Goal: Information Seeking & Learning: Learn about a topic

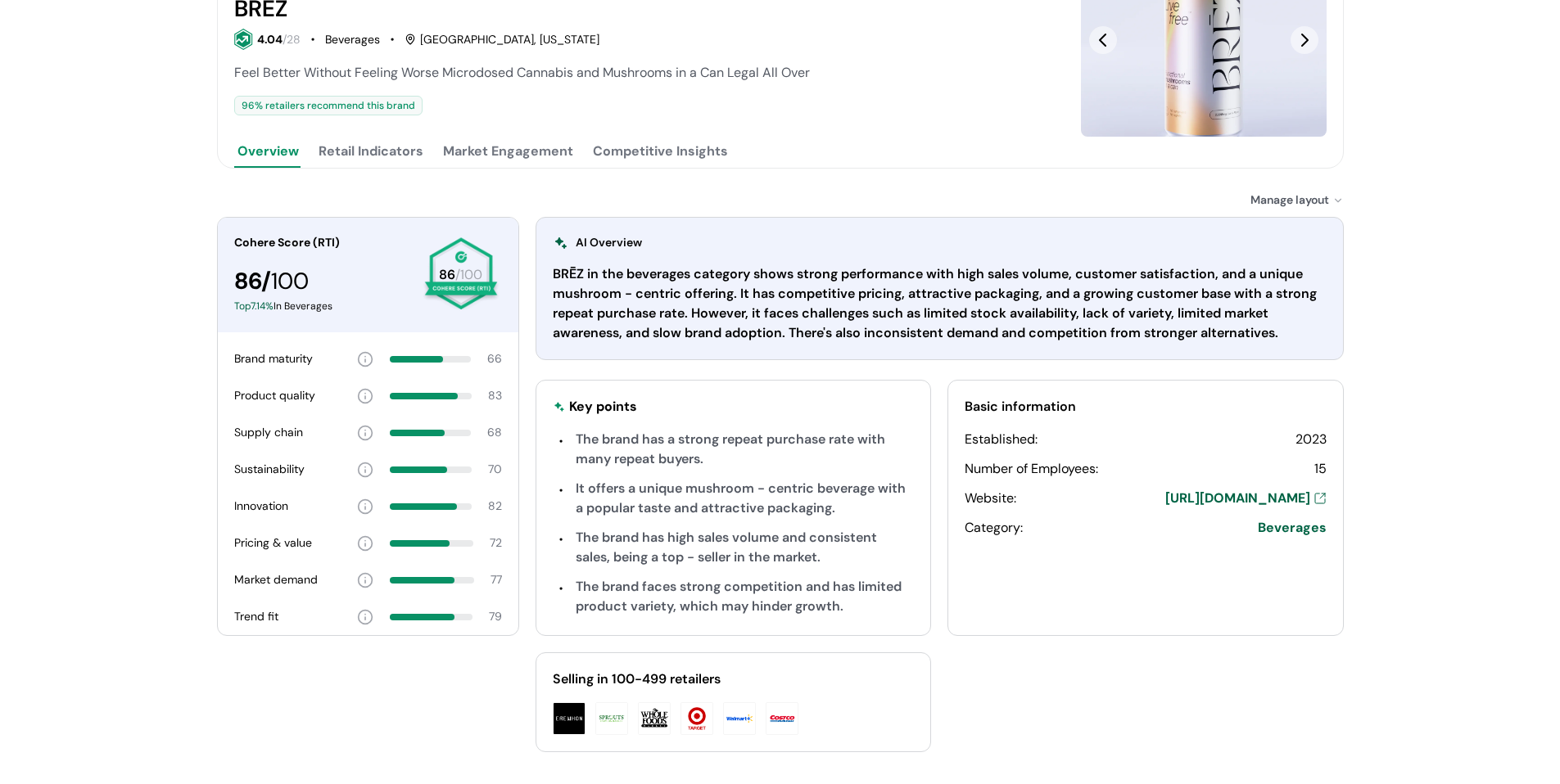
scroll to position [222, 0]
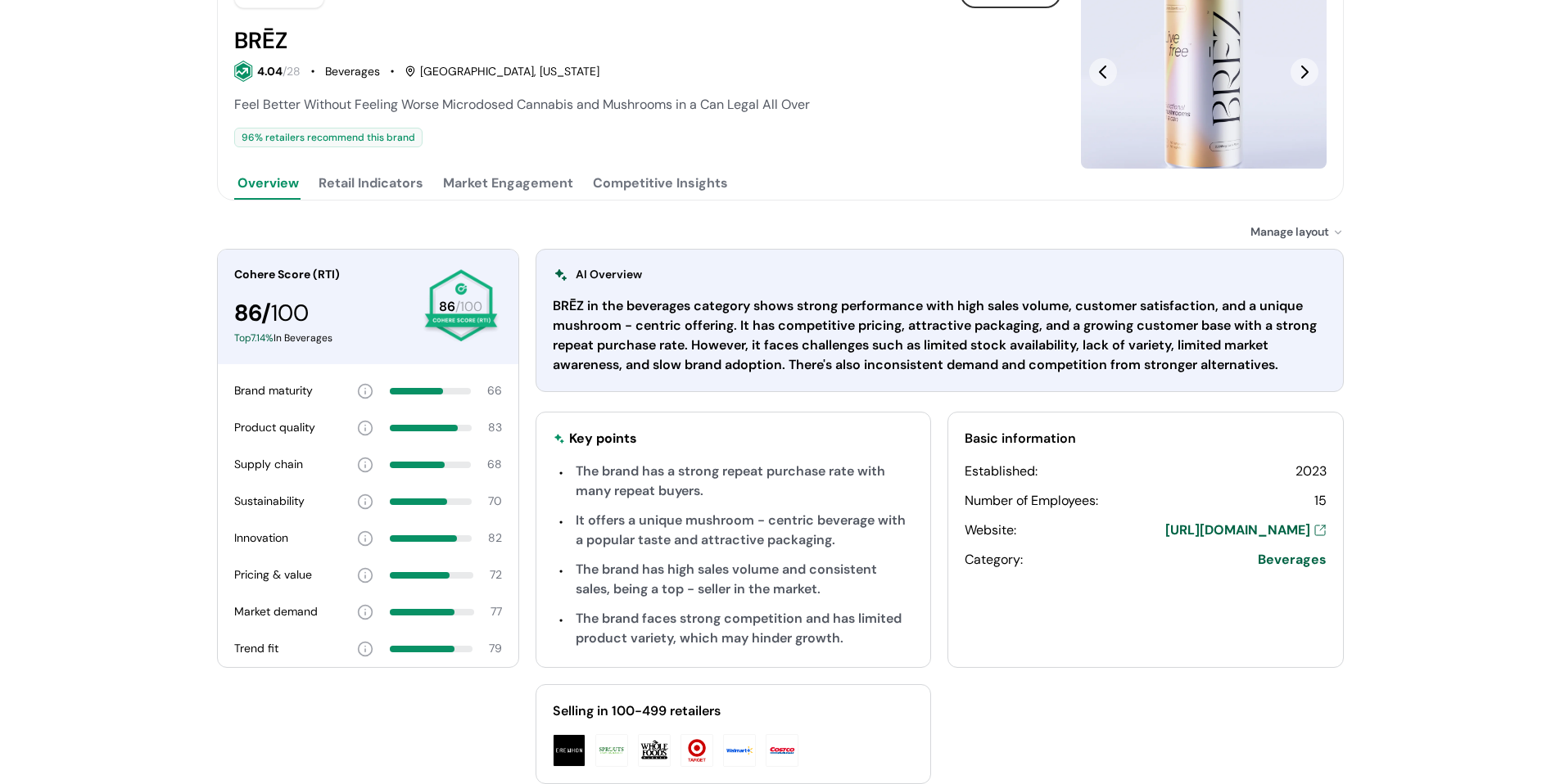
click at [329, 192] on button "Retail Indicators" at bounding box center [370, 183] width 111 height 32
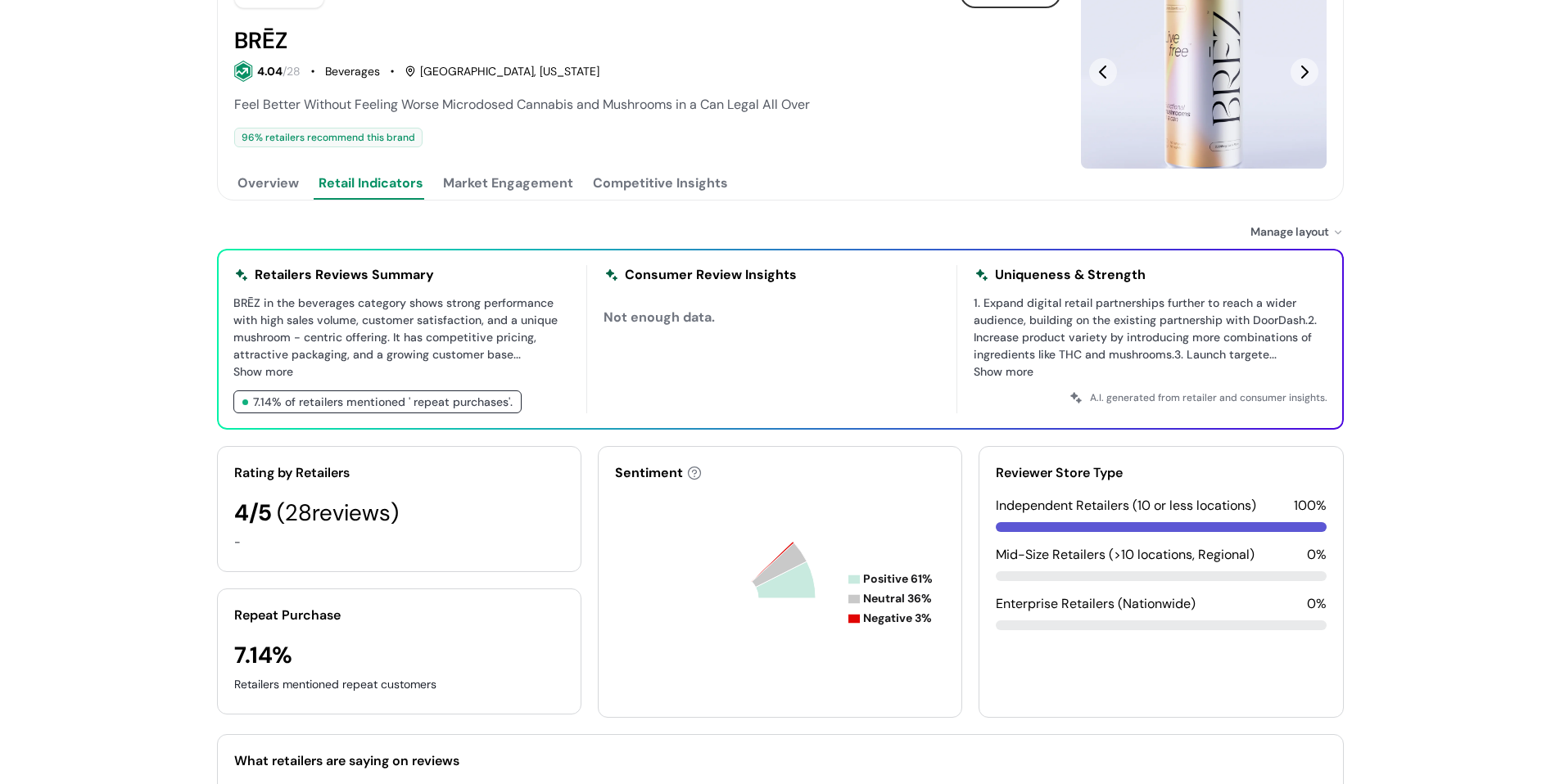
click at [488, 190] on button "Market Engagement" at bounding box center [508, 183] width 137 height 32
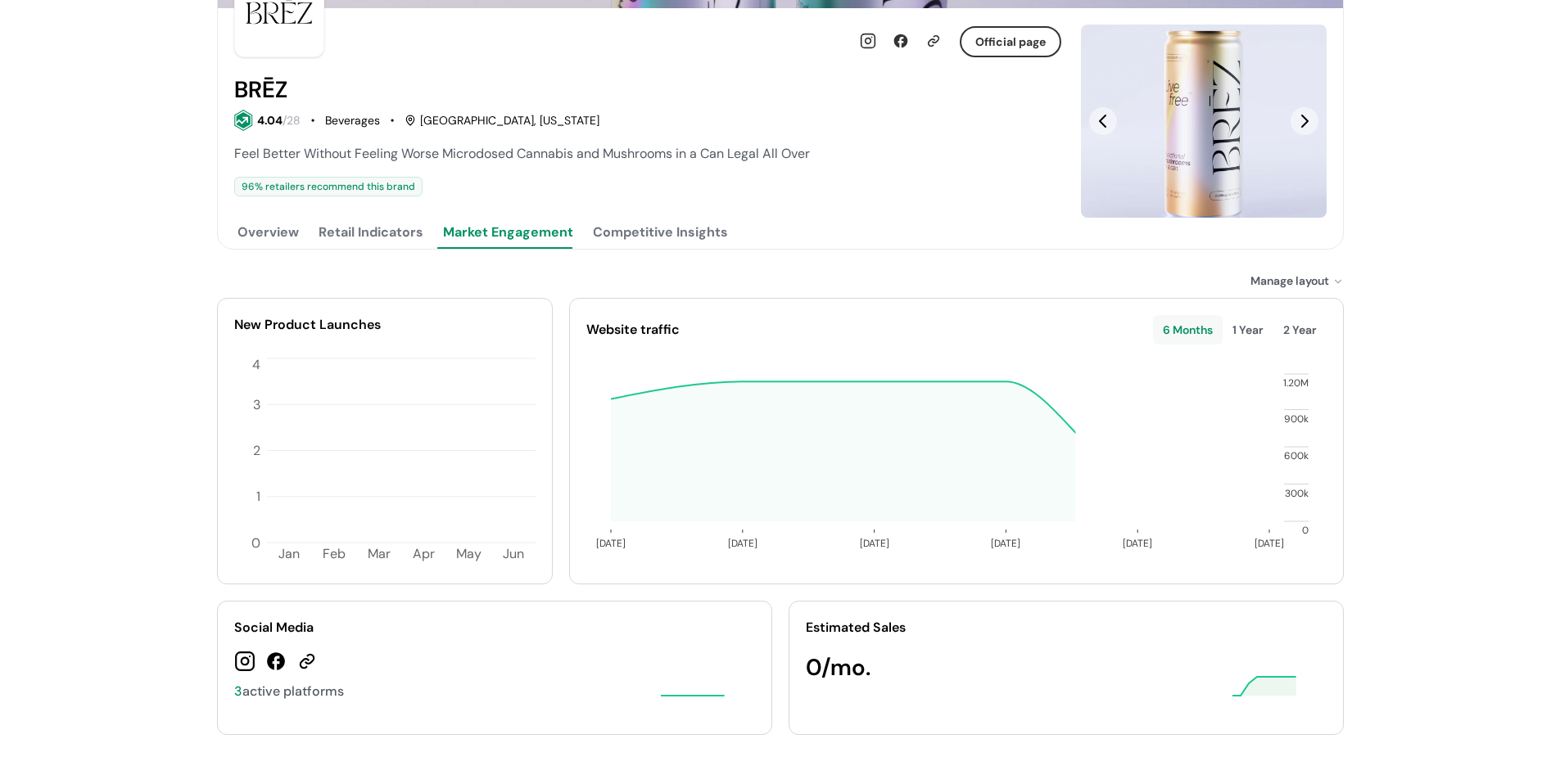
click at [277, 242] on button "Overview" at bounding box center [269, 232] width 68 height 32
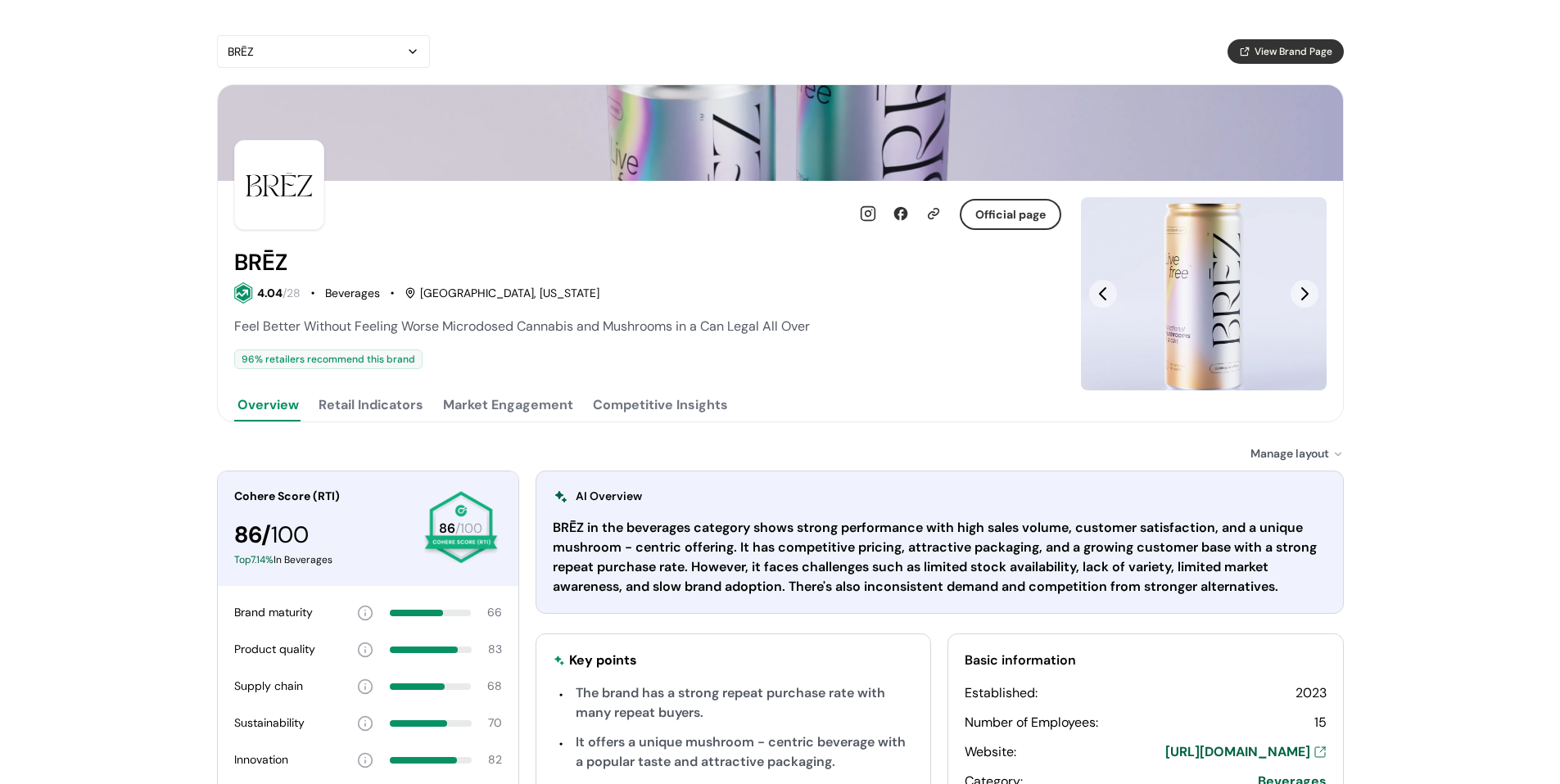
scroll to position [0, 0]
drag, startPoint x: 662, startPoint y: 157, endPoint x: 768, endPoint y: 180, distance: 108.5
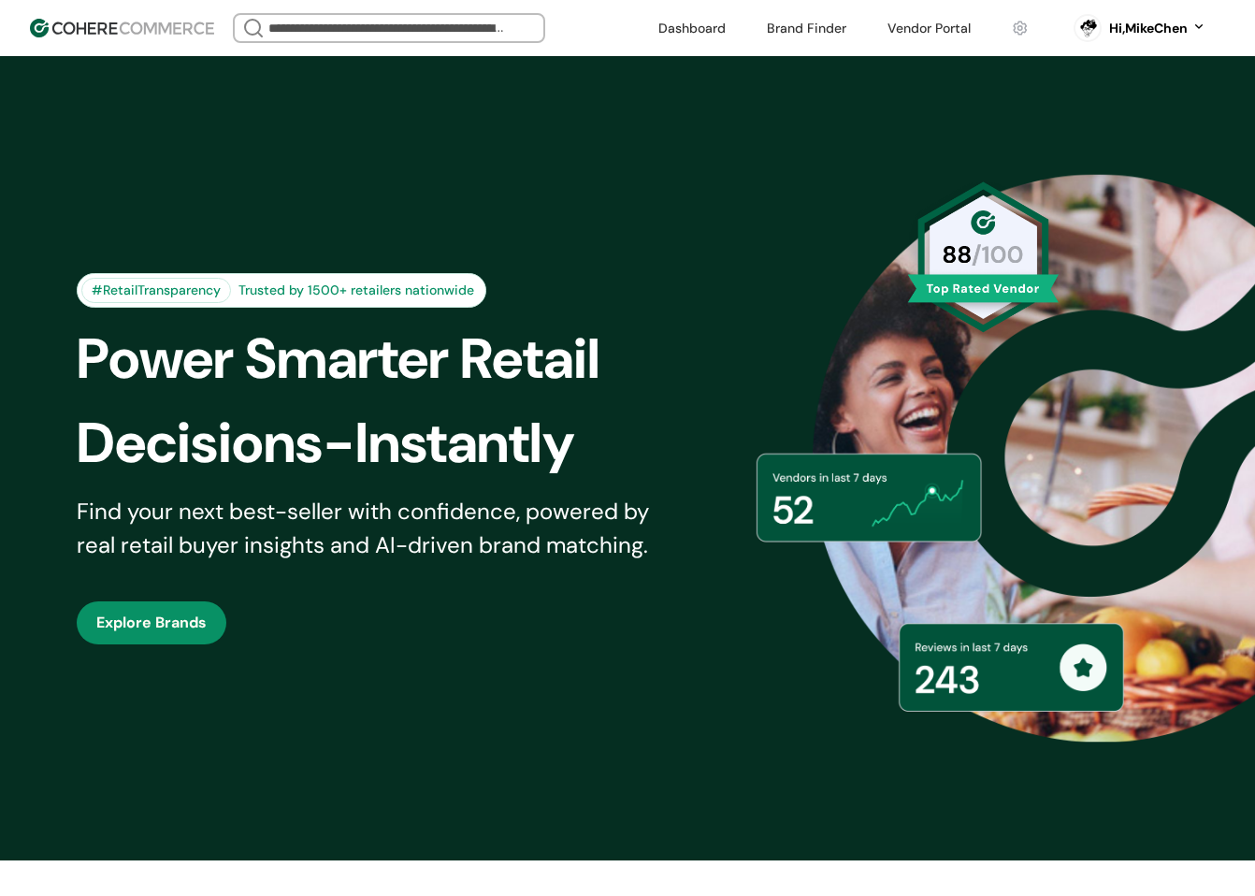
click at [922, 27] on link at bounding box center [929, 28] width 106 height 28
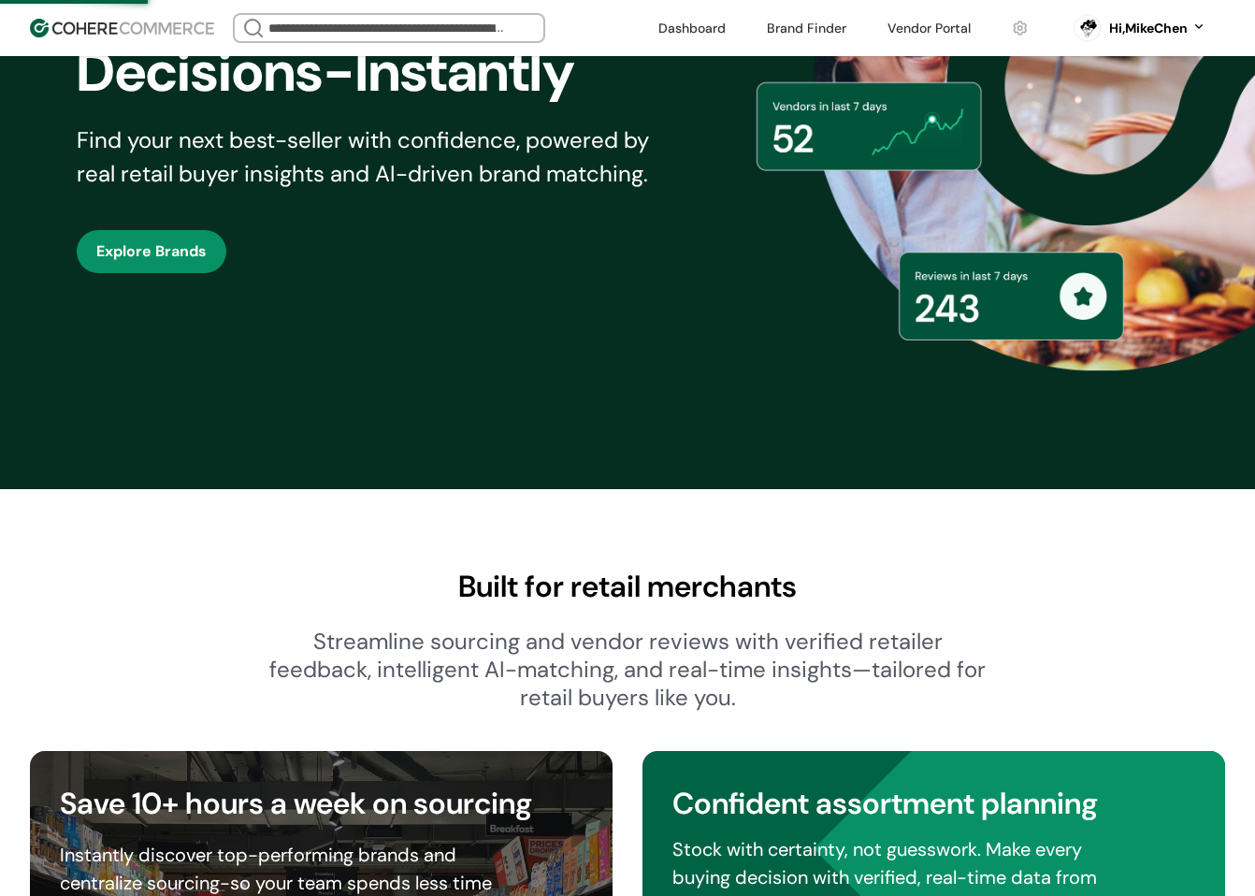
scroll to position [374, 0]
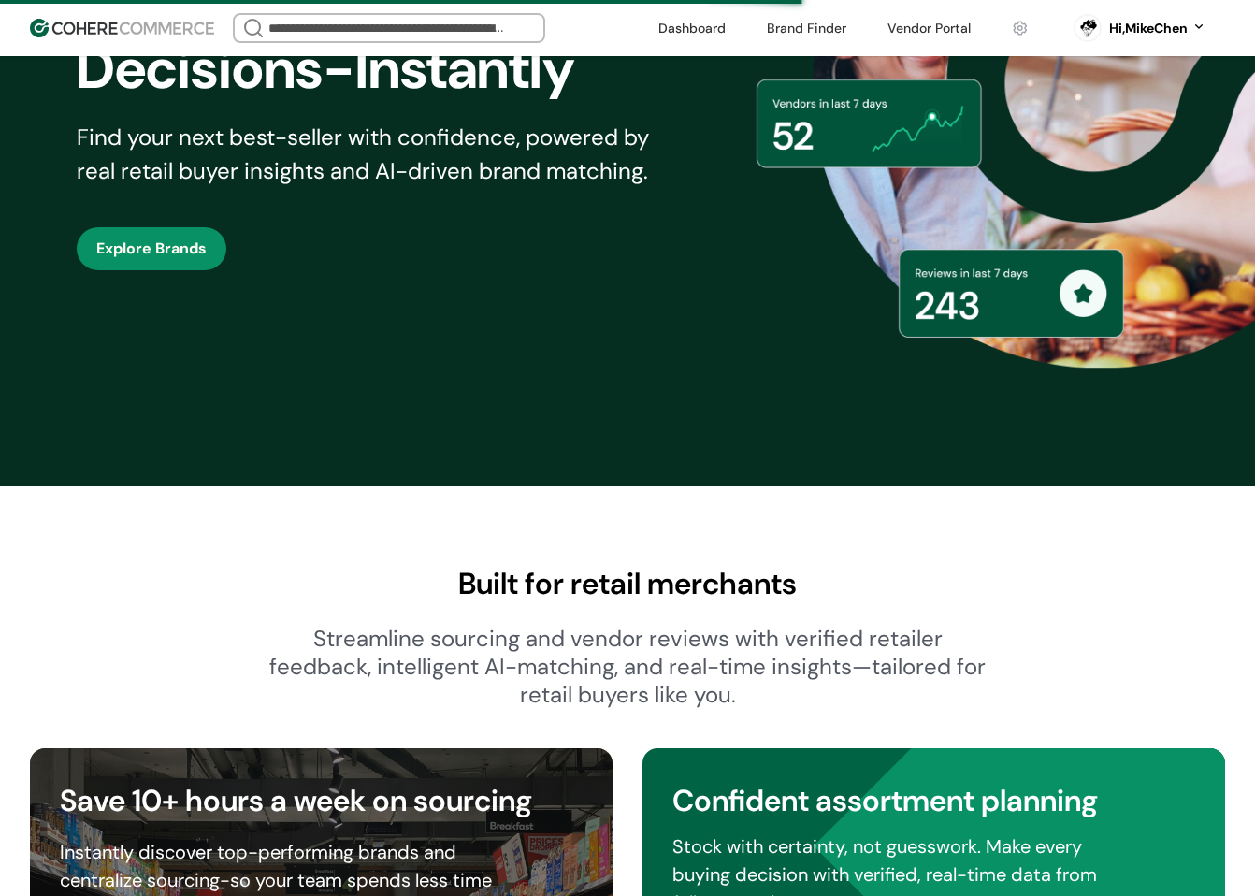
click at [620, 381] on div "#RetailTransparency Trusted by 1500+ retailers nationwide Power Smarter Retail …" at bounding box center [627, 84] width 1195 height 711
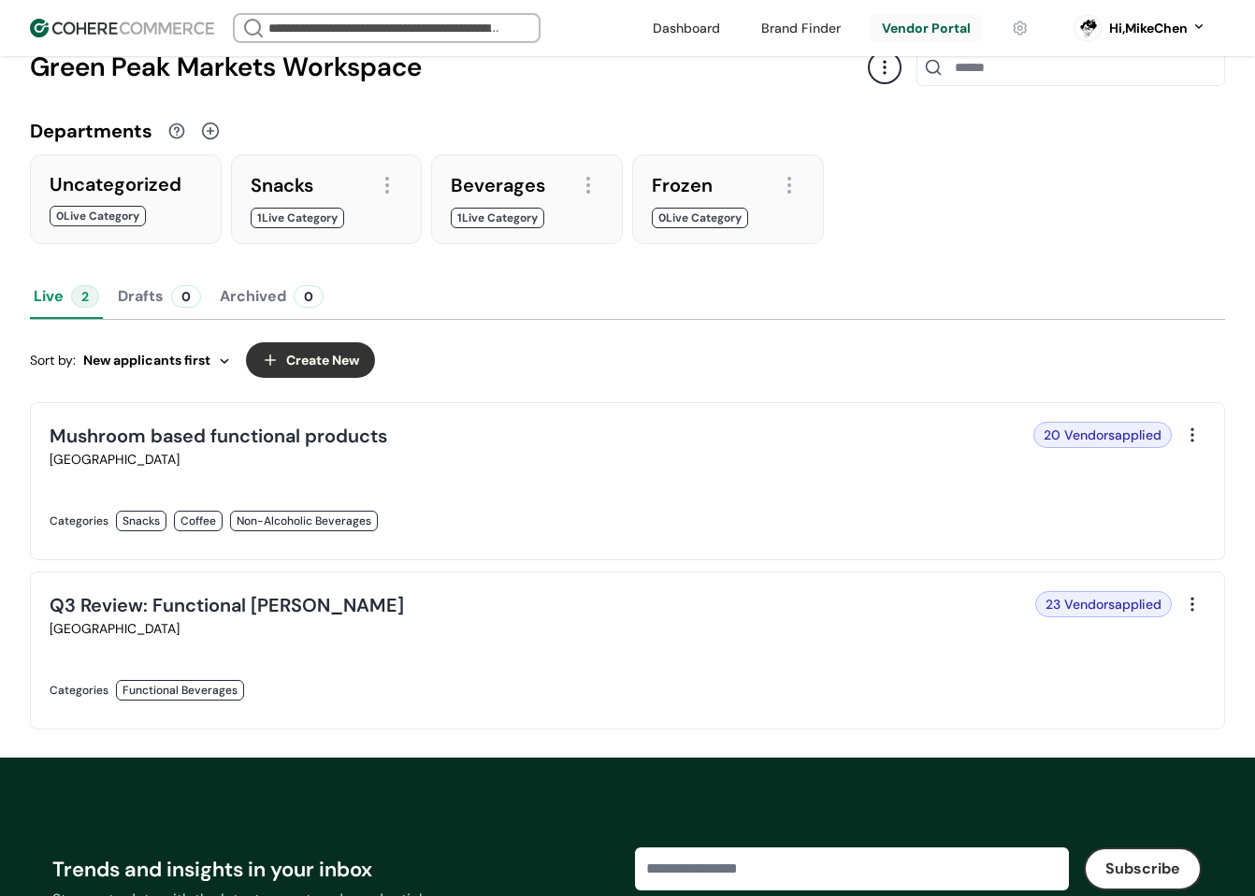
scroll to position [94, 0]
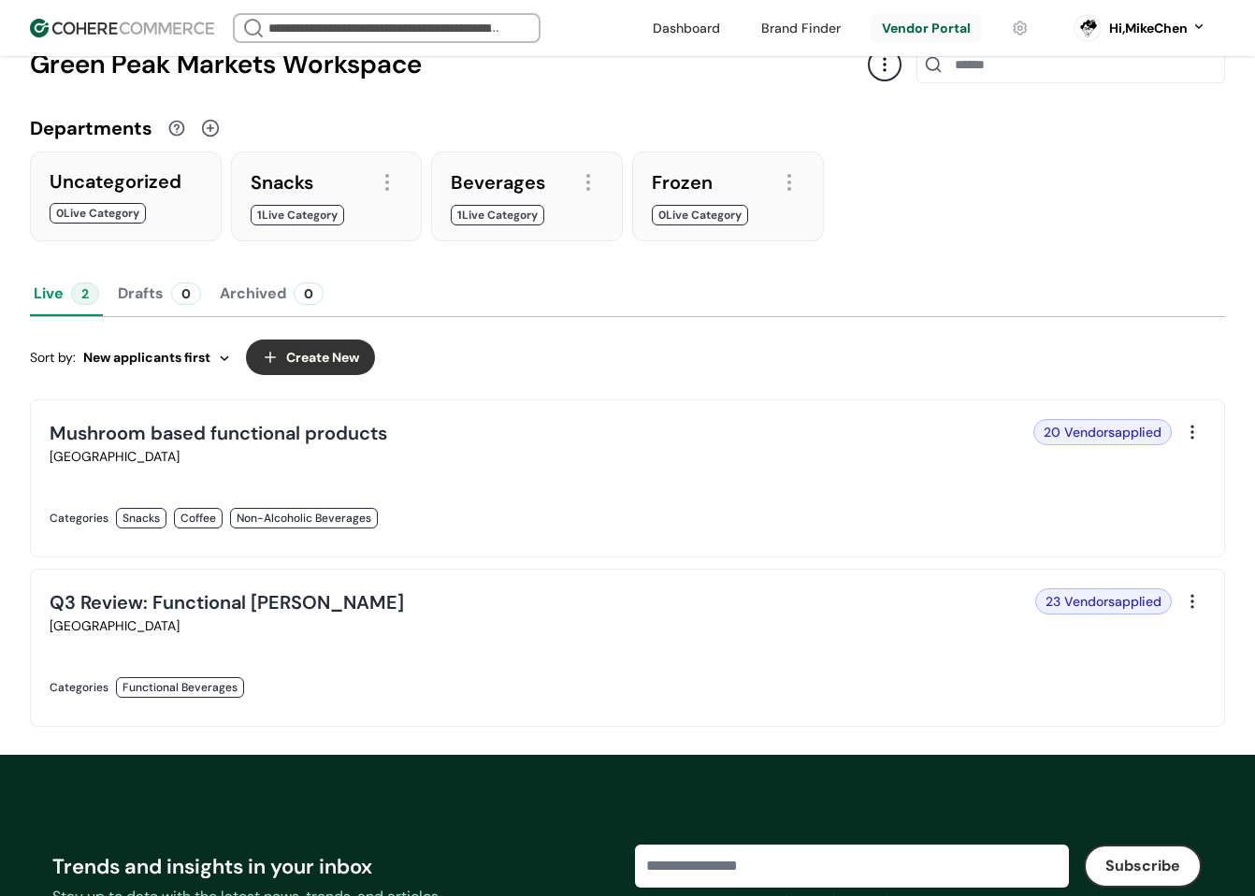
click at [616, 538] on link at bounding box center [333, 538] width 567 height 0
click at [606, 707] on link at bounding box center [333, 707] width 567 height 0
click at [173, 301] on div "0" at bounding box center [186, 293] width 30 height 22
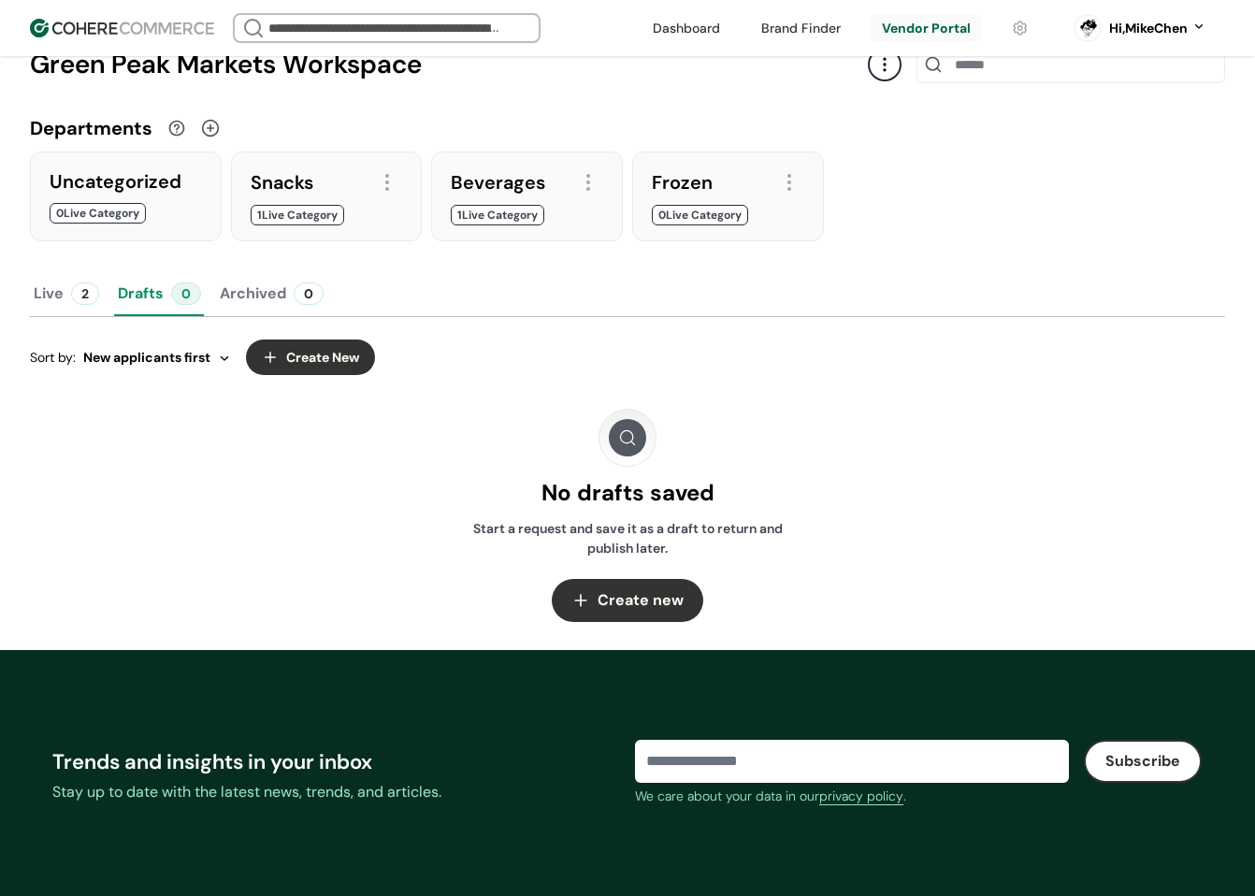
click at [57, 309] on button "Live 2" at bounding box center [66, 293] width 73 height 45
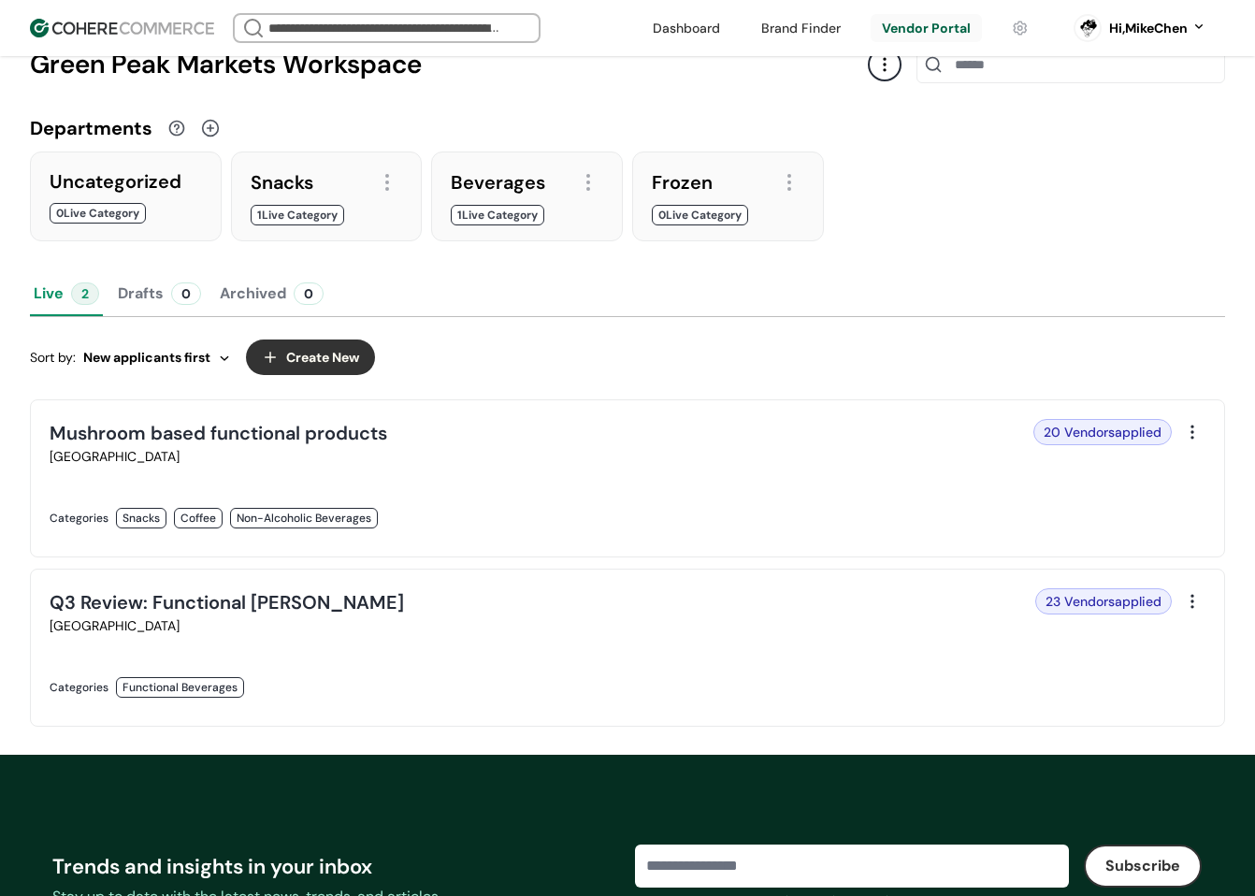
click at [347, 225] on div at bounding box center [327, 225] width 152 height 0
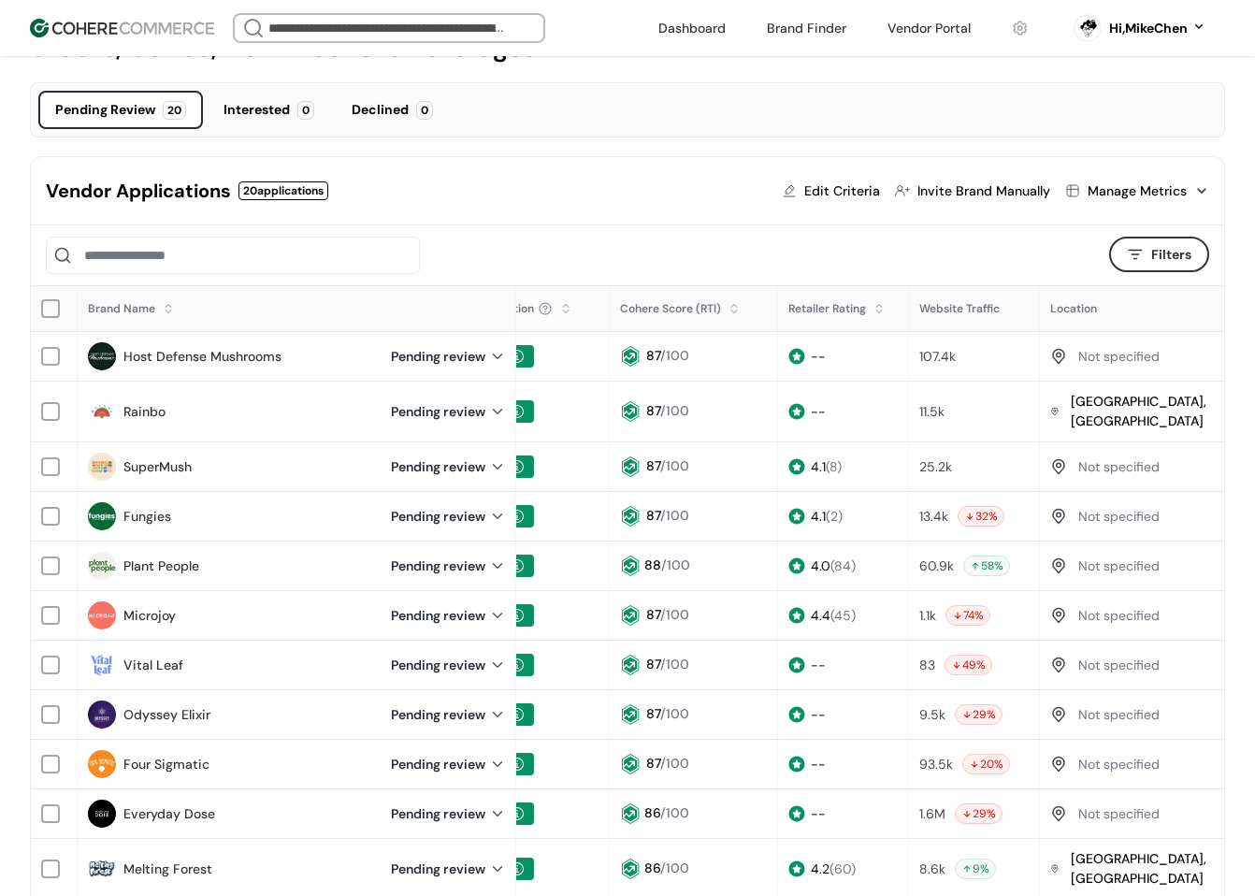
scroll to position [94, 0]
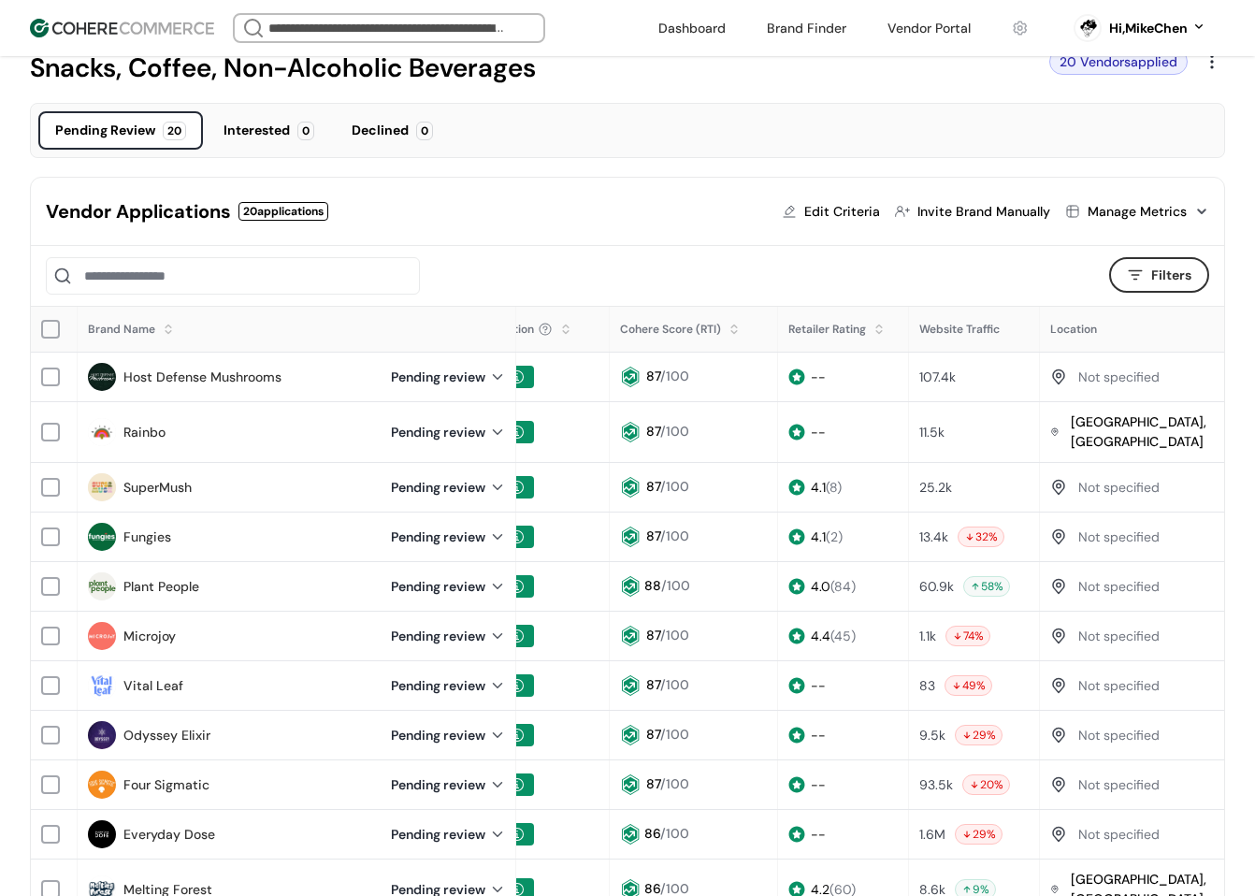
click at [1182, 211] on div "Manage Metrics" at bounding box center [1137, 212] width 99 height 20
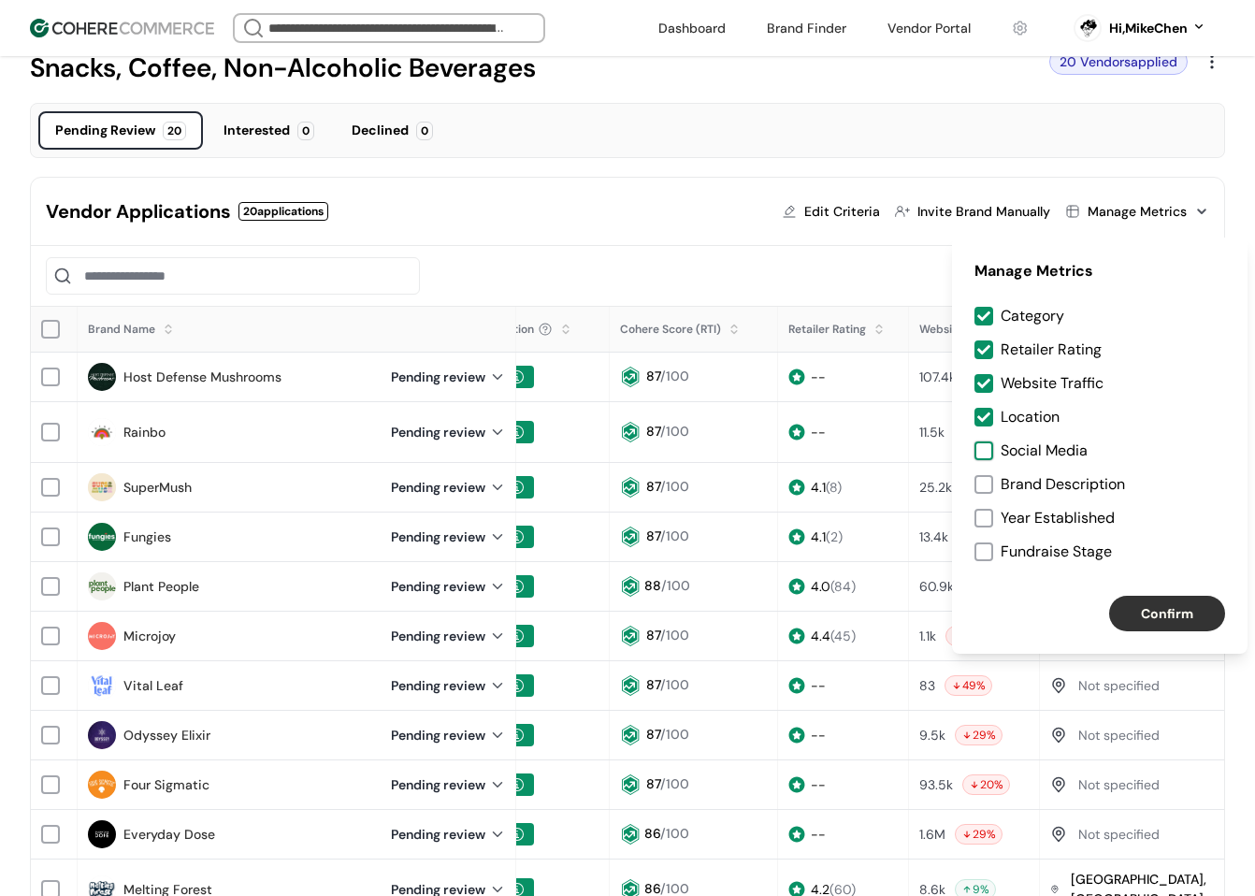
drag, startPoint x: 986, startPoint y: 449, endPoint x: 982, endPoint y: 474, distance: 25.5
click at [985, 449] on div at bounding box center [984, 450] width 19 height 19
click at [979, 488] on div at bounding box center [984, 484] width 19 height 19
click at [978, 522] on div at bounding box center [984, 518] width 19 height 19
click at [982, 552] on div at bounding box center [984, 552] width 19 height 19
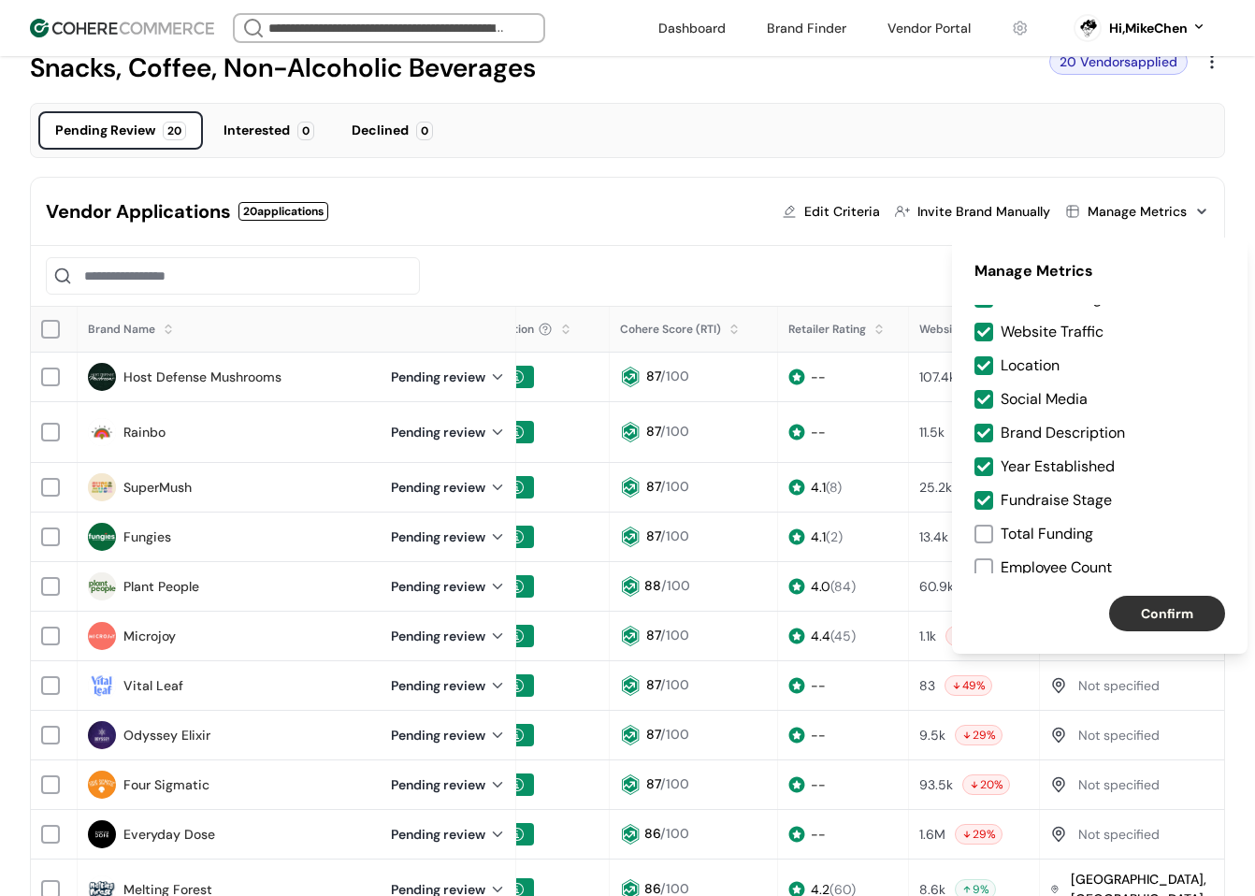
scroll to position [56, 0]
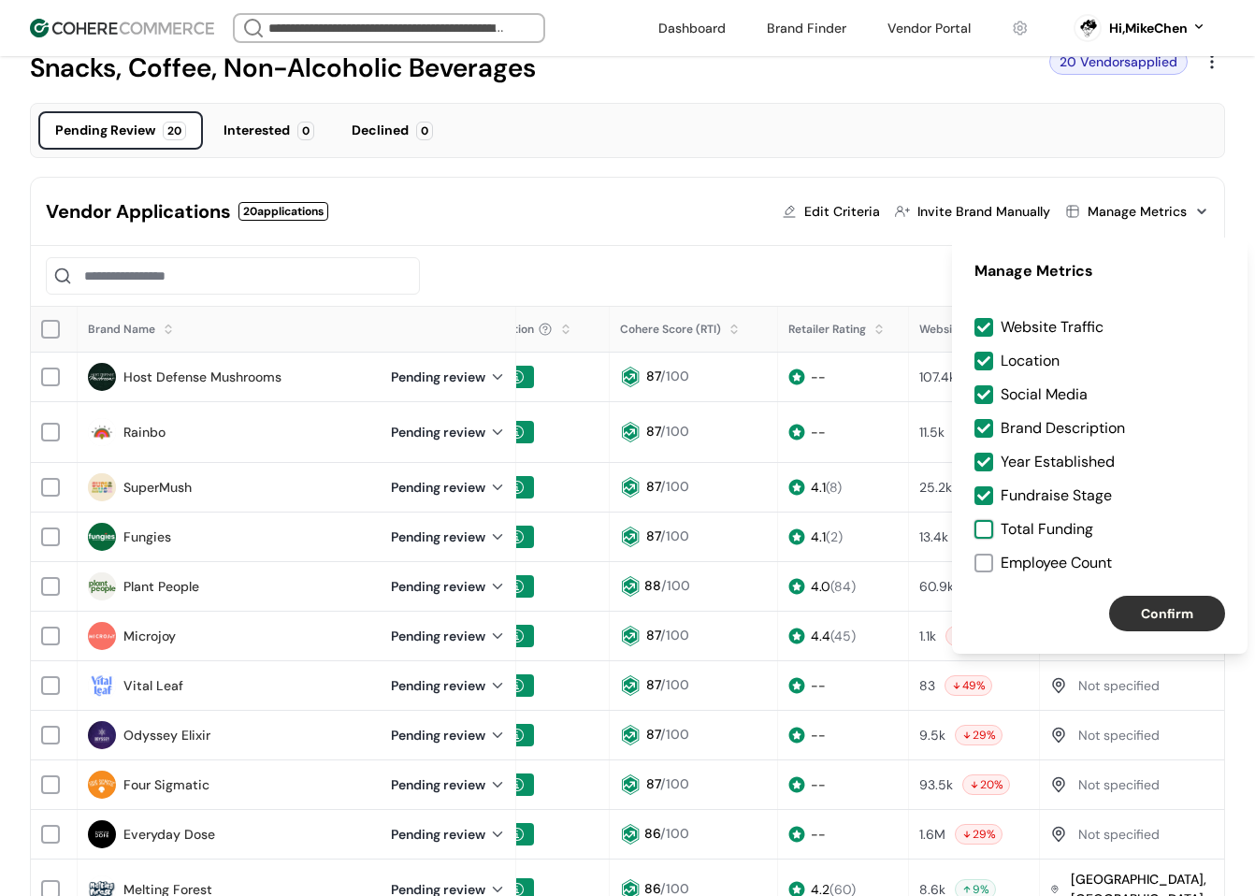
click at [980, 529] on div at bounding box center [984, 529] width 19 height 19
click at [983, 572] on label "Employee Count" at bounding box center [1100, 563] width 251 height 22
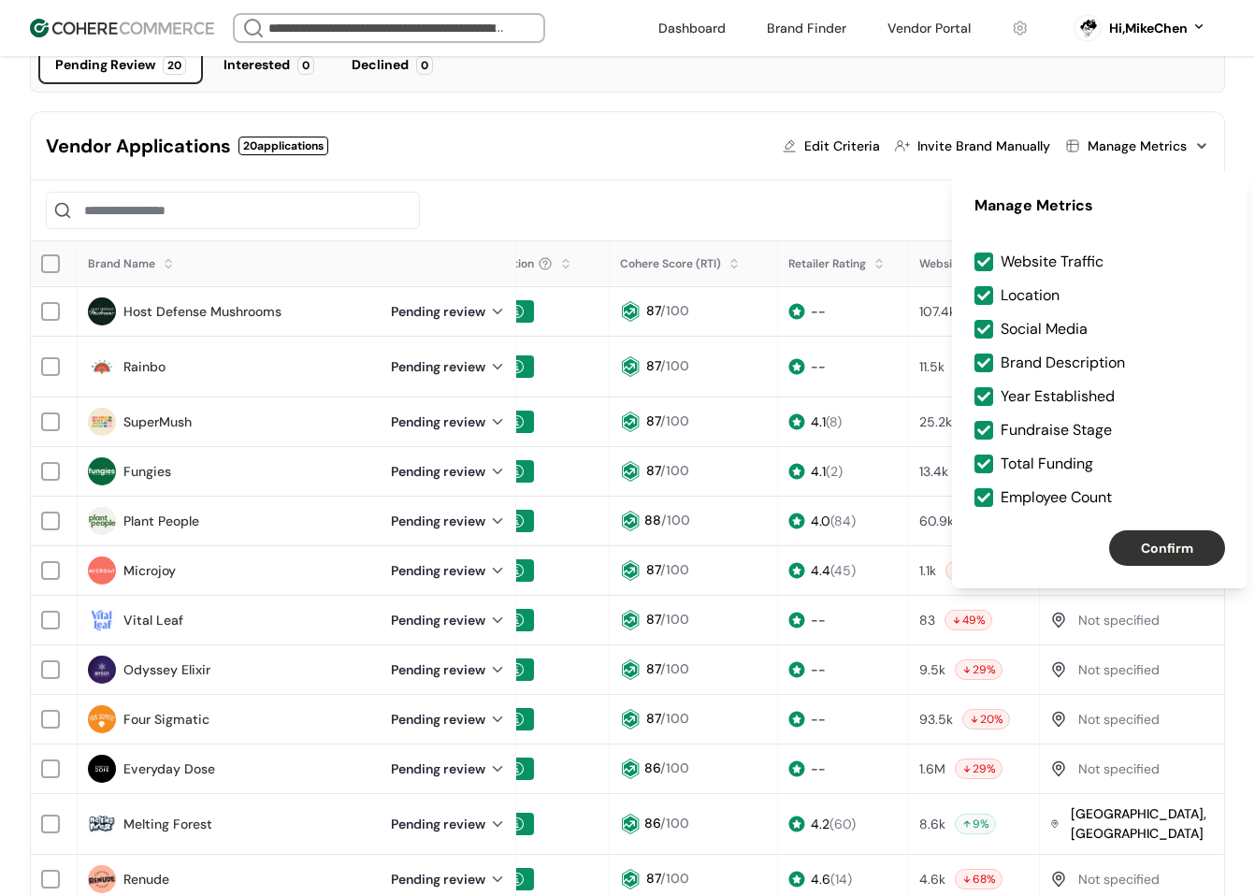
scroll to position [374, 0]
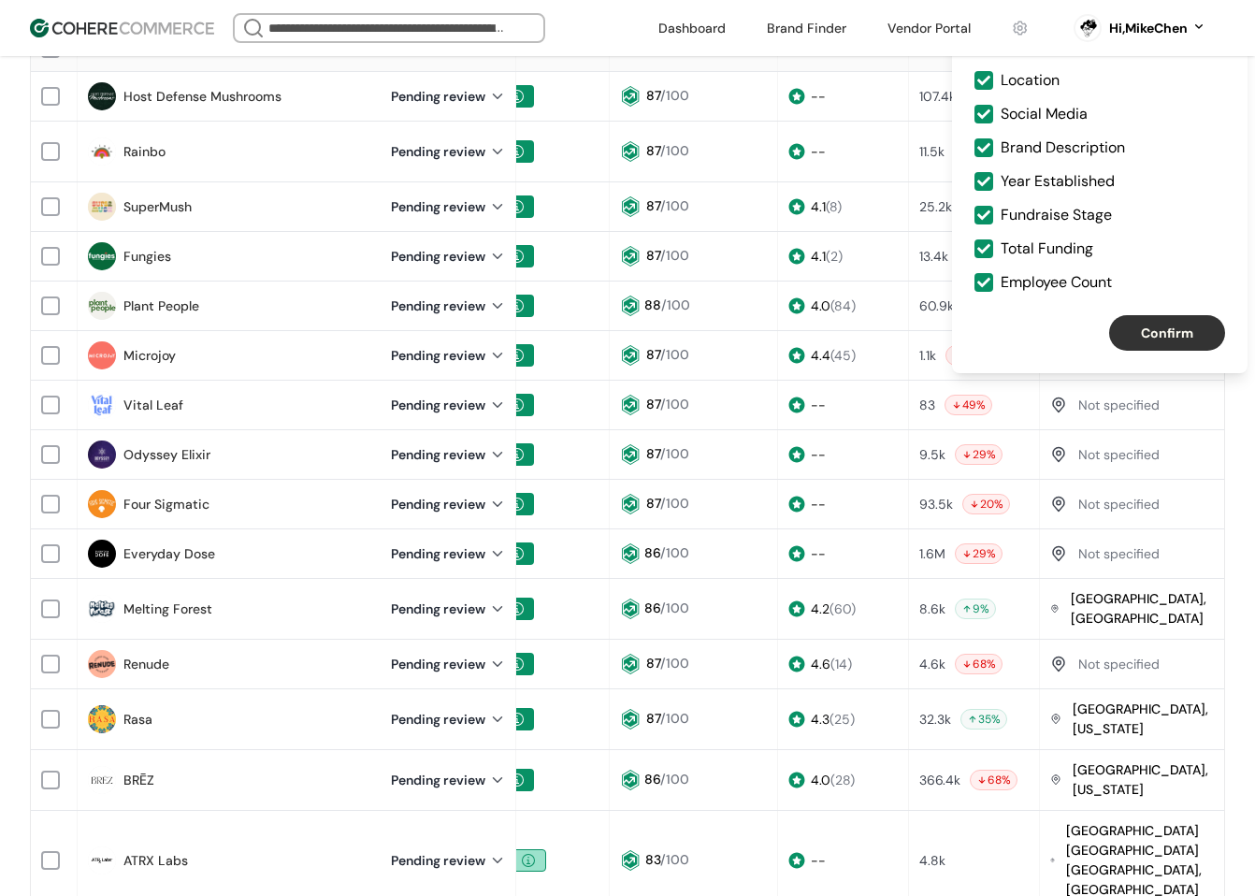
click at [1163, 342] on button "Confirm" at bounding box center [1167, 333] width 116 height 36
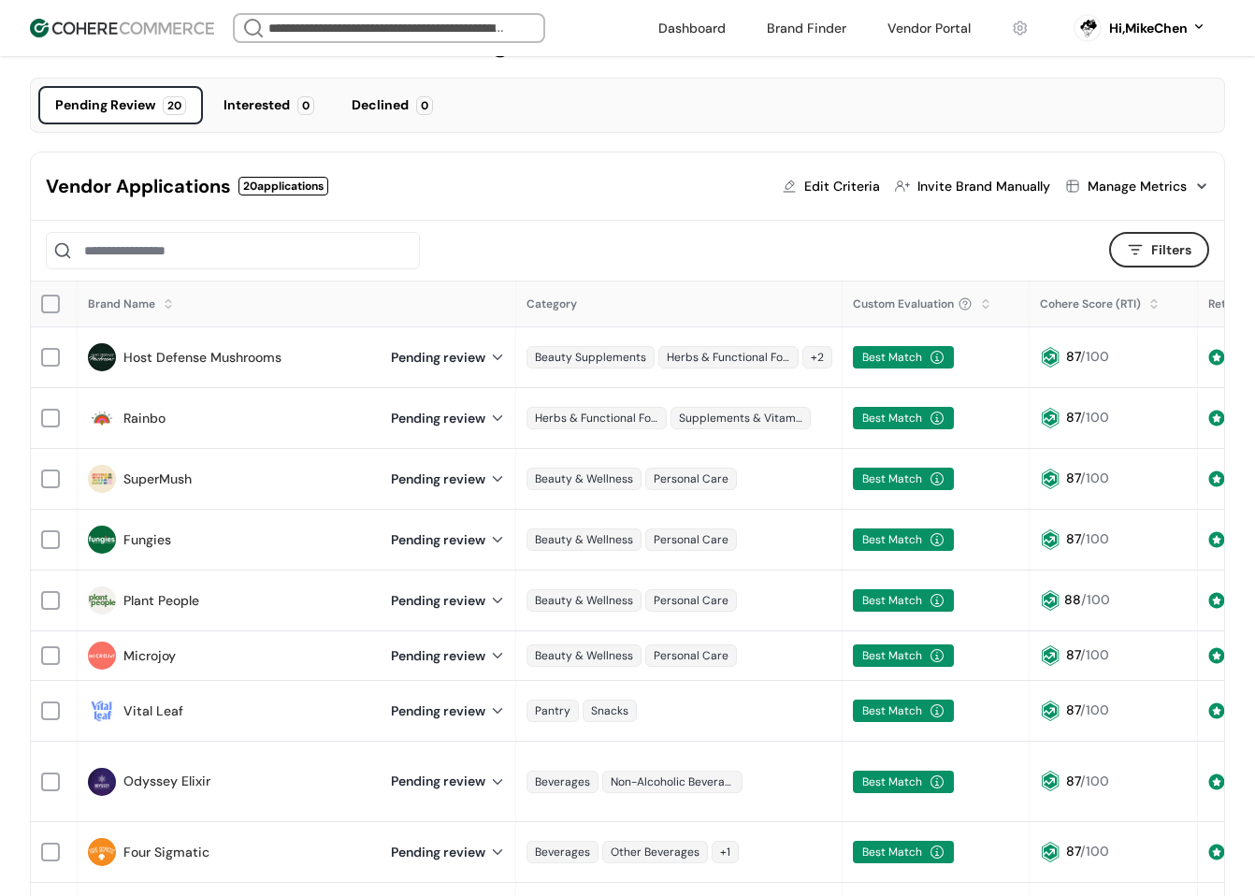
scroll to position [94, 0]
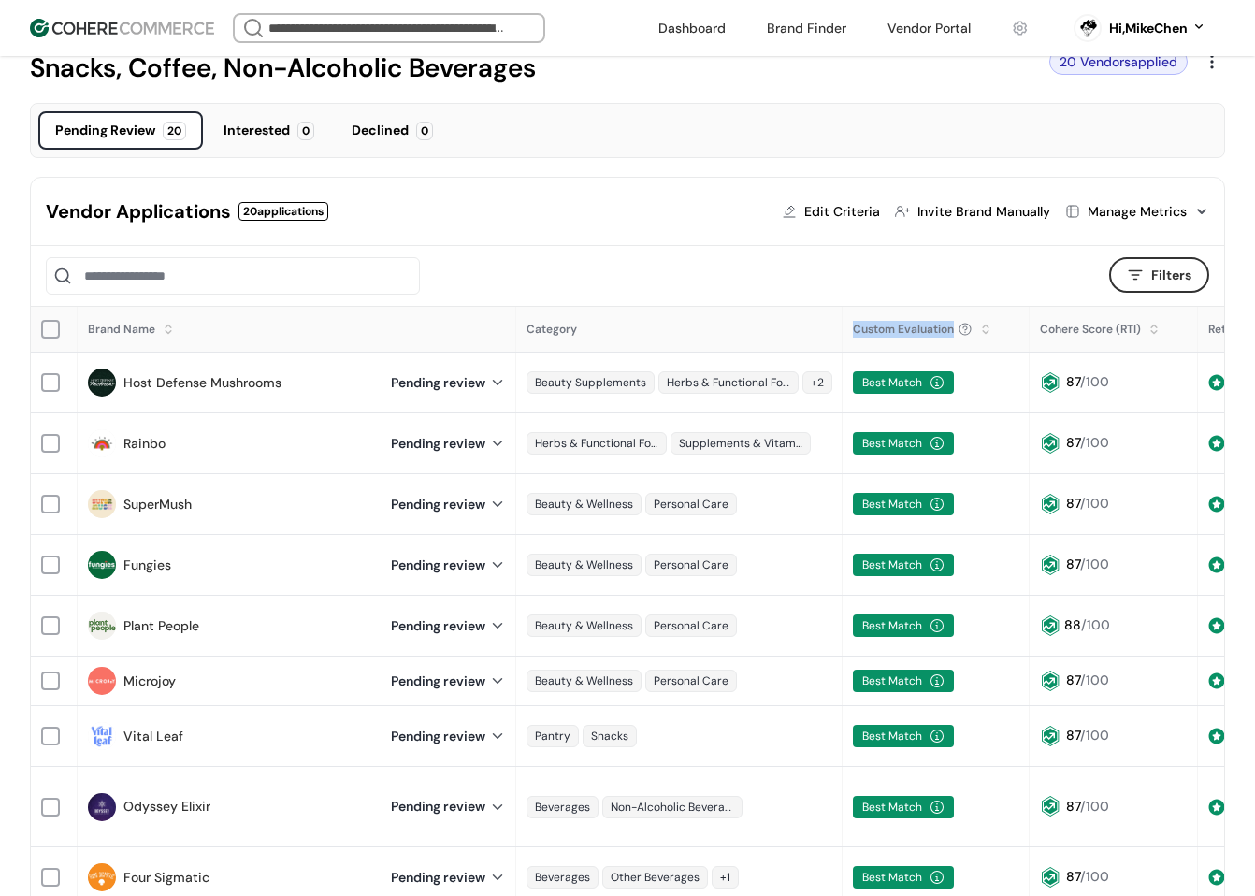
drag, startPoint x: 851, startPoint y: 327, endPoint x: 951, endPoint y: 326, distance: 100.1
click at [951, 326] on div "Custom Evaluation" at bounding box center [936, 329] width 185 height 43
copy span "Custom Evaluation"
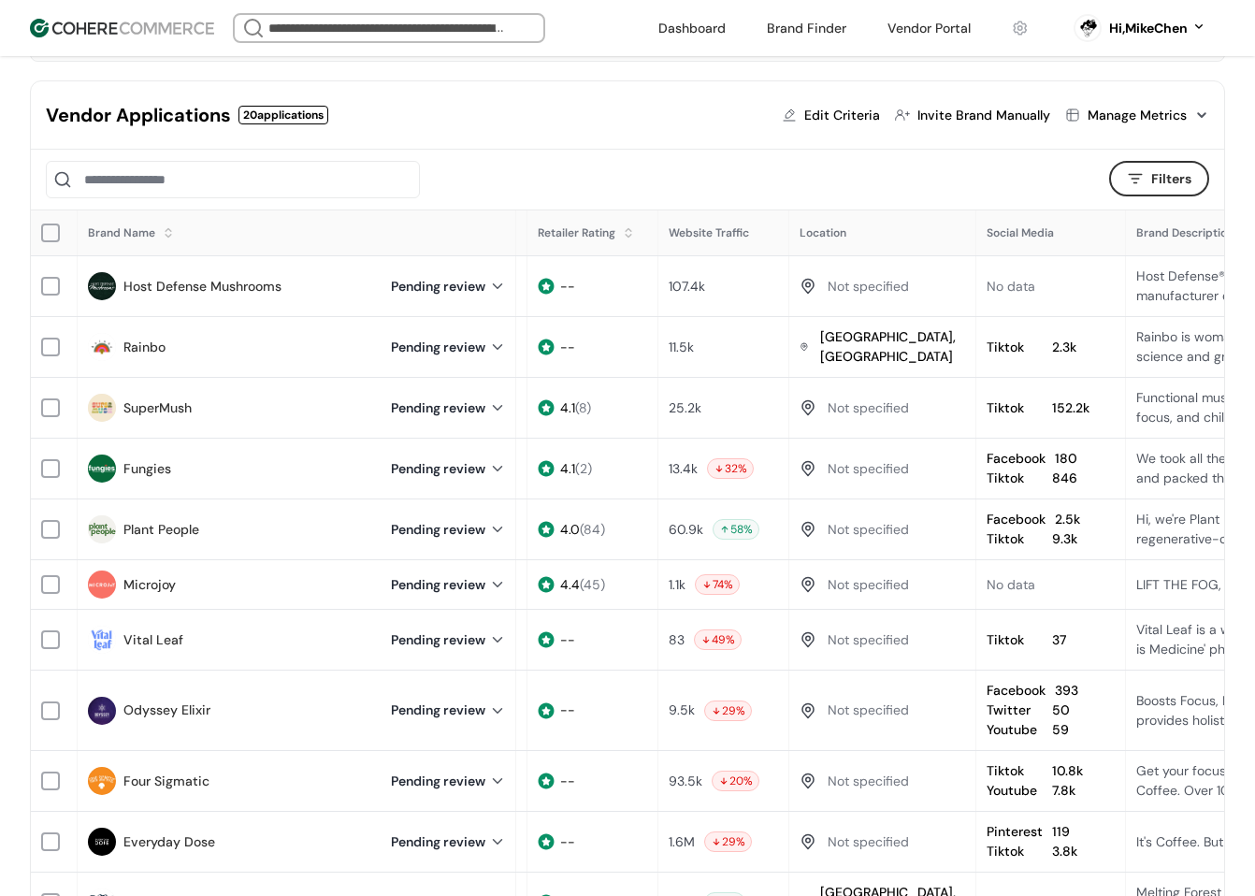
scroll to position [187, 0]
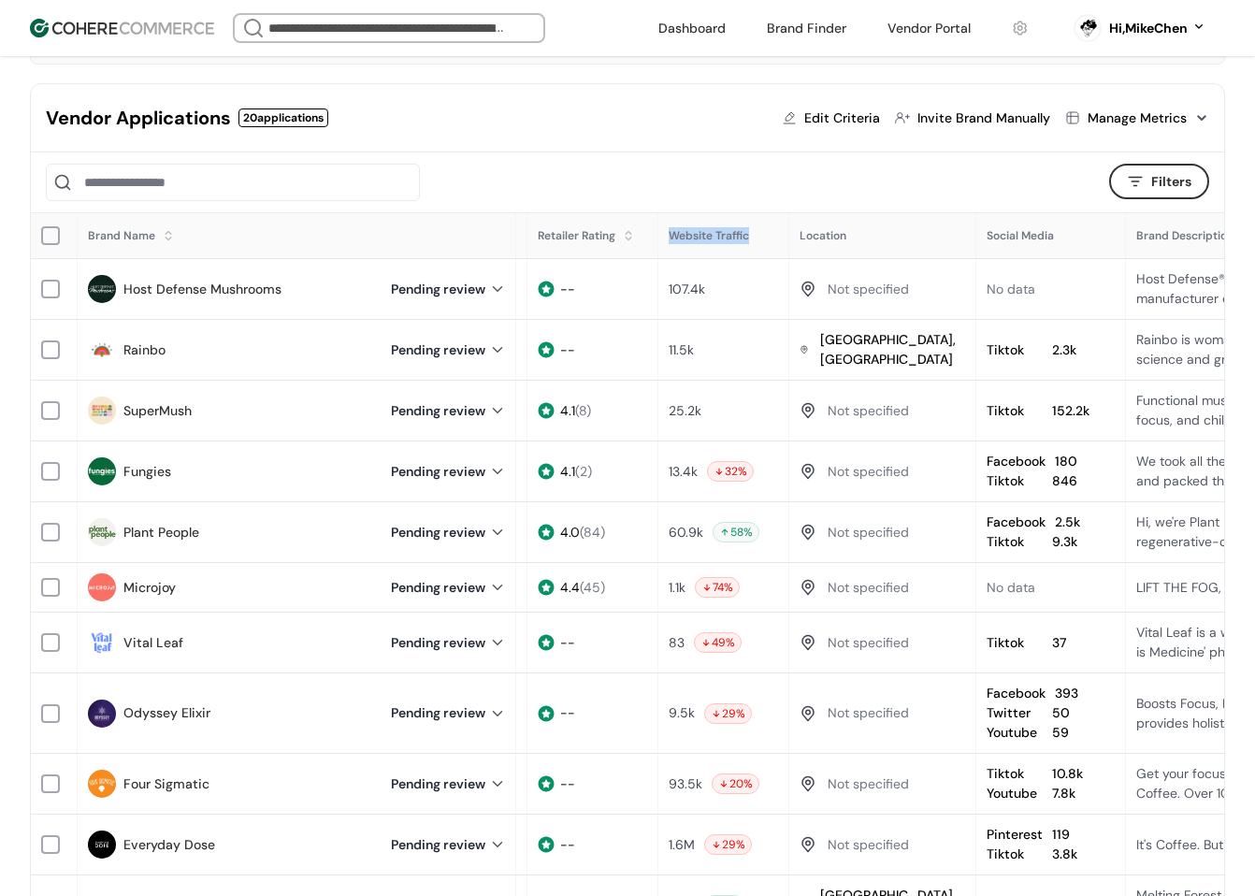
drag, startPoint x: 662, startPoint y: 232, endPoint x: 750, endPoint y: 232, distance: 87.9
click at [750, 232] on div "Website Traffic" at bounding box center [723, 236] width 129 height 36
drag, startPoint x: 990, startPoint y: 234, endPoint x: 1068, endPoint y: 237, distance: 78.6
click at [1068, 237] on div "Social Media" at bounding box center [1051, 236] width 148 height 36
copy span "Social Media"
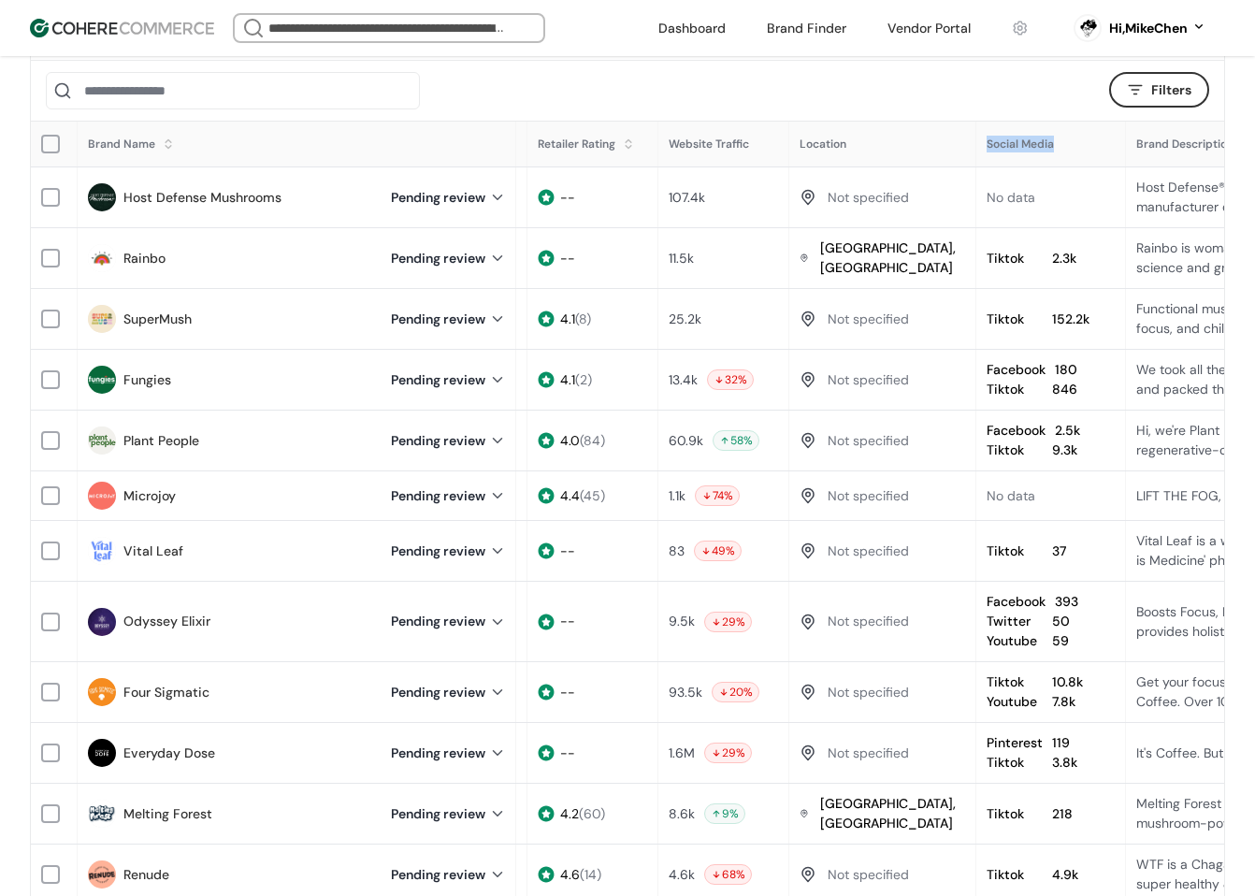
scroll to position [281, 0]
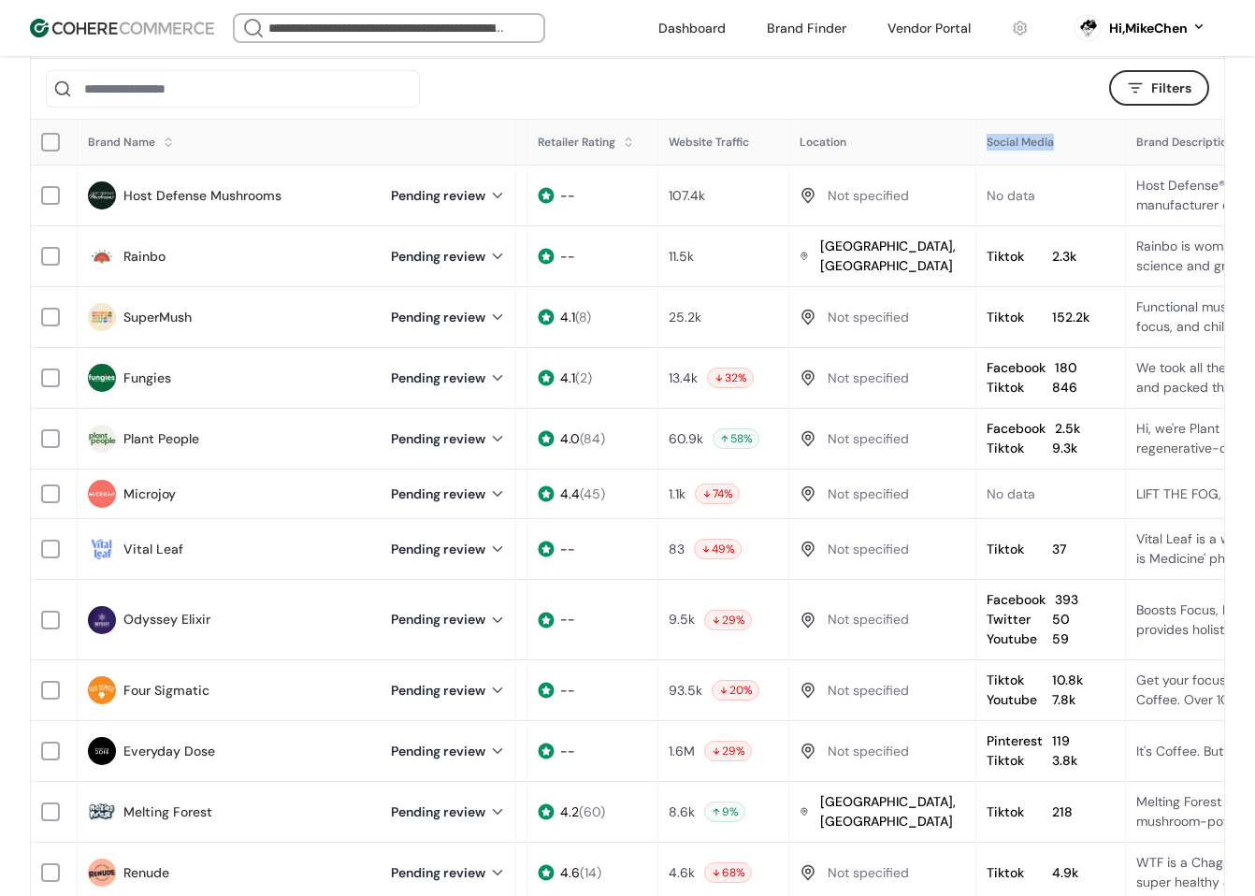
click at [140, 496] on link "Microjoy" at bounding box center [149, 495] width 52 height 20
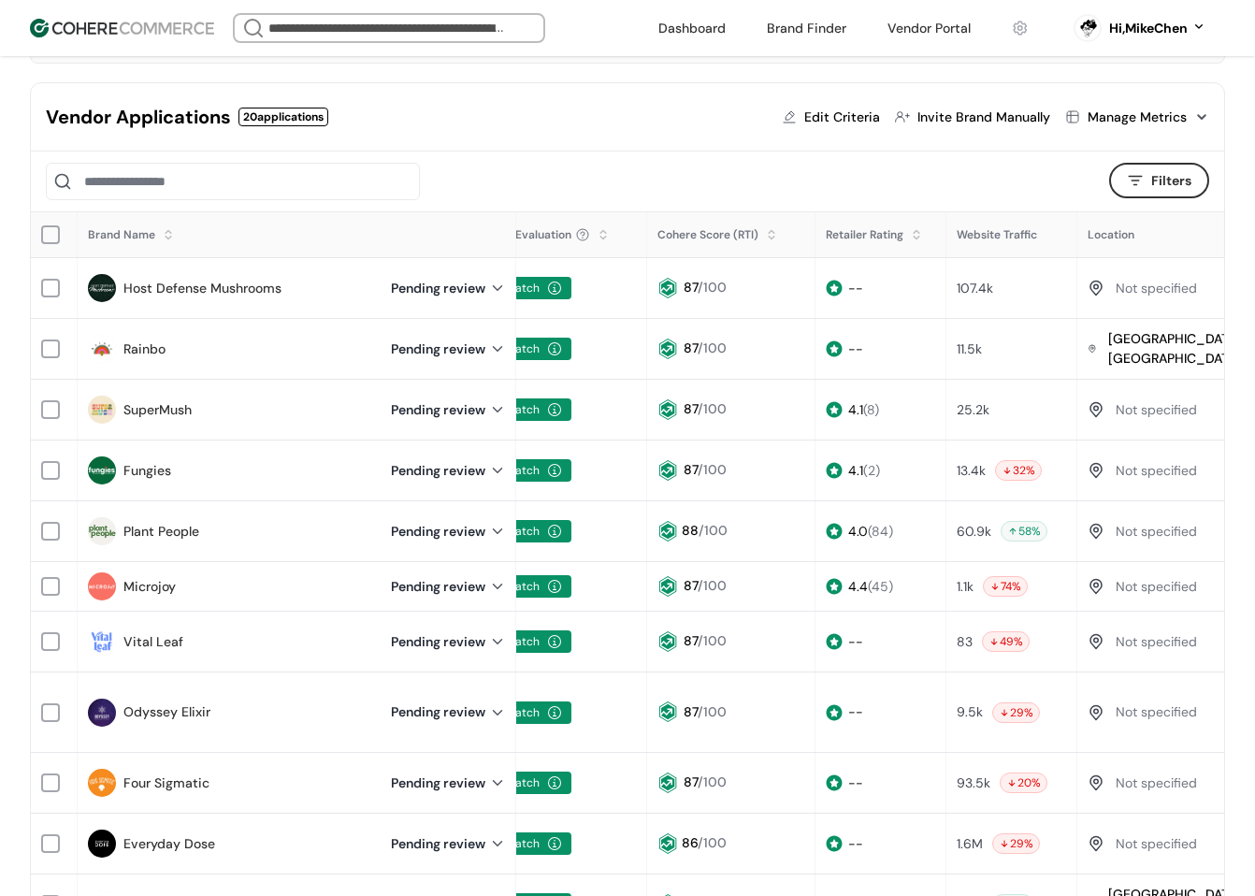
scroll to position [187, 0]
click at [259, 287] on link "Host Defense Mushrooms" at bounding box center [202, 290] width 158 height 20
click at [152, 354] on link "Rainbo" at bounding box center [144, 350] width 42 height 20
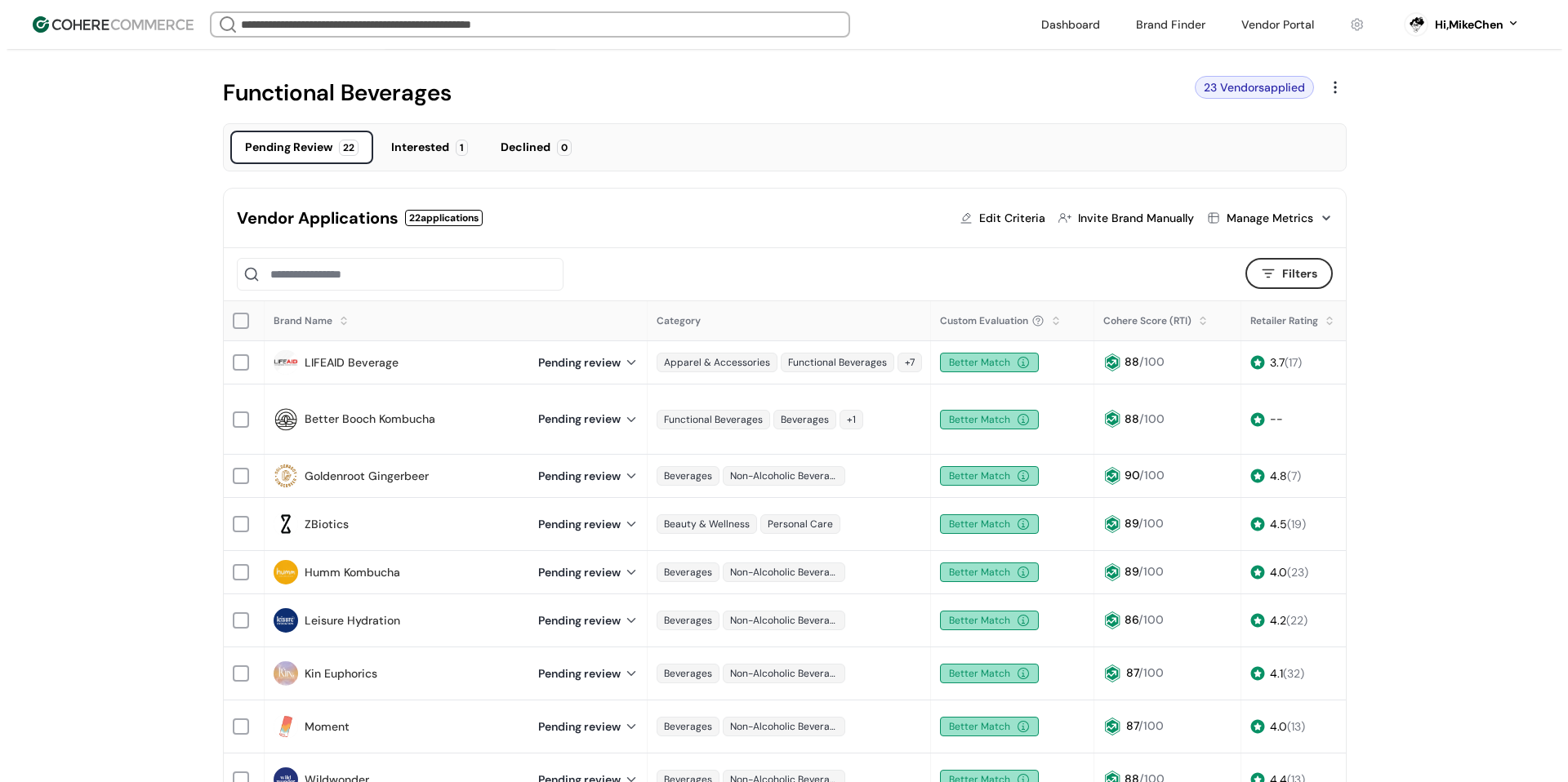
scroll to position [163, 0]
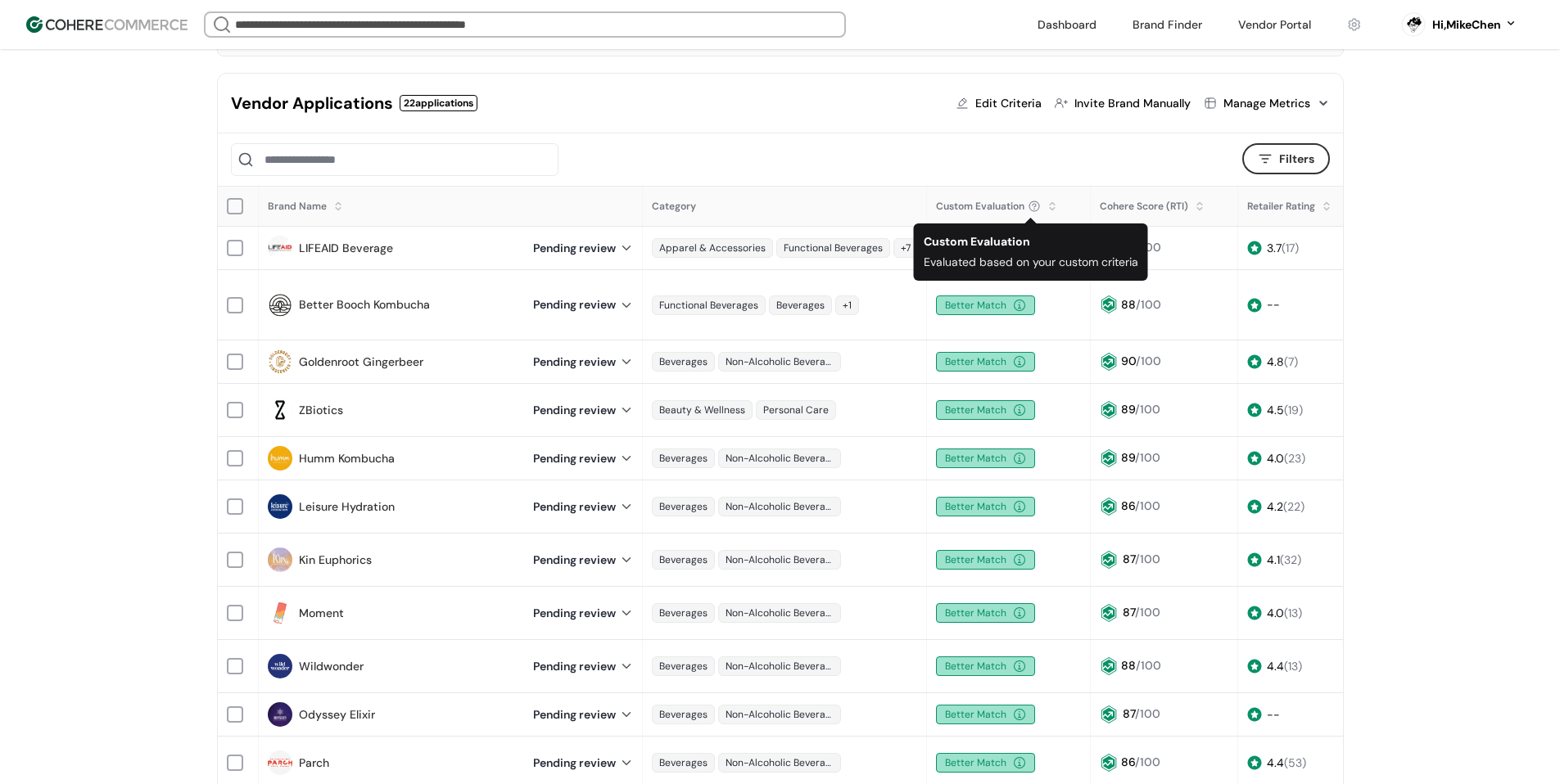
click at [1028, 204] on div at bounding box center [1034, 206] width 13 height 13
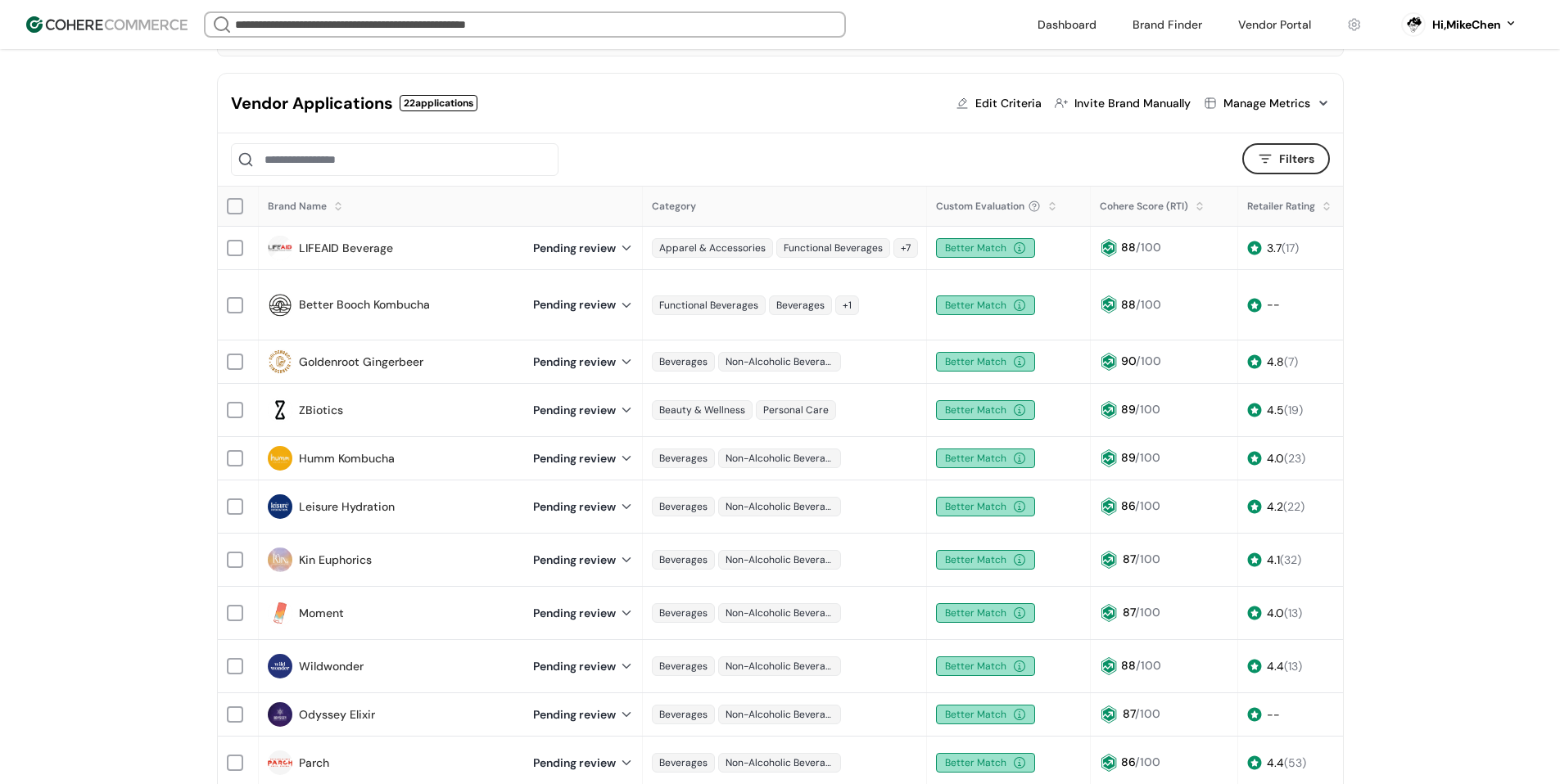
click at [1015, 102] on div "Edit Criteria" at bounding box center [1008, 104] width 67 height 18
type input "****"
type input "**********"
type input "**"
type input "**********"
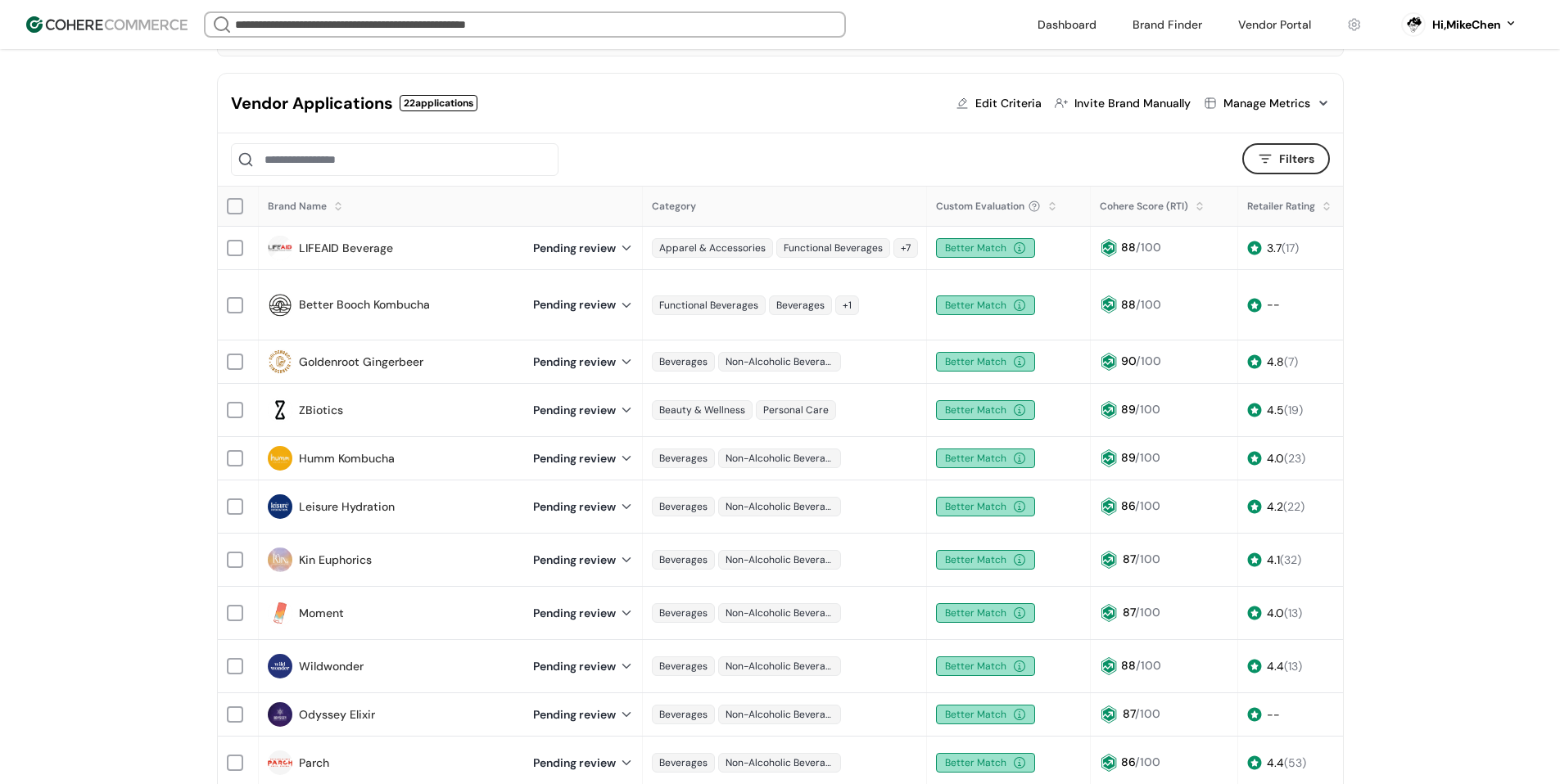
type input "****"
type input "**"
type input "****"
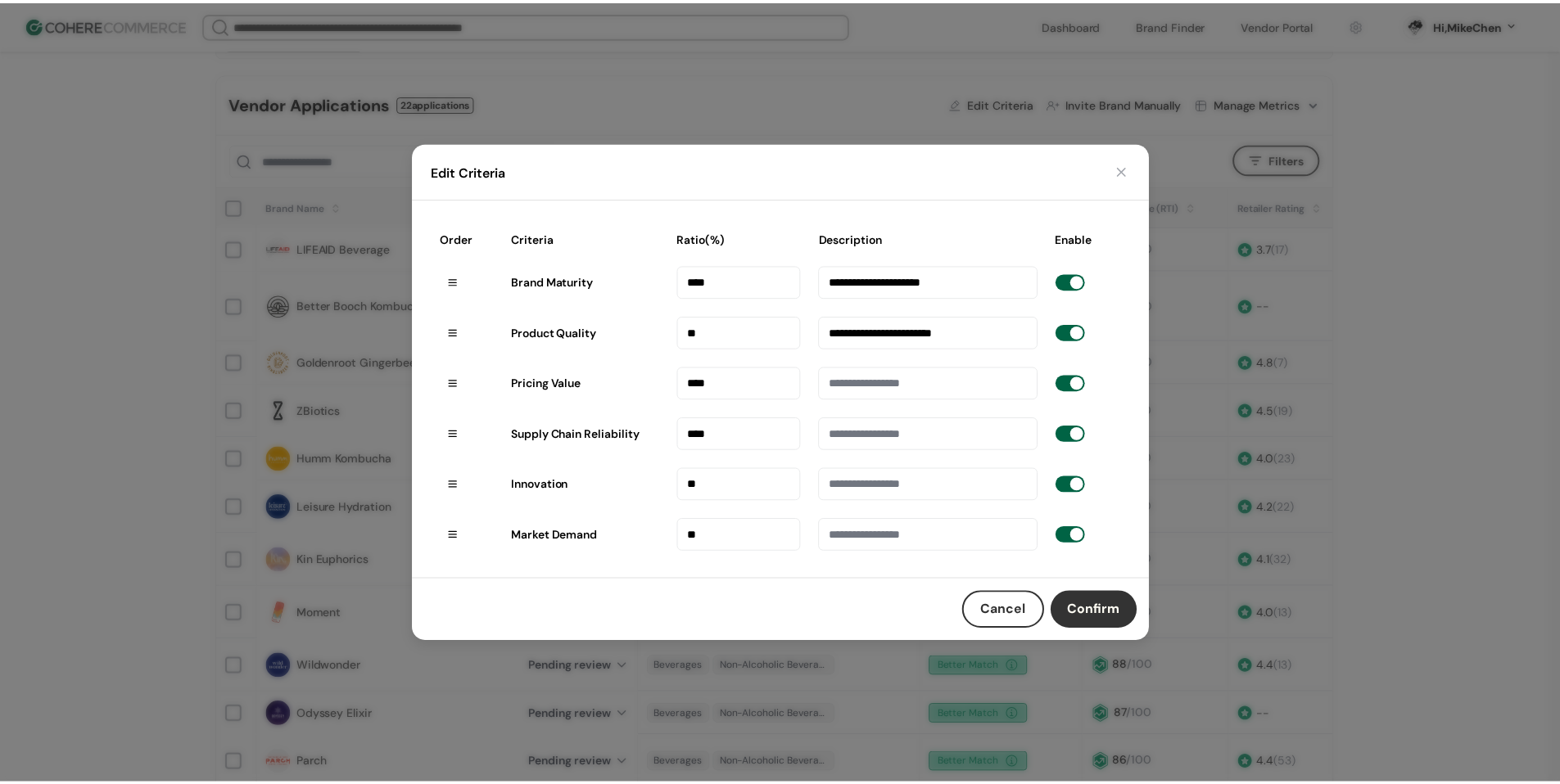
scroll to position [0, 0]
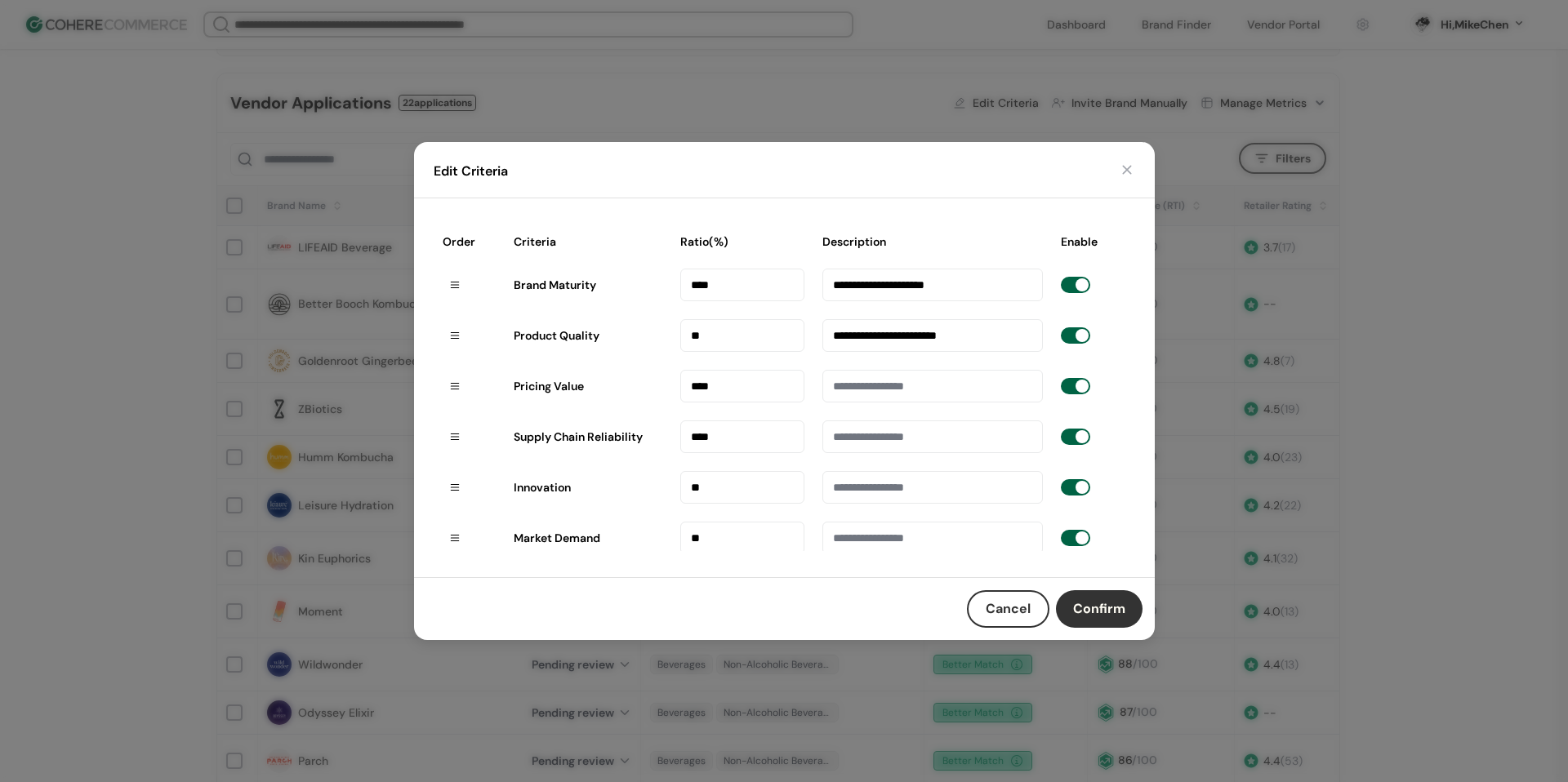
click at [1003, 613] on button "Cancel" at bounding box center [1008, 608] width 82 height 38
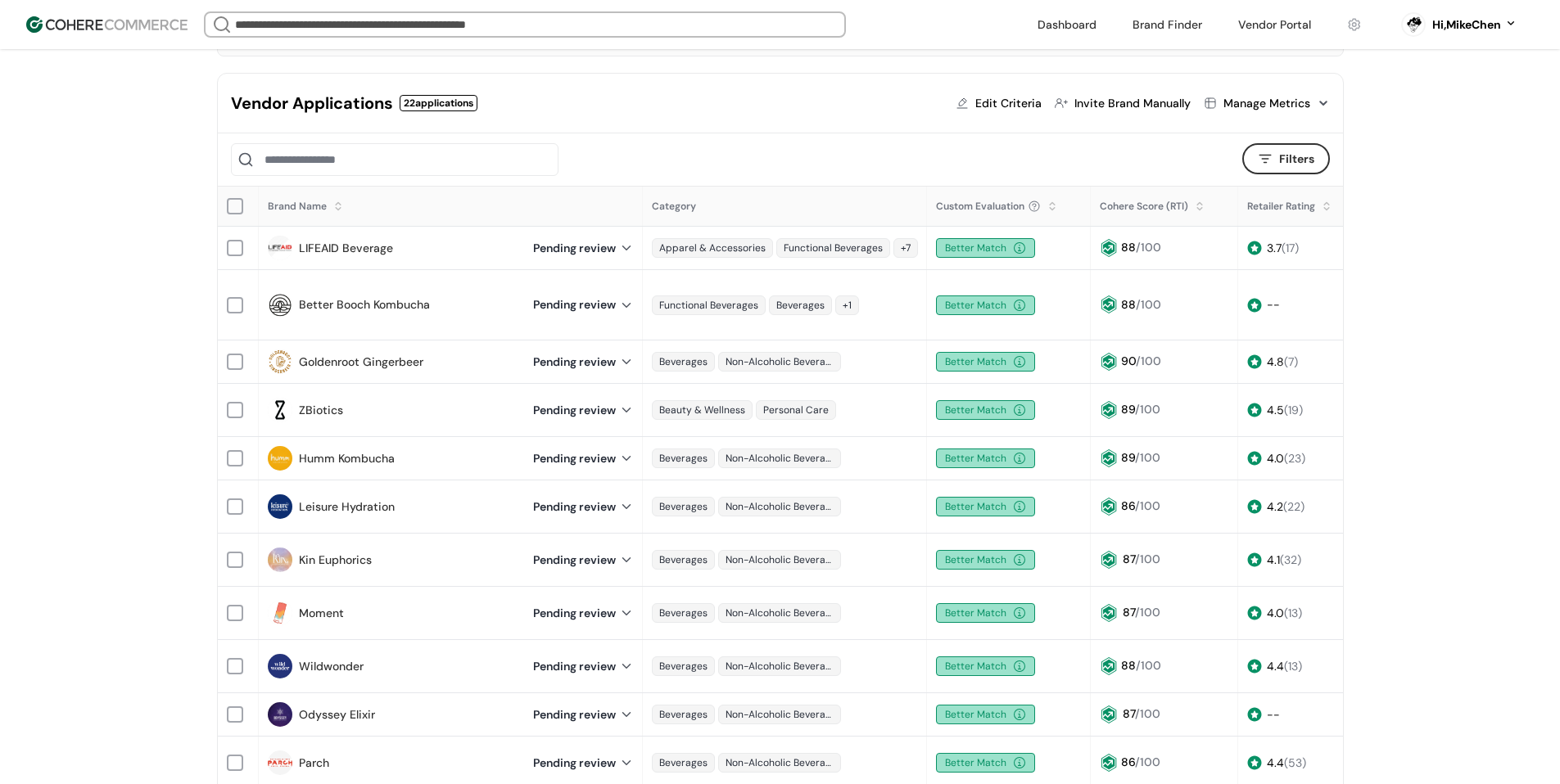
click at [356, 247] on link "LIFEAID Beverage" at bounding box center [346, 248] width 95 height 18
click at [359, 297] on link "Better Booch Kombucha" at bounding box center [364, 305] width 131 height 18
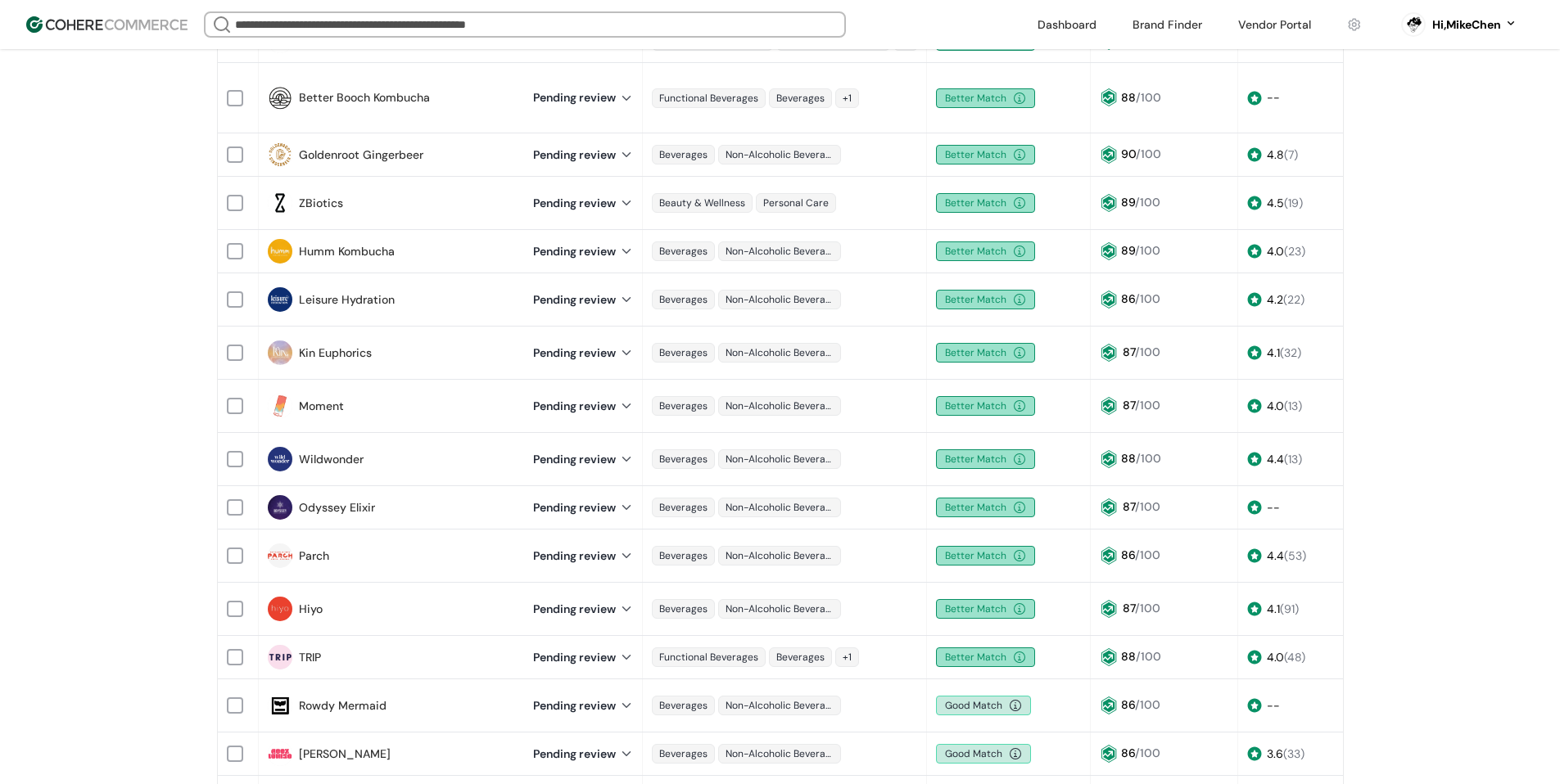
scroll to position [410, 0]
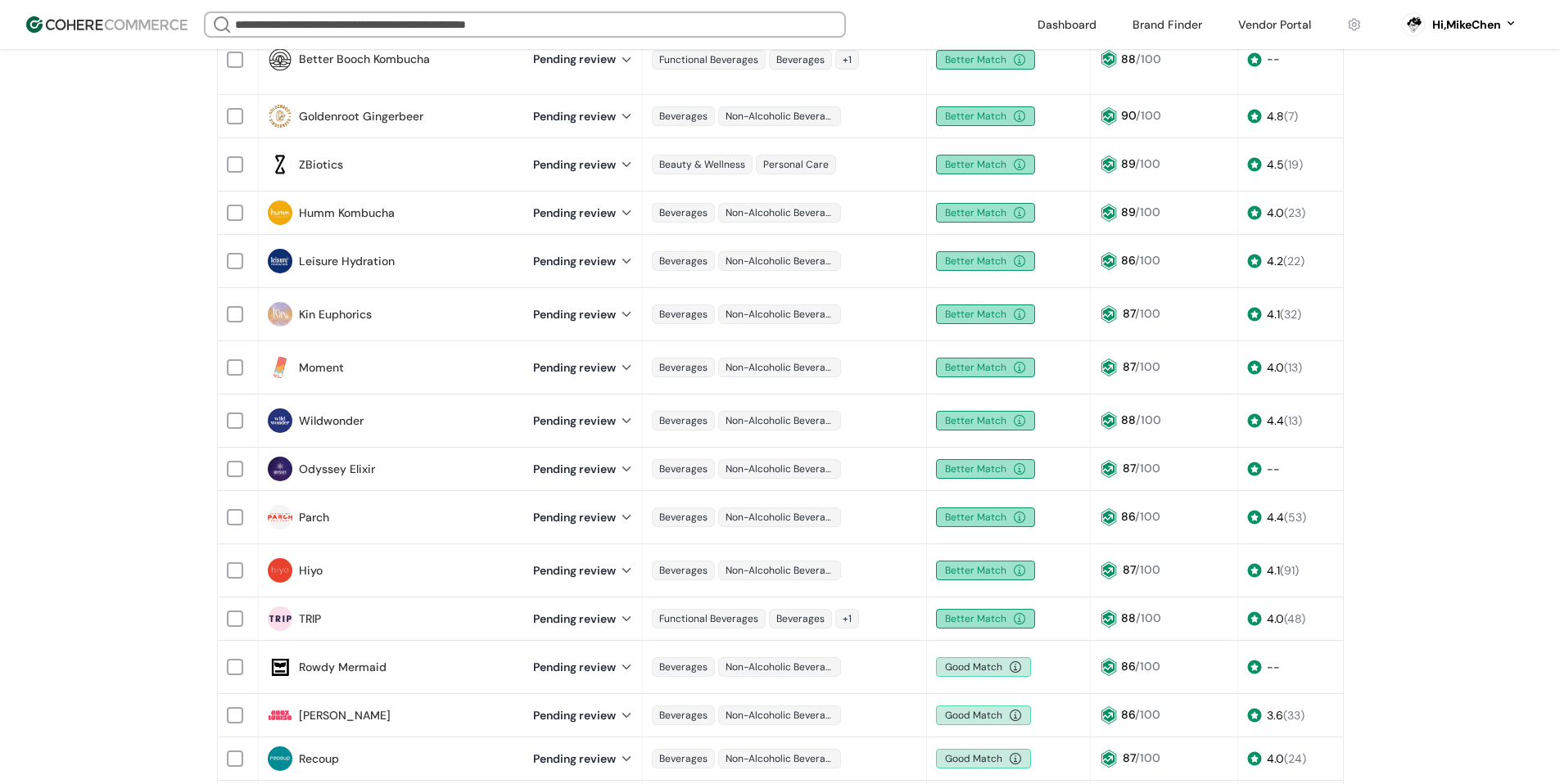
click at [332, 157] on link "ZBiotics" at bounding box center [320, 165] width 45 height 18
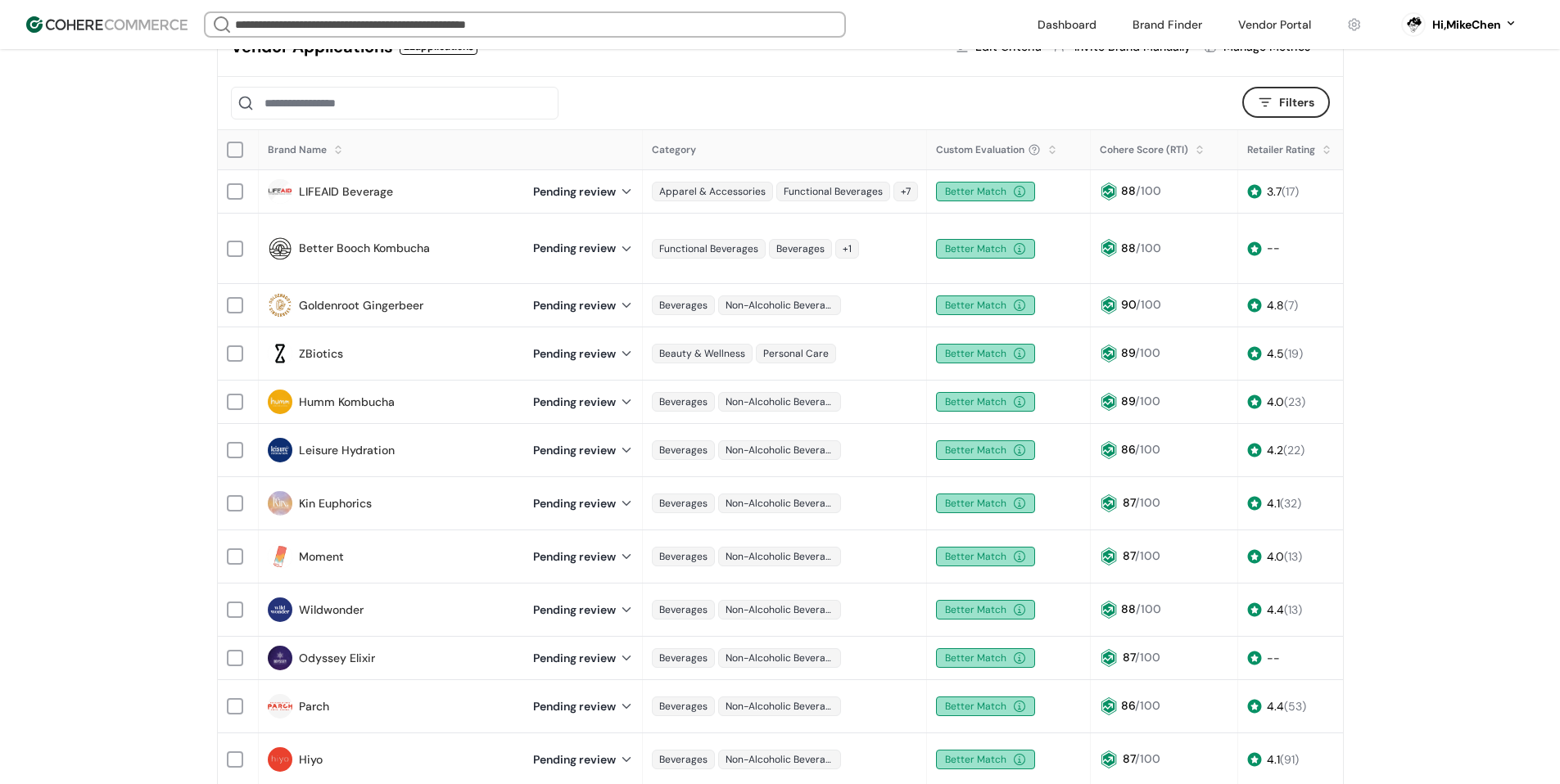
scroll to position [82, 0]
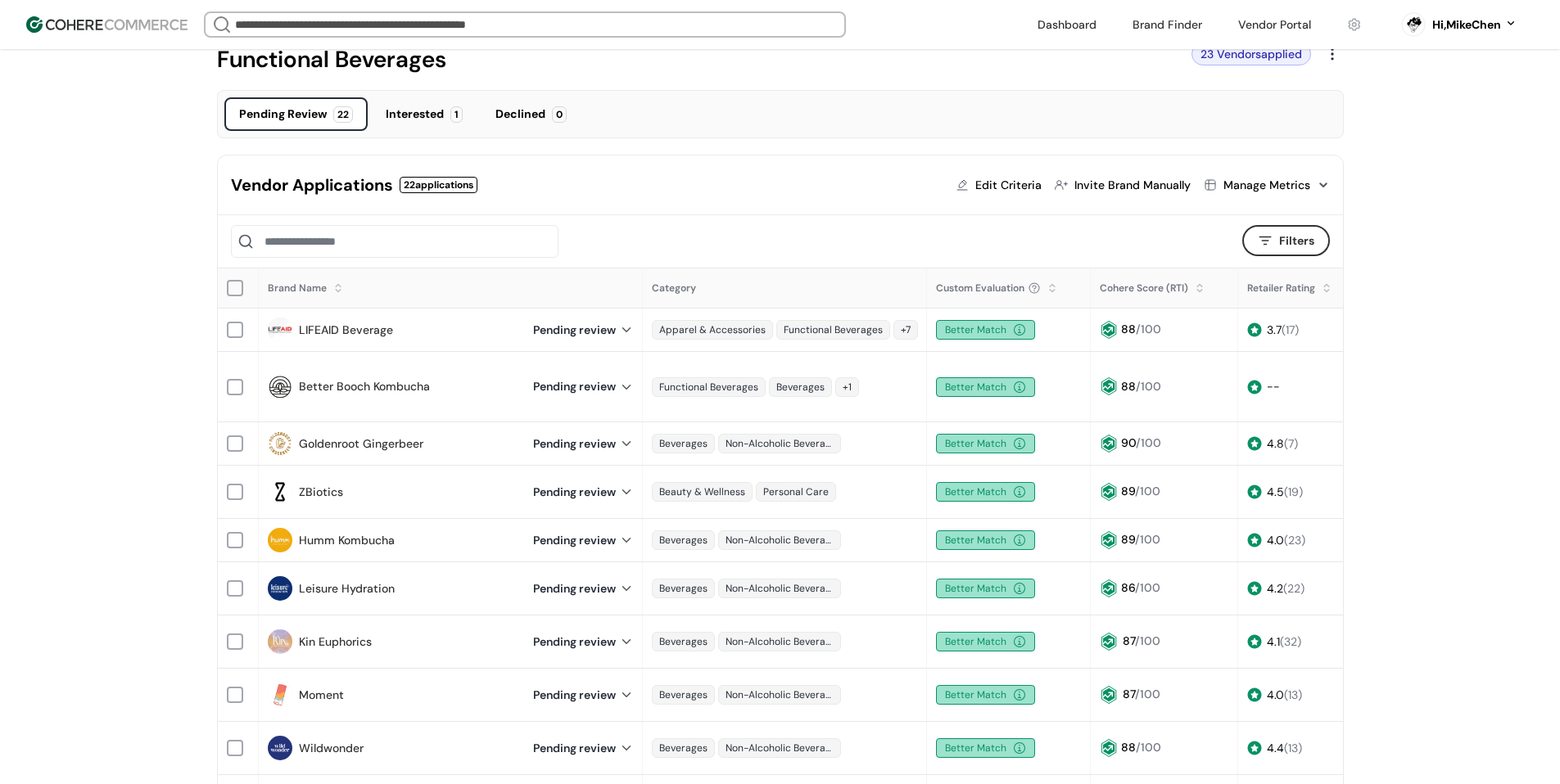
click at [364, 327] on link "LIFEAID Beverage" at bounding box center [346, 331] width 95 height 18
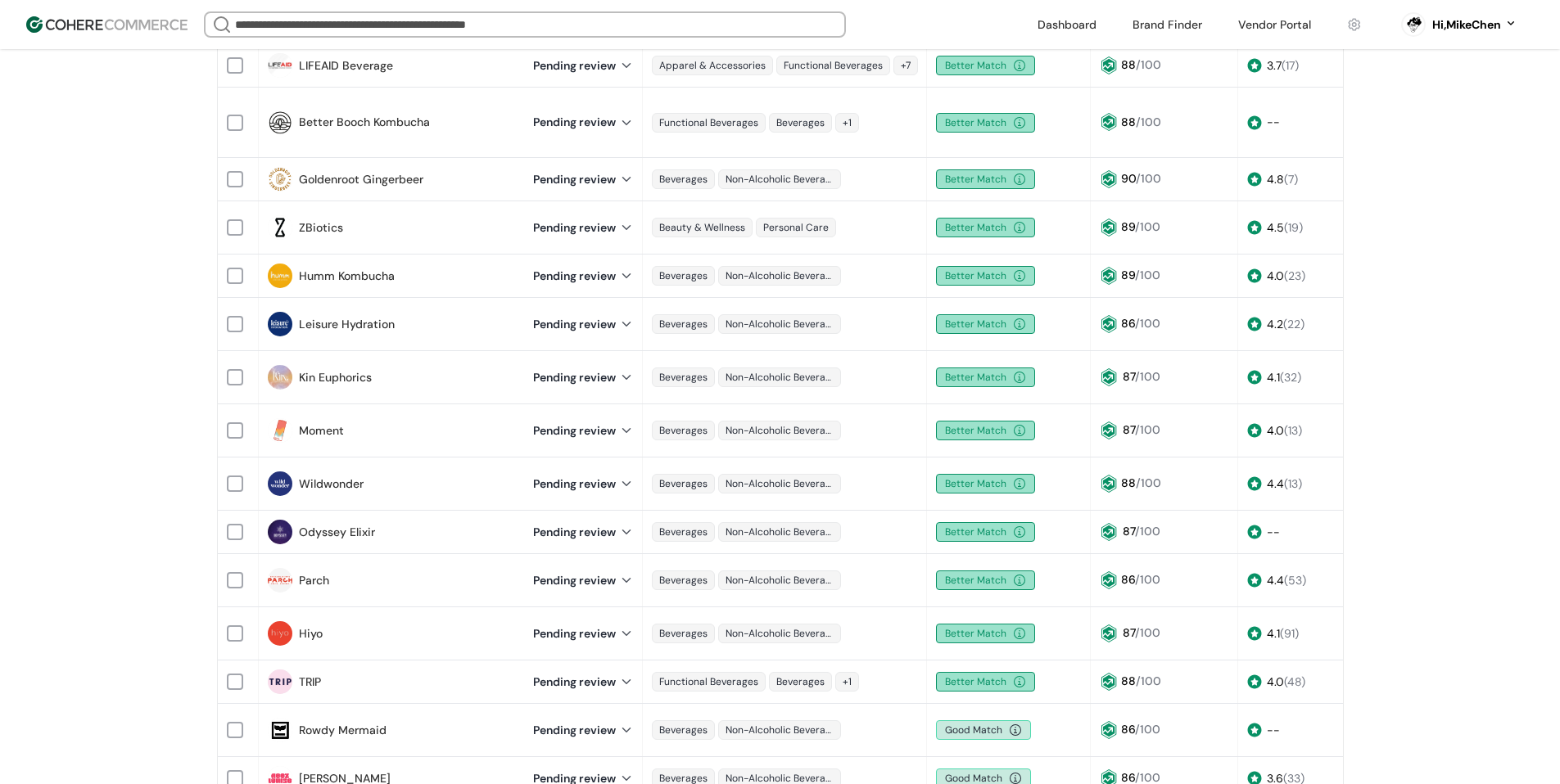
scroll to position [327, 0]
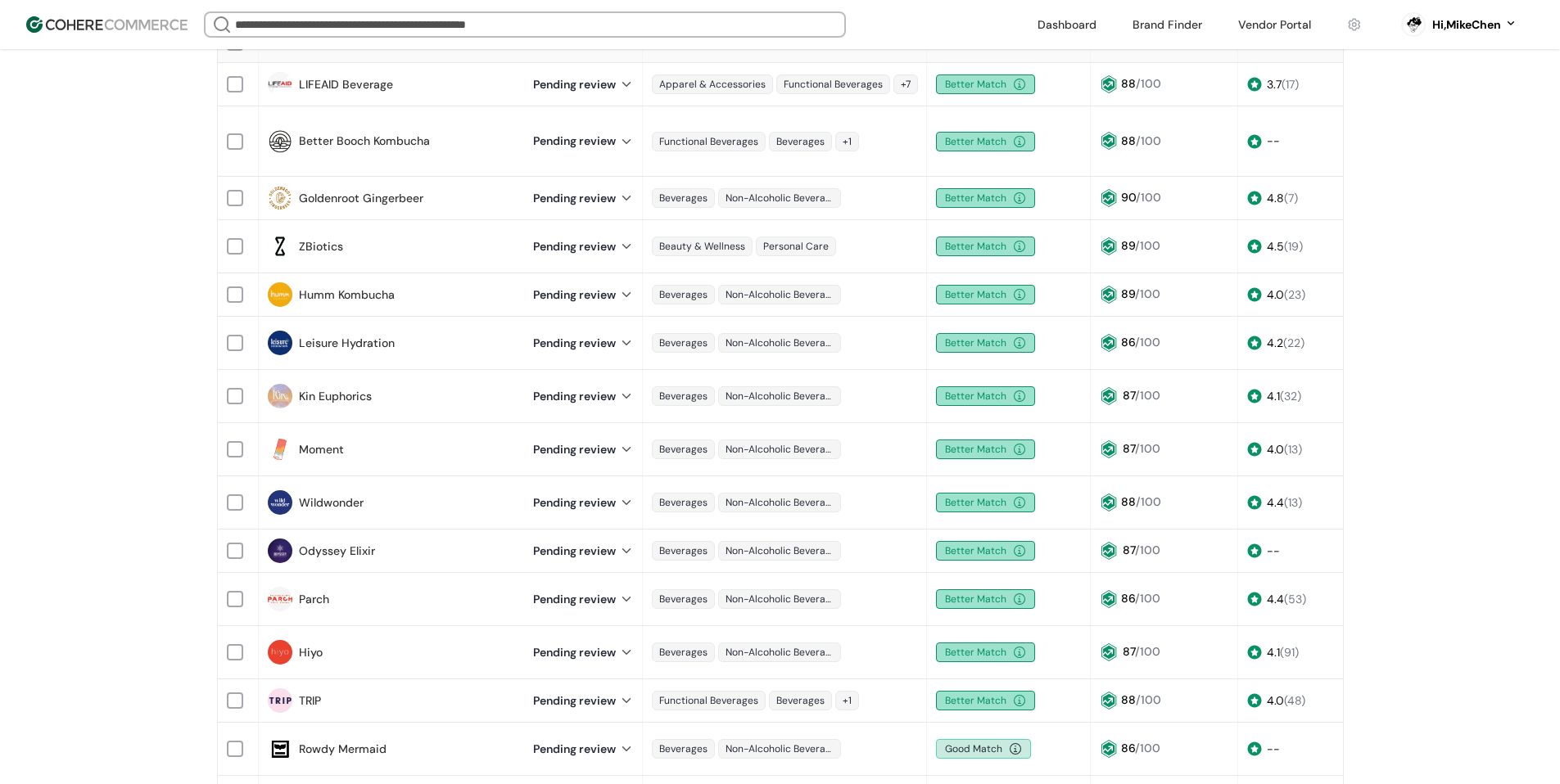
click at [355, 542] on link "Odyssey Elixir" at bounding box center [336, 551] width 76 height 18
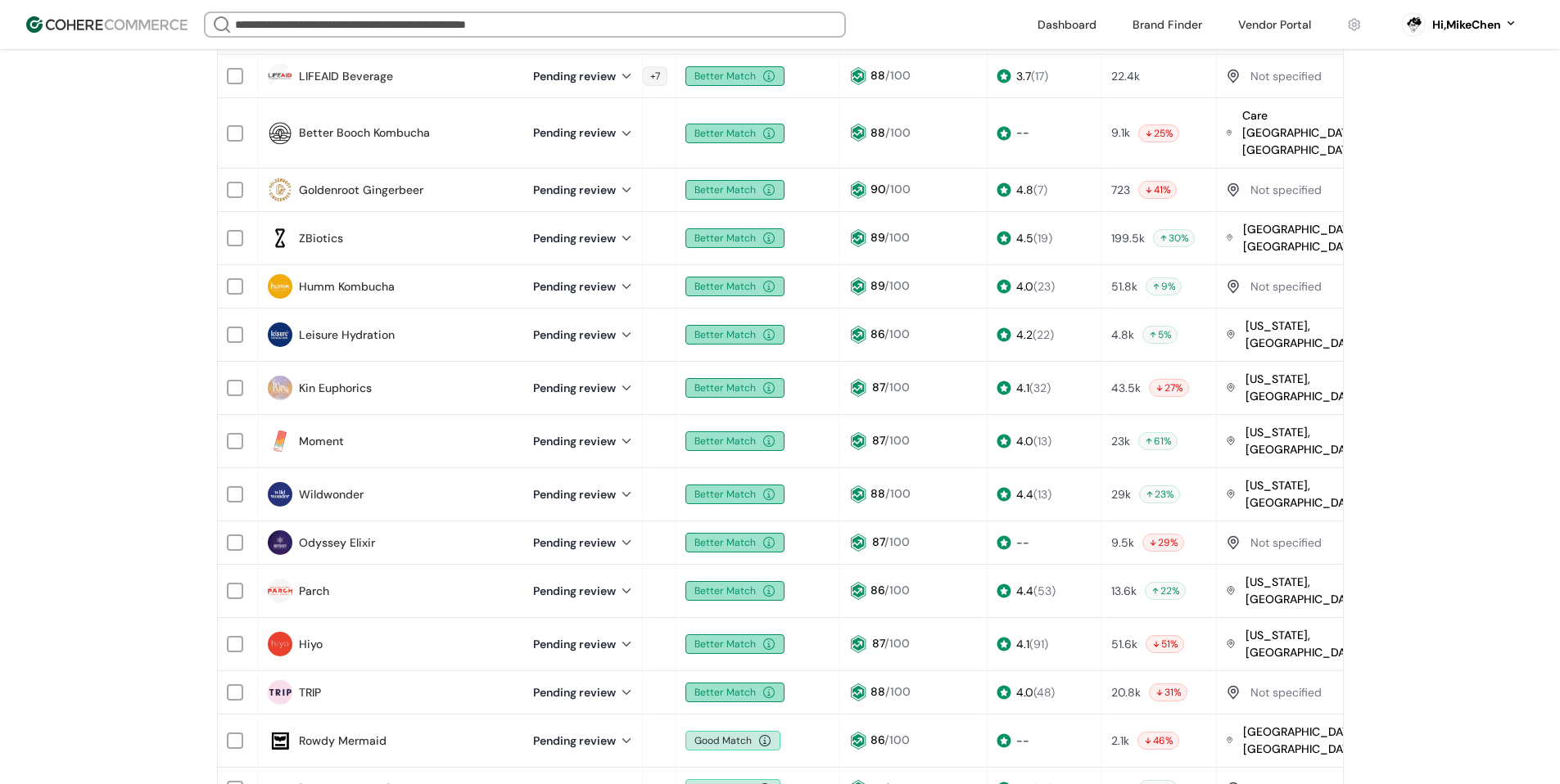
scroll to position [246, 0]
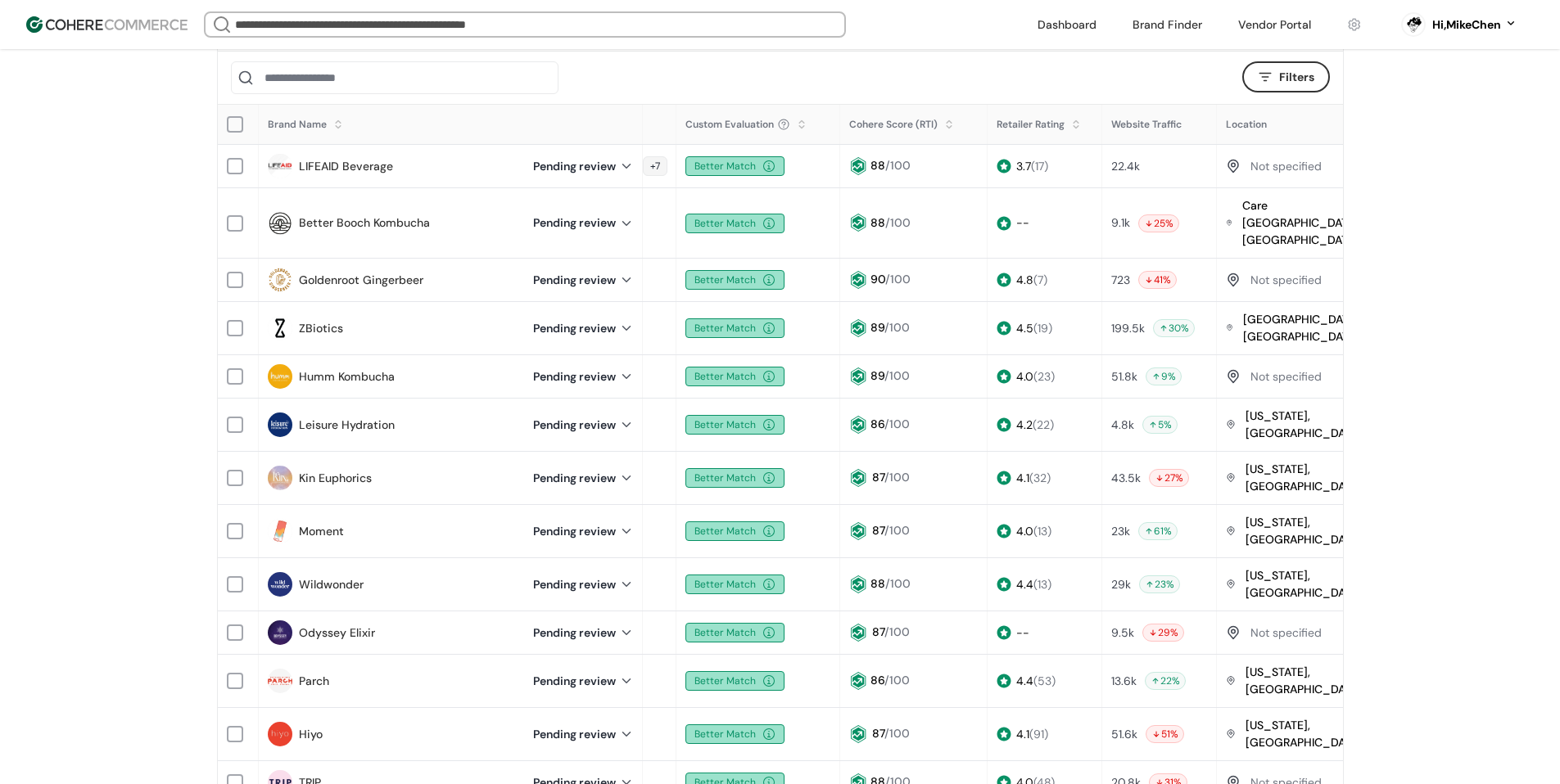
click at [1098, 73] on button "Filters" at bounding box center [1286, 77] width 88 height 32
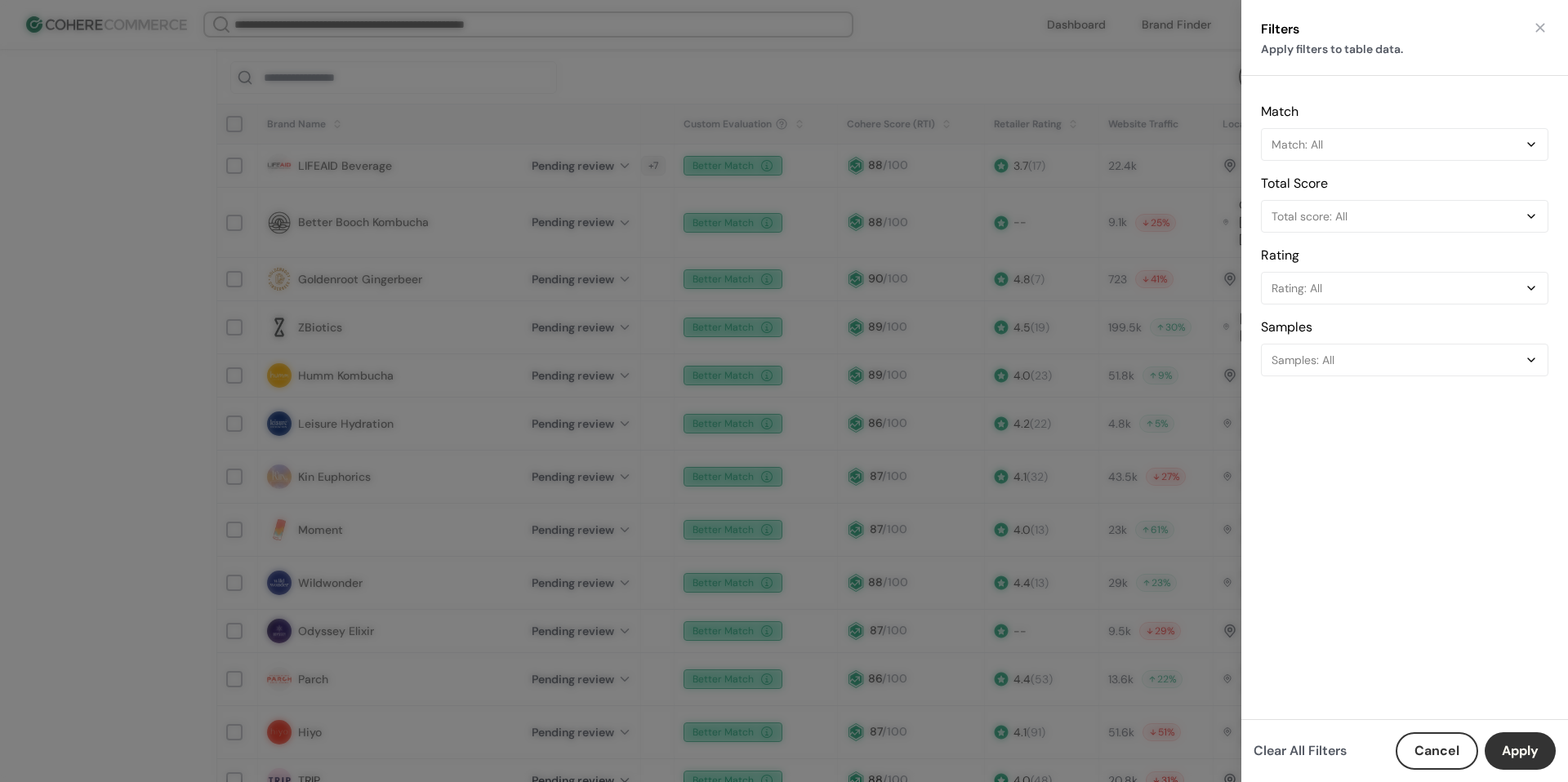
click at [1095, 78] on div "Filters Apply filters to table data. Match Match: All Total Score Total score: …" at bounding box center [784, 391] width 1568 height 782
drag, startPoint x: 1536, startPoint y: 28, endPoint x: 1524, endPoint y: 38, distance: 15.6
click at [1095, 28] on button "button" at bounding box center [1540, 27] width 17 height 17
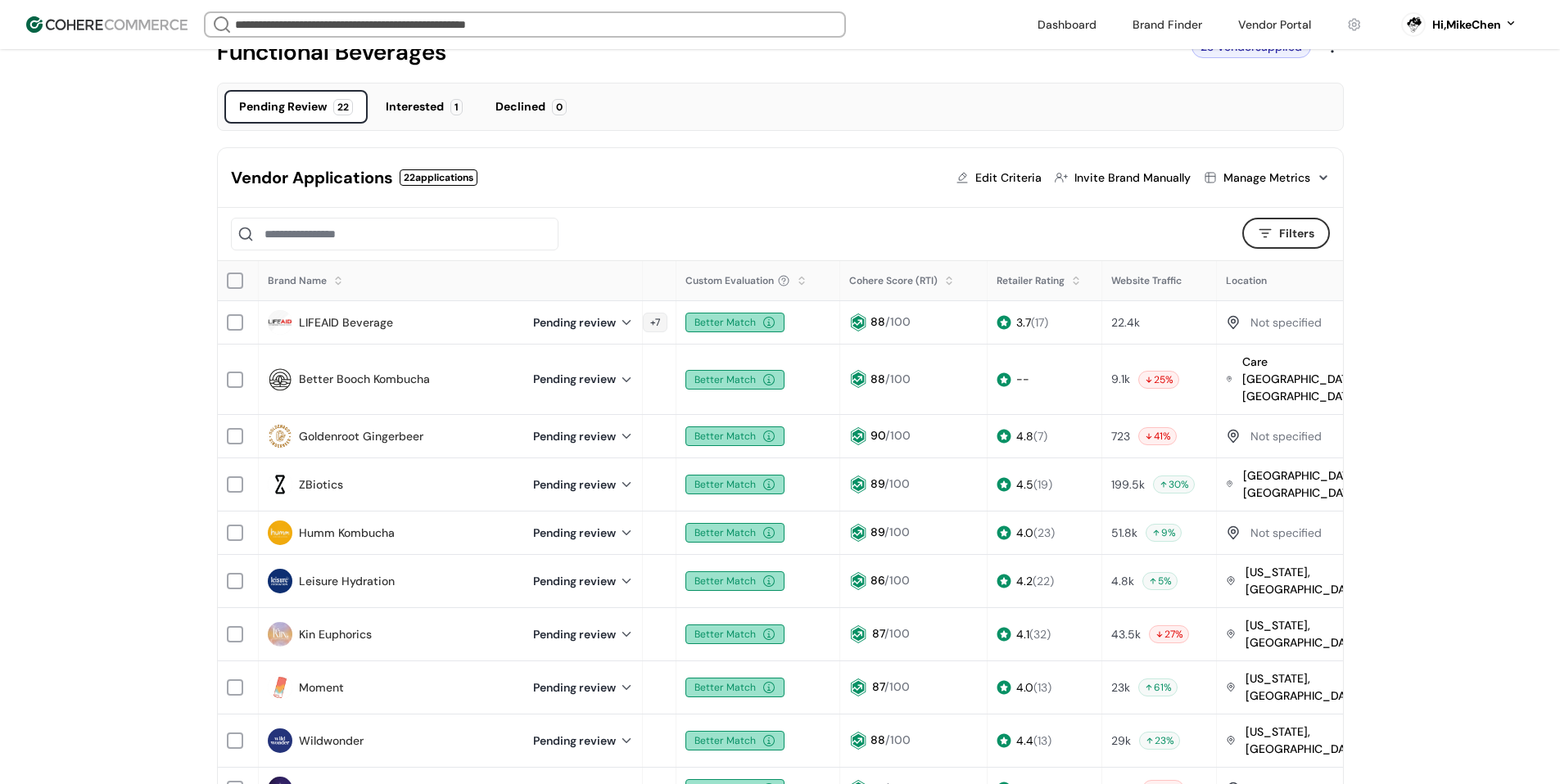
scroll to position [82, 0]
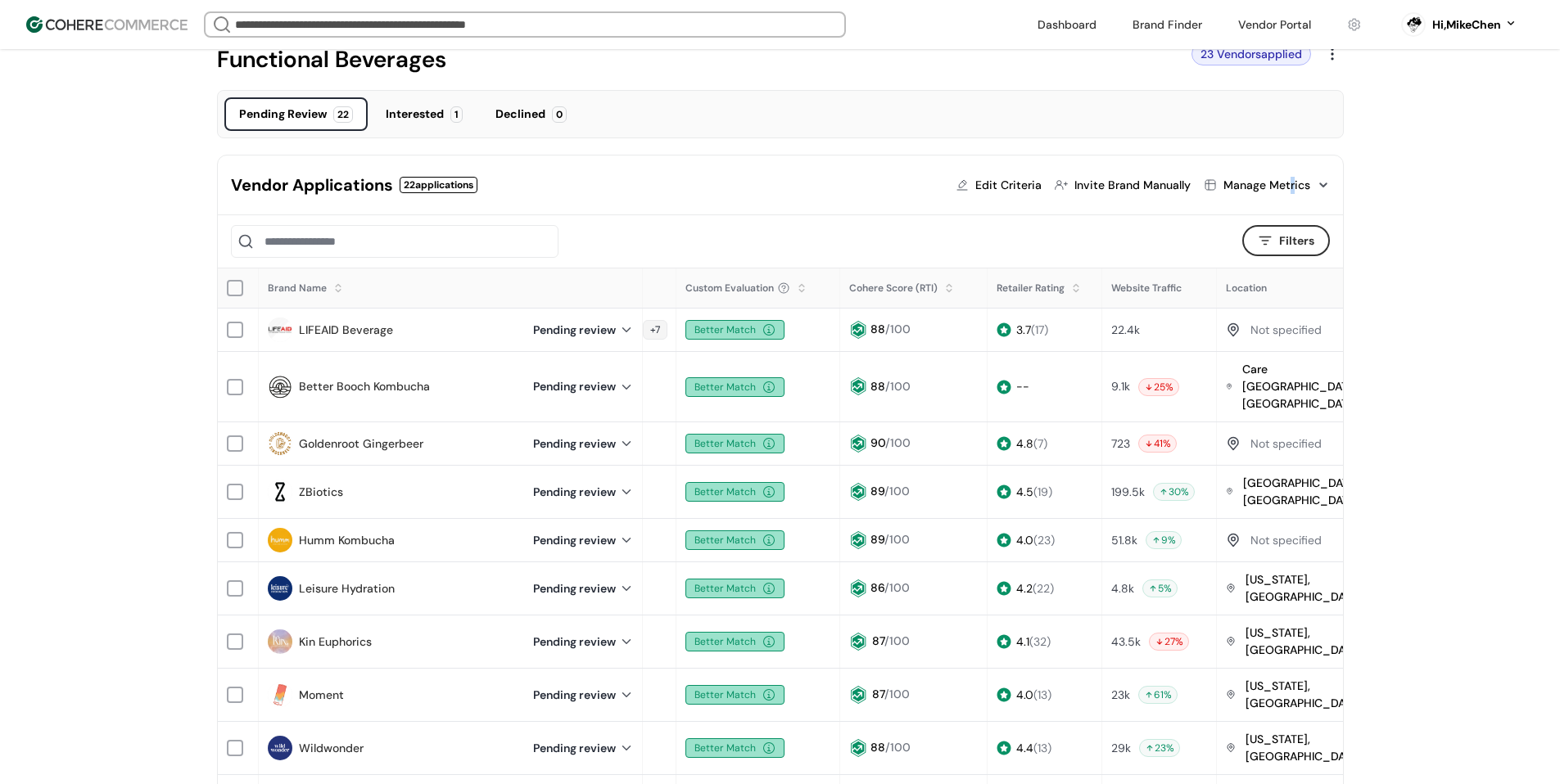
click at [1098, 184] on div "Manage Metrics" at bounding box center [1266, 186] width 87 height 18
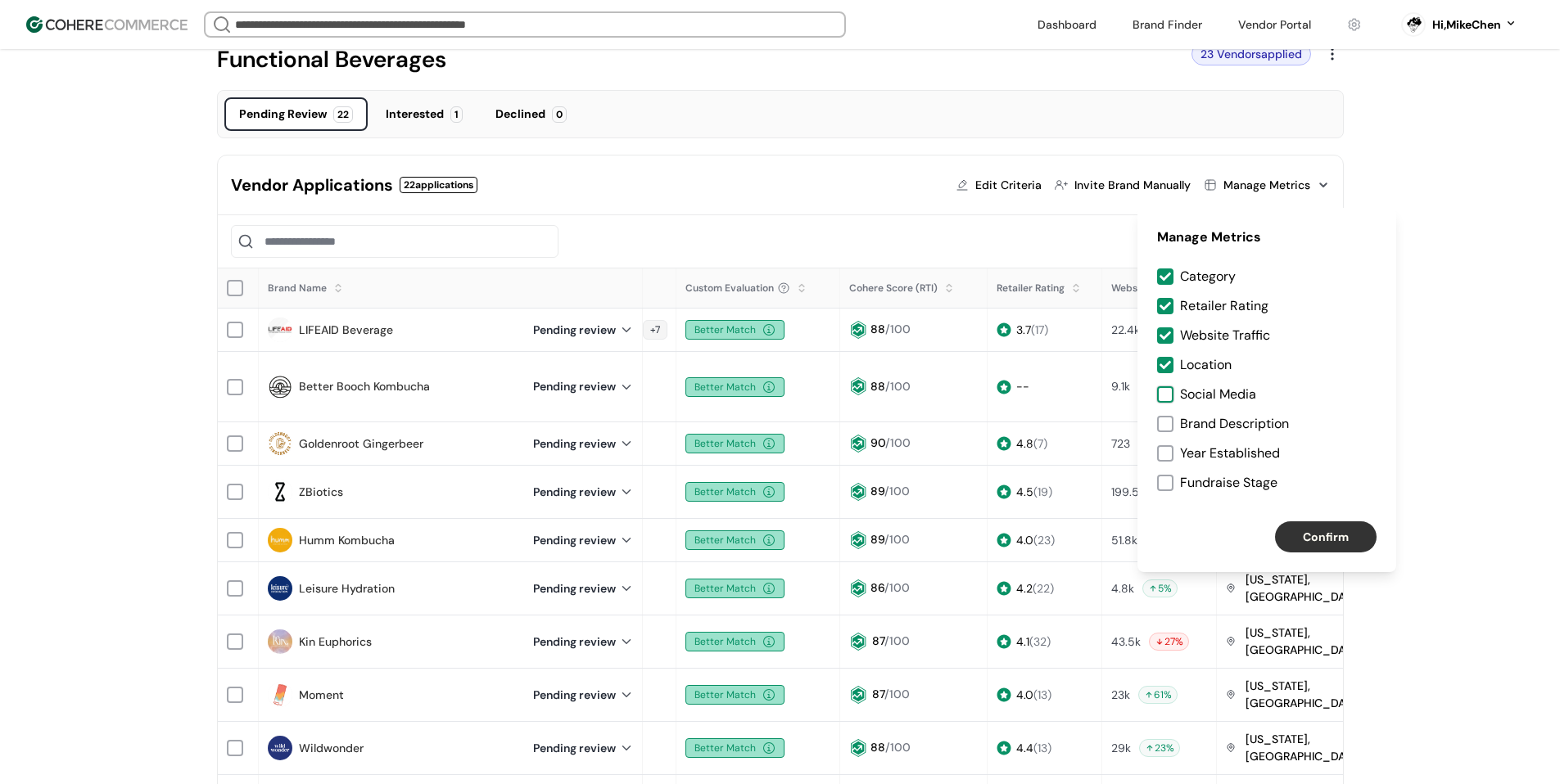
click at [1098, 391] on div at bounding box center [1165, 394] width 17 height 17
click at [1098, 422] on div at bounding box center [1165, 424] width 17 height 17
click at [1098, 527] on button "Confirm" at bounding box center [1325, 537] width 102 height 32
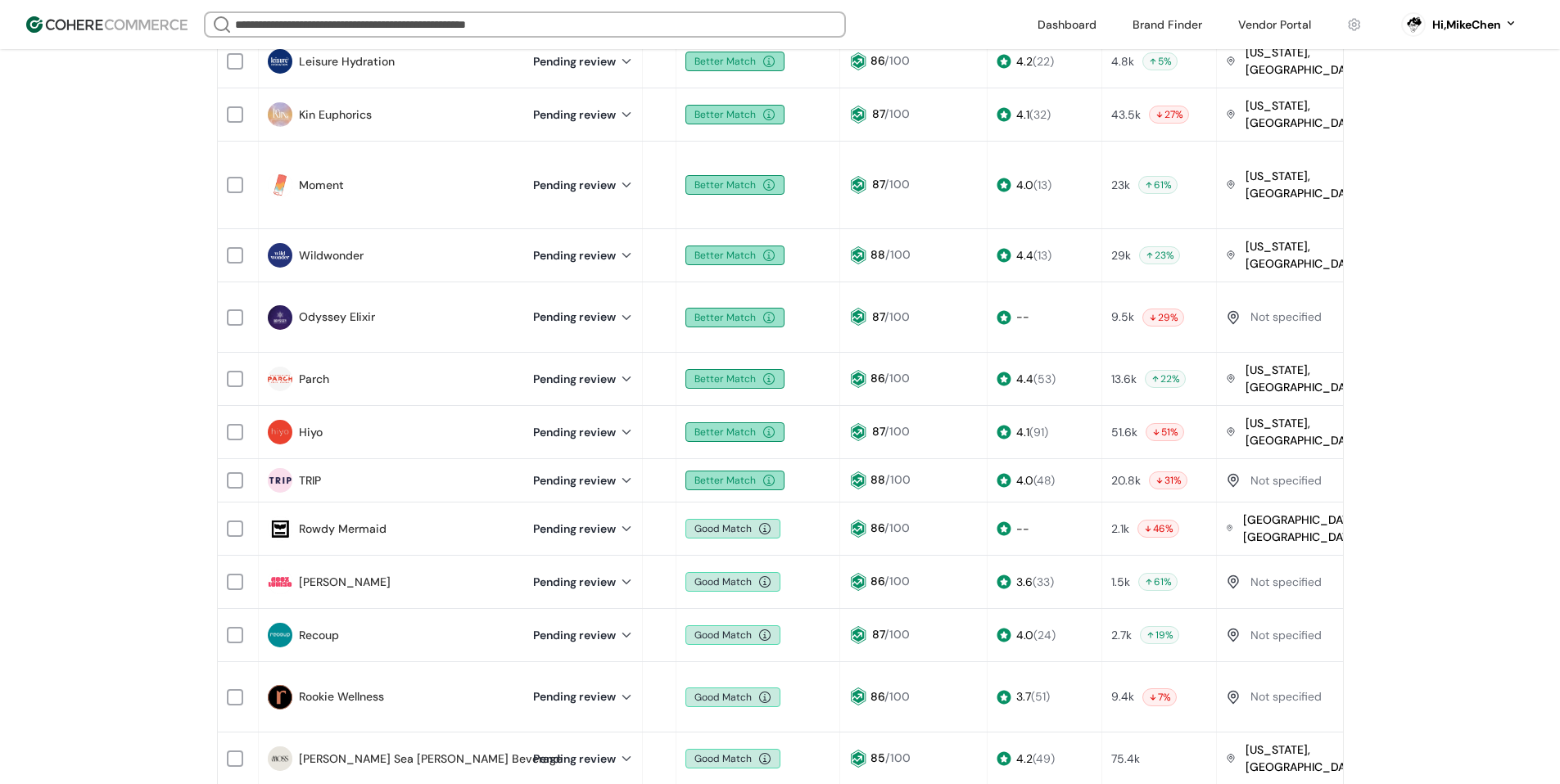
scroll to position [900, 0]
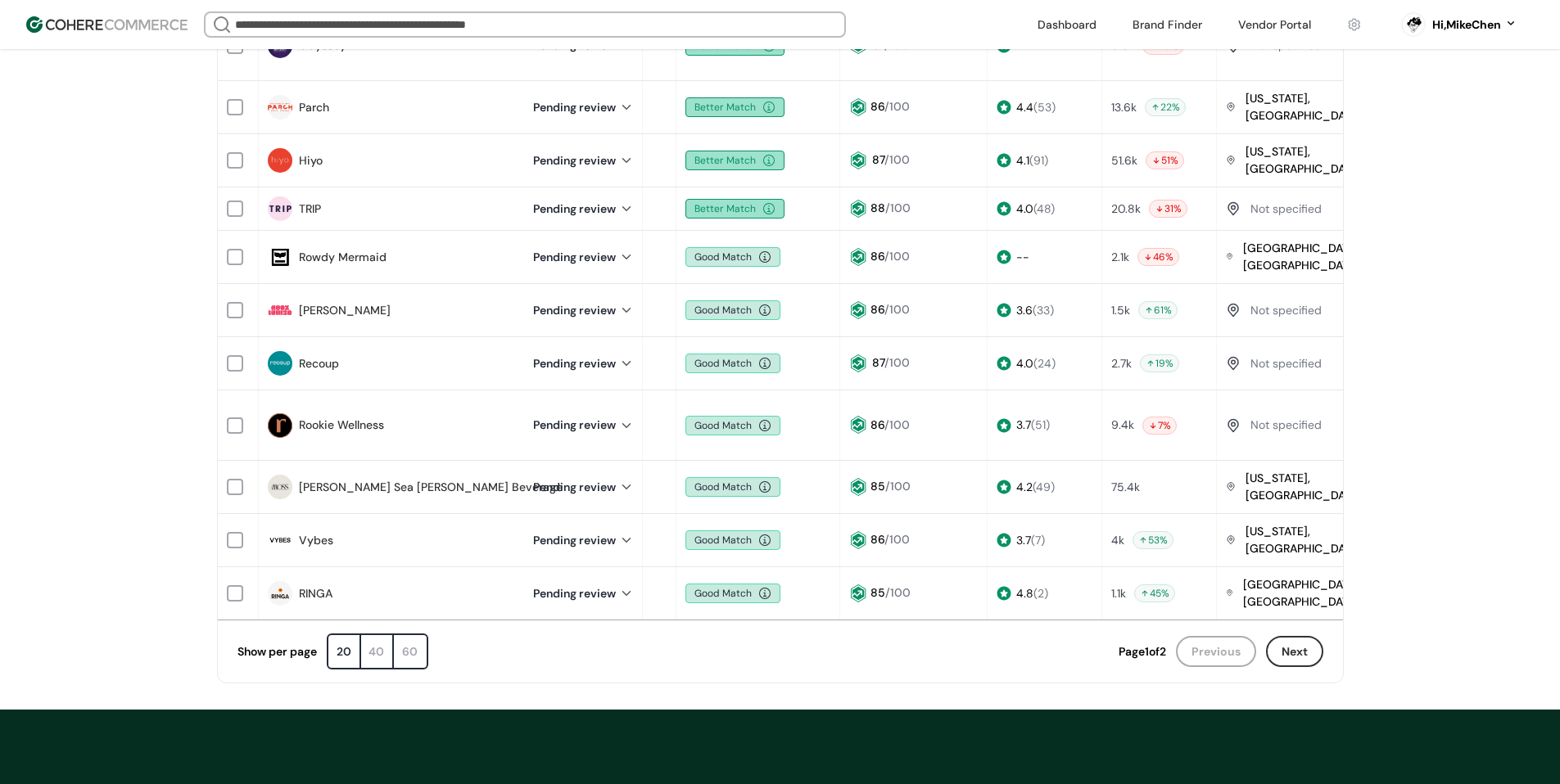
click at [962, 620] on div "Show per page 20 40 60 Page 1 of 2 Previous Next Page 1 of 2" at bounding box center [780, 651] width 1125 height 63
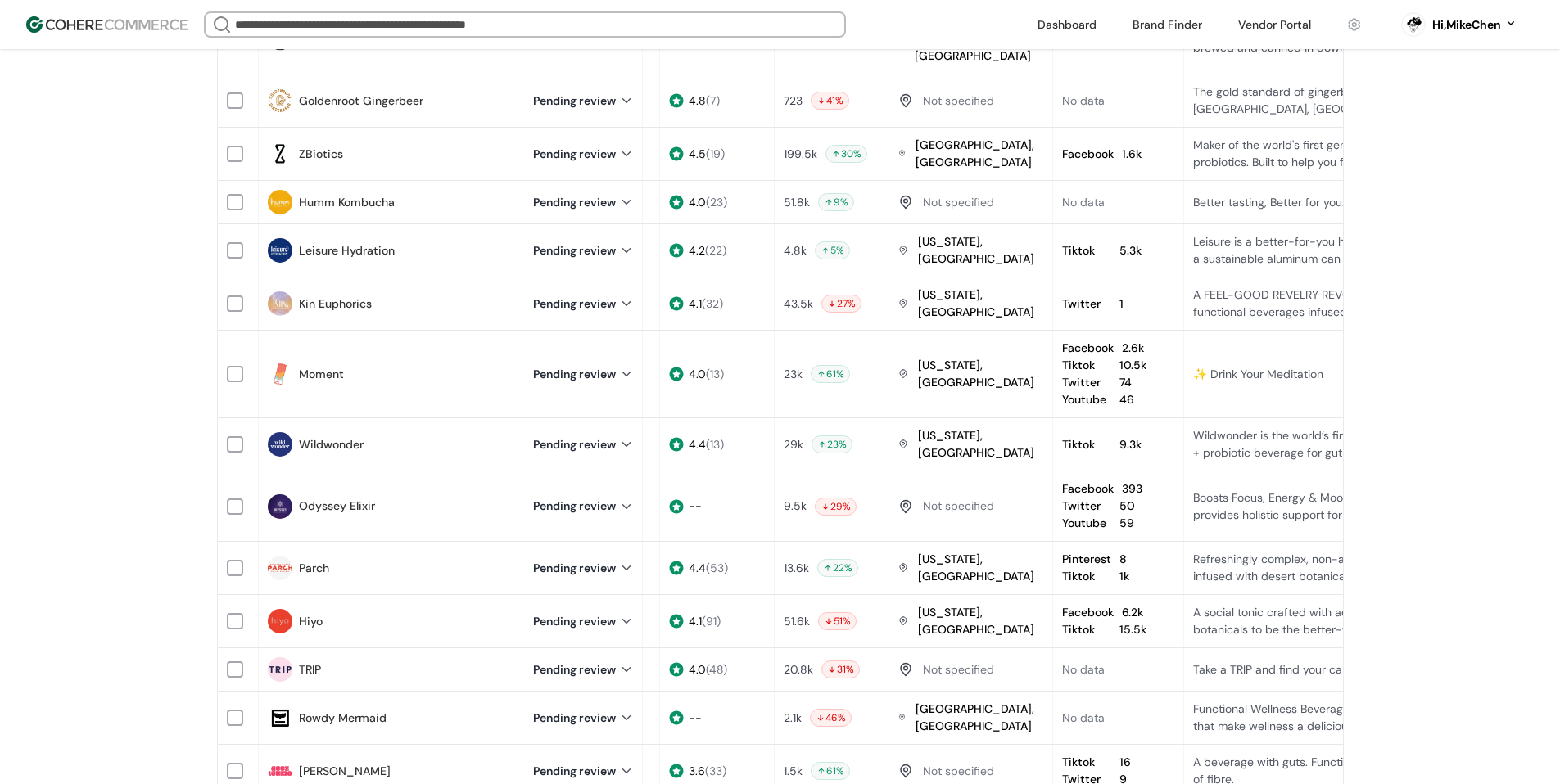
scroll to position [573, 0]
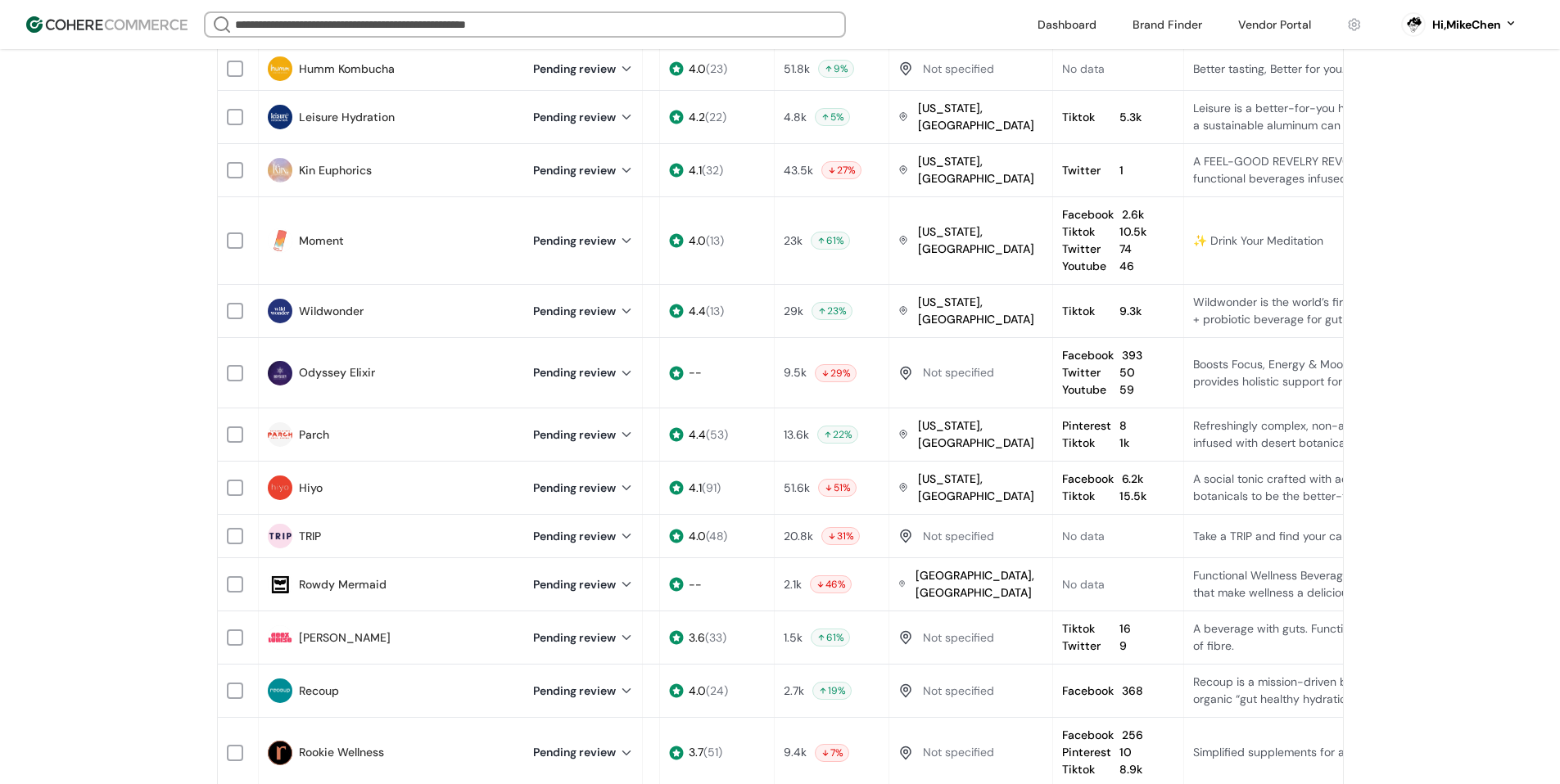
click at [348, 364] on link "Odyssey Elixir" at bounding box center [336, 373] width 76 height 18
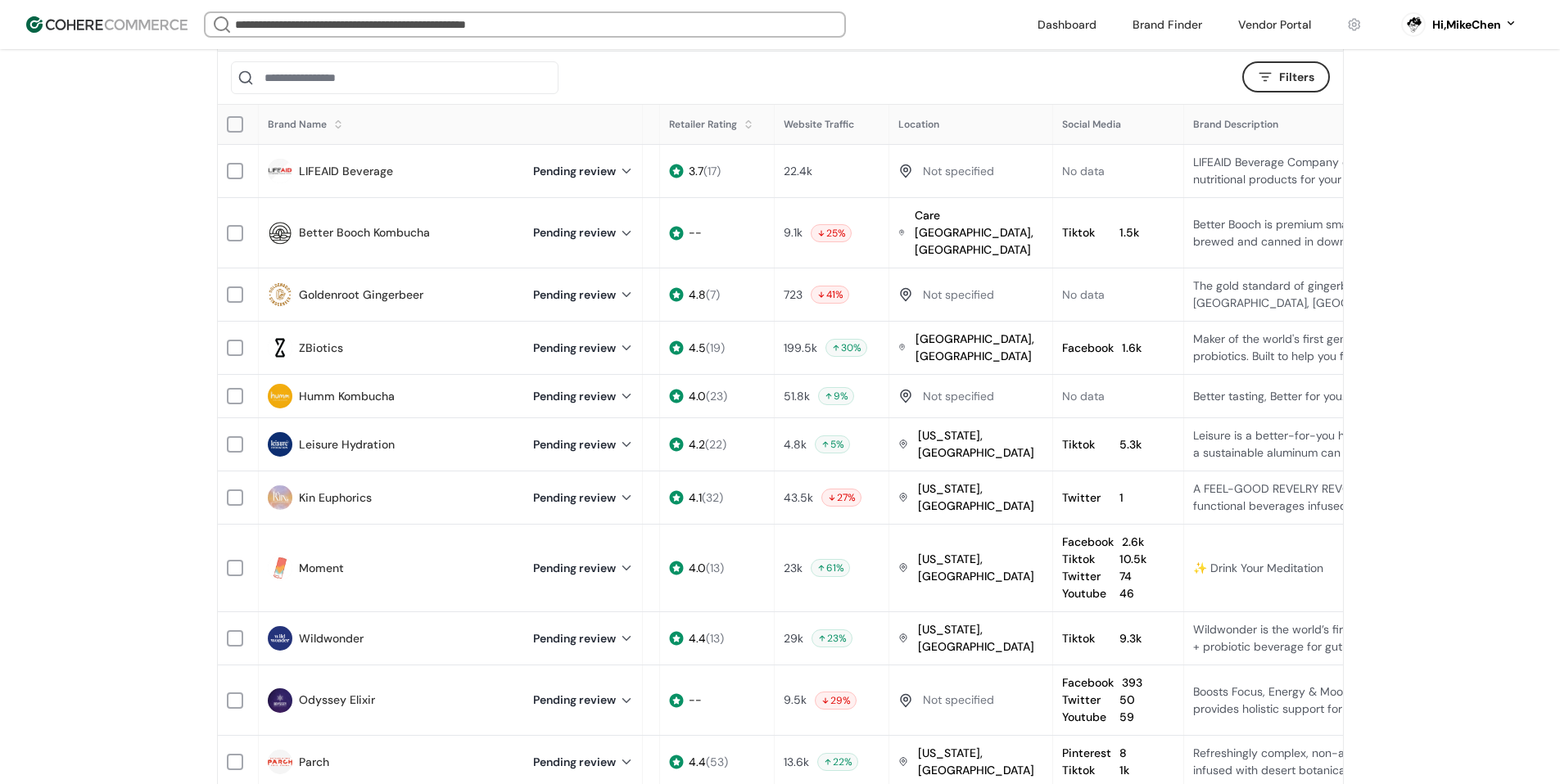
scroll to position [0, 0]
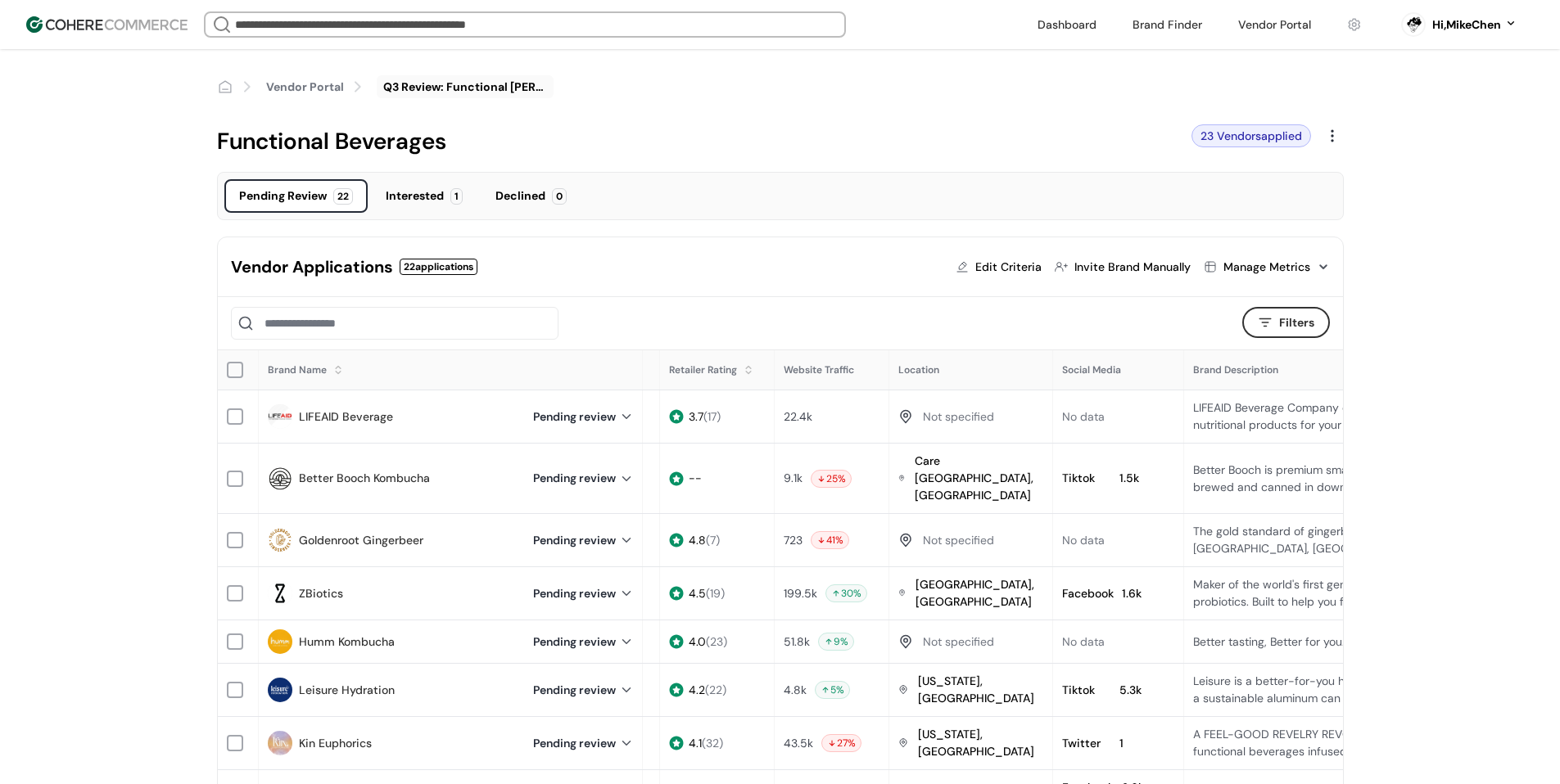
click at [349, 473] on link "Better Booch Kombucha" at bounding box center [364, 479] width 131 height 18
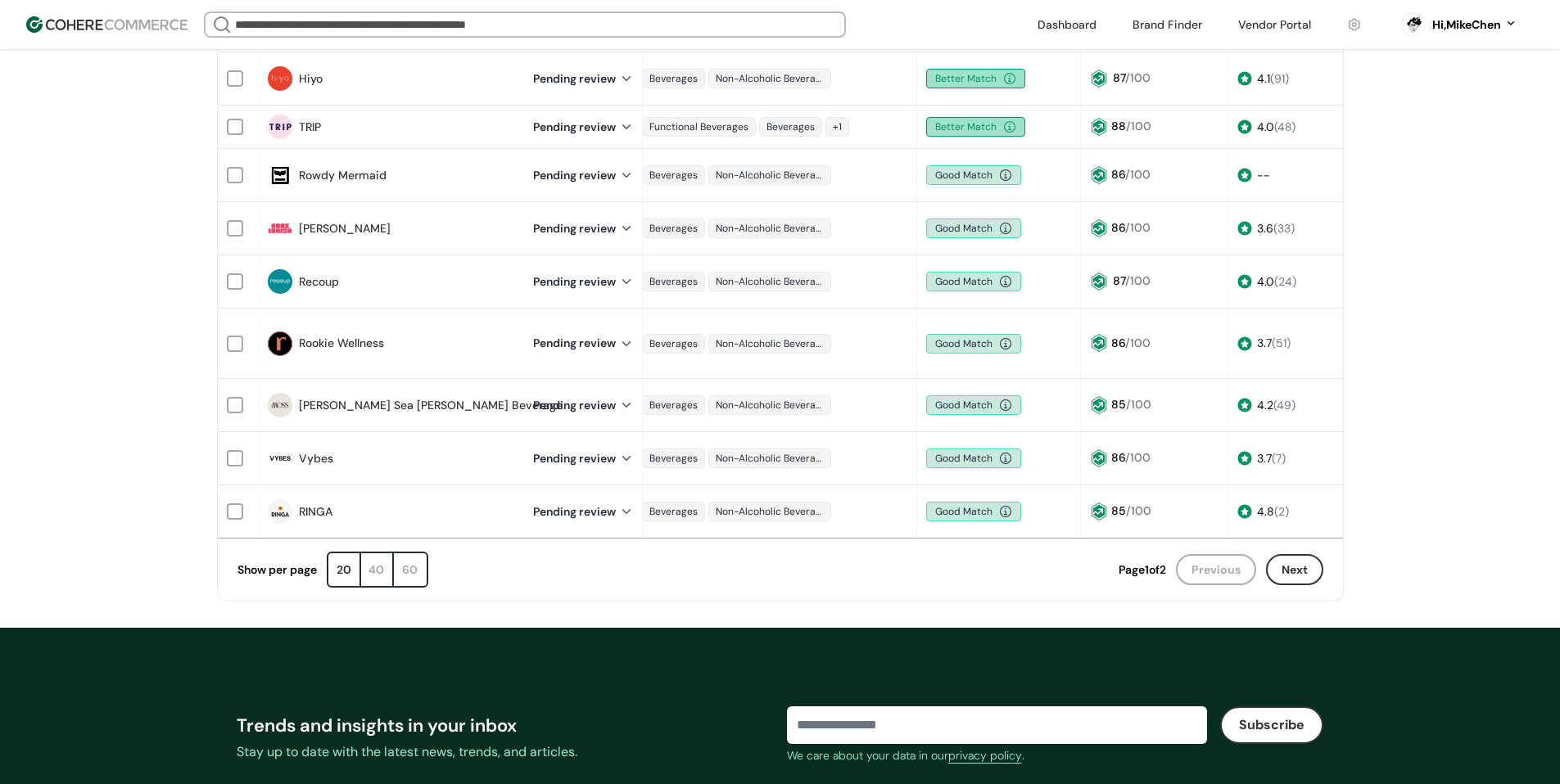
scroll to position [0, 8]
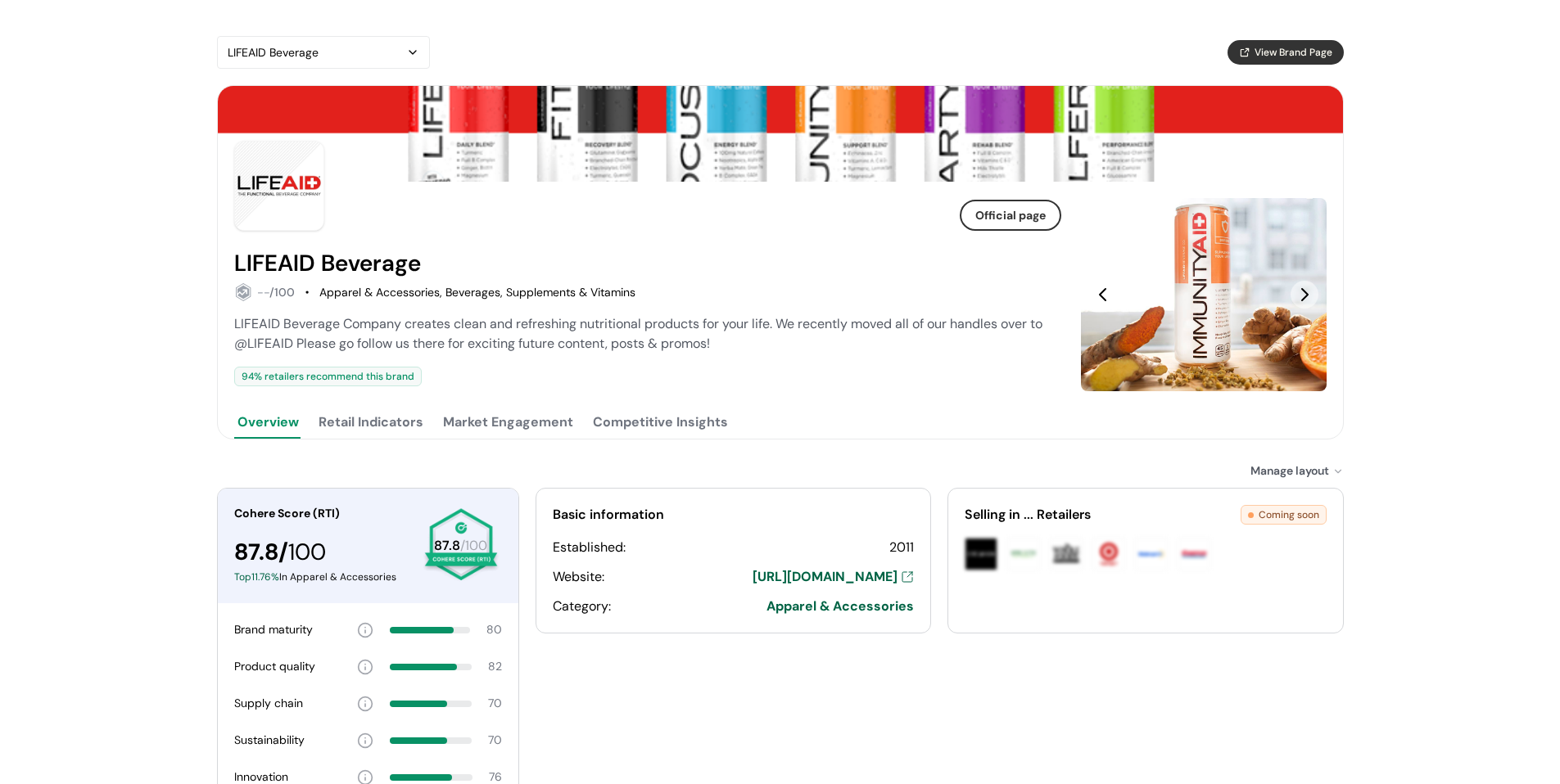
click at [384, 425] on button "Retail Indicators" at bounding box center [370, 422] width 111 height 32
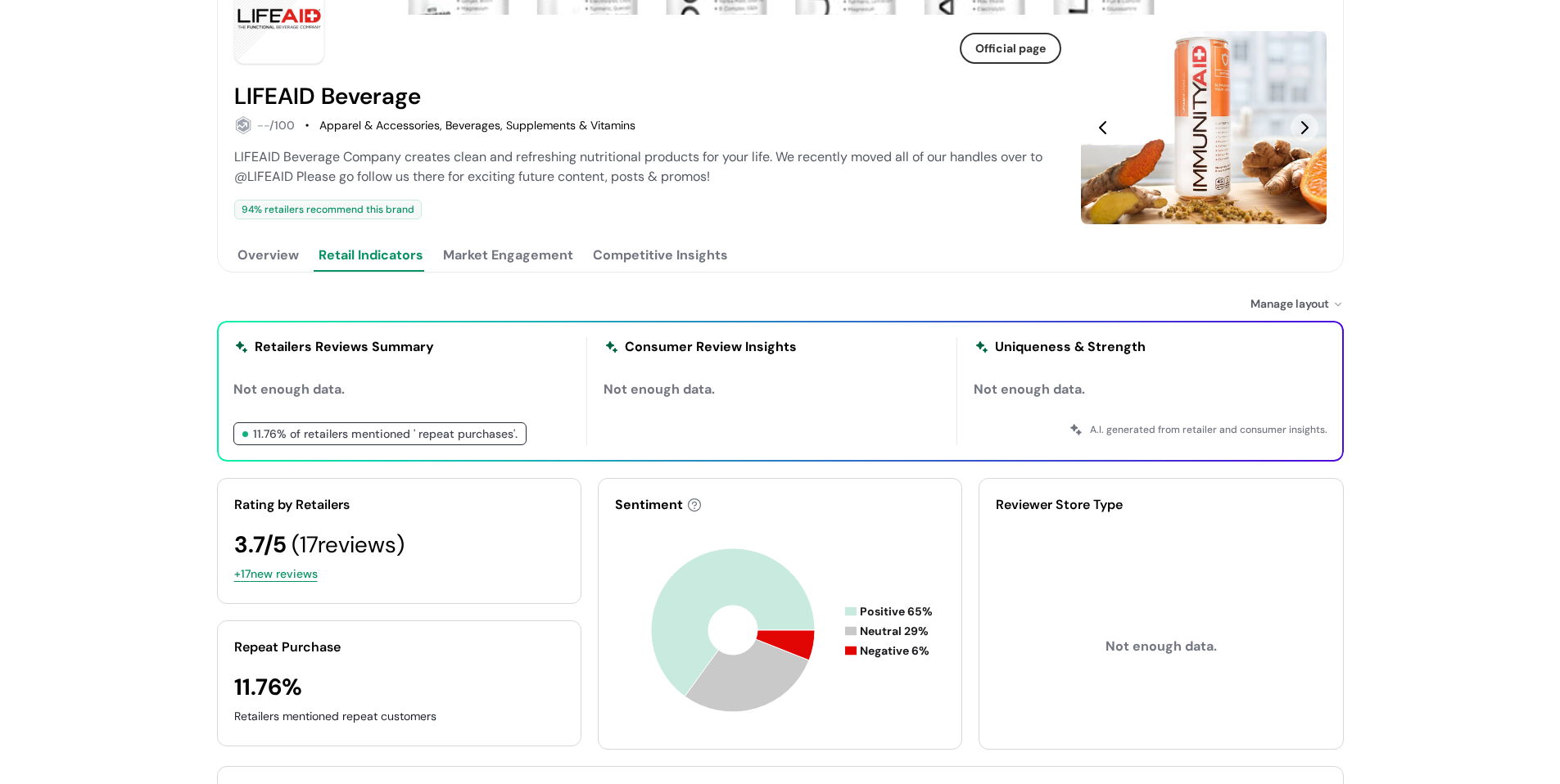
scroll to position [164, 0]
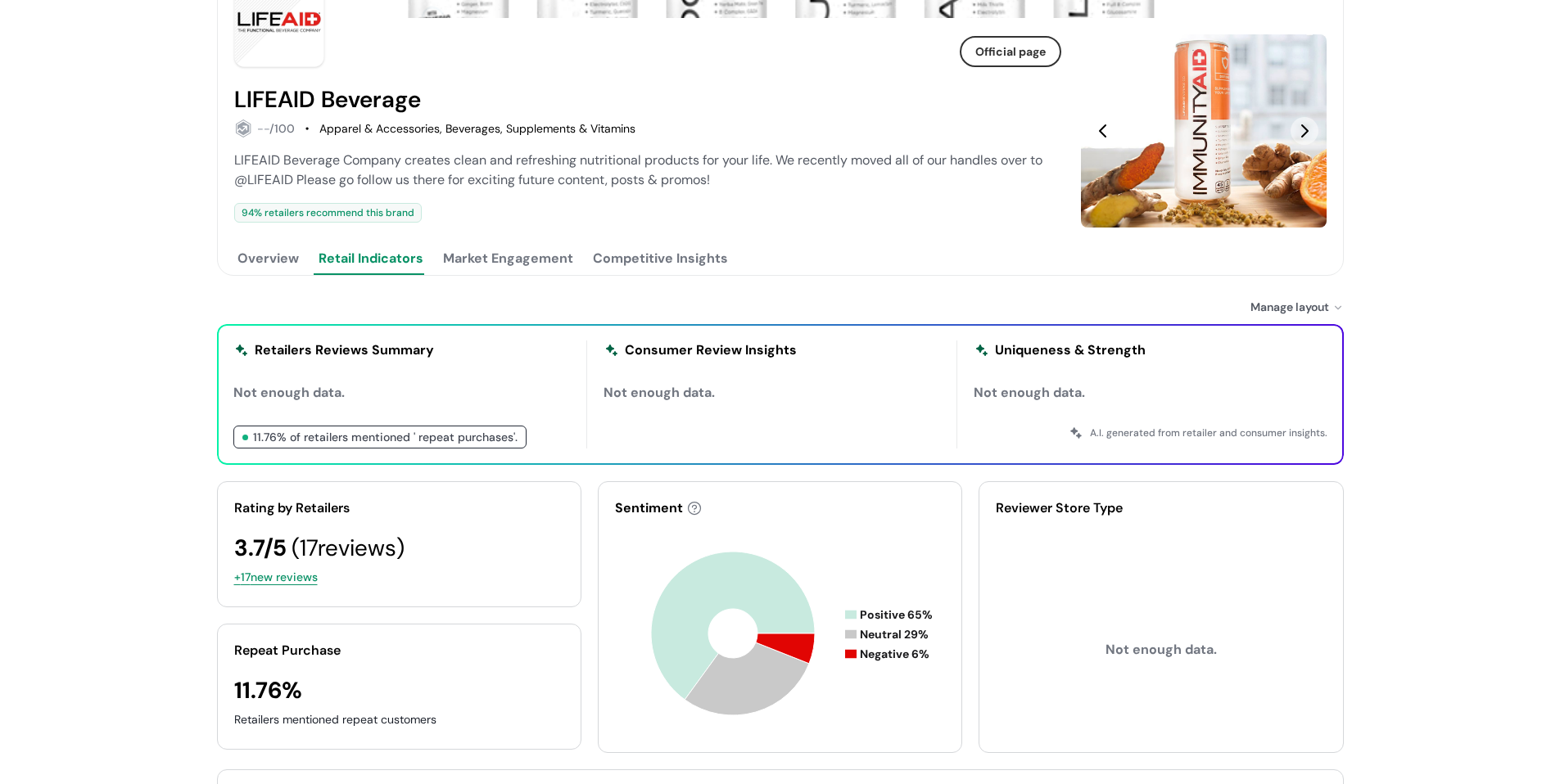
click at [297, 254] on button "Overview" at bounding box center [269, 258] width 68 height 32
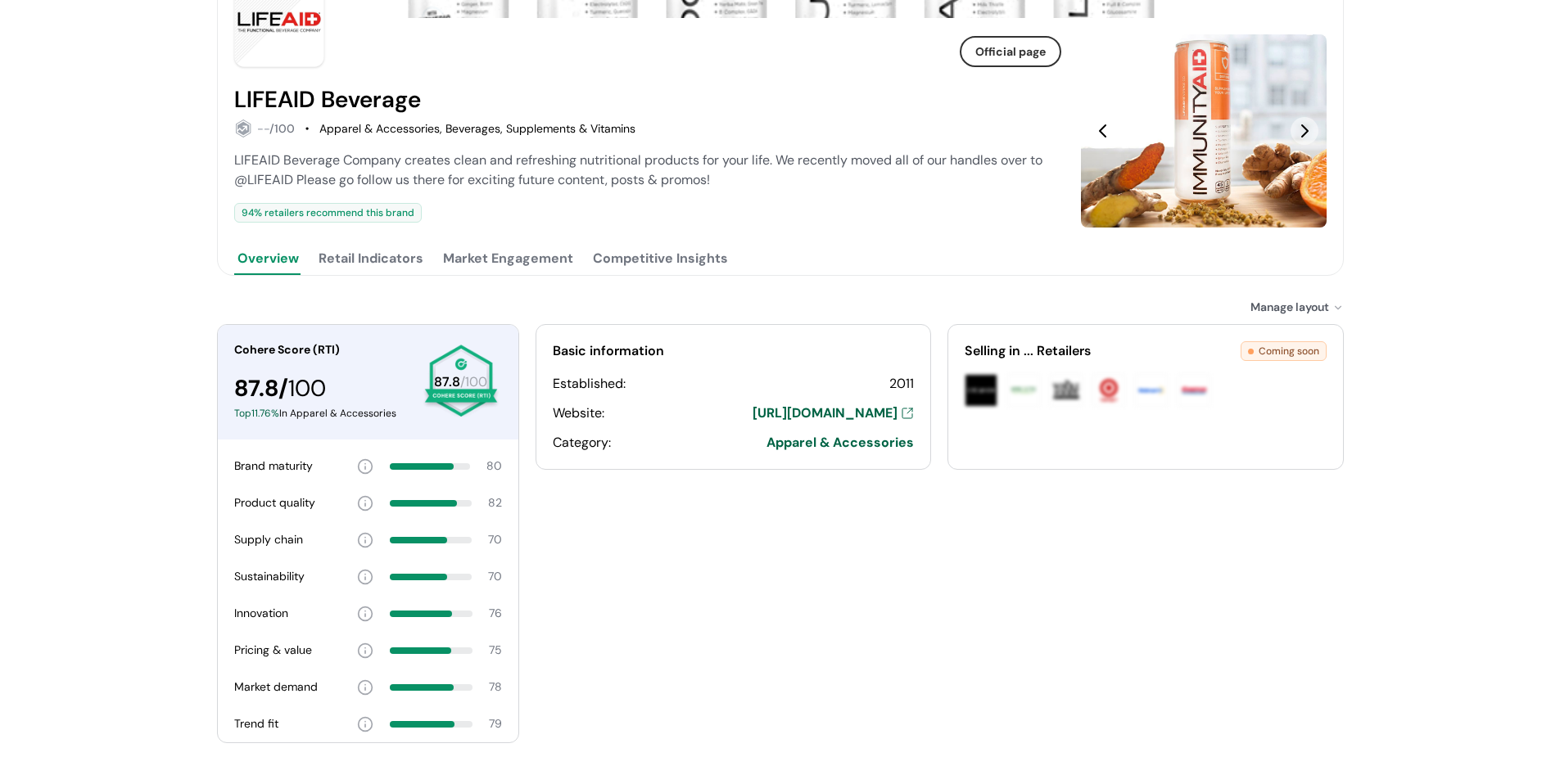
click at [359, 252] on button "Retail Indicators" at bounding box center [370, 258] width 111 height 32
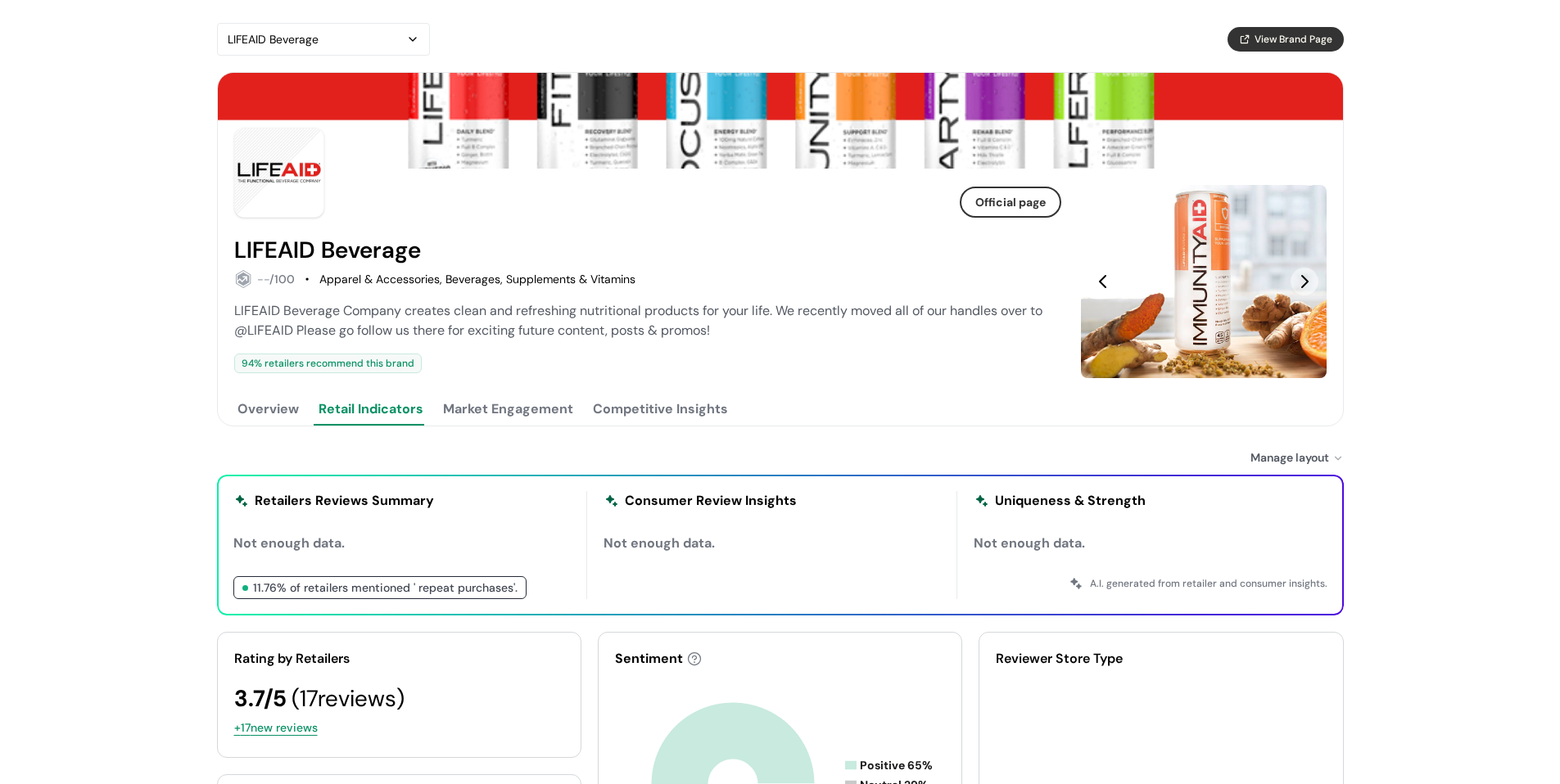
scroll to position [0, 0]
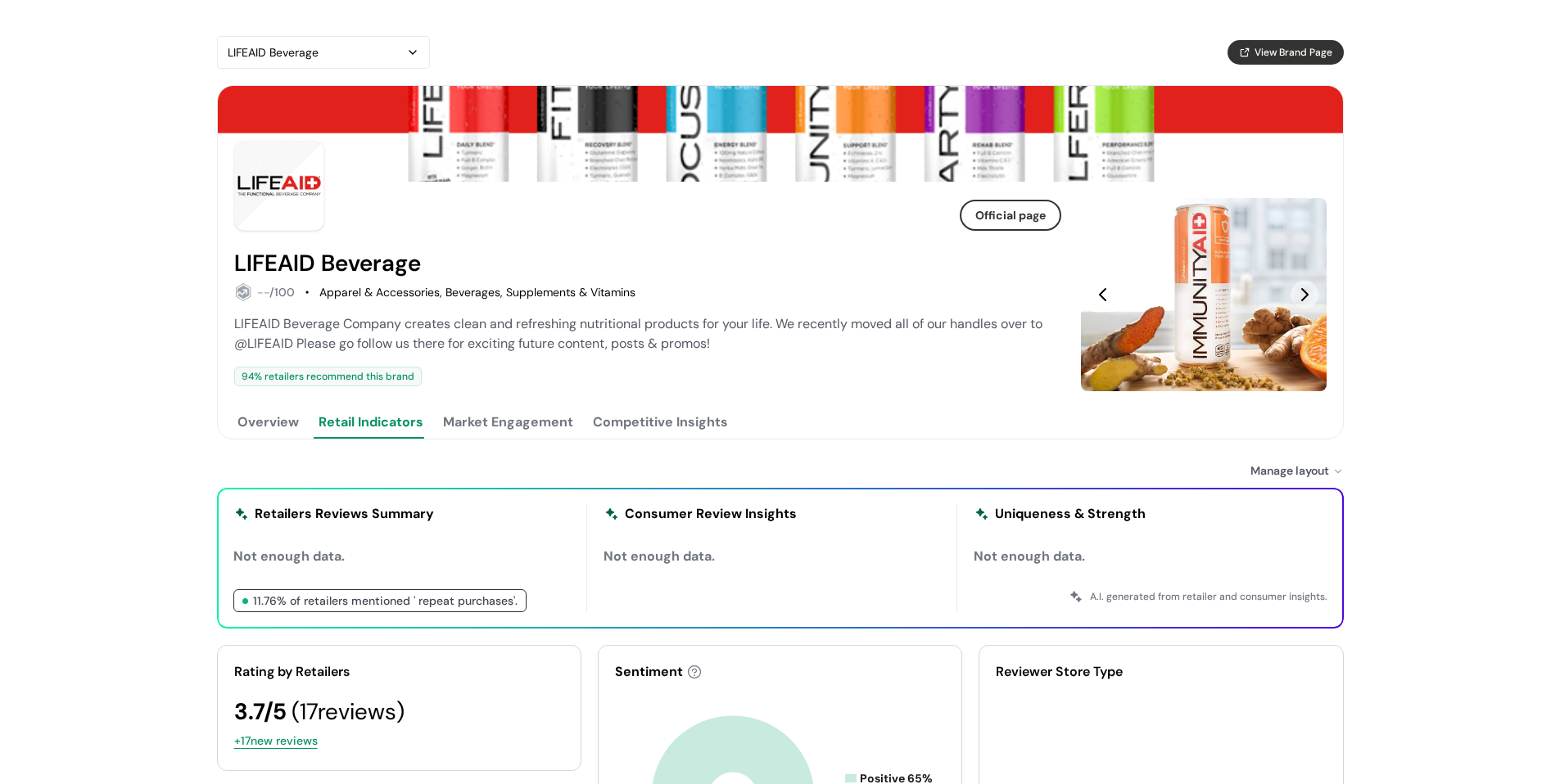
click at [266, 432] on button "Overview" at bounding box center [269, 422] width 68 height 32
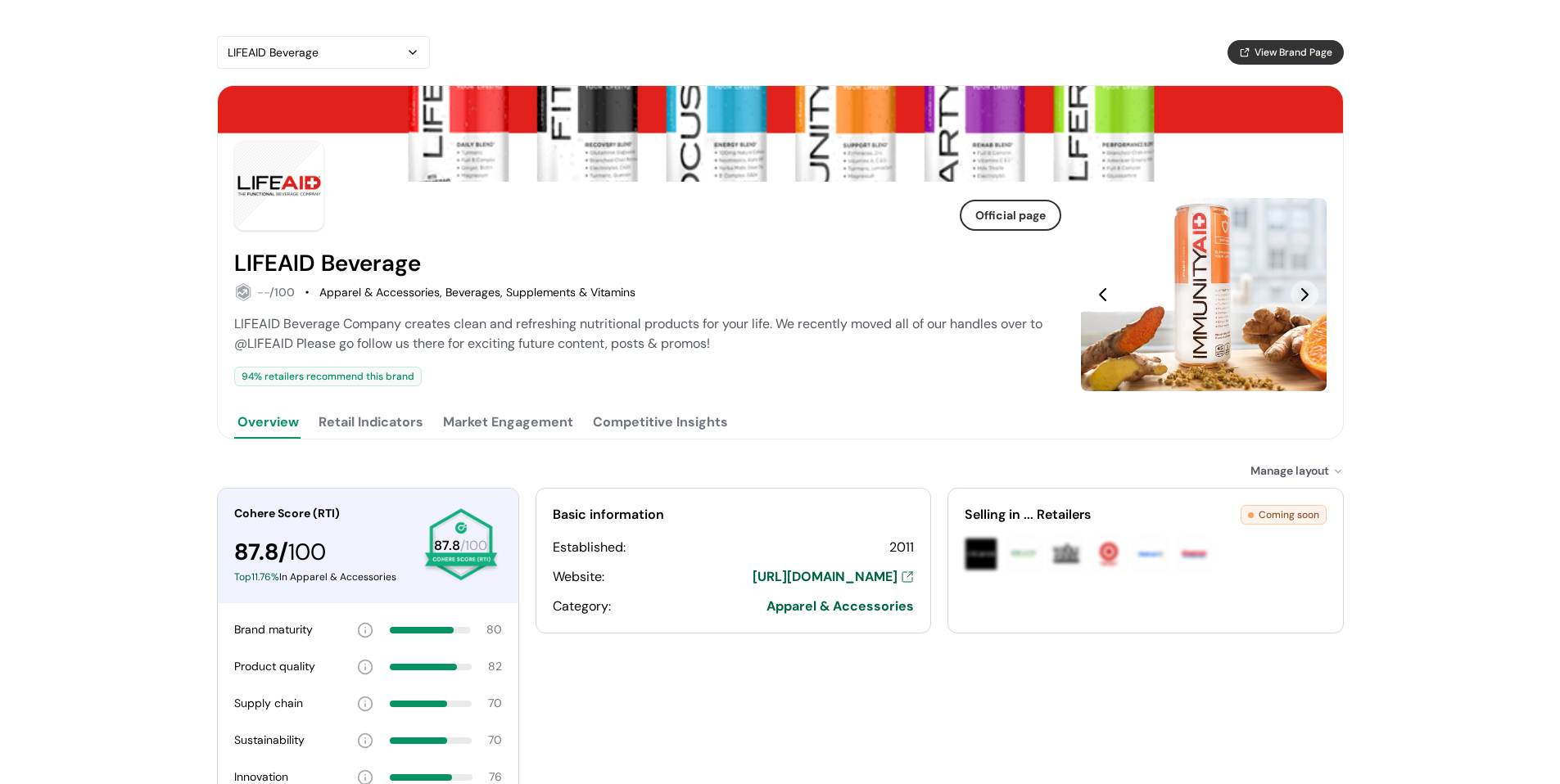
click at [375, 424] on button "Retail Indicators" at bounding box center [370, 422] width 111 height 32
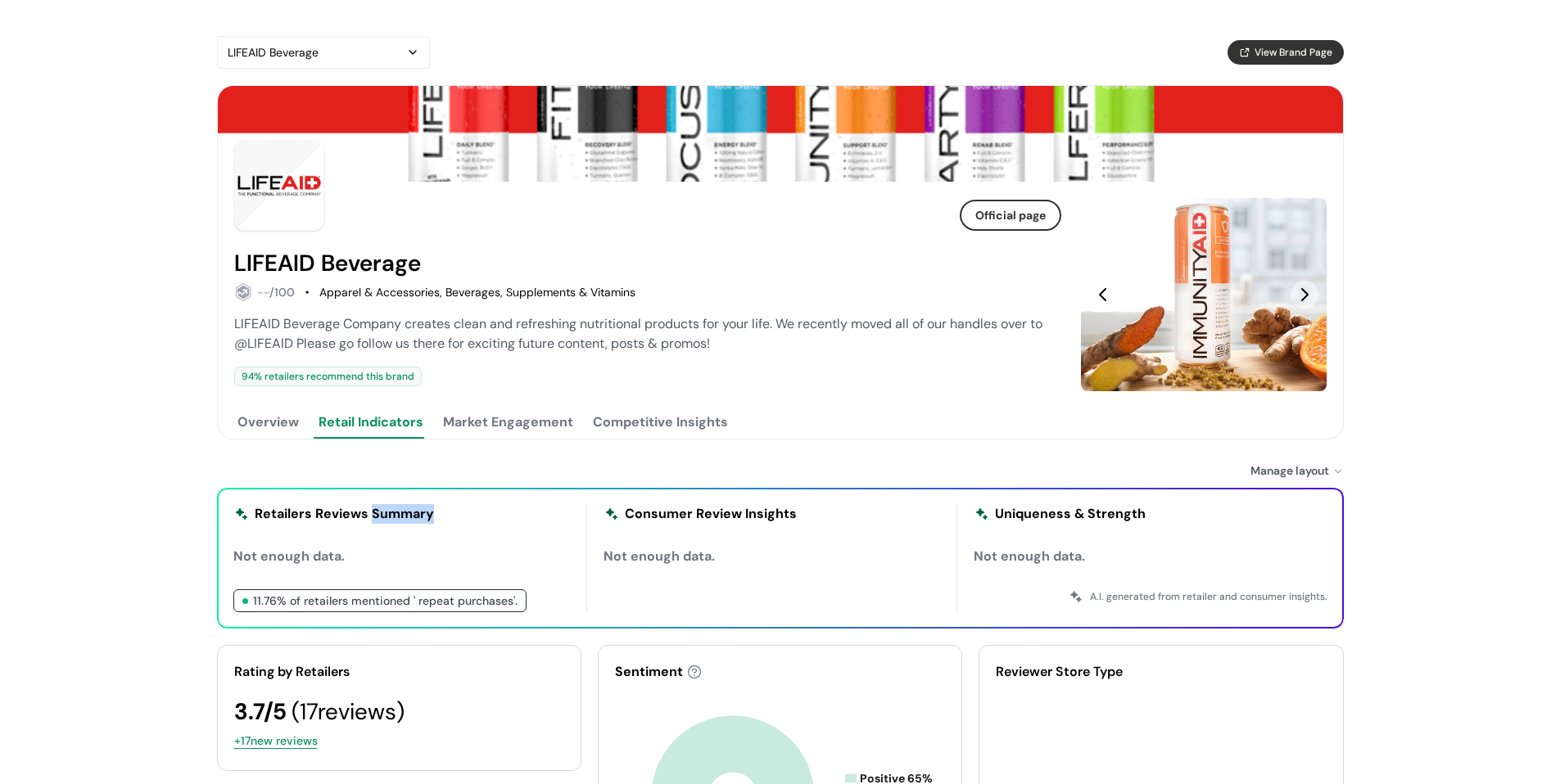
drag, startPoint x: 369, startPoint y: 514, endPoint x: 430, endPoint y: 513, distance: 61.0
click at [430, 513] on div "Retailers Reviews Summary" at bounding box center [344, 514] width 179 height 19
copy div "Summary"
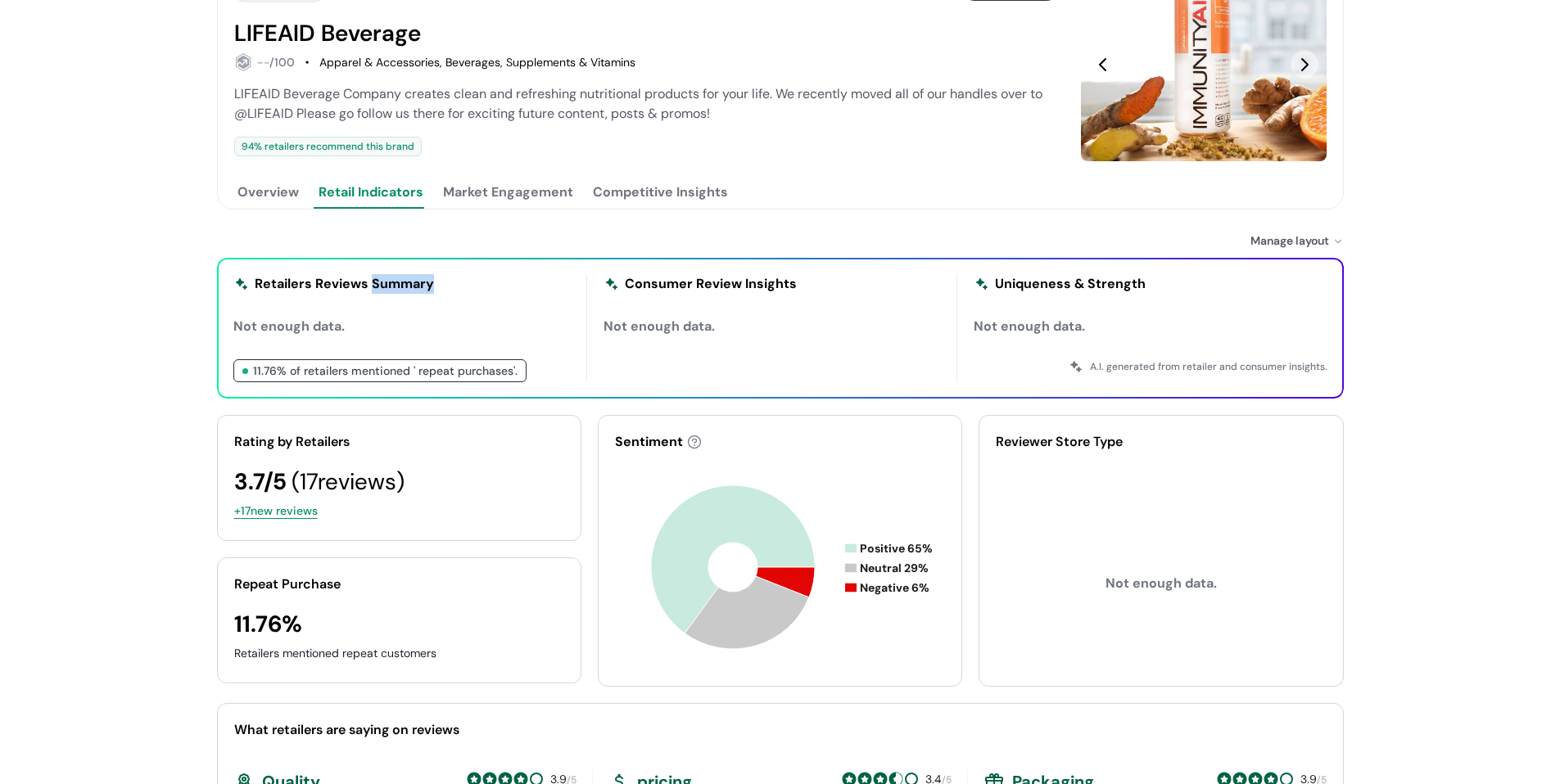
scroll to position [246, 0]
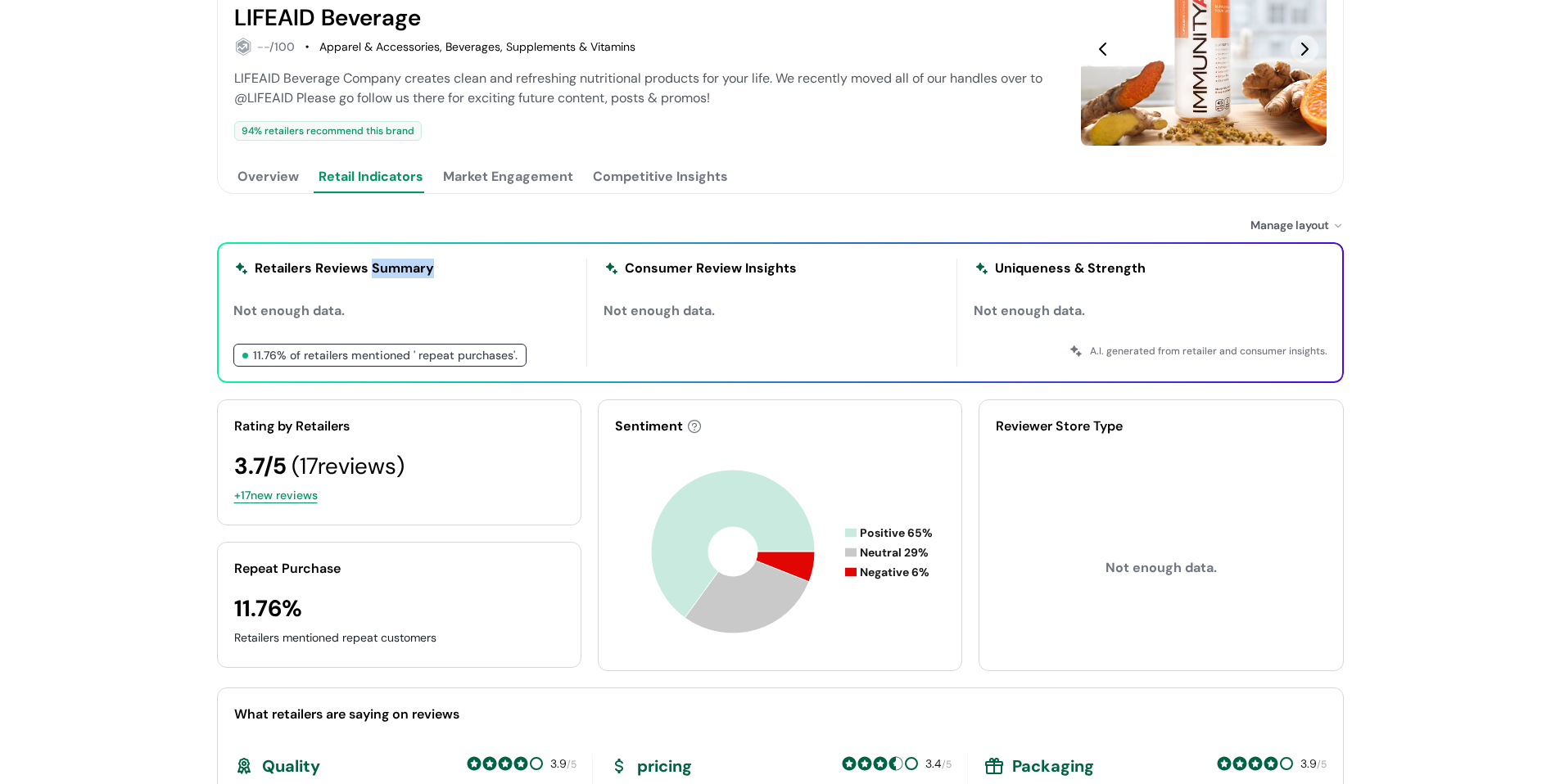
click at [278, 168] on button "Overview" at bounding box center [269, 176] width 68 height 32
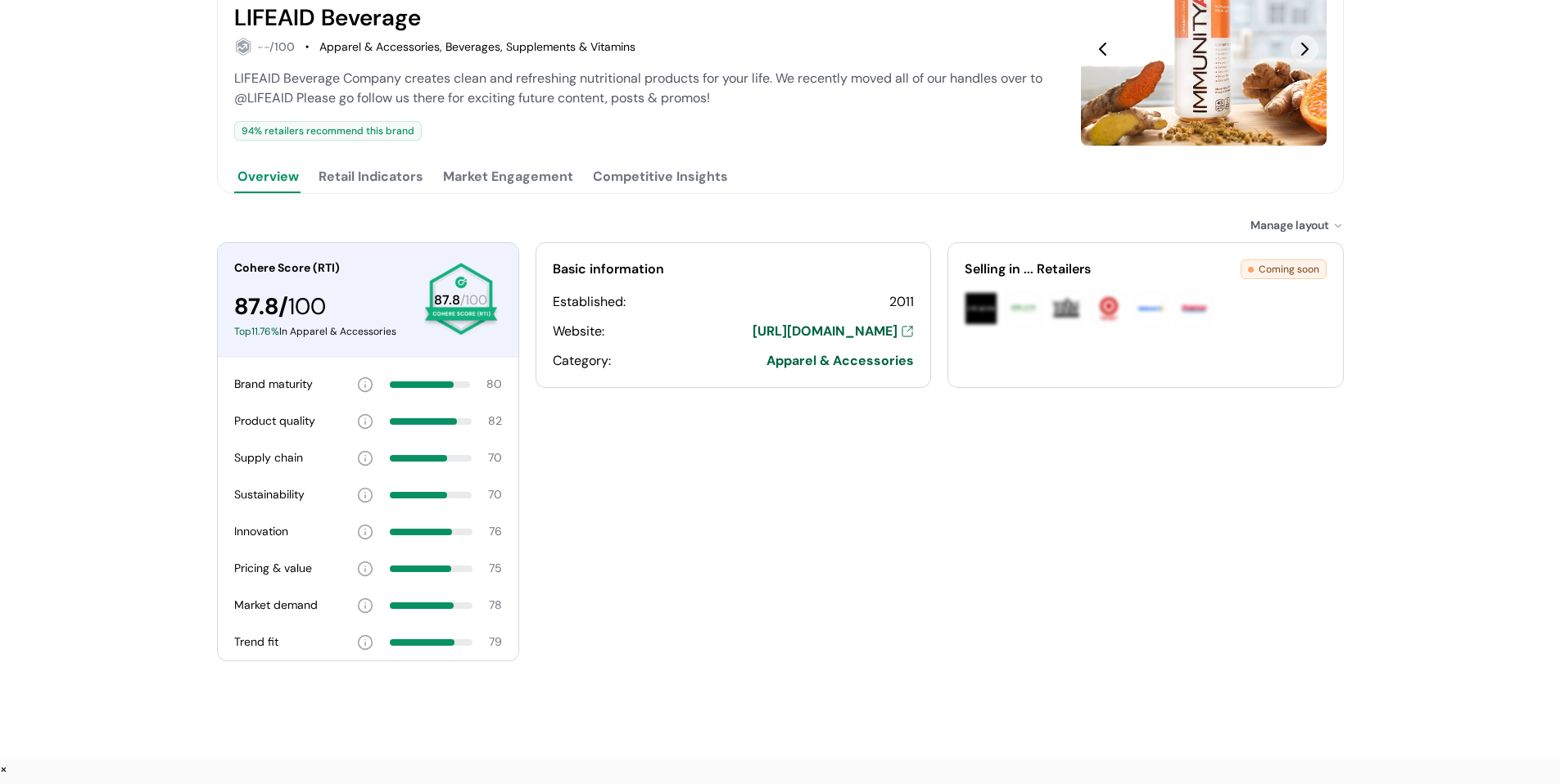
scroll to position [221, 0]
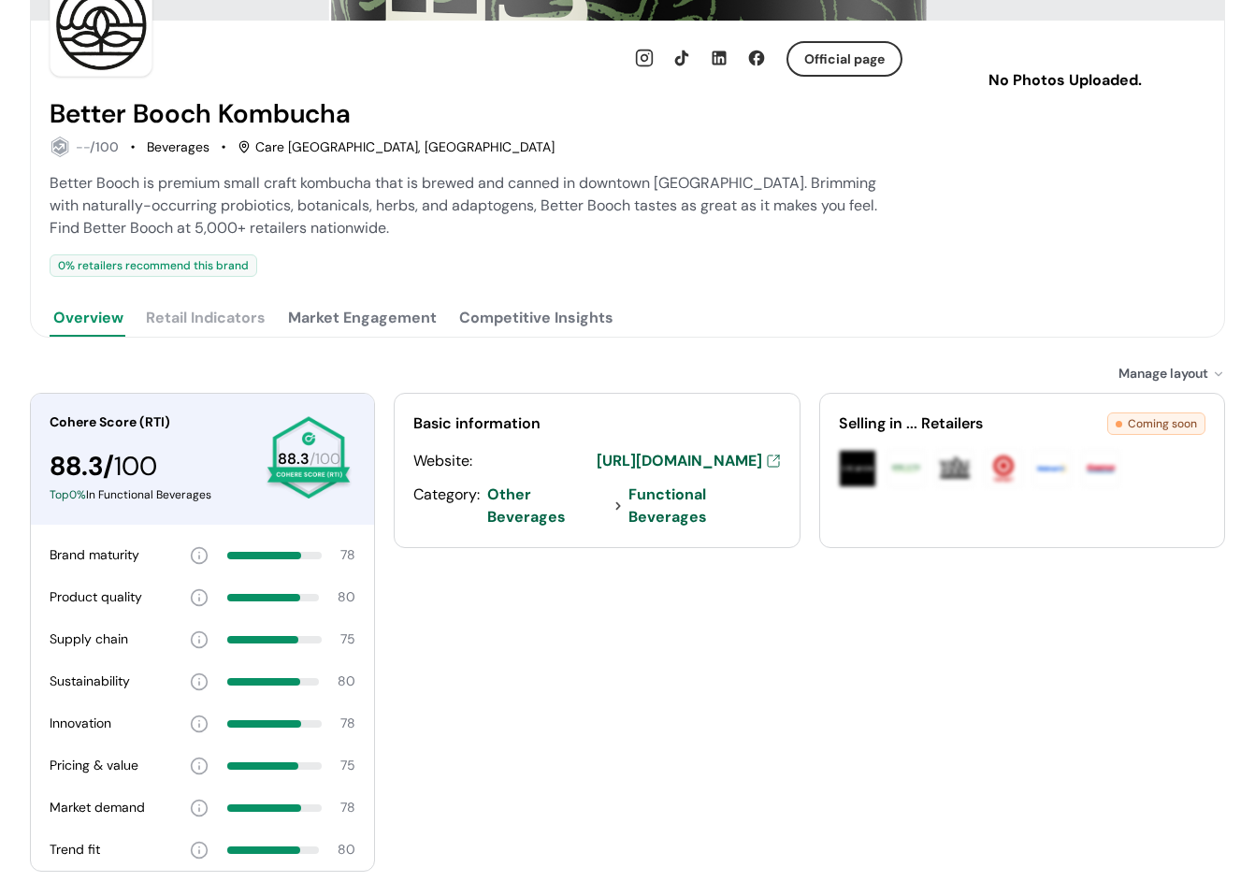
click at [344, 318] on button "Market Engagement" at bounding box center [362, 317] width 156 height 37
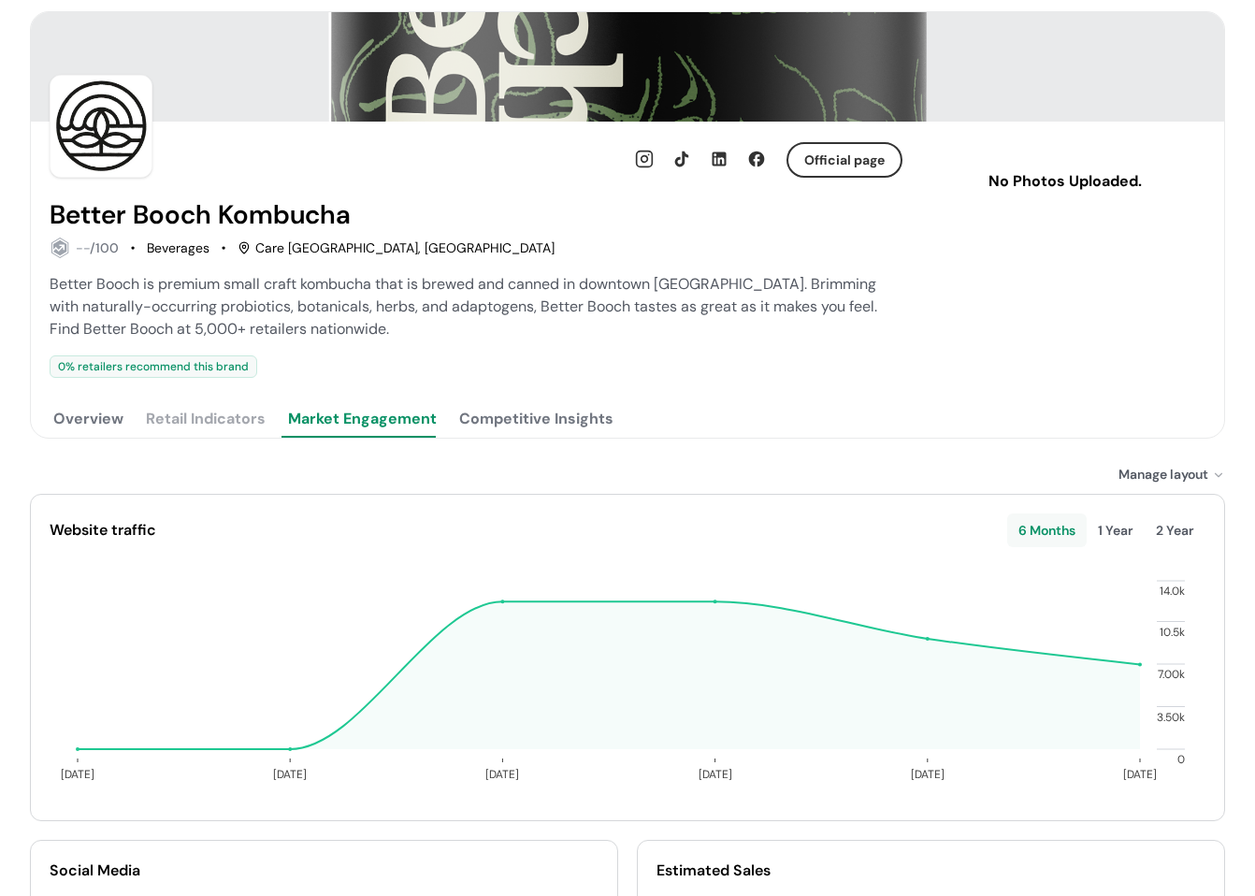
click at [105, 419] on button "Overview" at bounding box center [89, 418] width 78 height 37
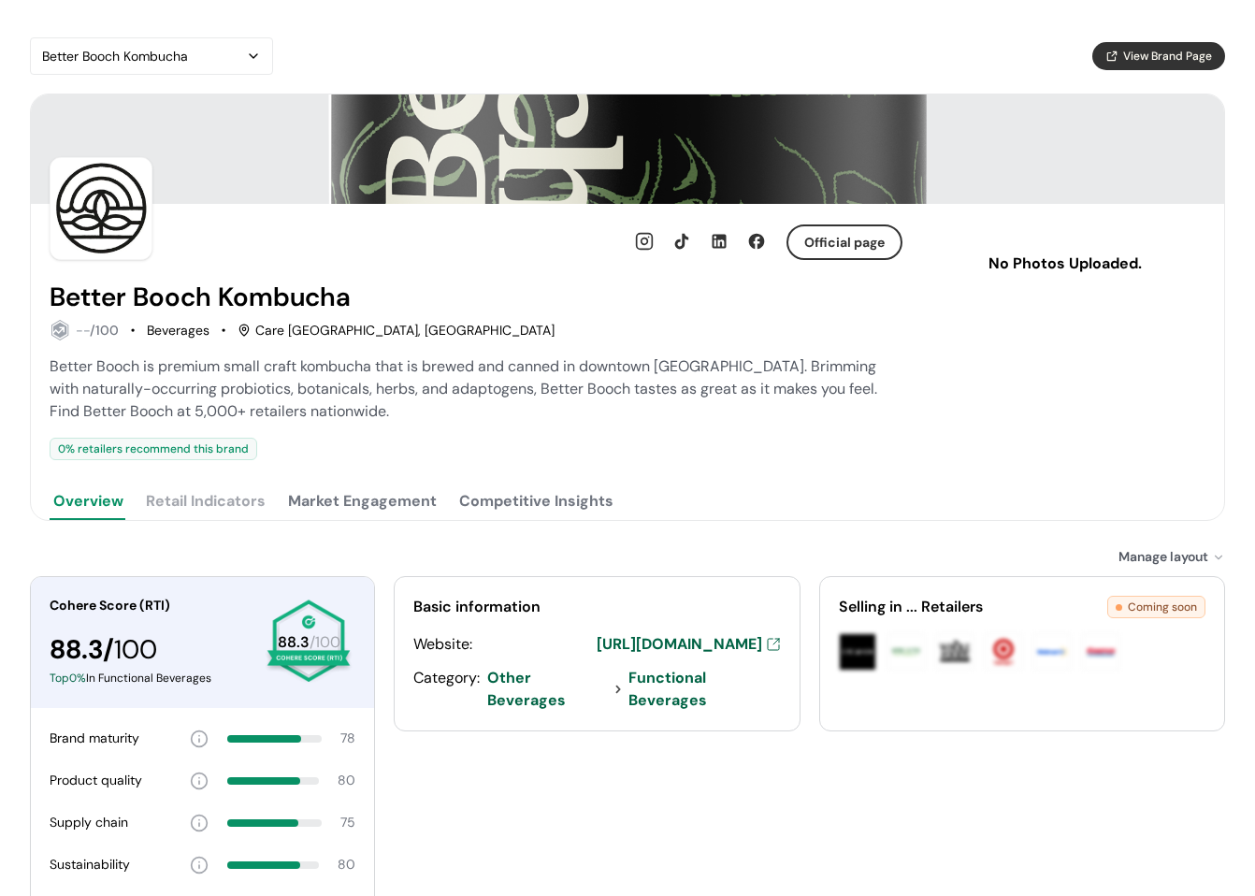
scroll to position [0, 0]
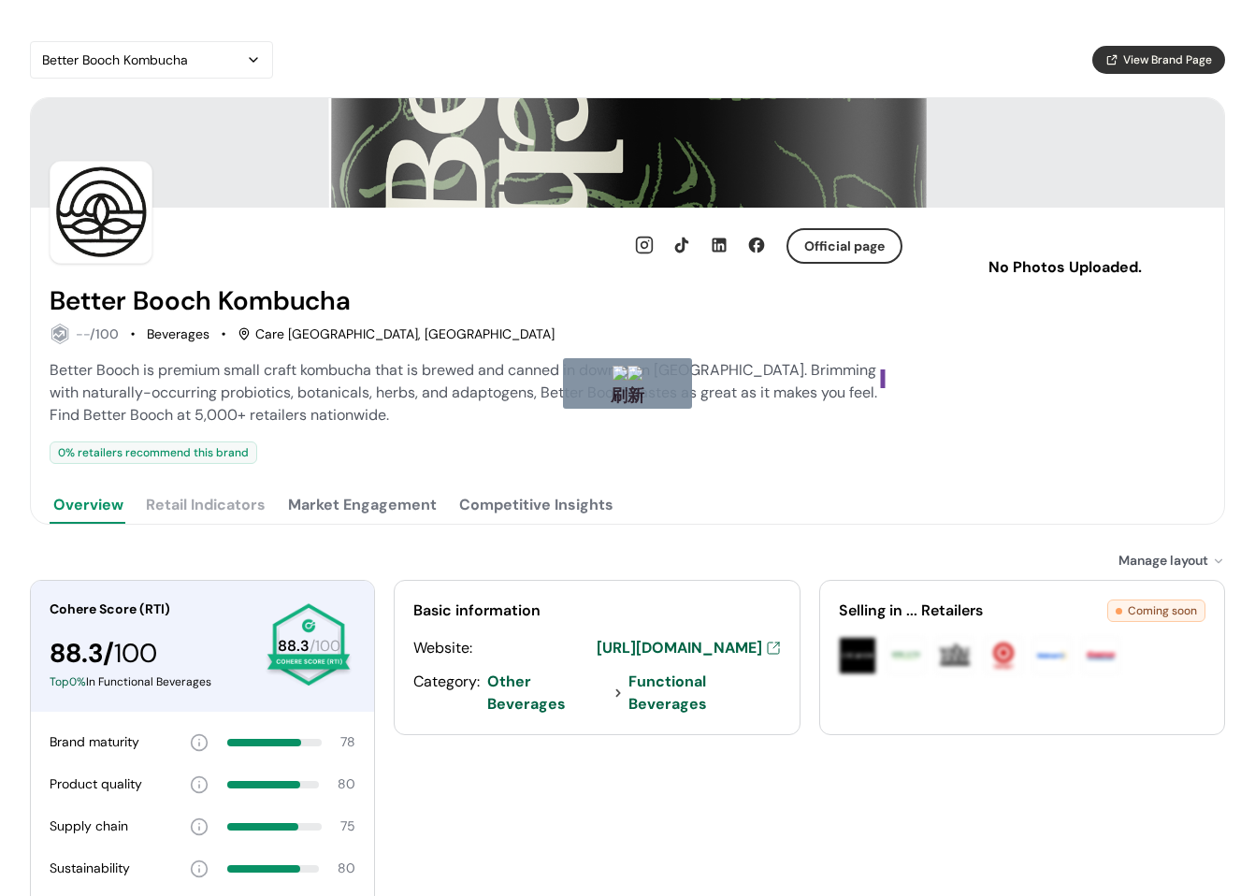
drag, startPoint x: 883, startPoint y: 388, endPoint x: 869, endPoint y: 471, distance: 84.4
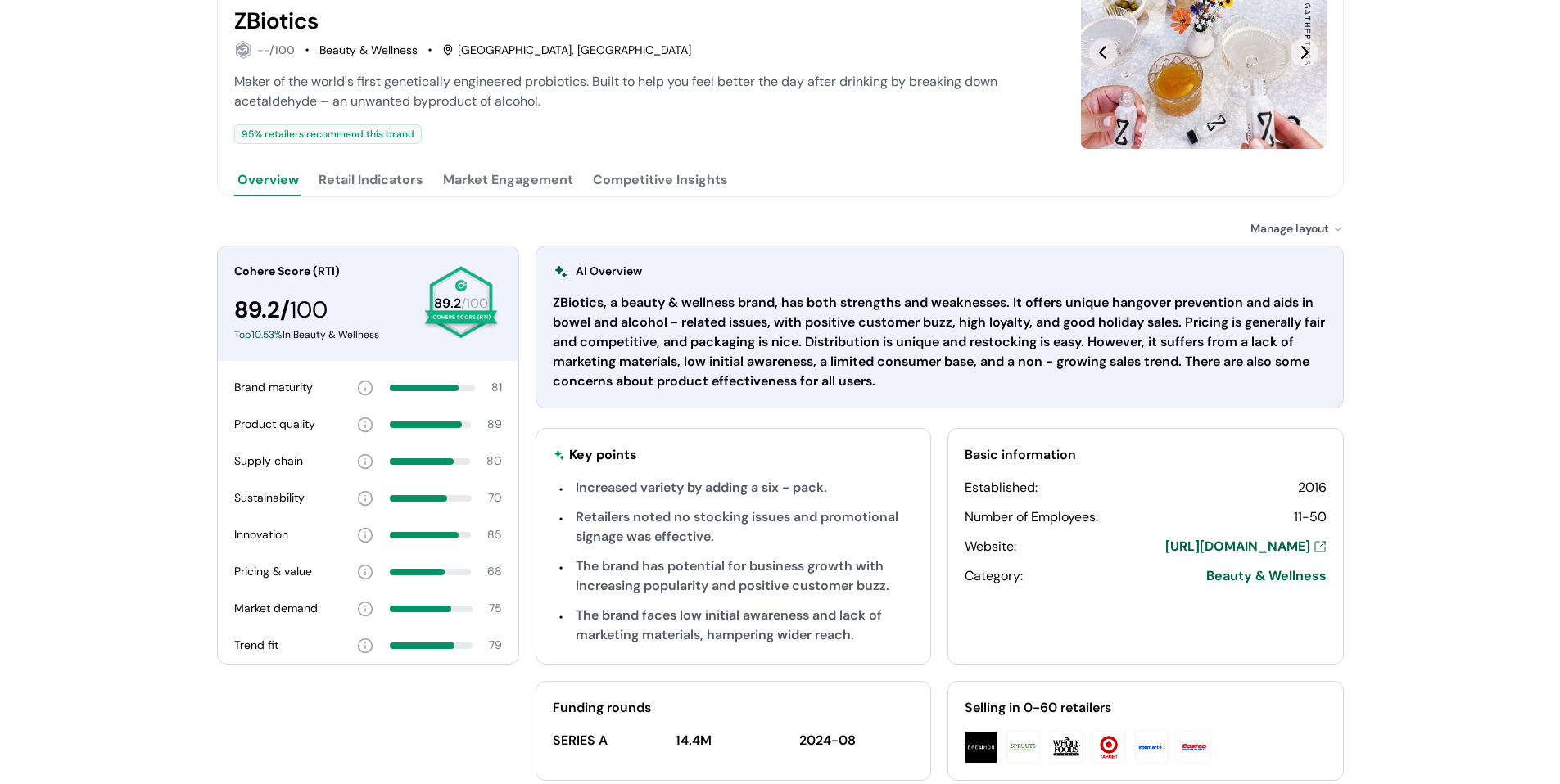
scroll to position [246, 0]
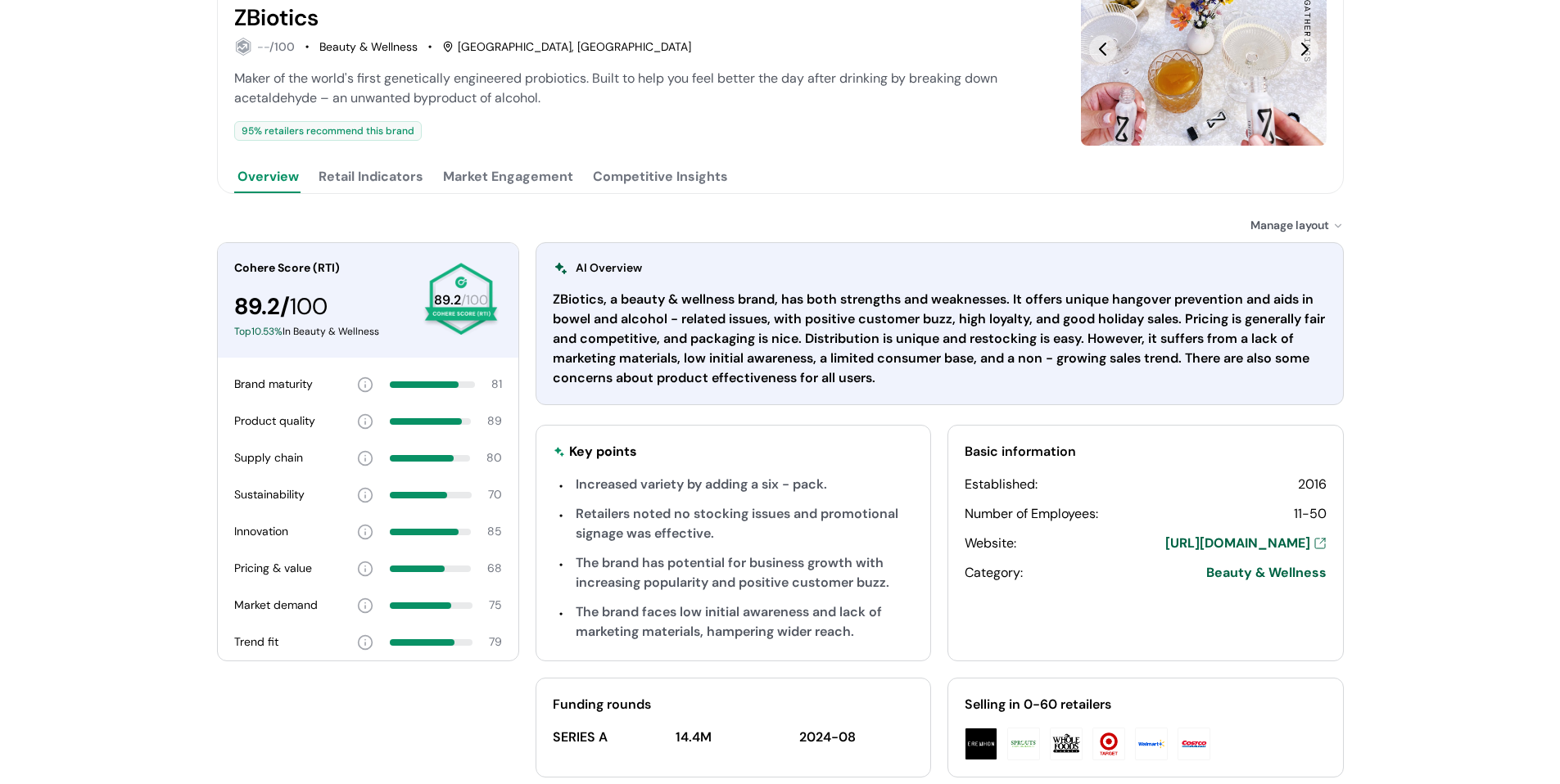
click at [400, 170] on button "Retail Indicators" at bounding box center [370, 176] width 111 height 32
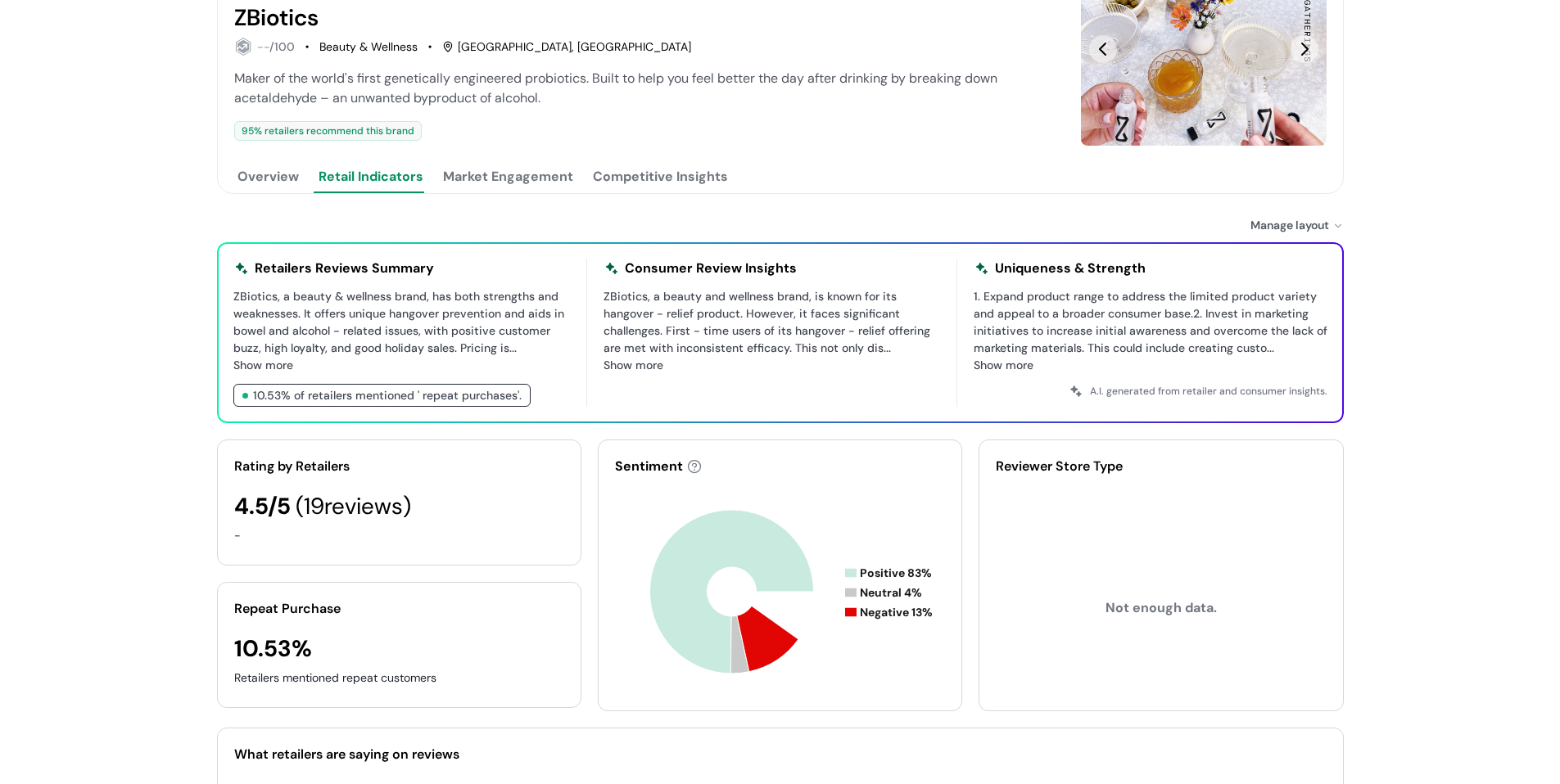
click at [547, 176] on button "Market Engagement" at bounding box center [508, 176] width 137 height 32
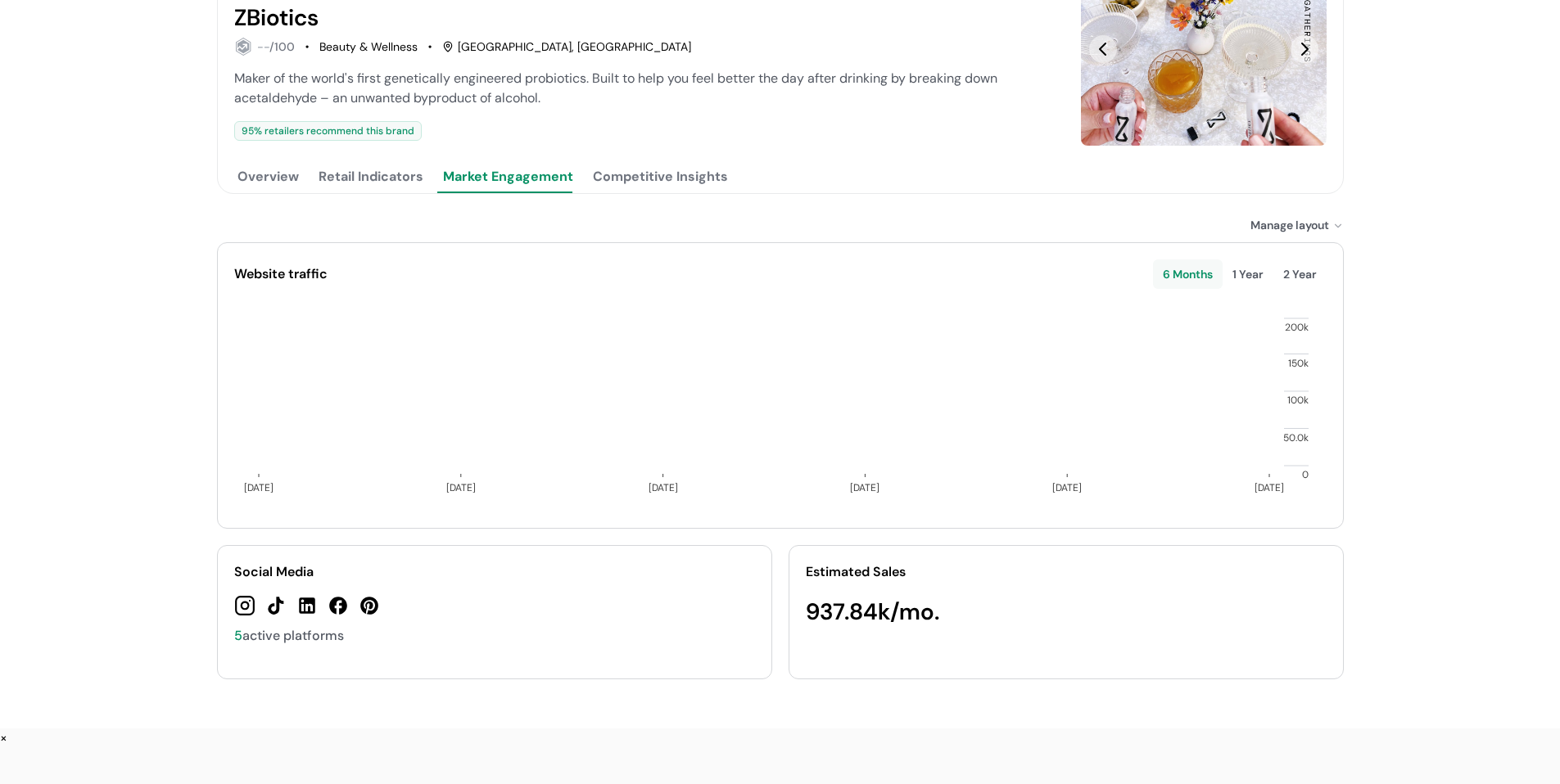
scroll to position [190, 0]
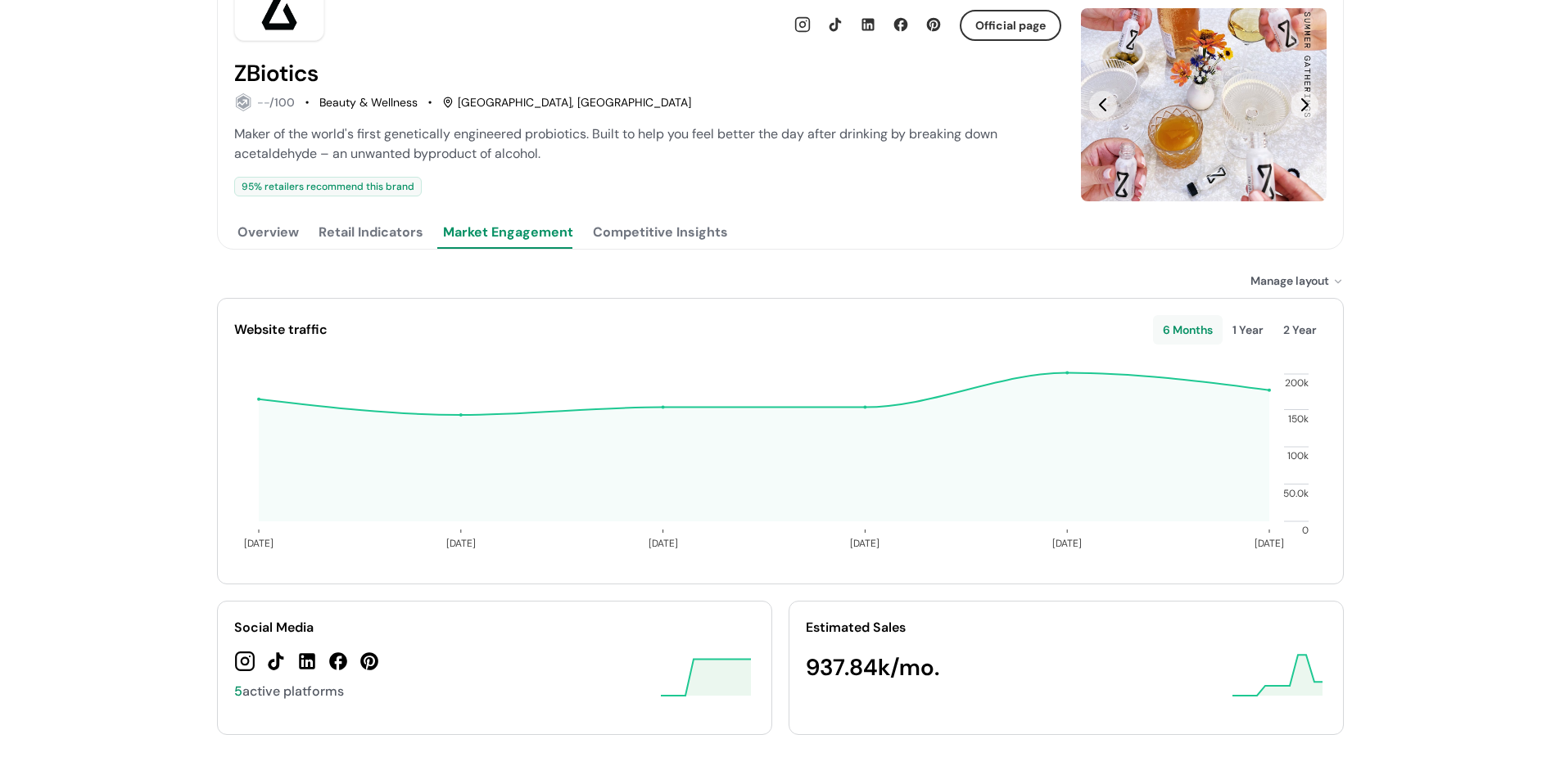
click at [179, 270] on div "ZBiotics View Brand Page Official page ZBiotics -- /100 Beauty & Wellness [GEOG…" at bounding box center [780, 297] width 1560 height 974
click at [654, 232] on button "Competitive Insights" at bounding box center [660, 232] width 142 height 32
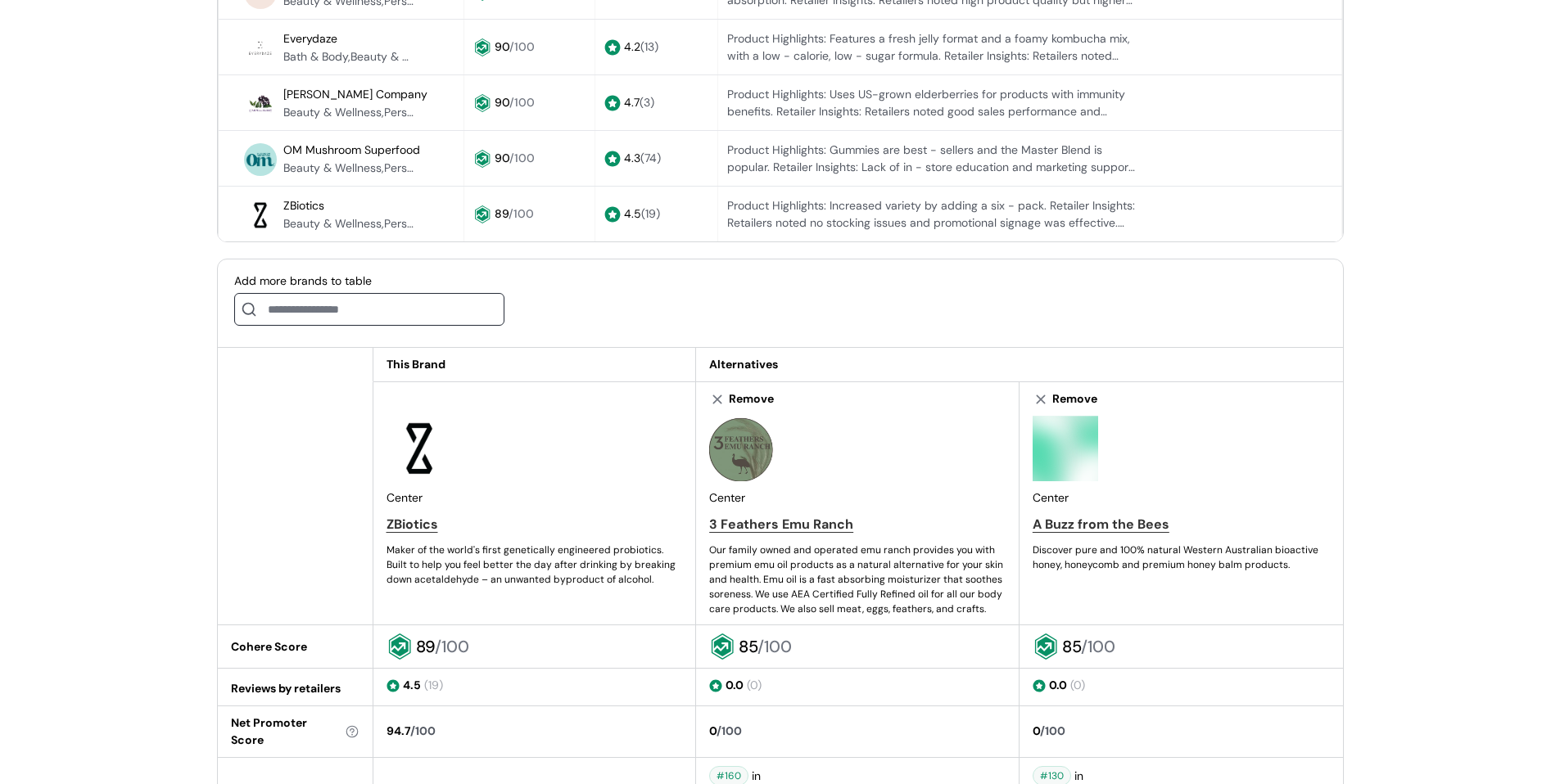
scroll to position [763, 0]
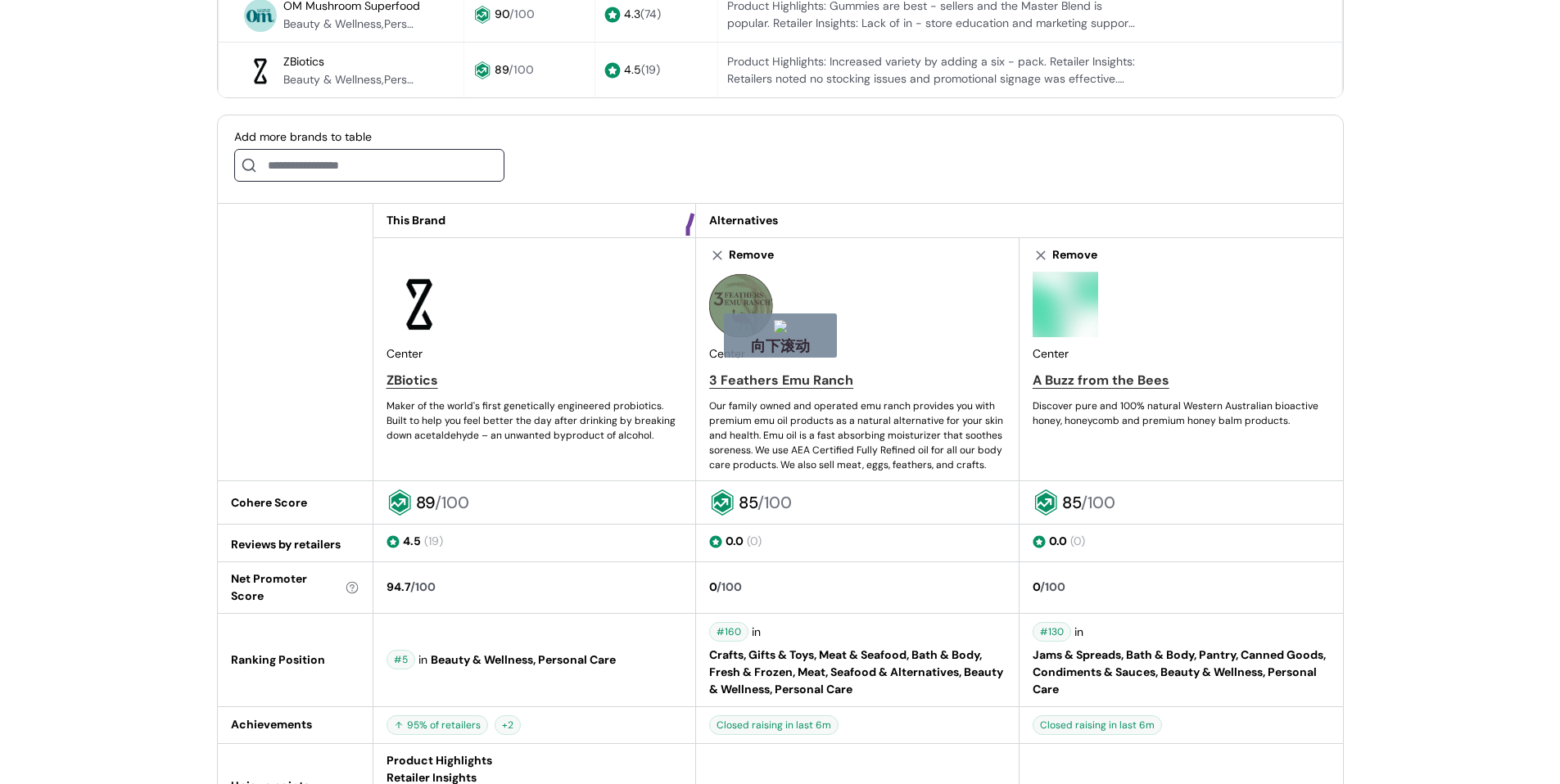
drag, startPoint x: 692, startPoint y: 214, endPoint x: 766, endPoint y: 240, distance: 78.4
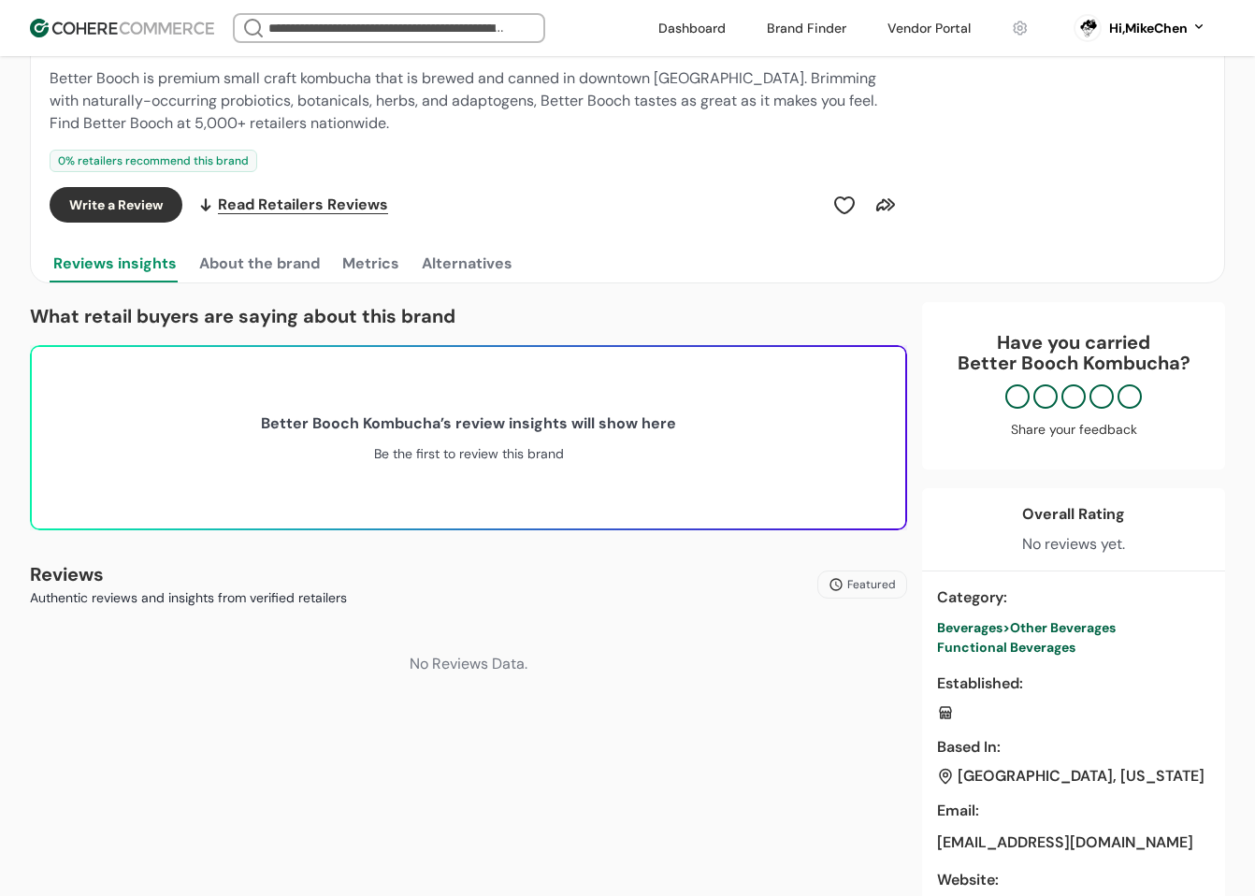
scroll to position [281, 0]
click at [261, 272] on button "About the brand" at bounding box center [259, 263] width 128 height 37
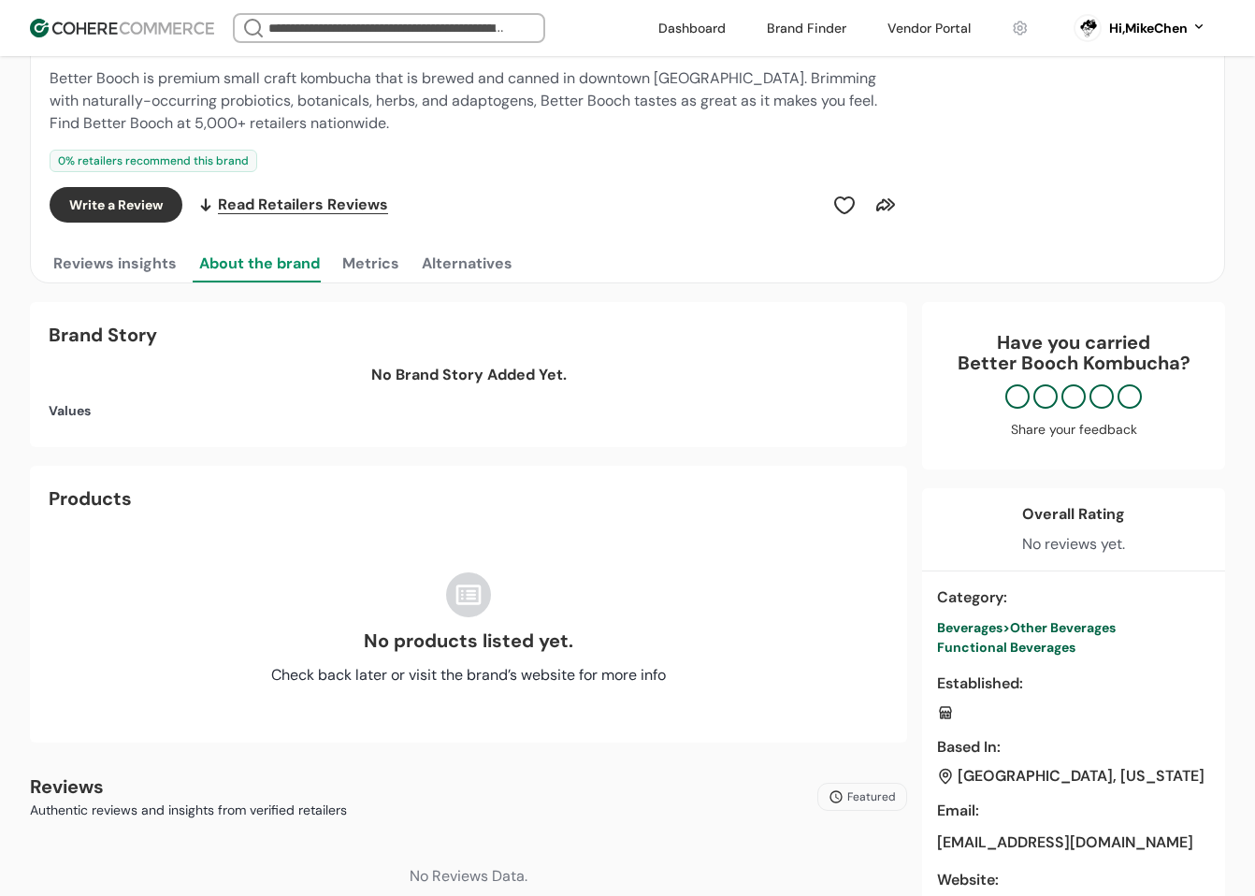
click at [352, 268] on button "Metrics" at bounding box center [371, 263] width 65 height 37
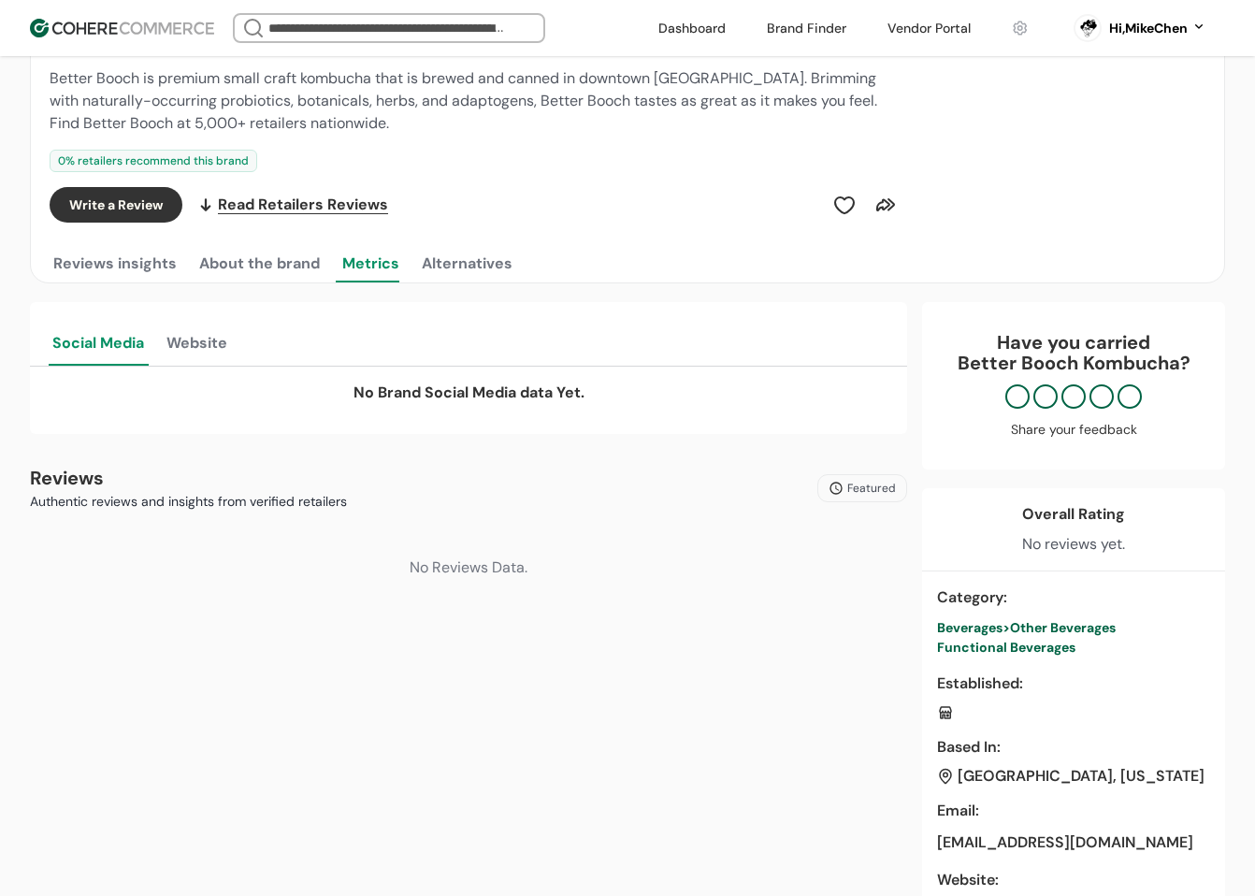
click at [476, 268] on button "Alternatives" at bounding box center [467, 263] width 98 height 37
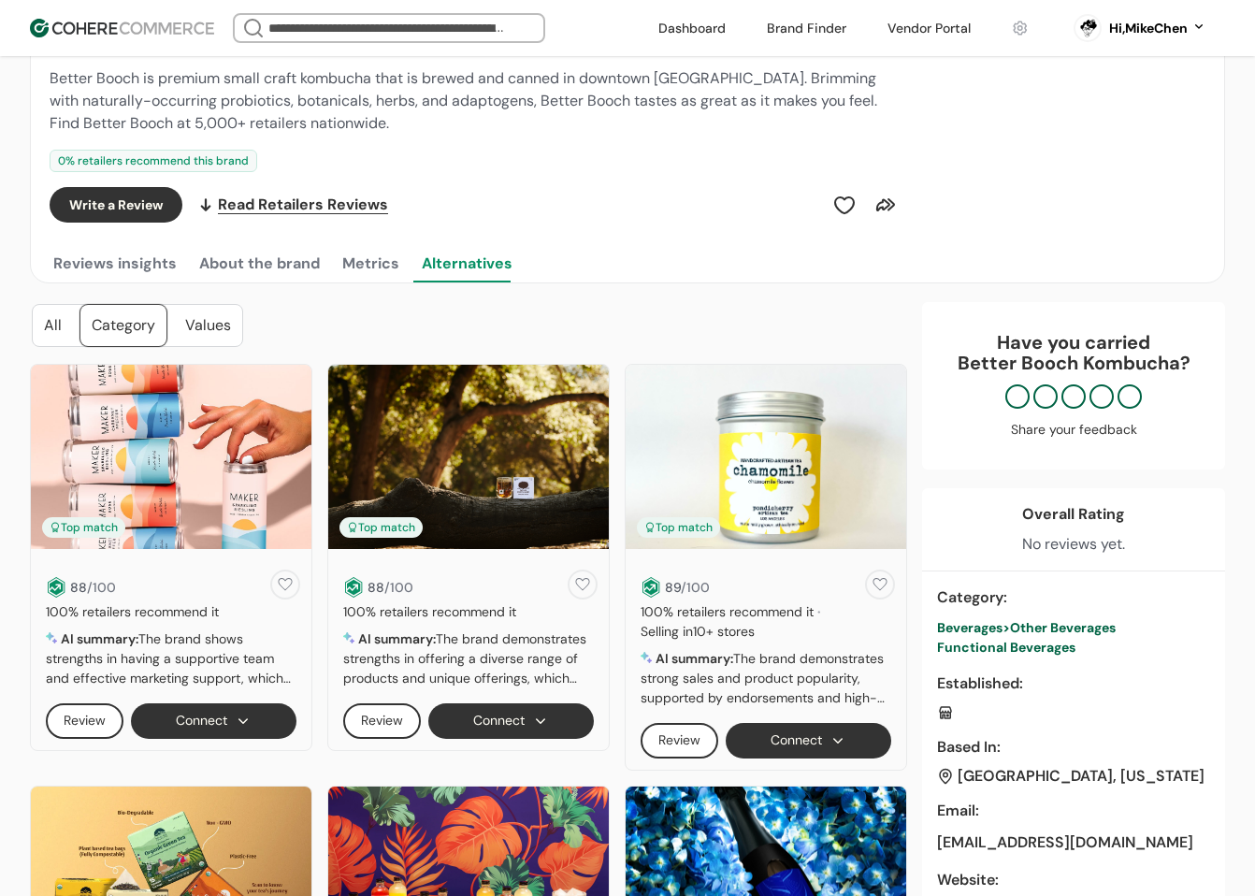
click at [118, 268] on button "Reviews insights" at bounding box center [115, 263] width 131 height 37
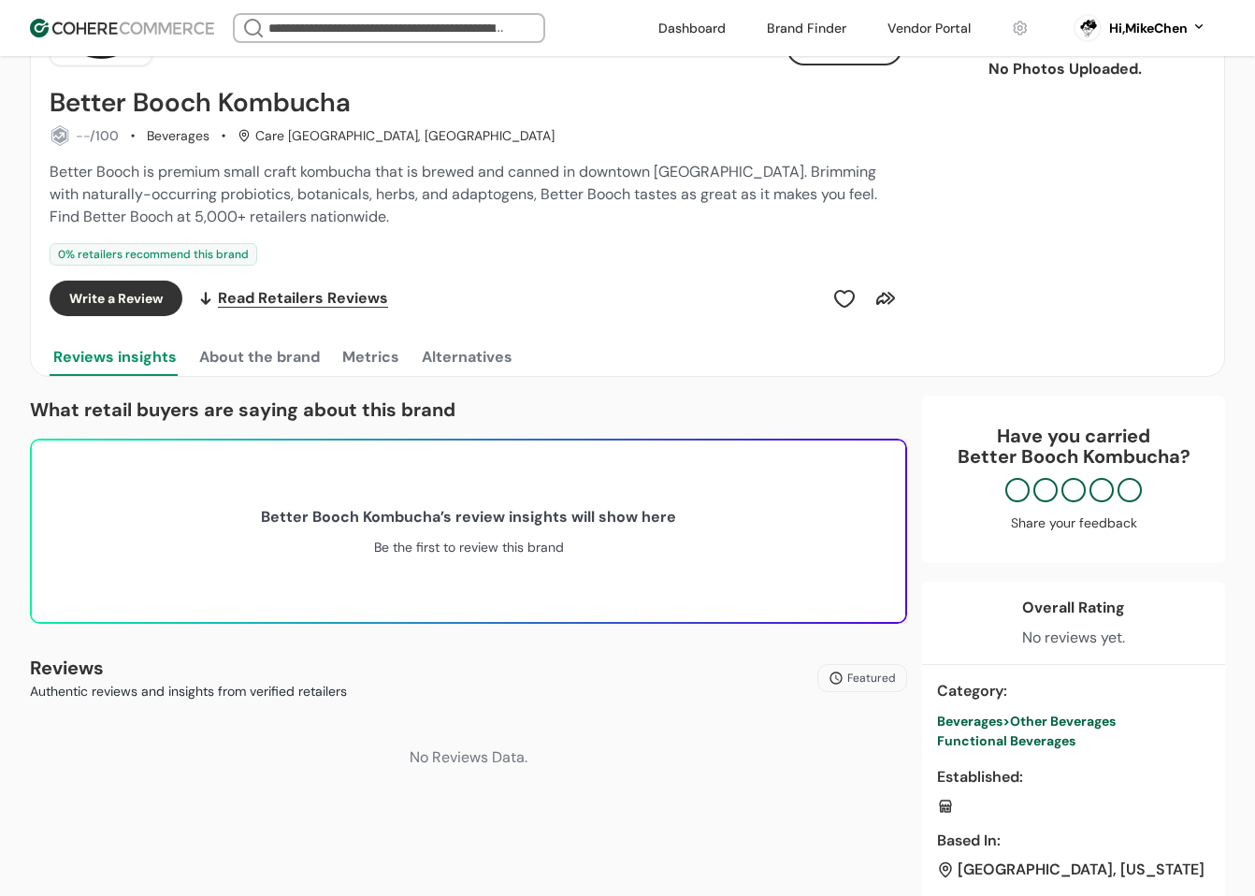
scroll to position [0, 0]
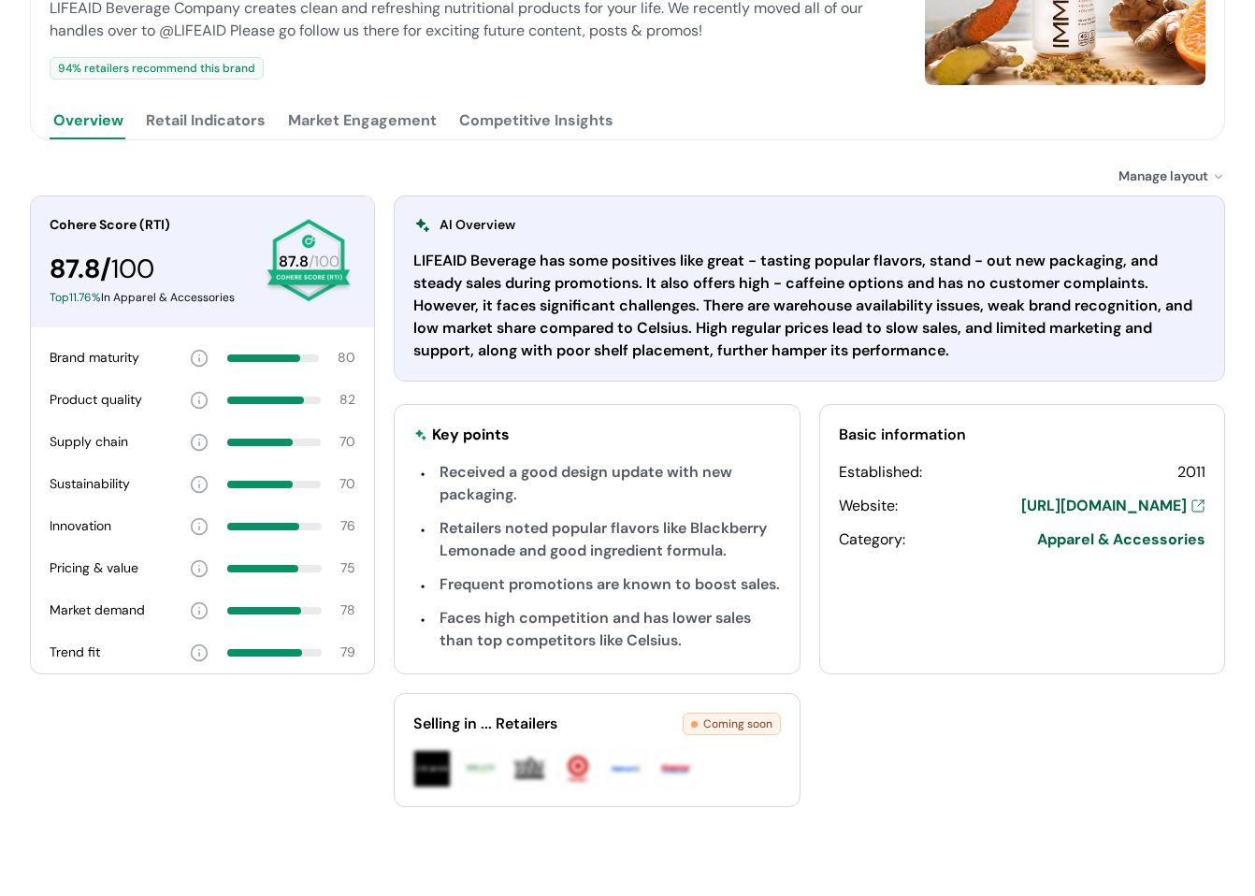
scroll to position [367, 0]
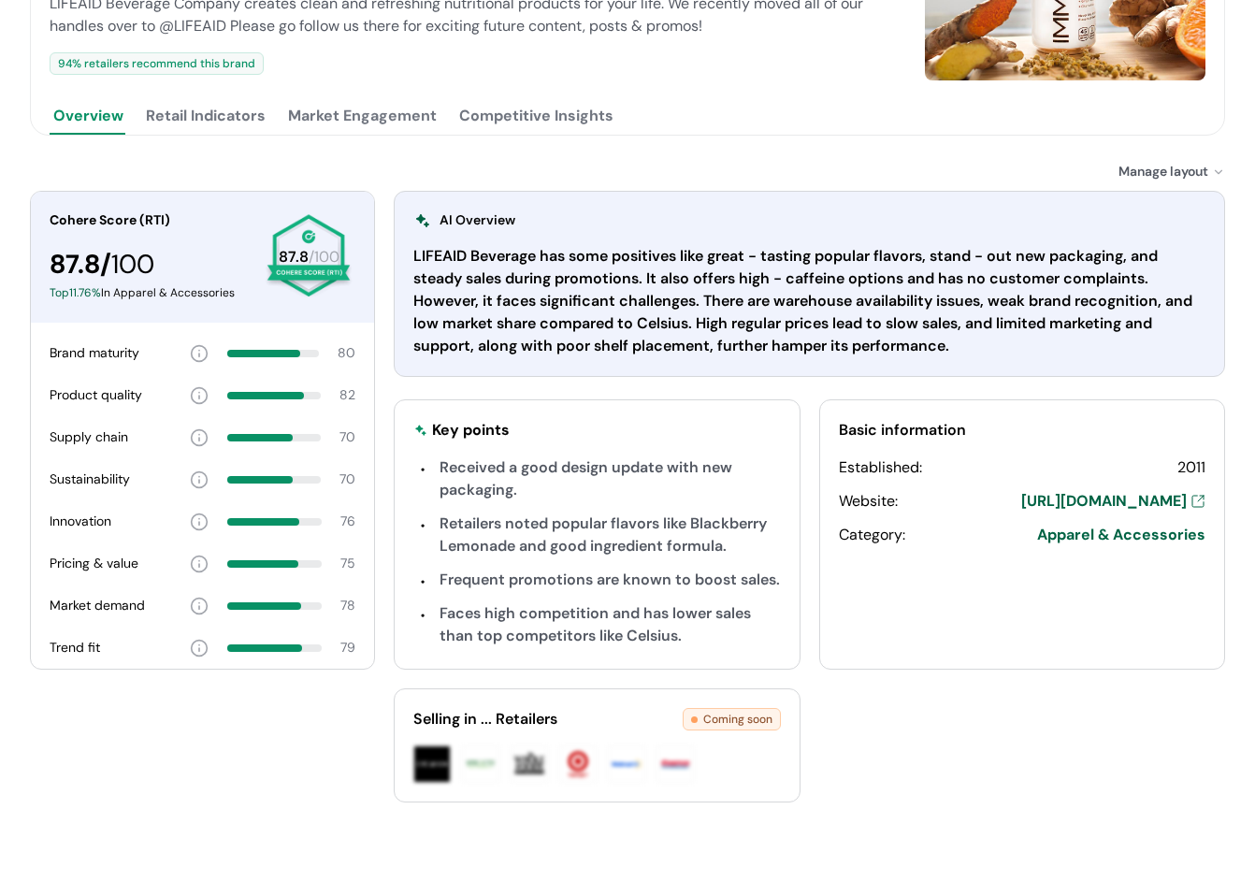
click at [225, 115] on button "Retail Indicators" at bounding box center [205, 115] width 127 height 37
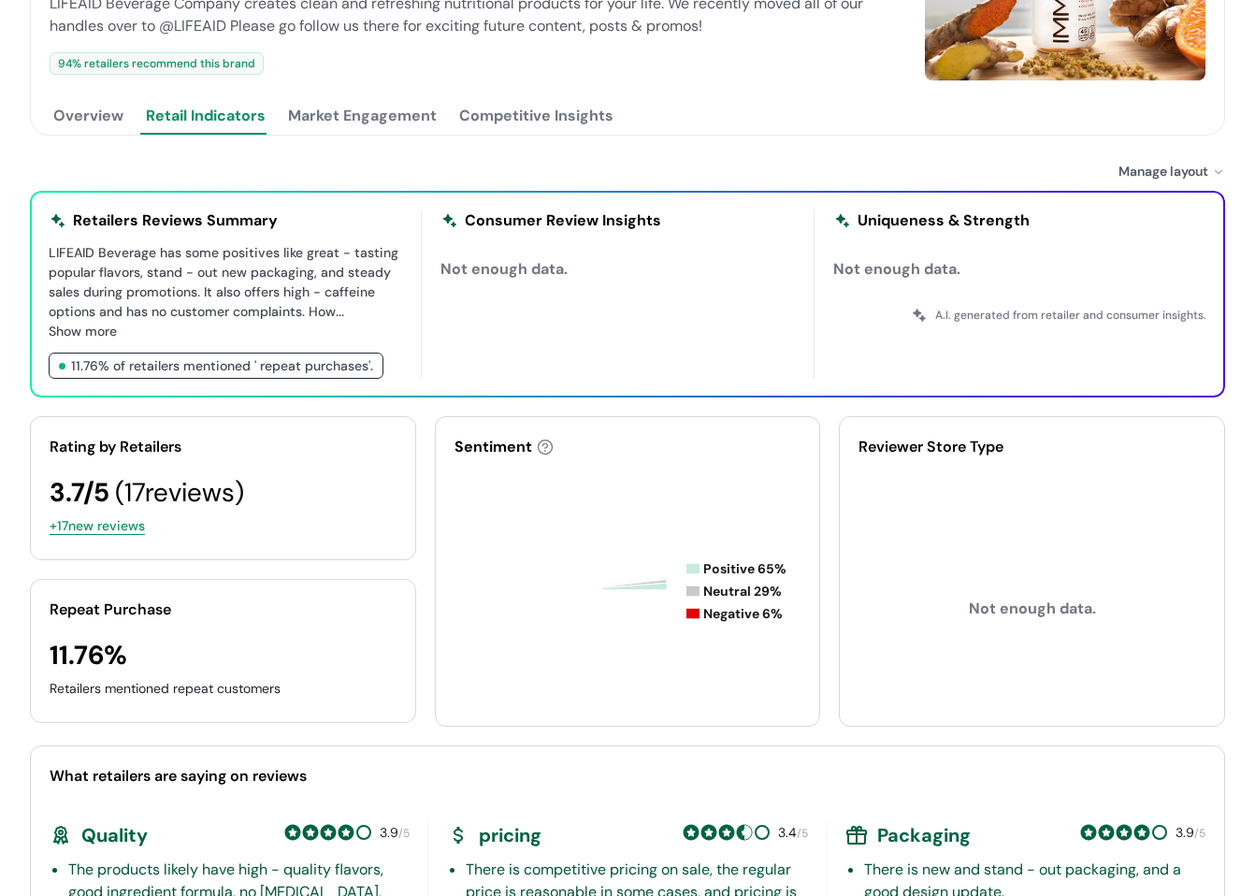
click at [338, 117] on button "Market Engagement" at bounding box center [362, 115] width 156 height 37
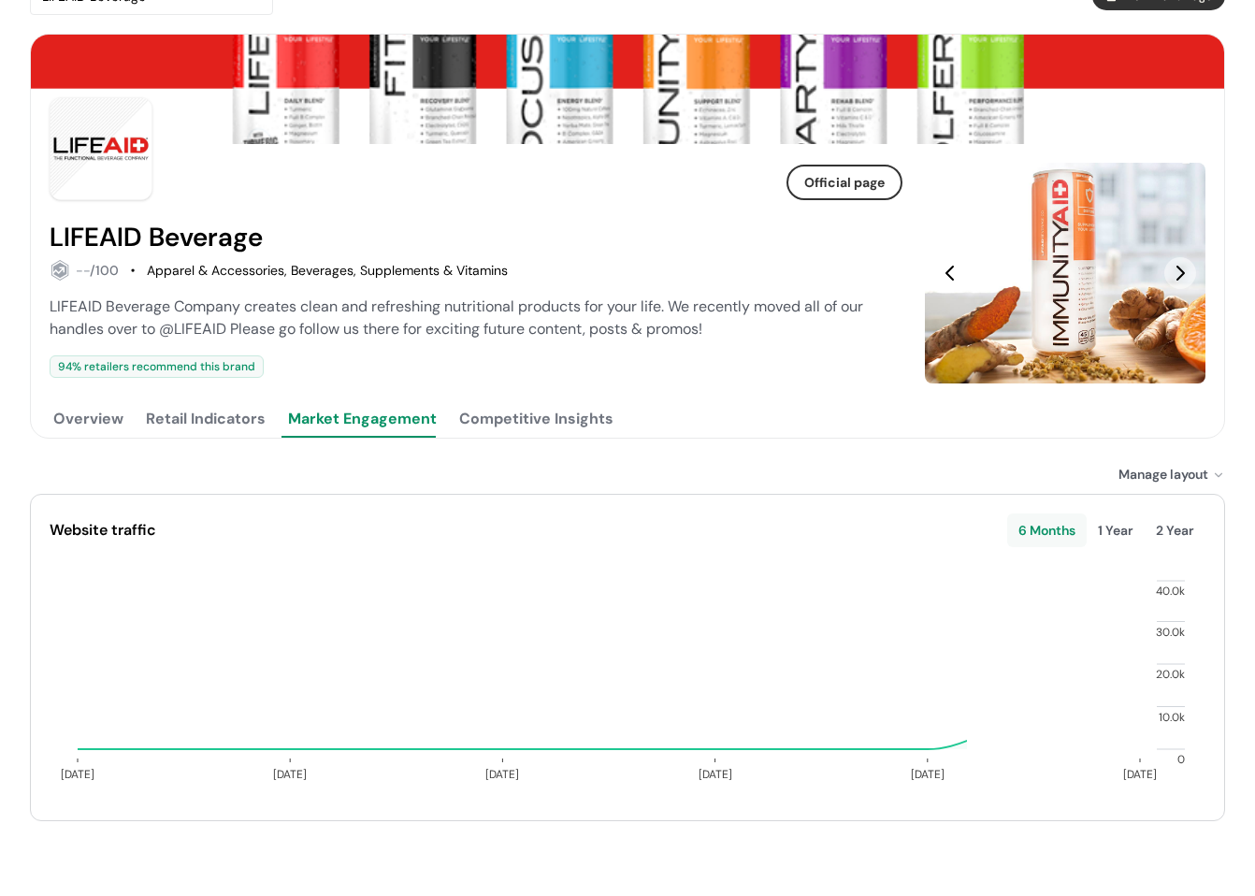
click at [94, 422] on button "Overview" at bounding box center [89, 418] width 78 height 37
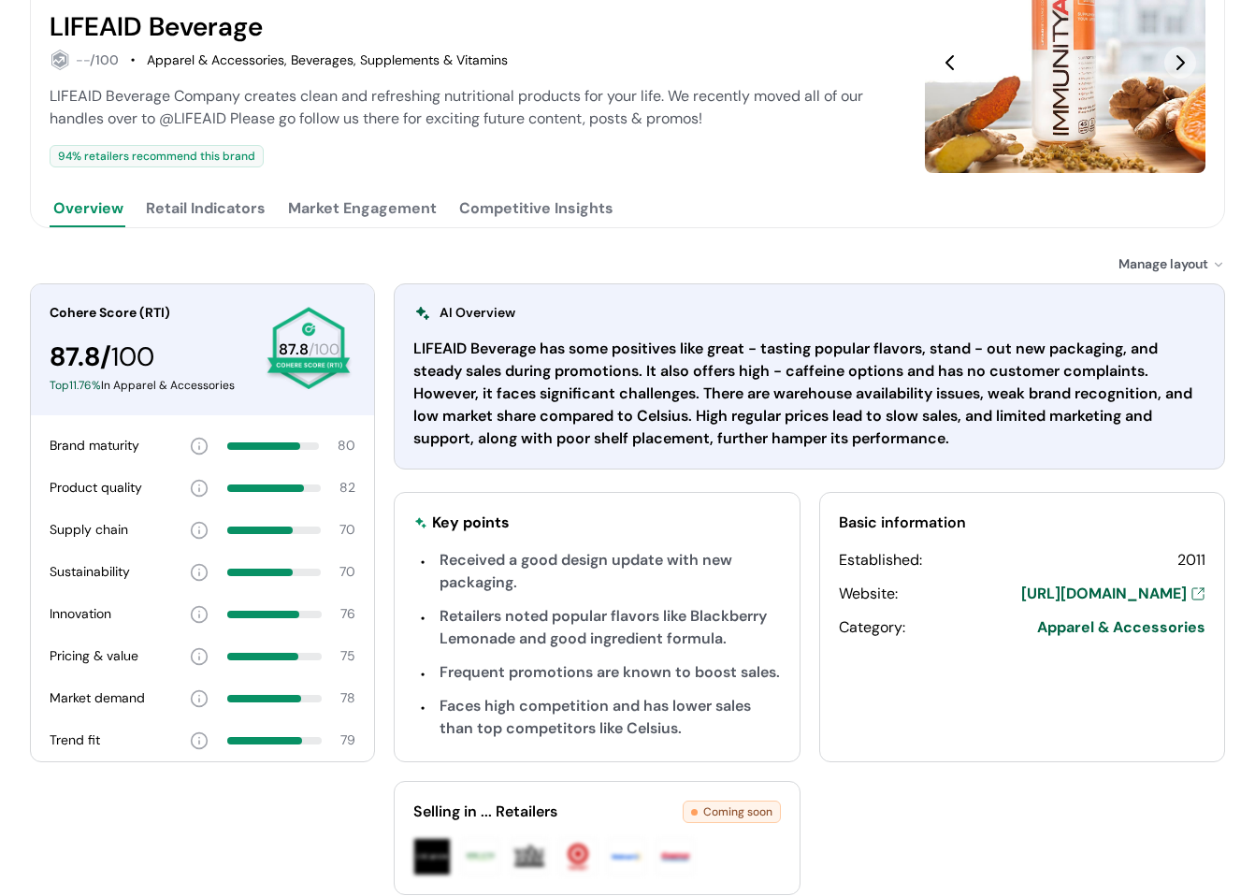
scroll to position [281, 0]
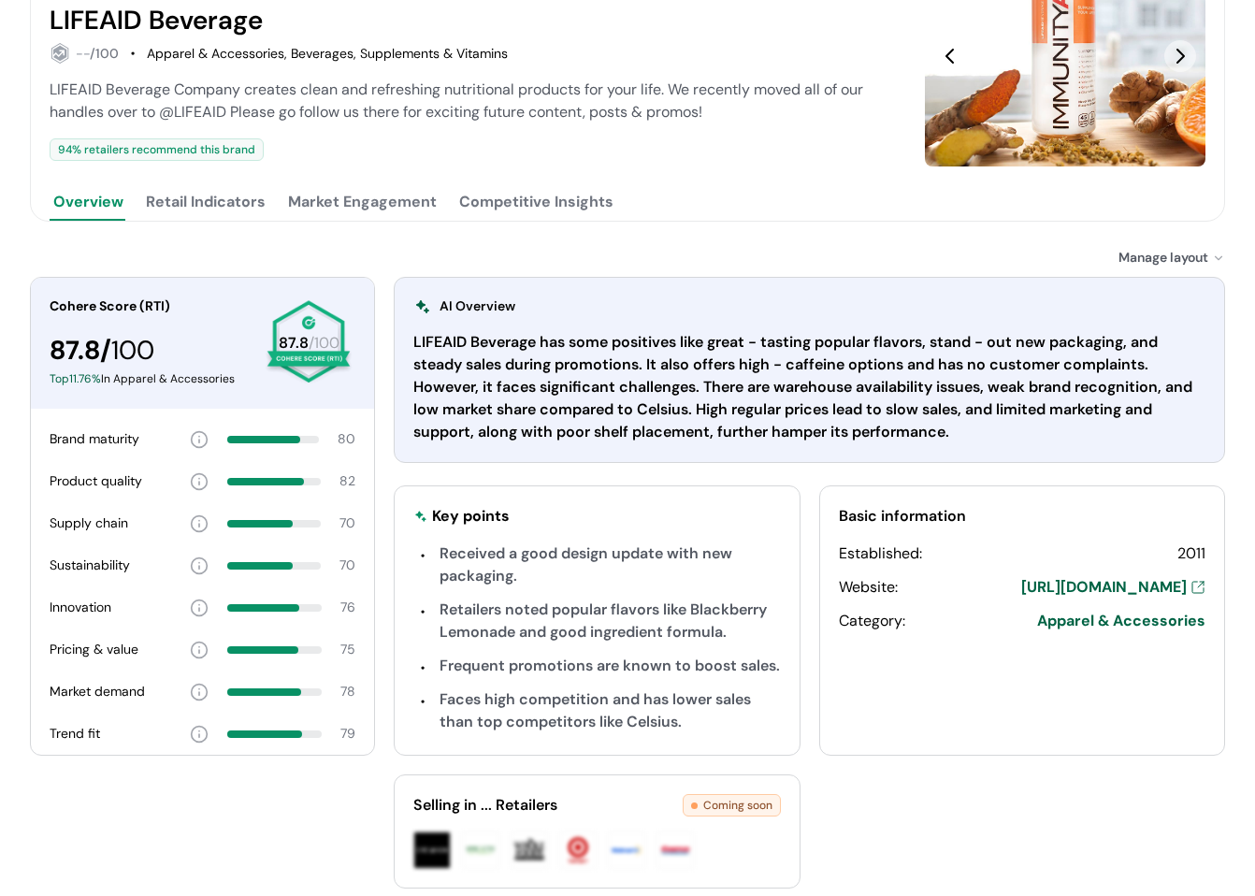
click at [201, 200] on button "Retail Indicators" at bounding box center [205, 201] width 127 height 37
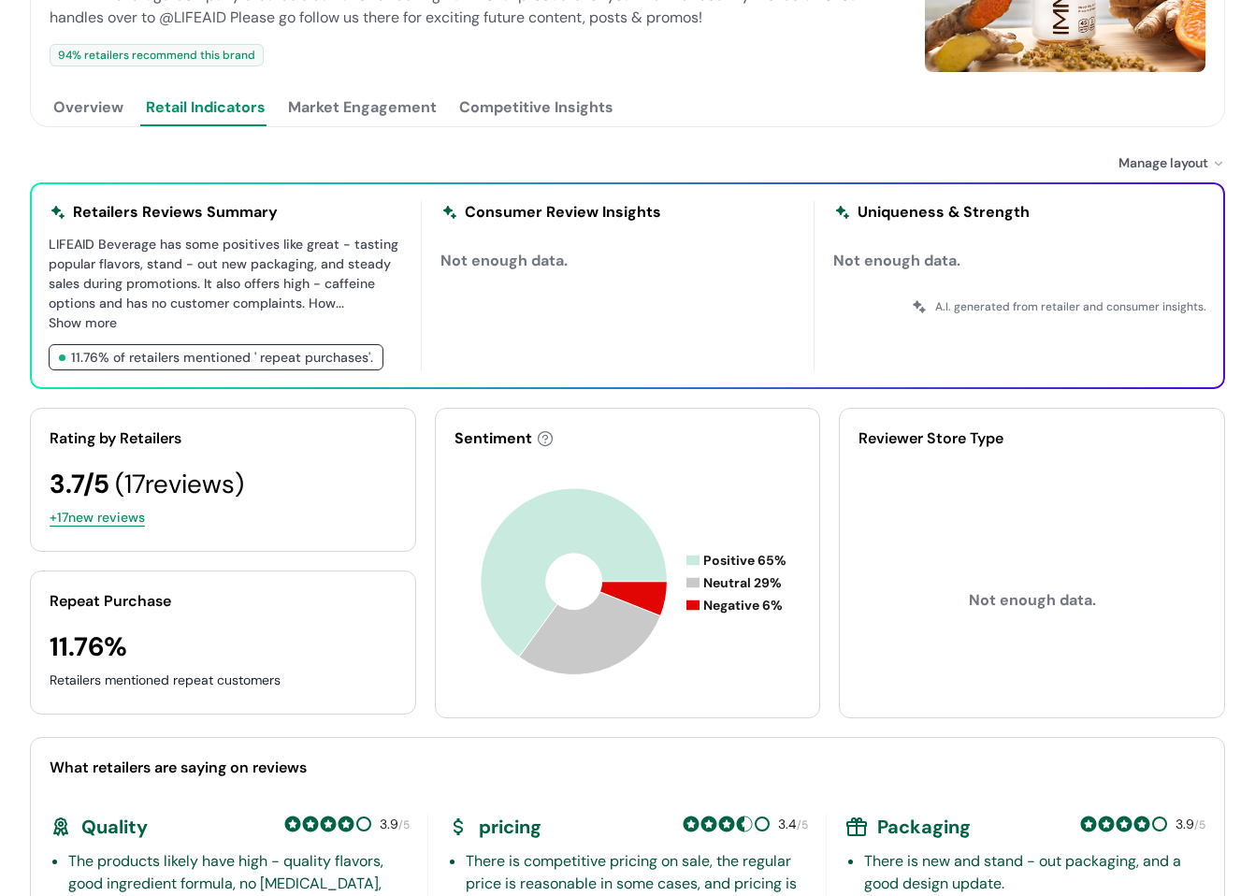
scroll to position [374, 0]
click at [364, 113] on button "Market Engagement" at bounding box center [362, 108] width 156 height 37
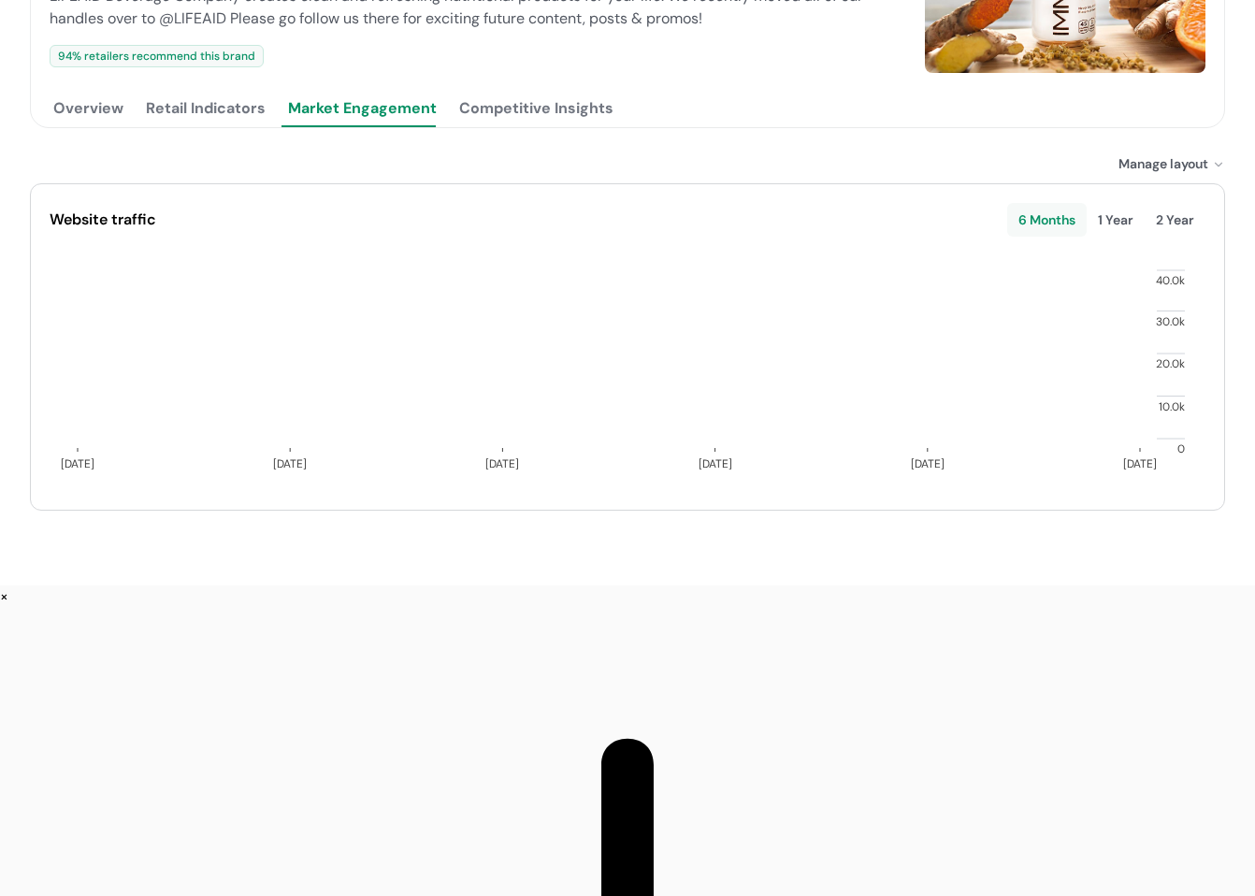
scroll to position [64, 0]
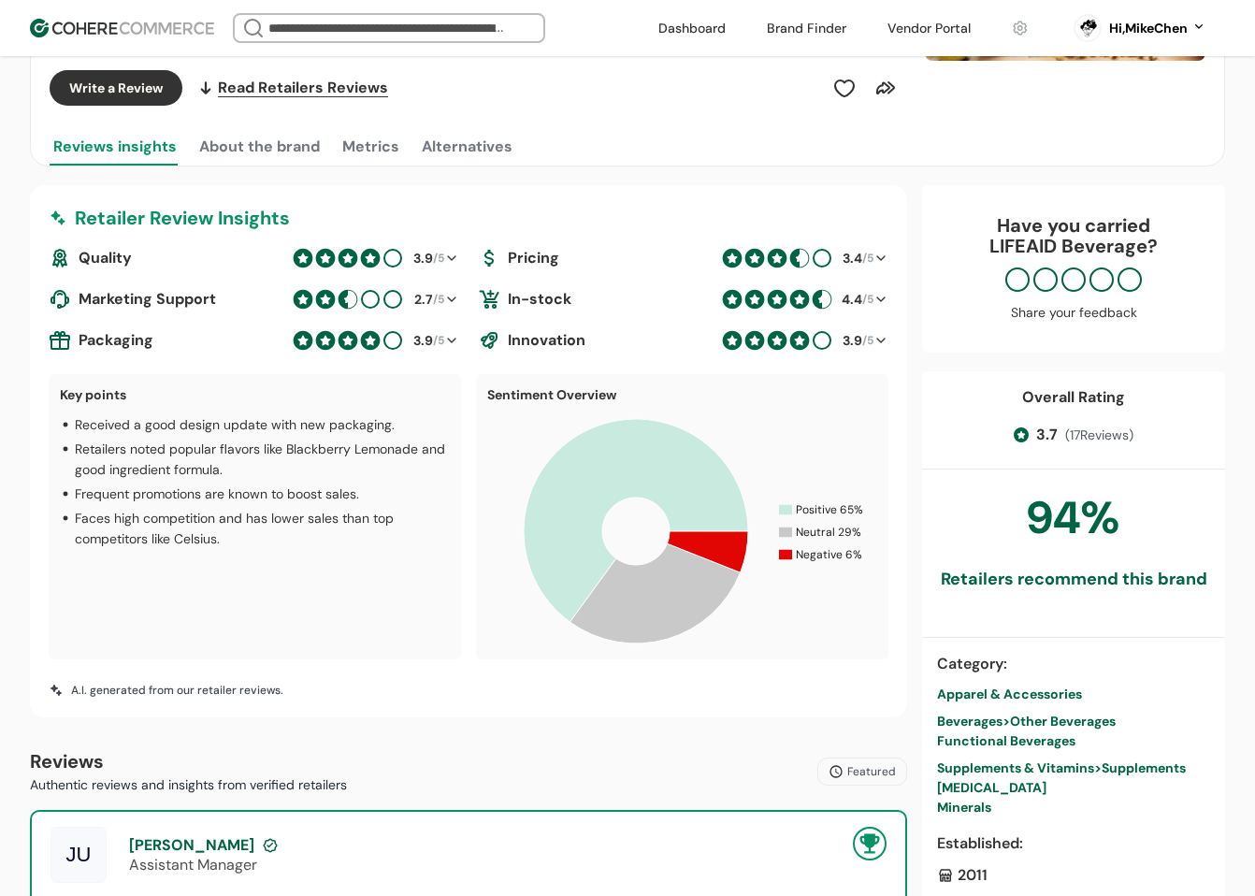
scroll to position [374, 0]
click at [253, 155] on button "About the brand" at bounding box center [259, 147] width 128 height 37
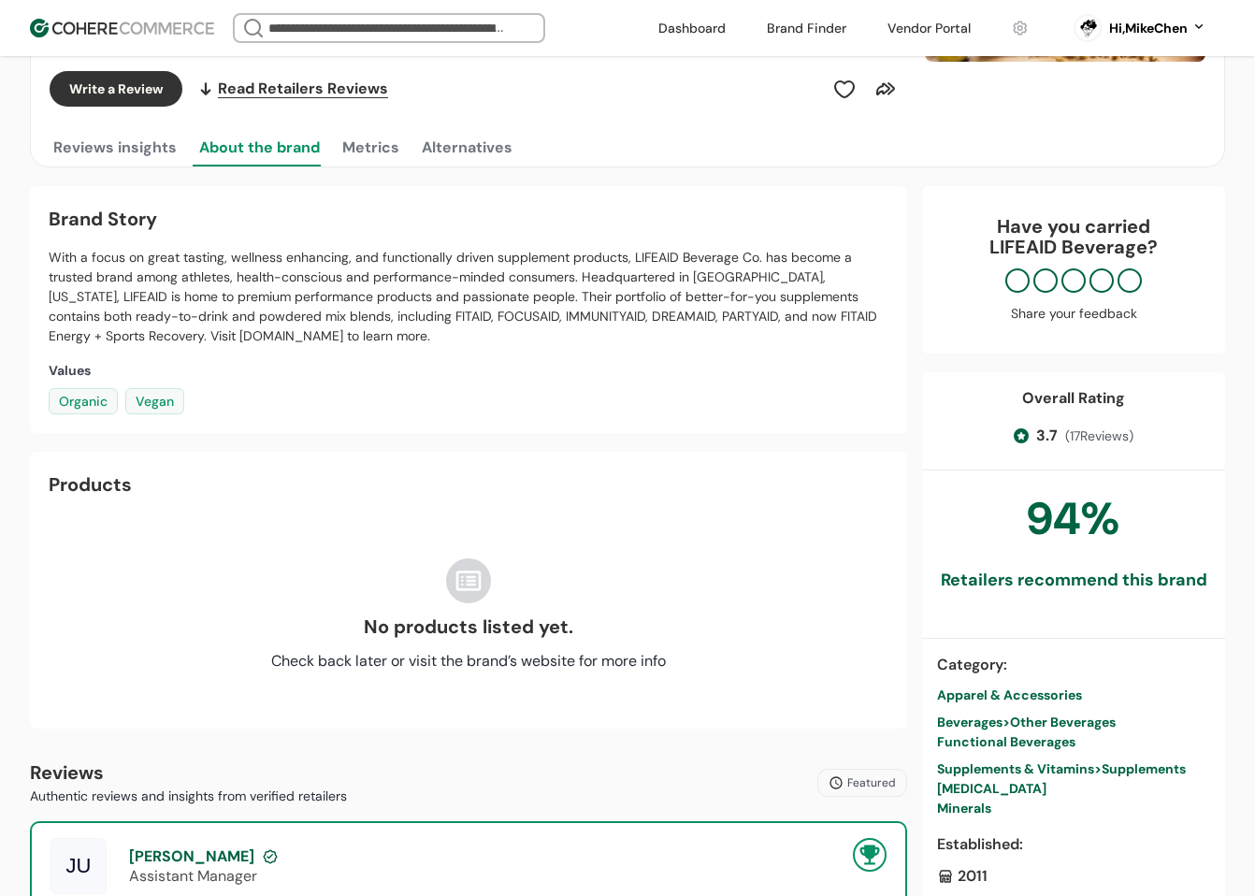
click at [370, 144] on button "Metrics" at bounding box center [371, 147] width 65 height 37
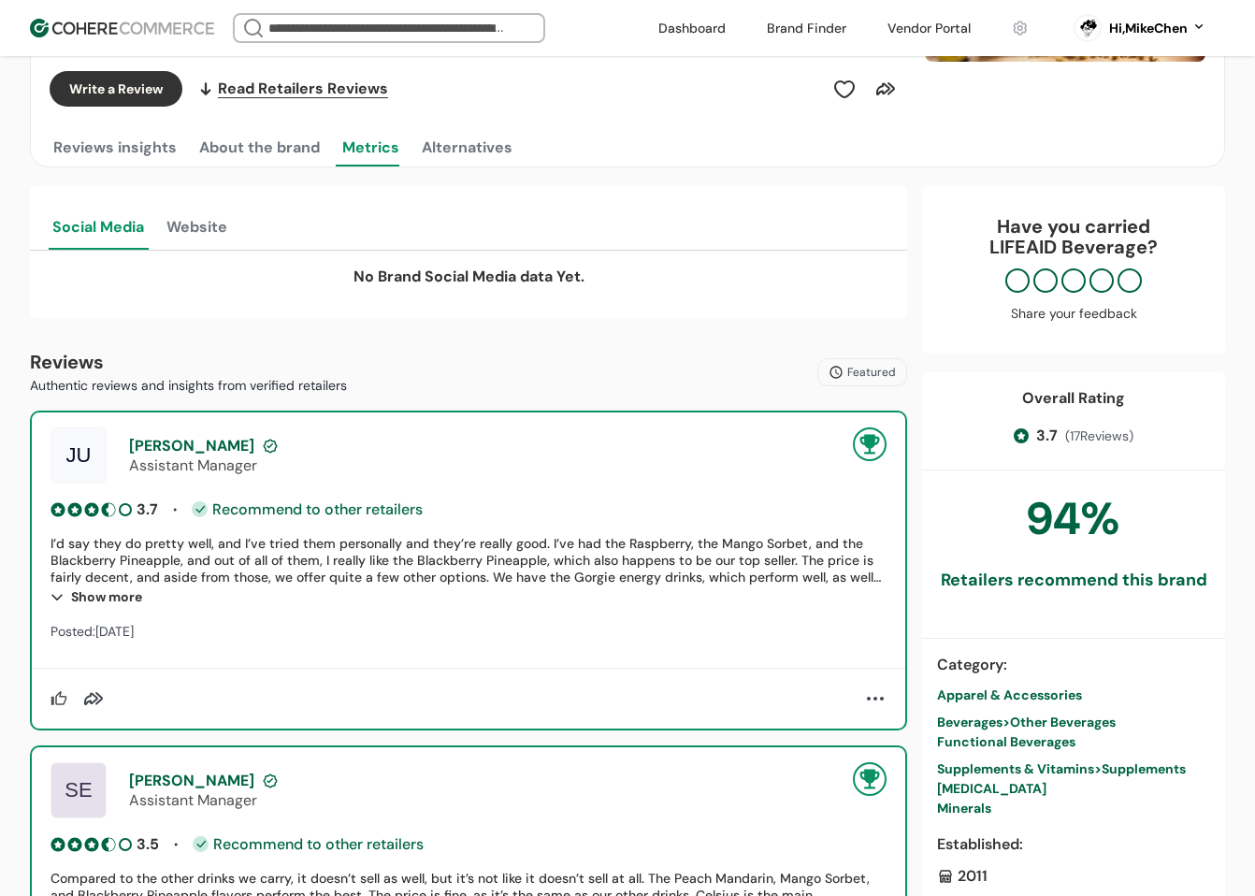
click at [438, 144] on button "Alternatives" at bounding box center [467, 147] width 98 height 37
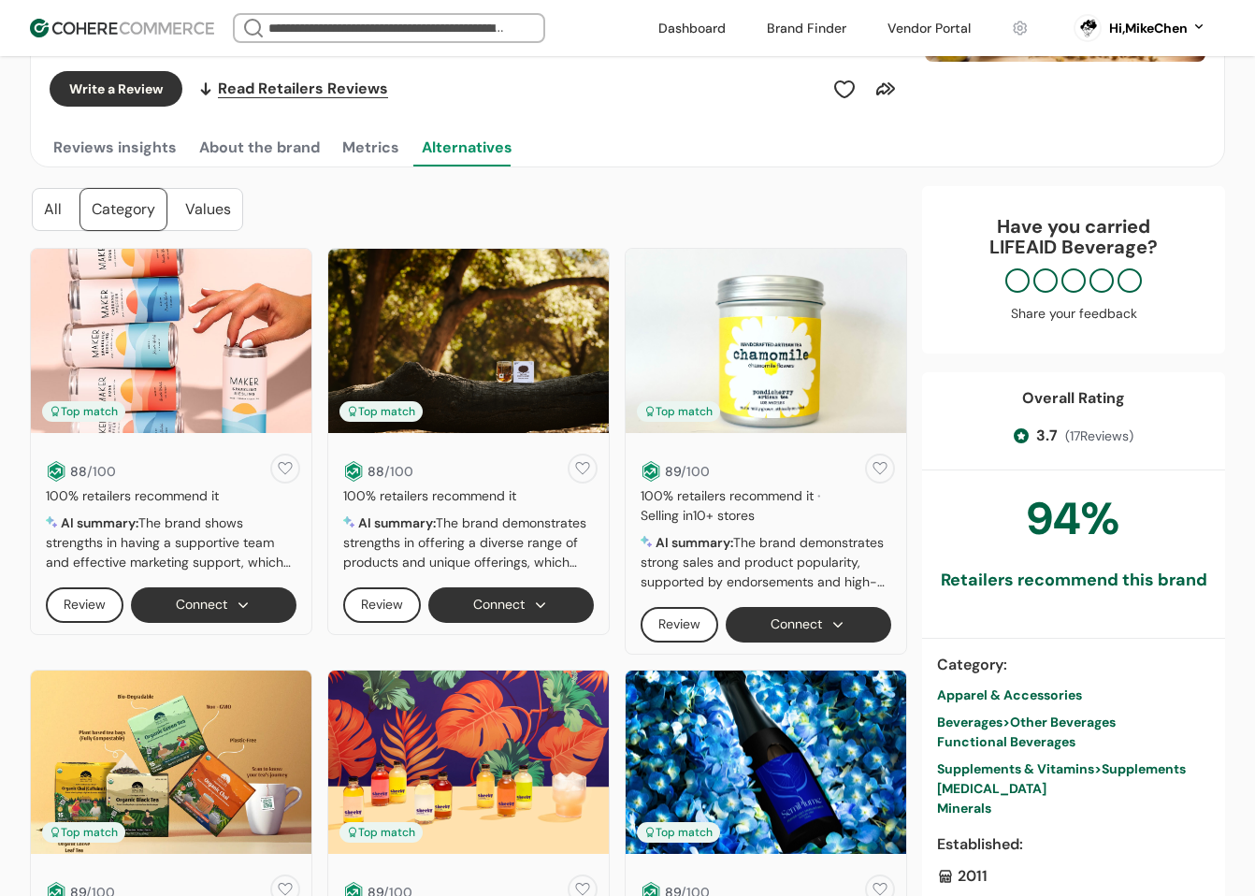
click at [385, 152] on button "Metrics" at bounding box center [371, 147] width 65 height 37
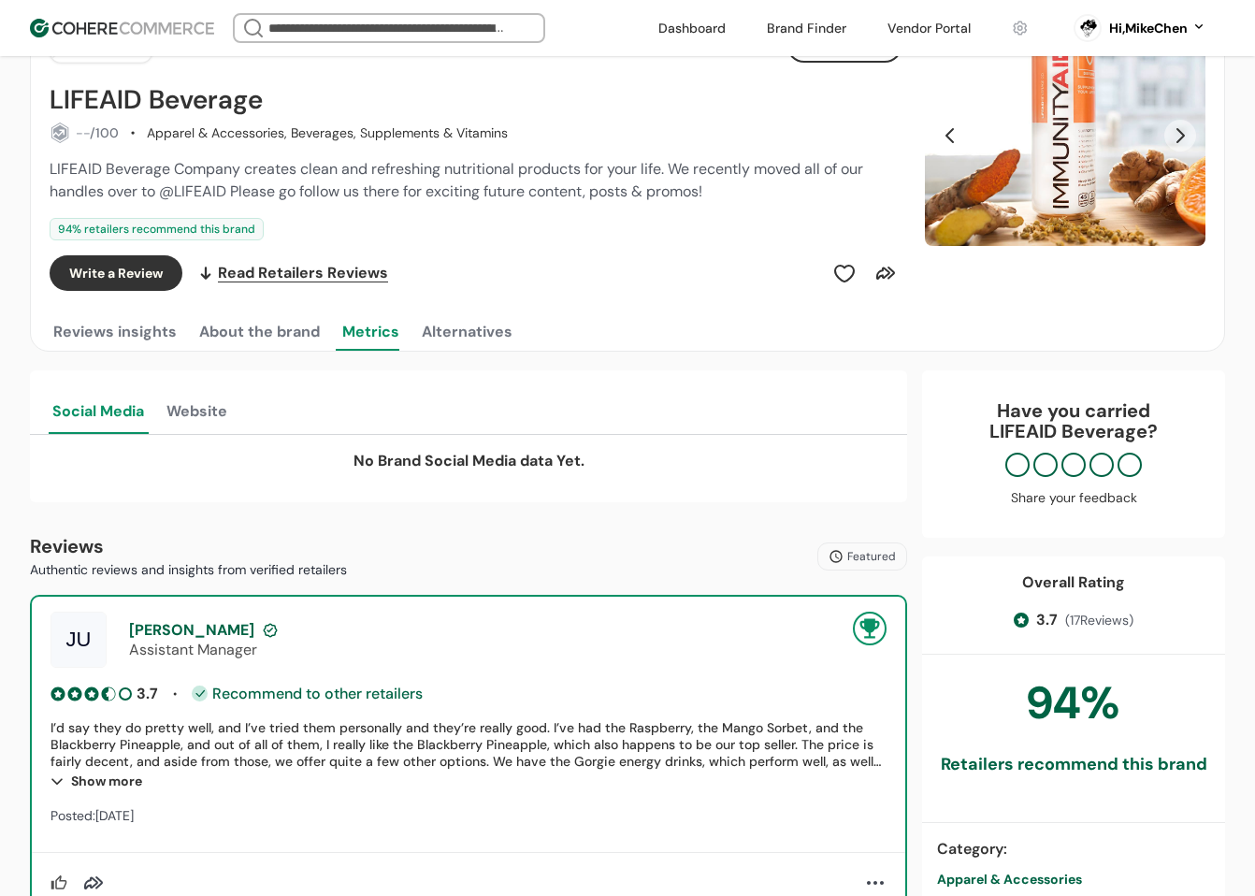
scroll to position [187, 0]
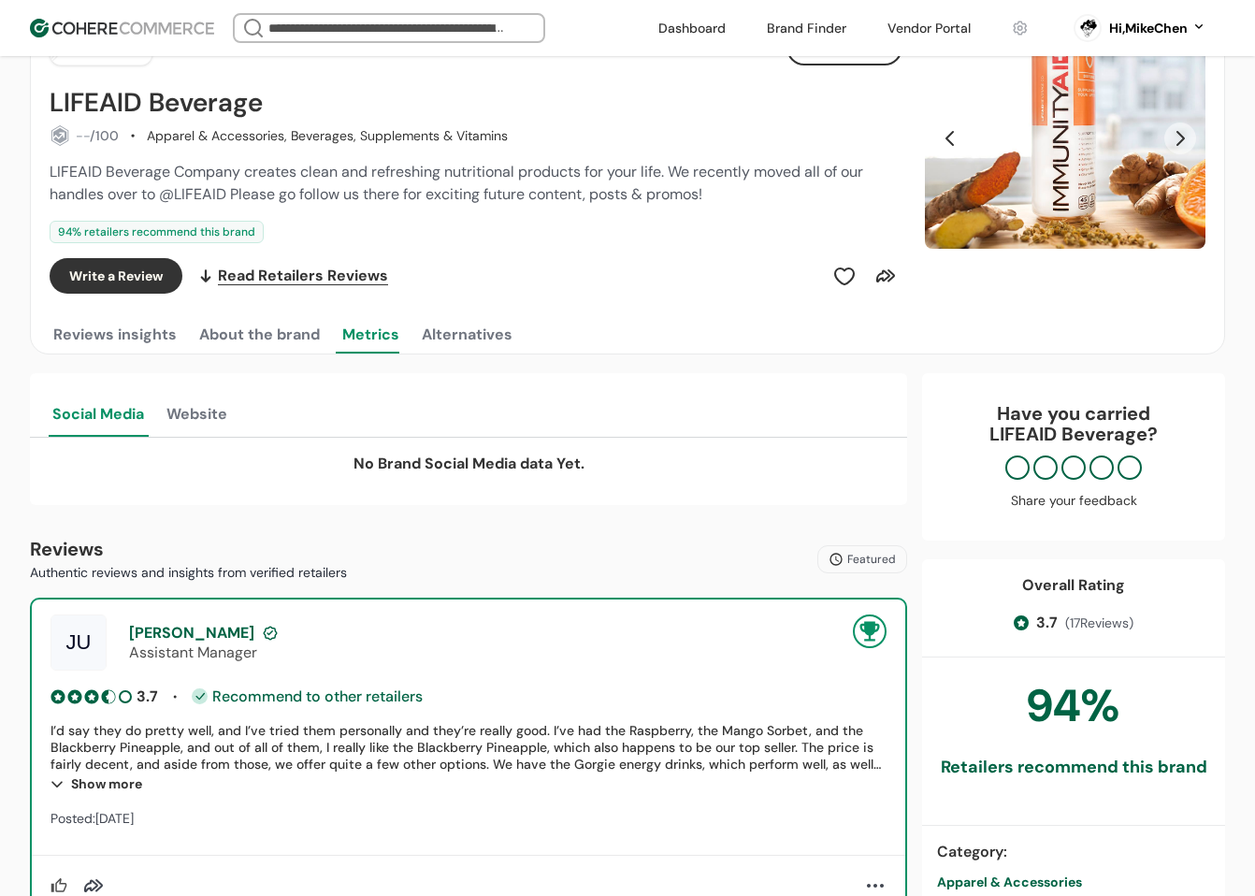
click at [220, 414] on button "Website" at bounding box center [197, 412] width 68 height 49
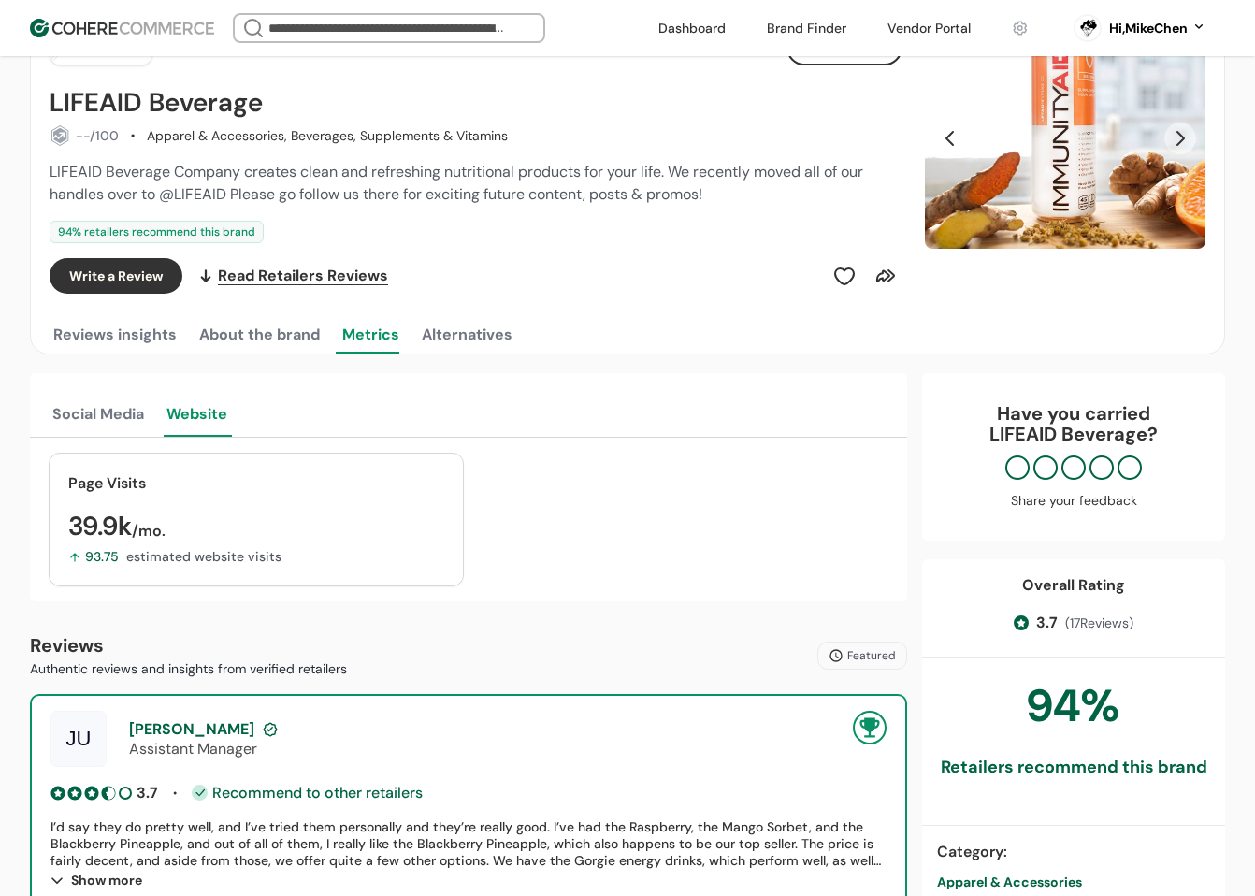
click at [109, 425] on button "Social Media" at bounding box center [98, 412] width 99 height 49
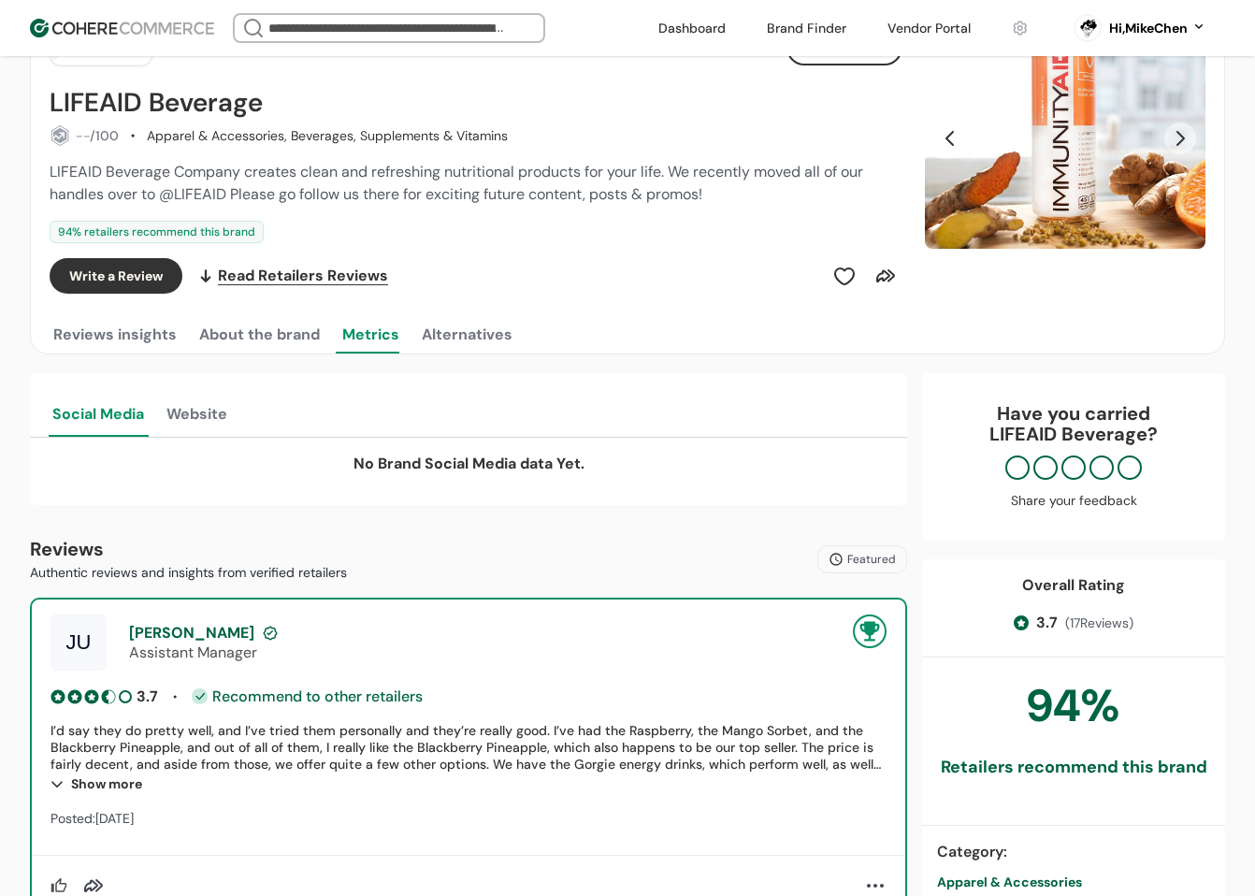
click at [164, 418] on button "Website" at bounding box center [197, 412] width 68 height 49
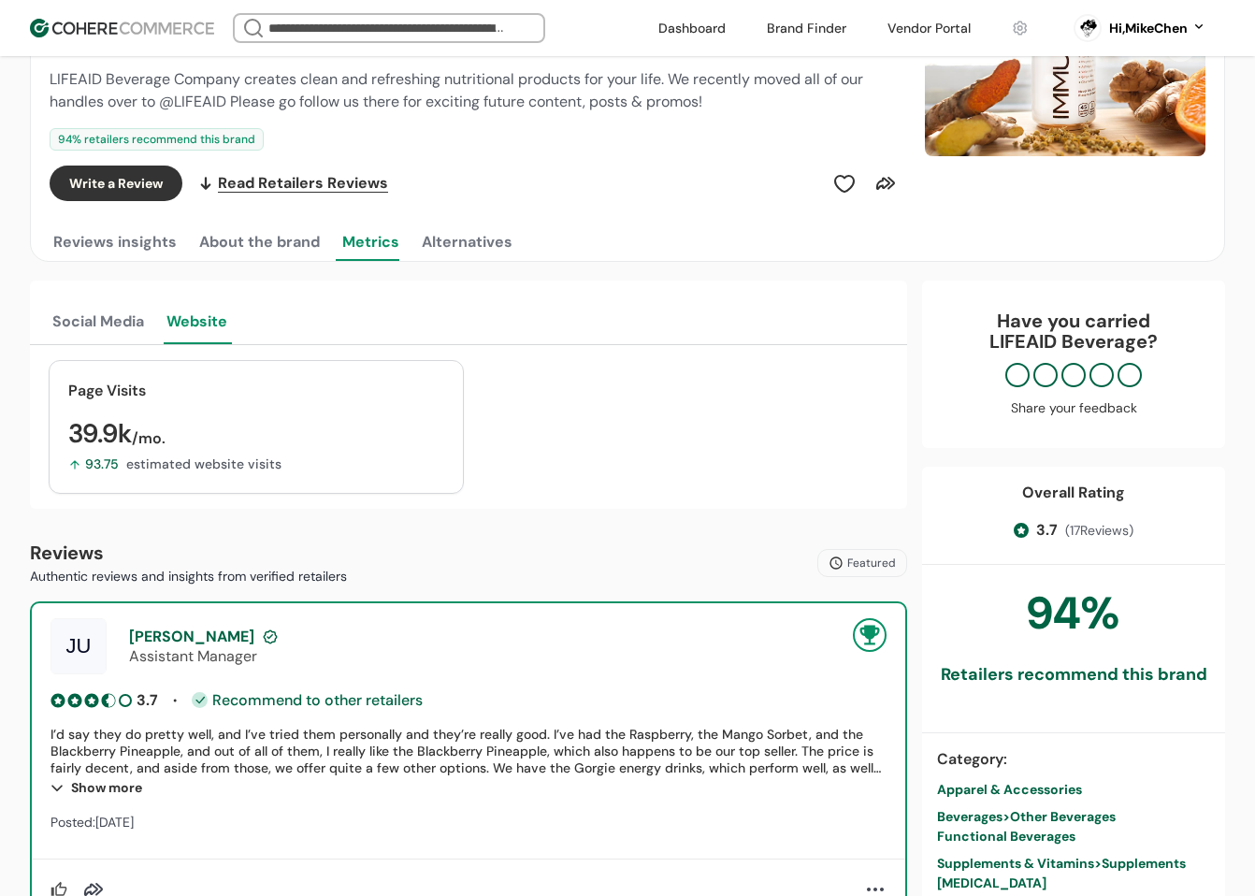
scroll to position [281, 0]
click at [115, 326] on button "Social Media" at bounding box center [98, 319] width 99 height 49
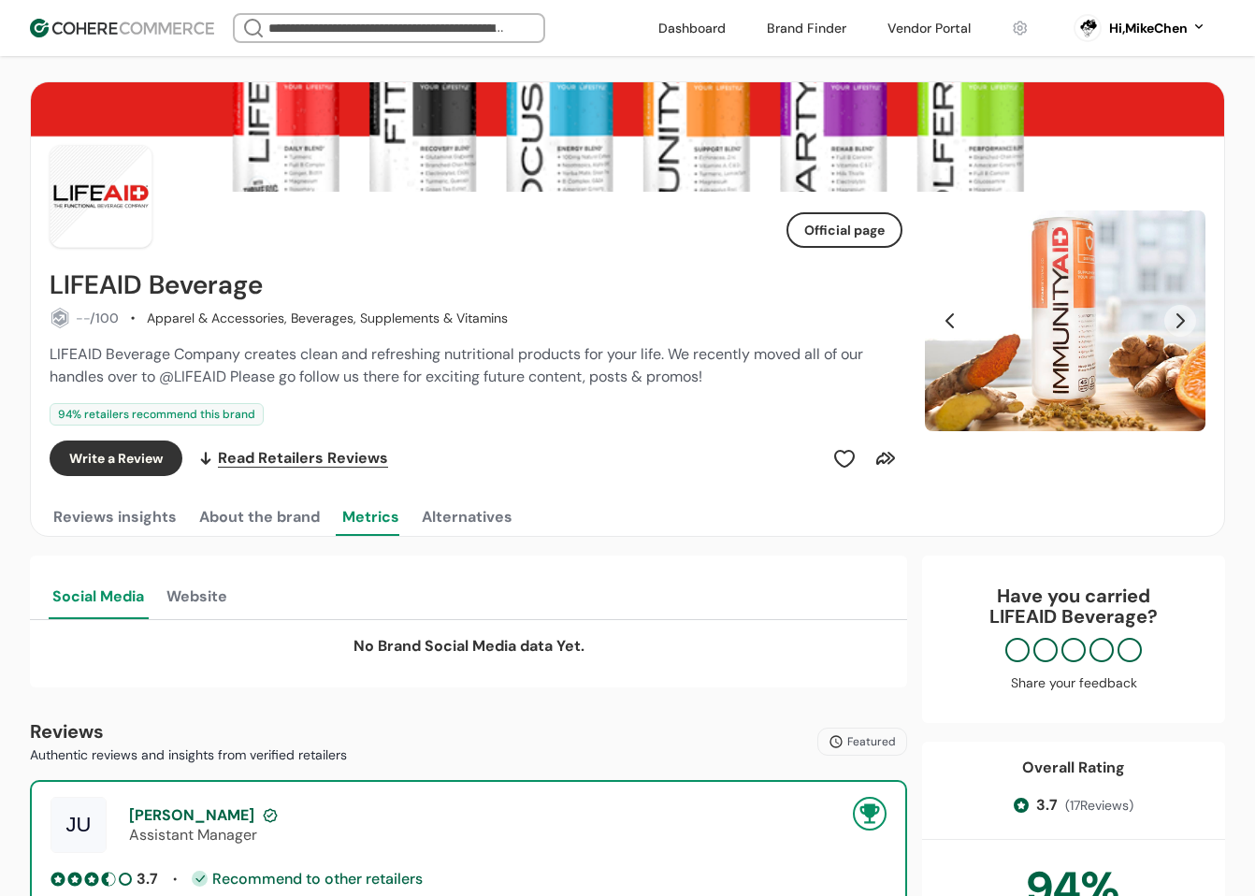
scroll to position [0, 0]
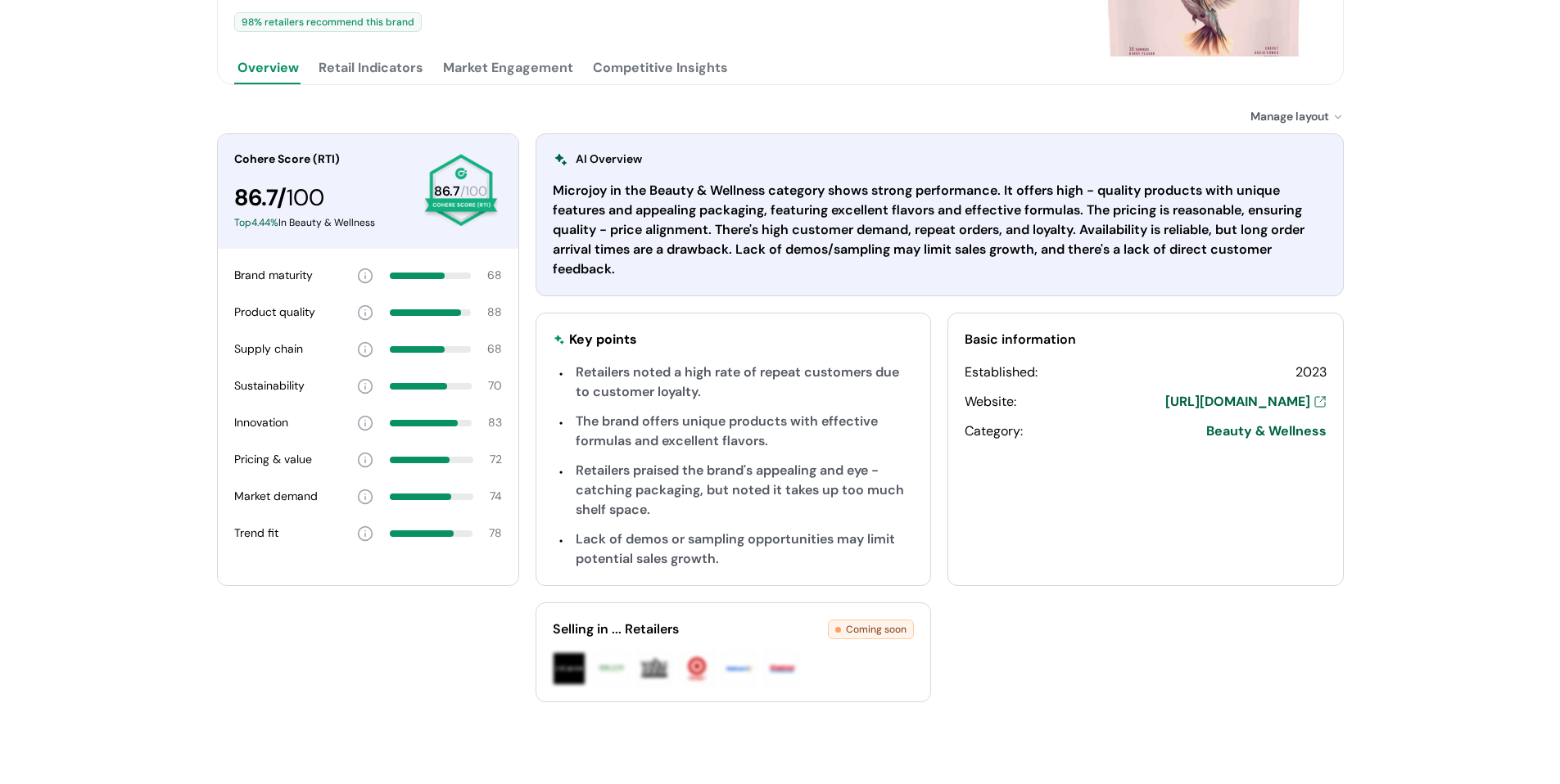
scroll to position [253, 0]
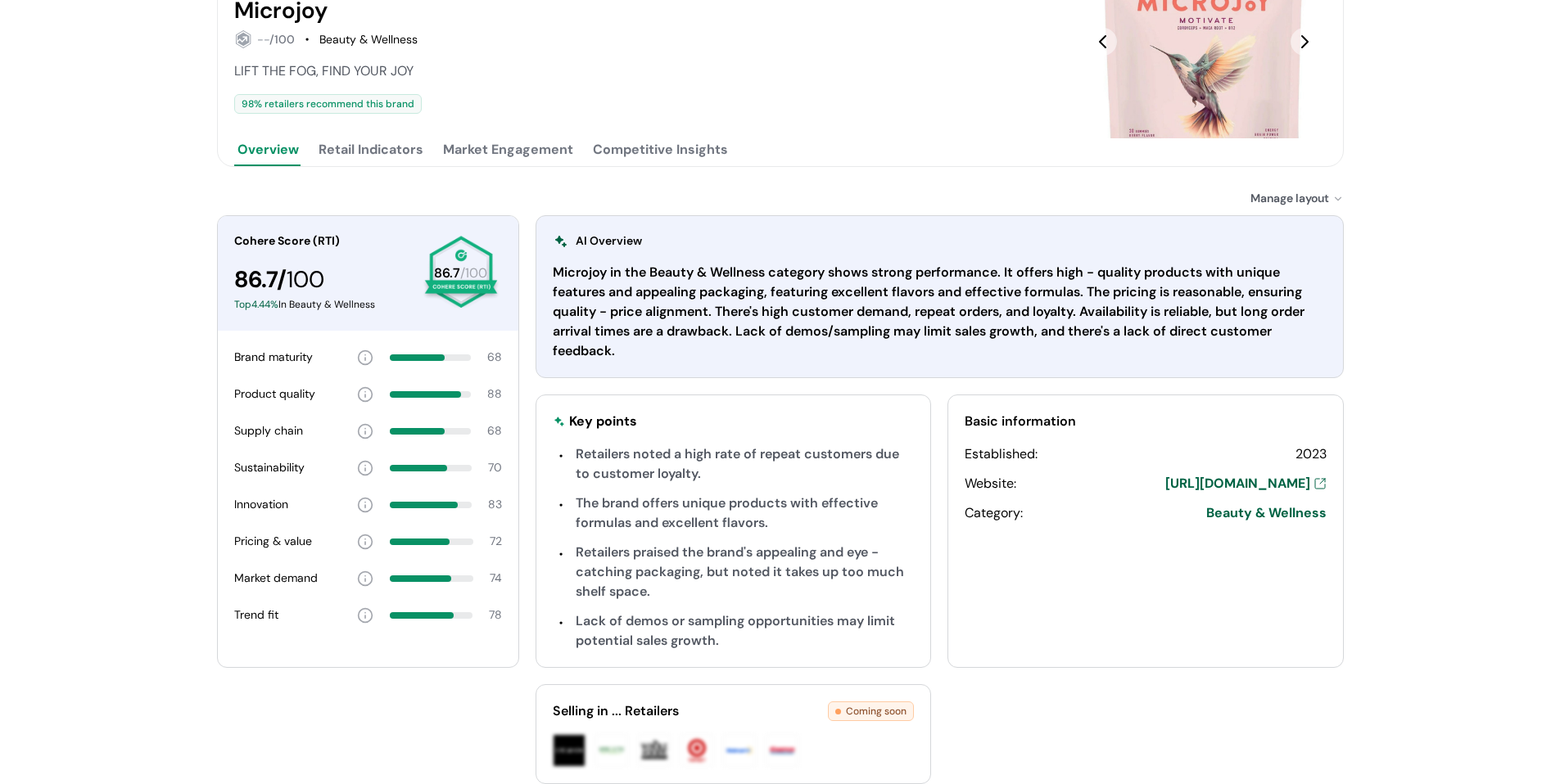
click at [351, 142] on button "Retail Indicators" at bounding box center [370, 149] width 111 height 32
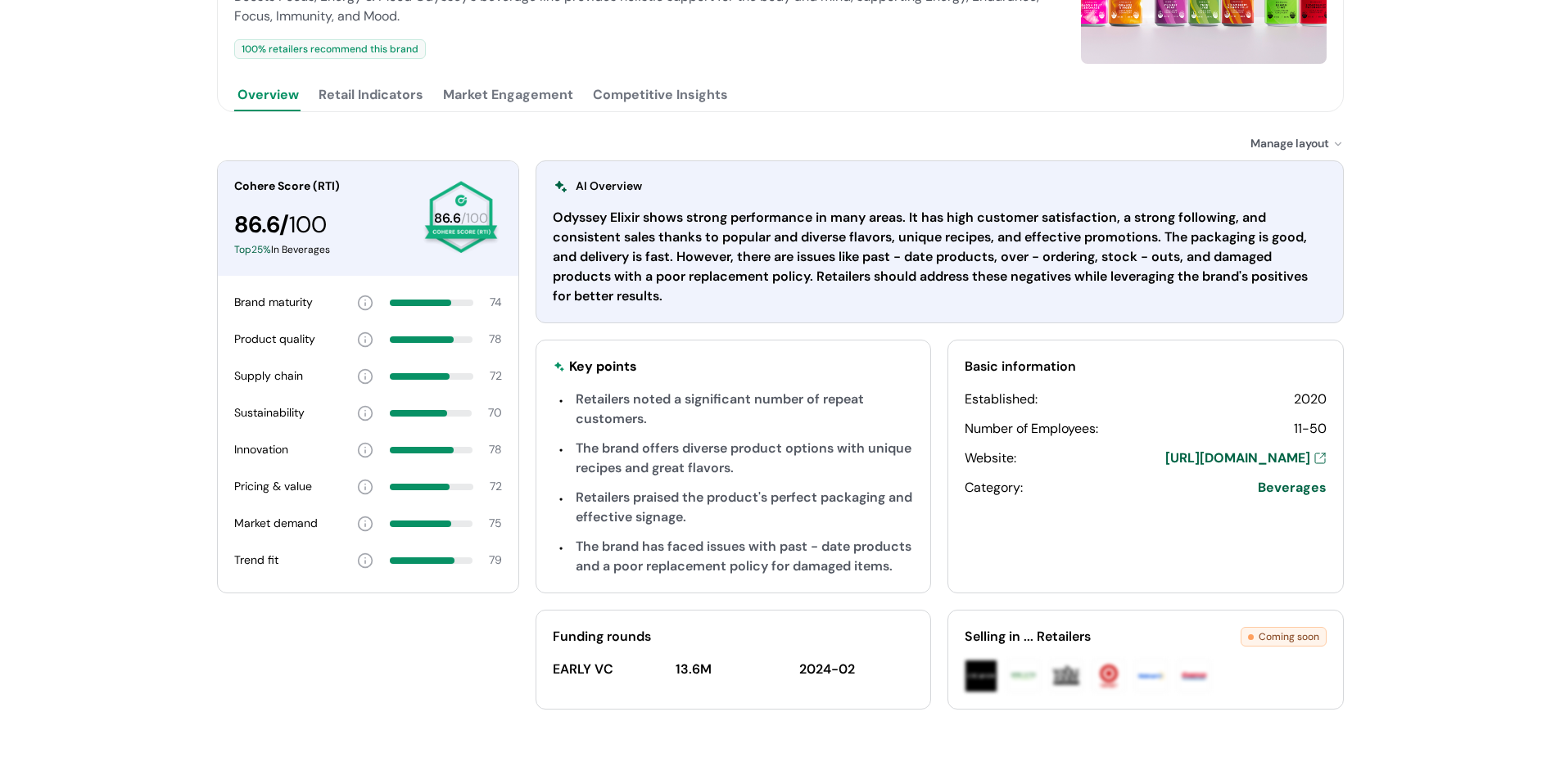
scroll to position [164, 0]
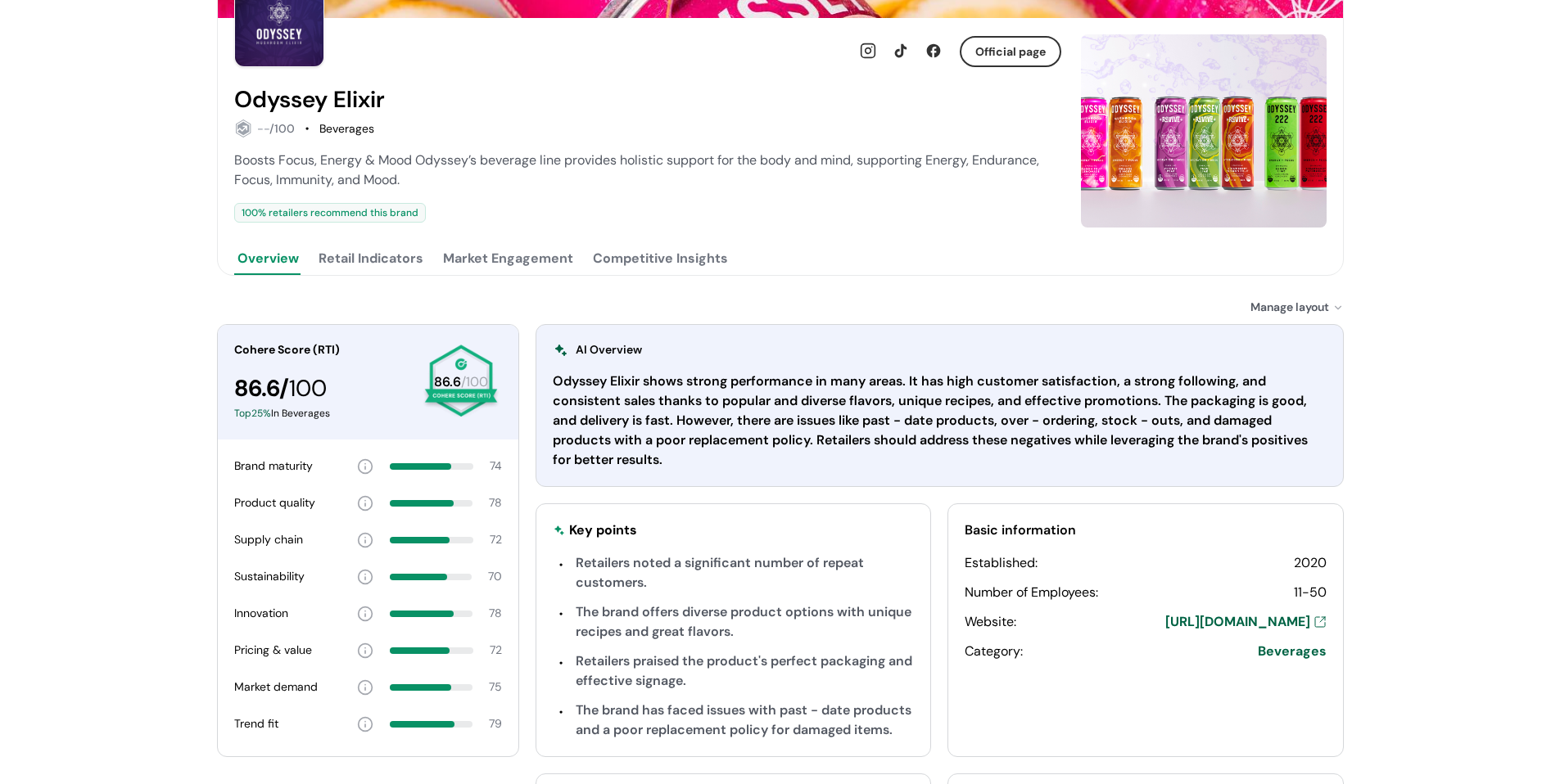
click at [394, 249] on button "Retail Indicators" at bounding box center [370, 258] width 111 height 32
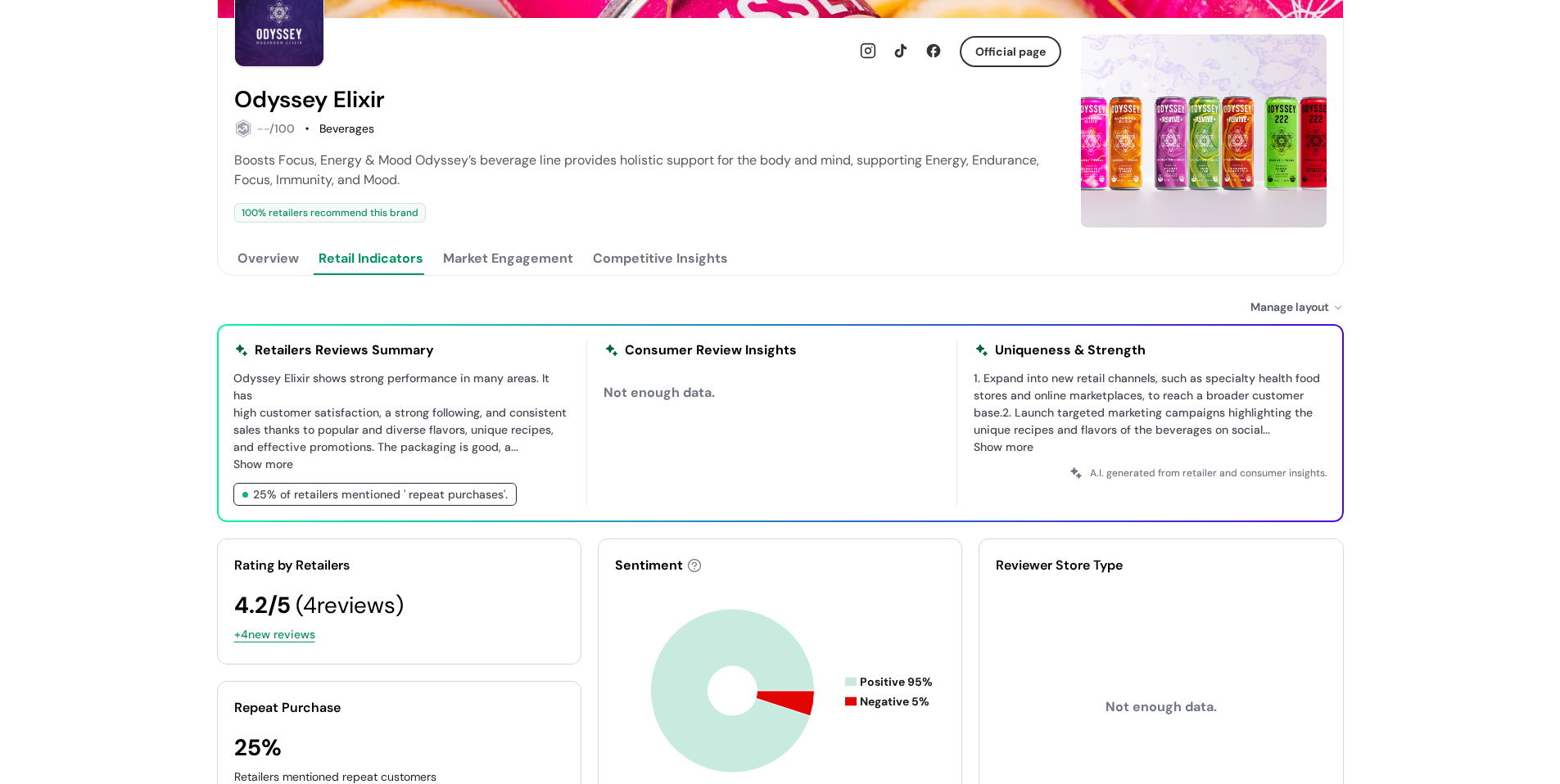
click at [502, 244] on button "Market Engagement" at bounding box center [508, 258] width 137 height 32
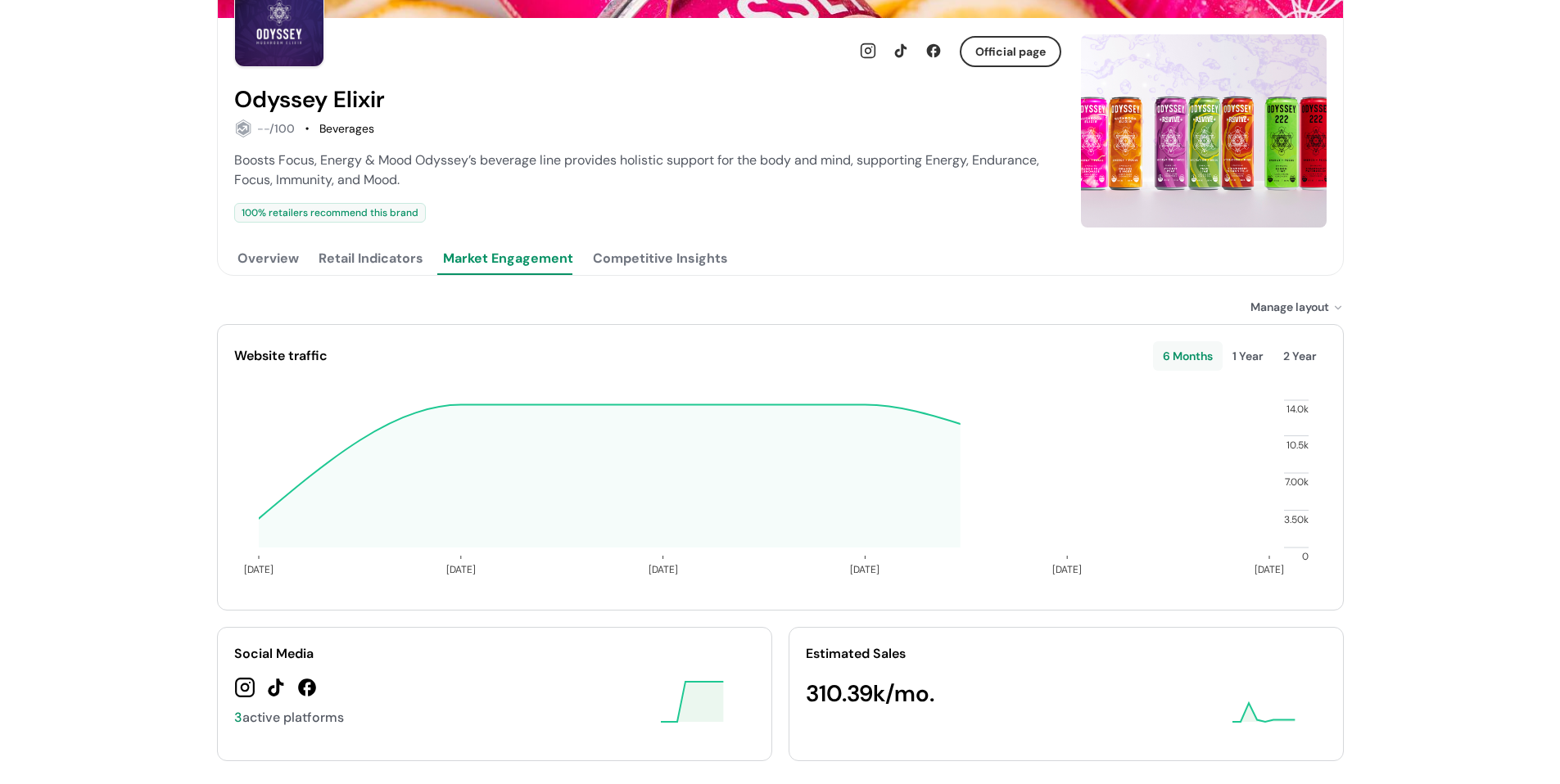
click at [653, 260] on button "Competitive Insights" at bounding box center [660, 258] width 142 height 32
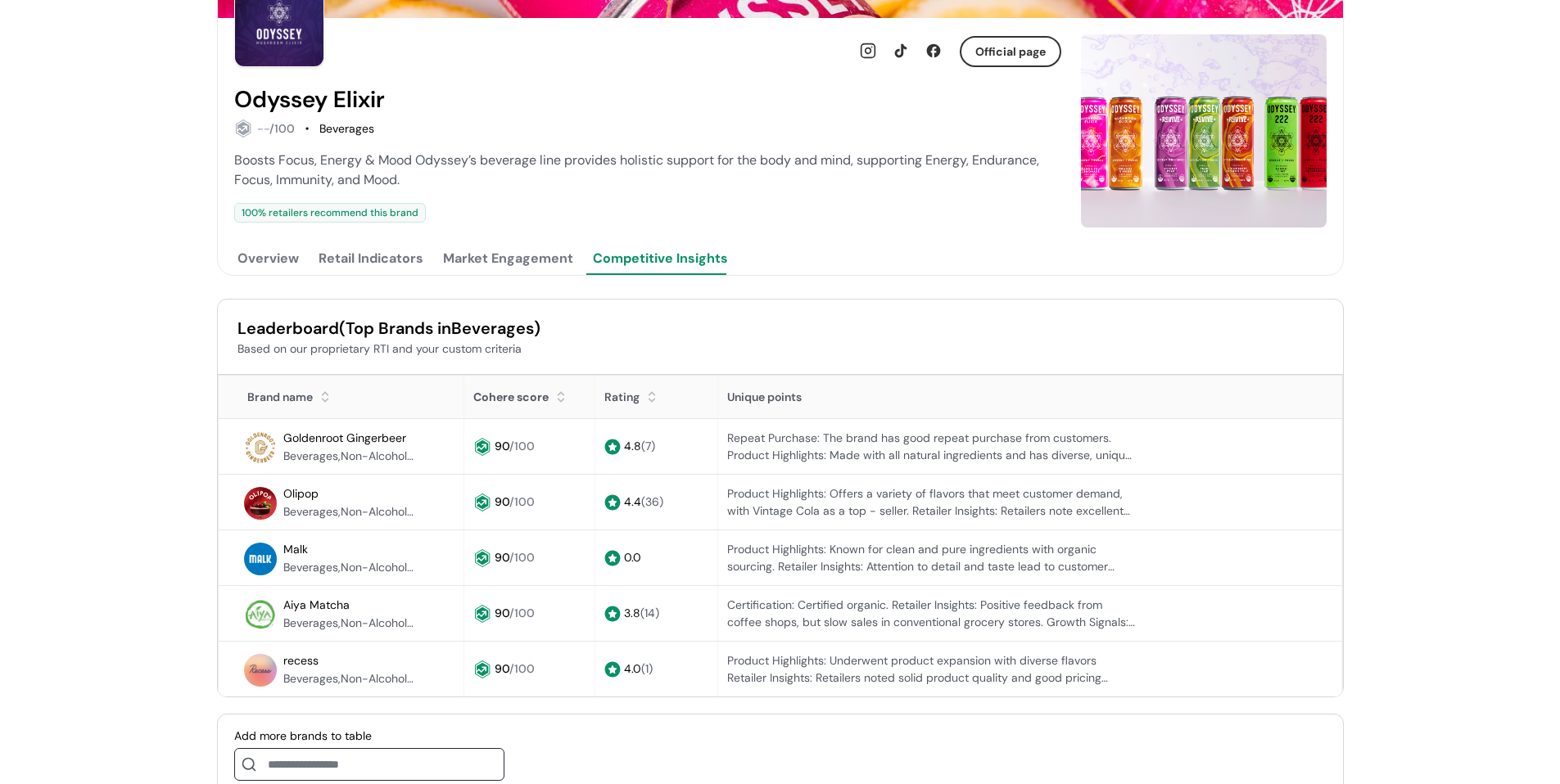
click at [515, 264] on button "Market Engagement" at bounding box center [508, 258] width 137 height 32
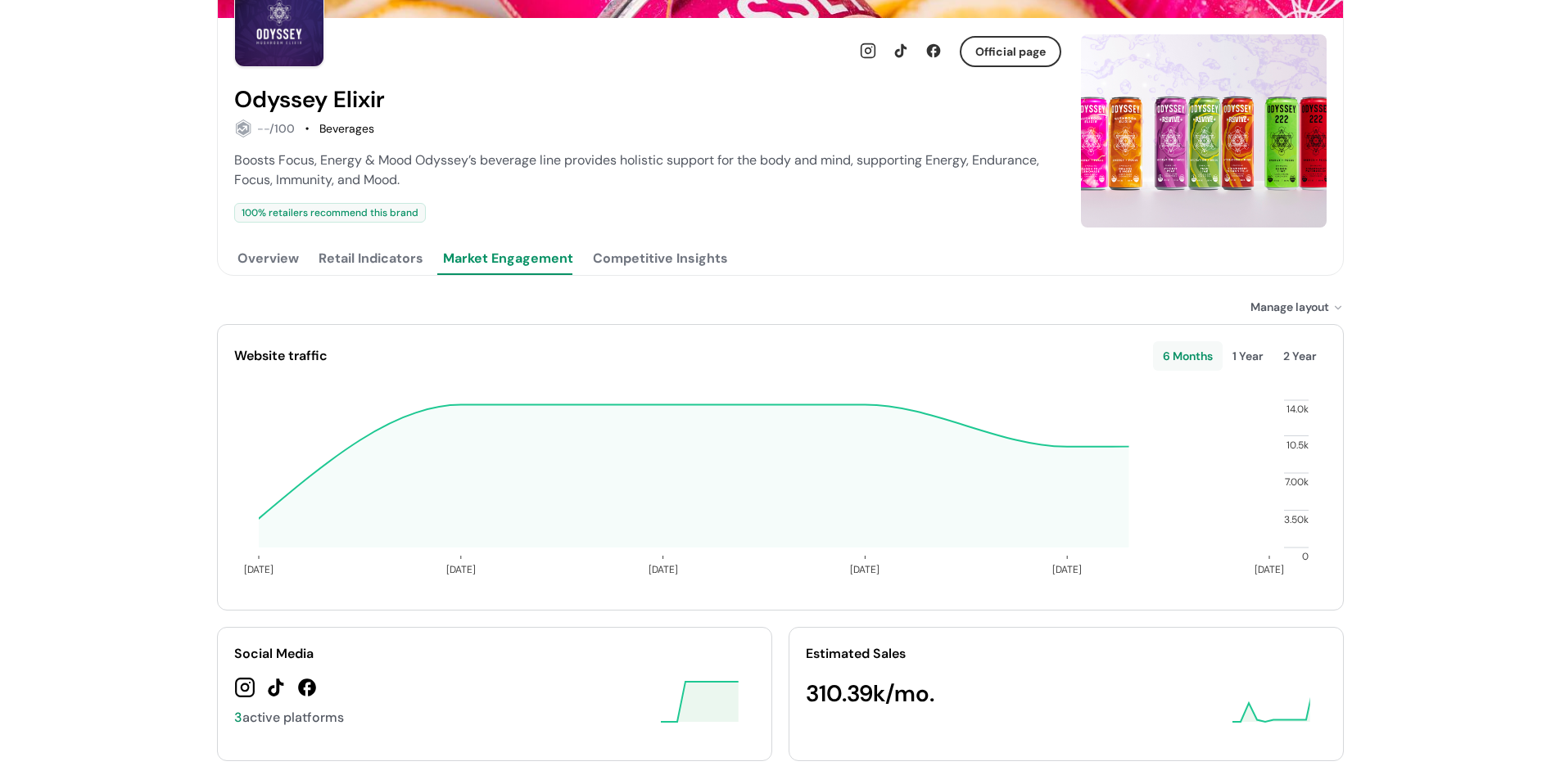
click at [415, 258] on button "Retail Indicators" at bounding box center [370, 258] width 111 height 32
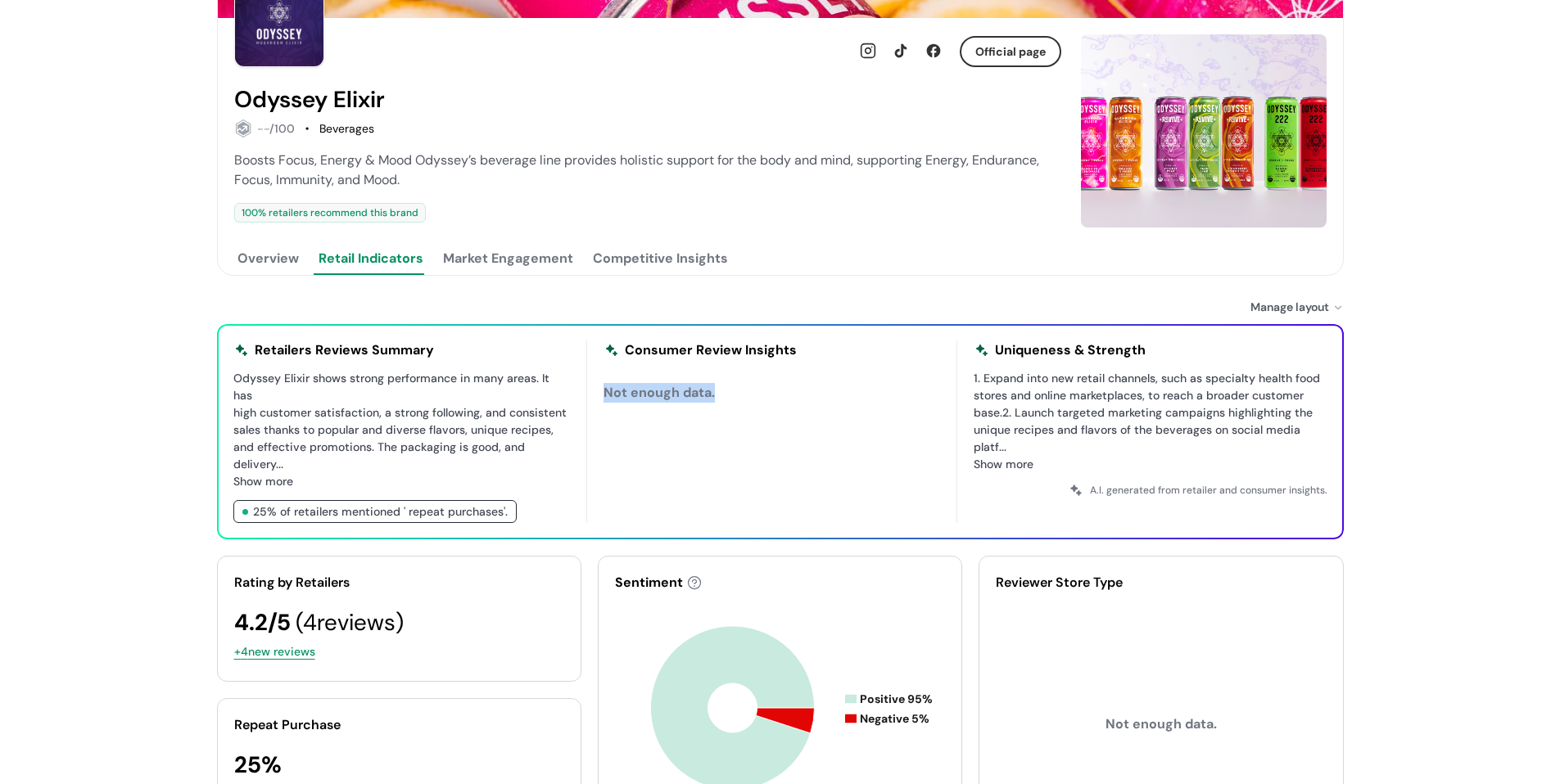
drag, startPoint x: 727, startPoint y: 389, endPoint x: 603, endPoint y: 390, distance: 124.0
click at [603, 390] on div "Not enough data." at bounding box center [771, 393] width 336 height 46
copy div "Not enough data."
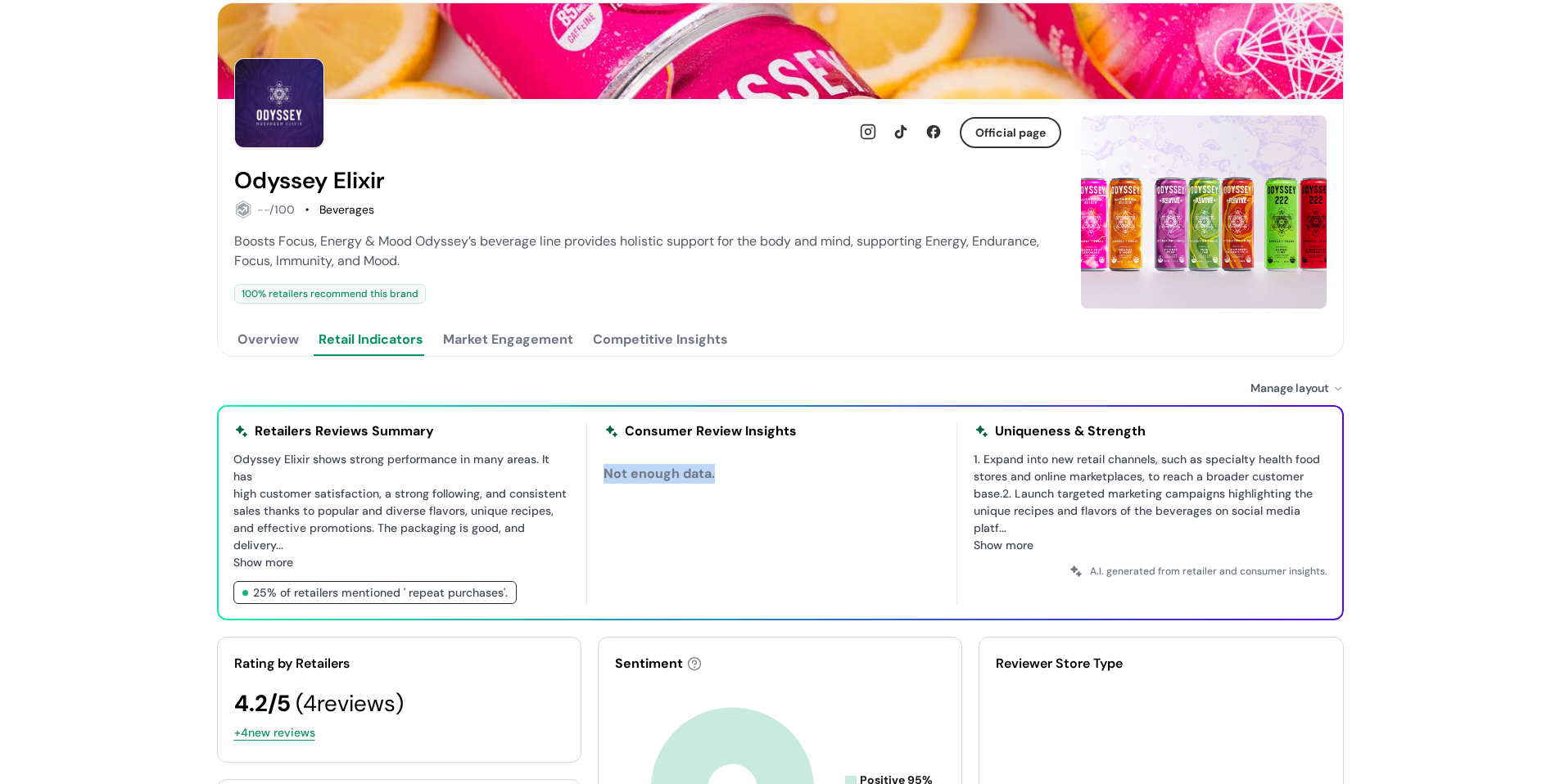
scroll to position [82, 0]
click at [502, 348] on button "Market Engagement" at bounding box center [508, 340] width 137 height 32
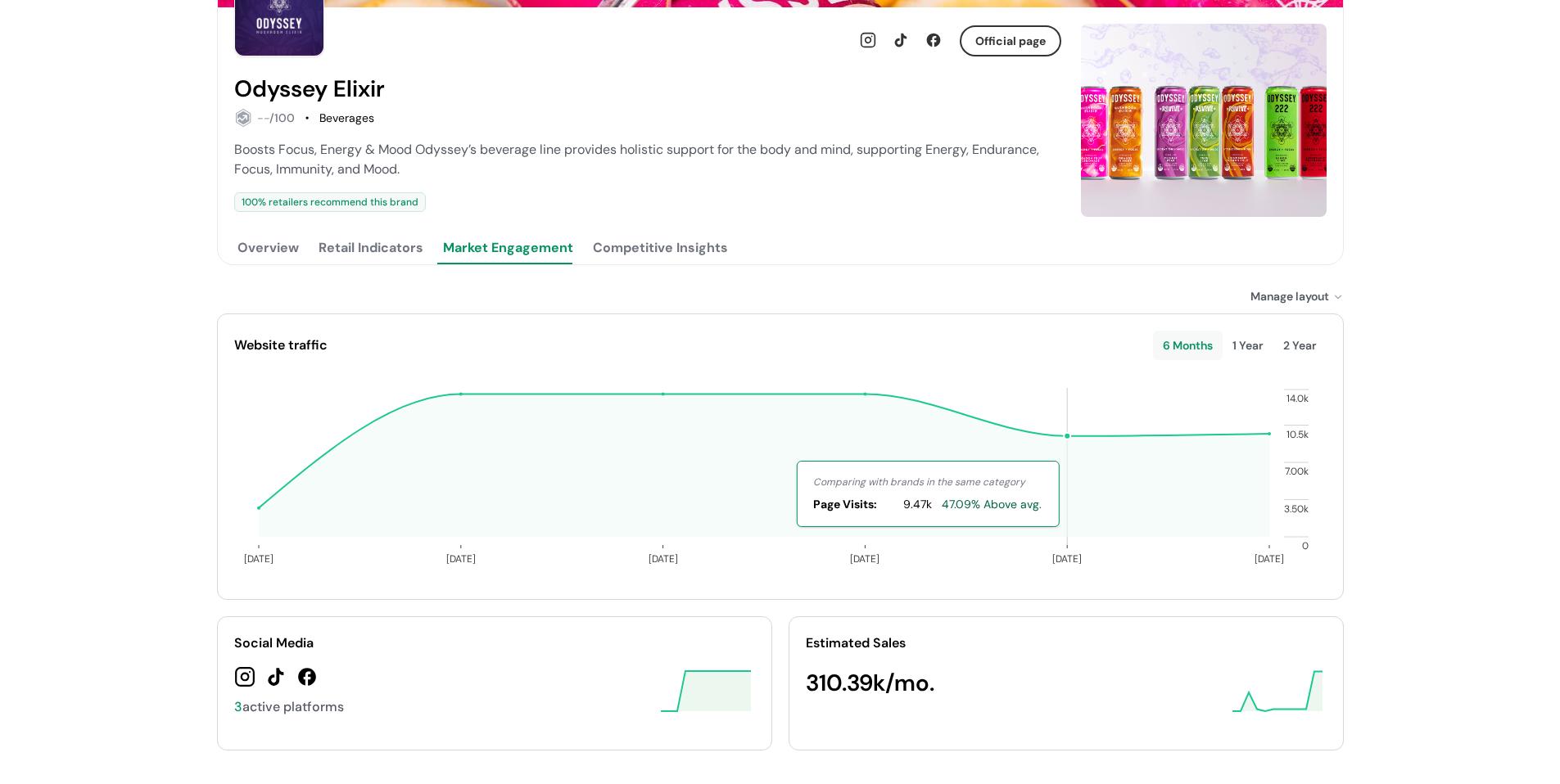
scroll to position [190, 0]
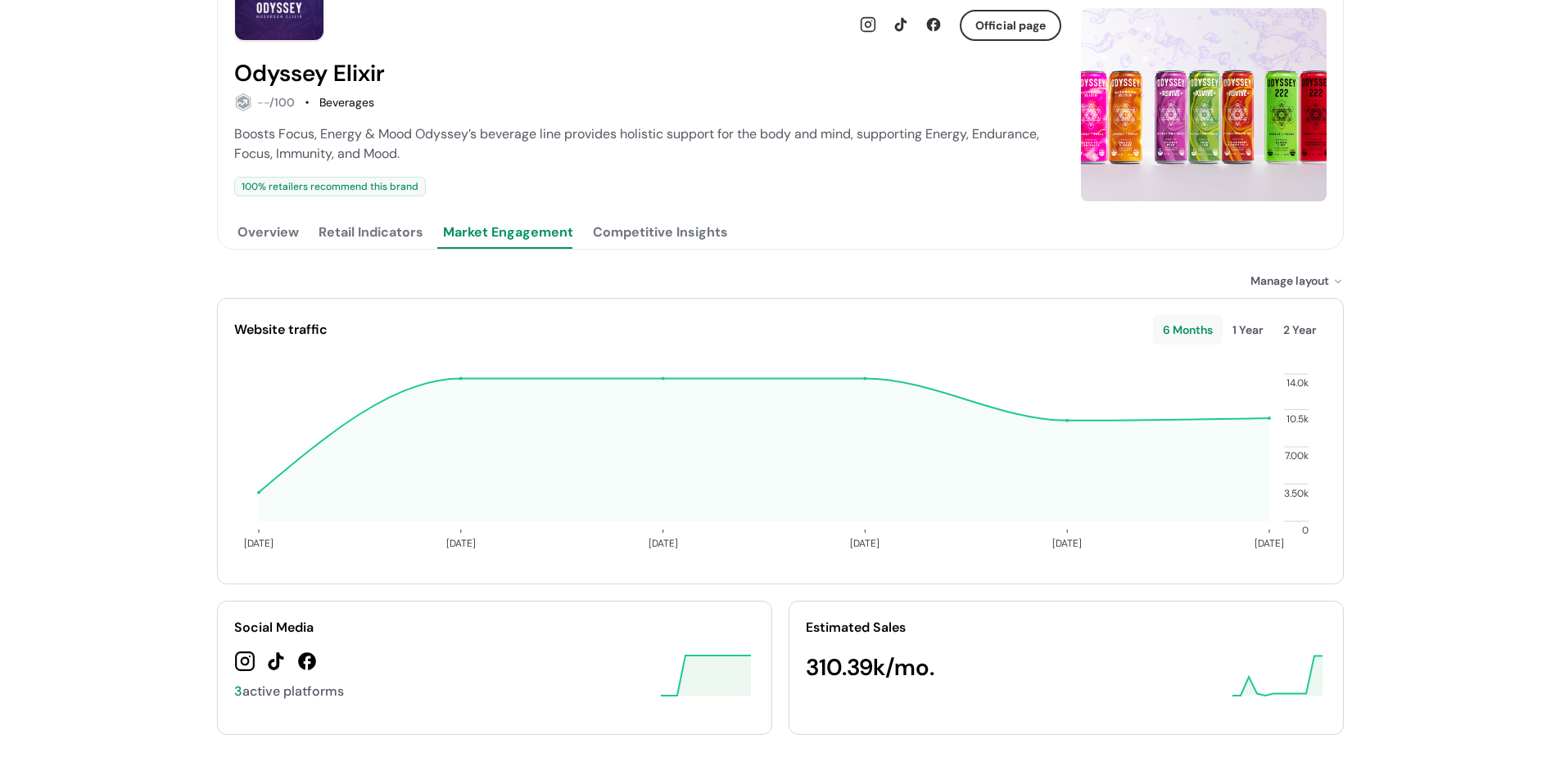
click at [636, 229] on button "Competitive Insights" at bounding box center [660, 232] width 142 height 32
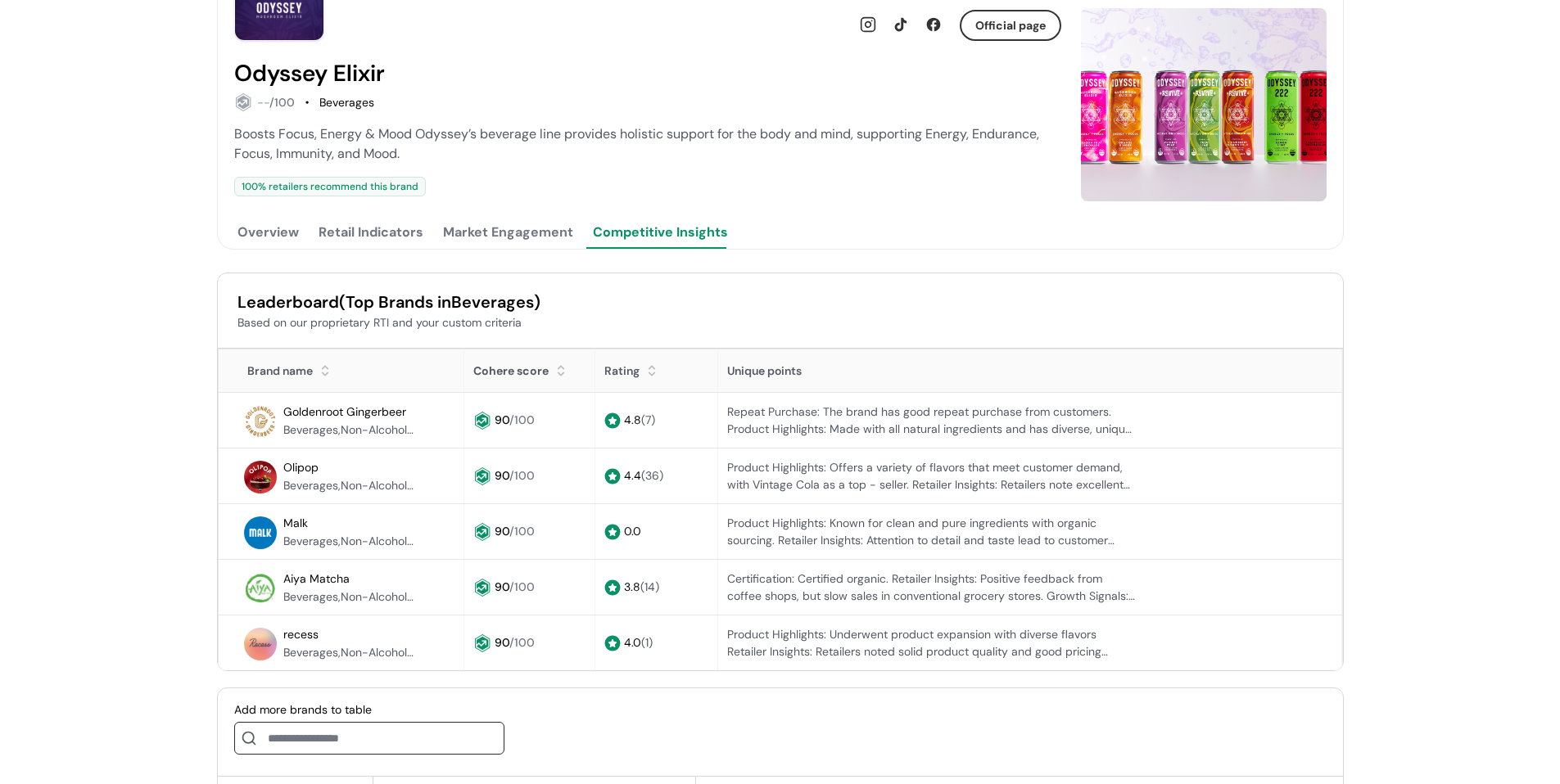
click at [503, 232] on button "Market Engagement" at bounding box center [508, 232] width 137 height 32
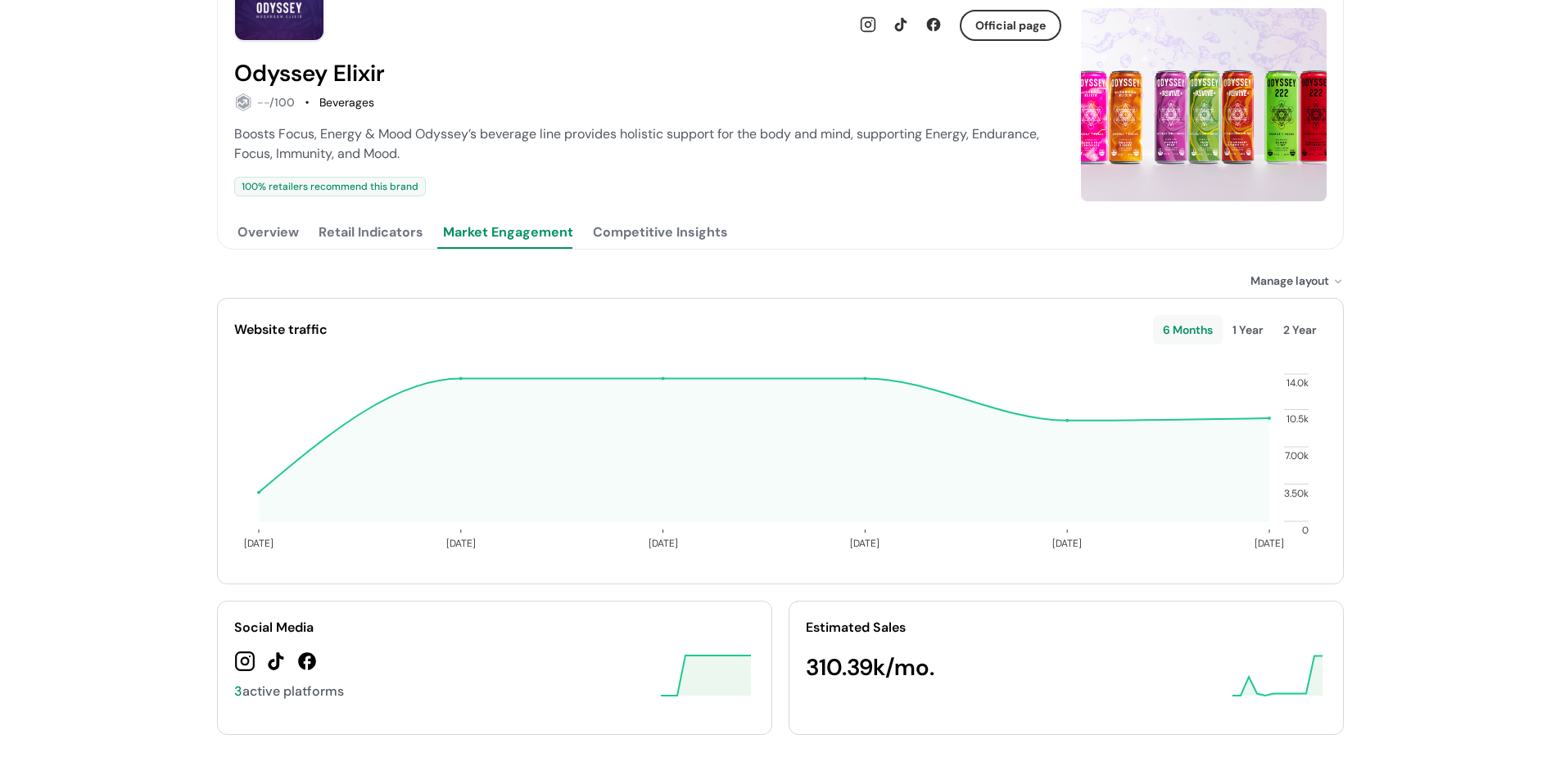
click at [618, 230] on button "Competitive Insights" at bounding box center [660, 232] width 142 height 32
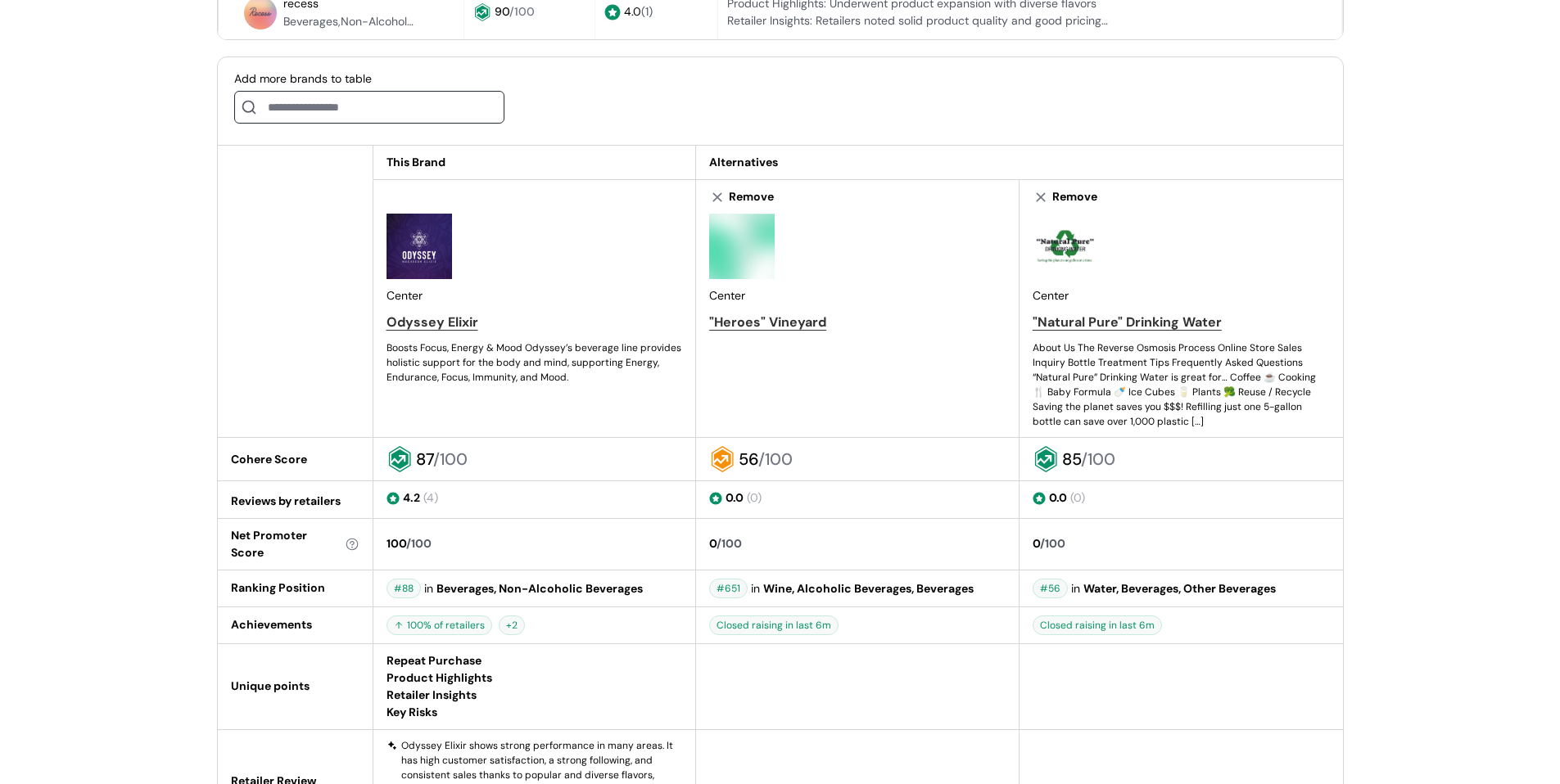
scroll to position [820, 0]
click at [407, 462] on icon at bounding box center [399, 460] width 18 height 19
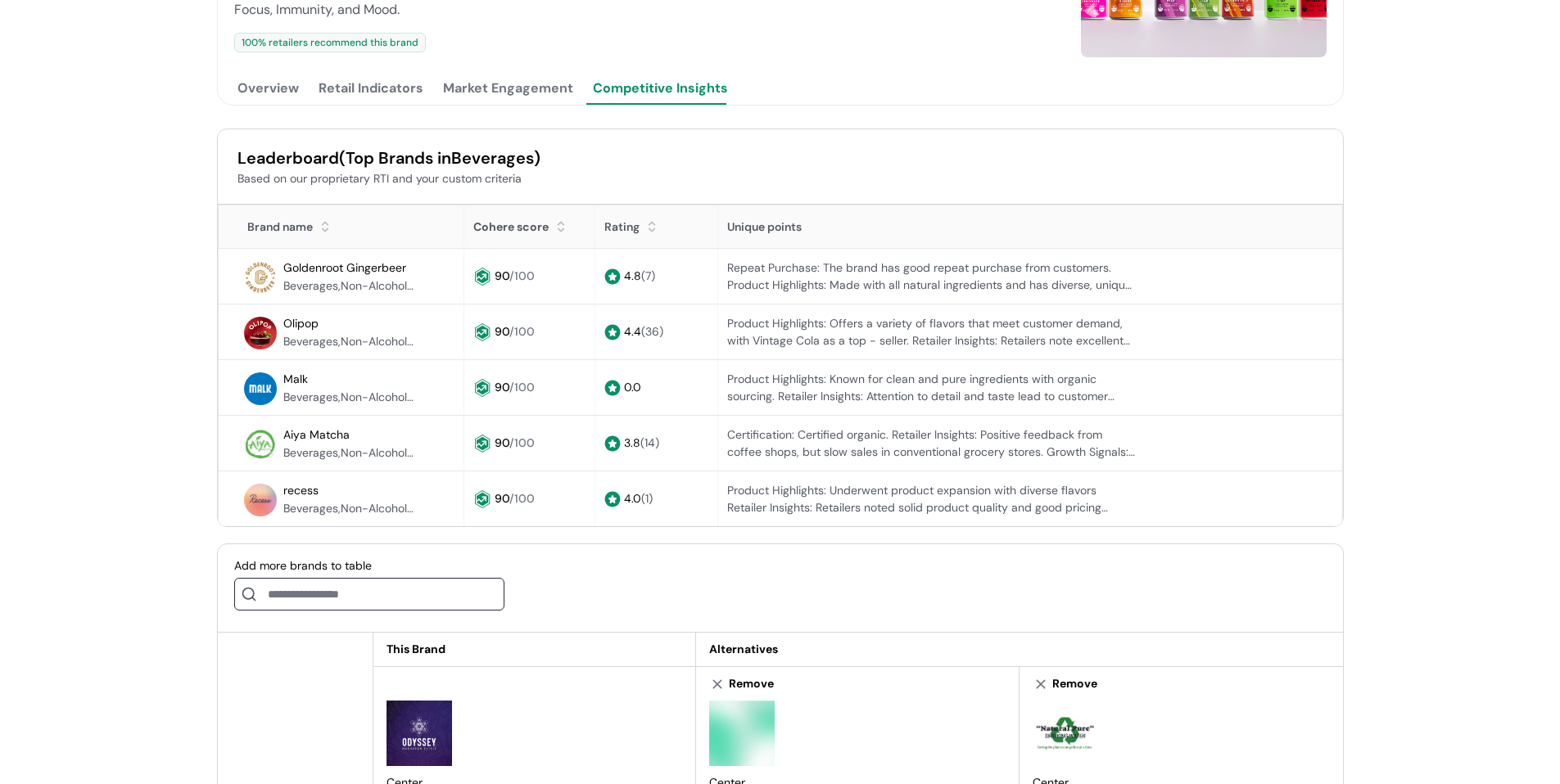
scroll to position [329, 0]
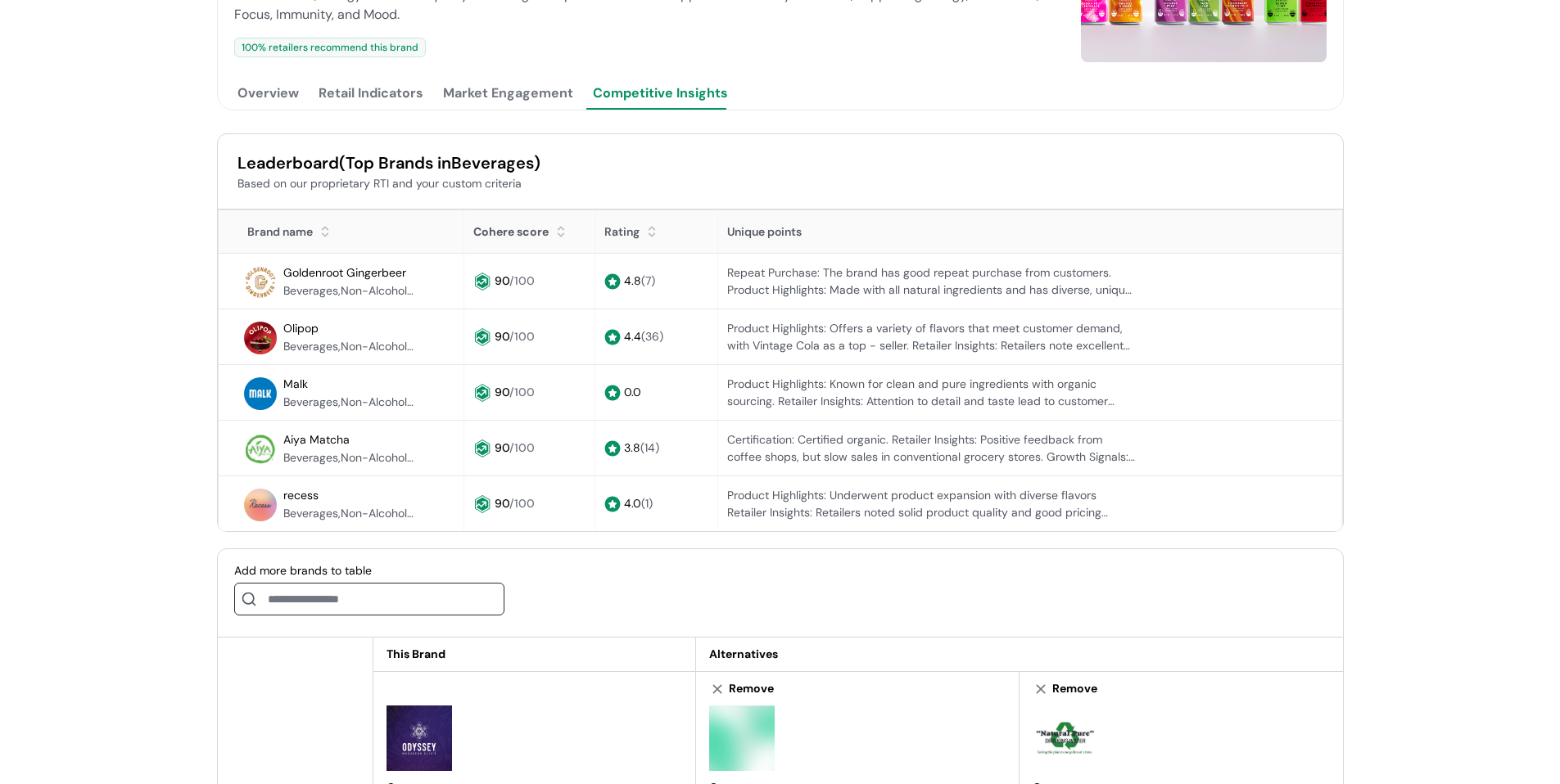
click at [560, 236] on div at bounding box center [560, 238] width 11 height 11
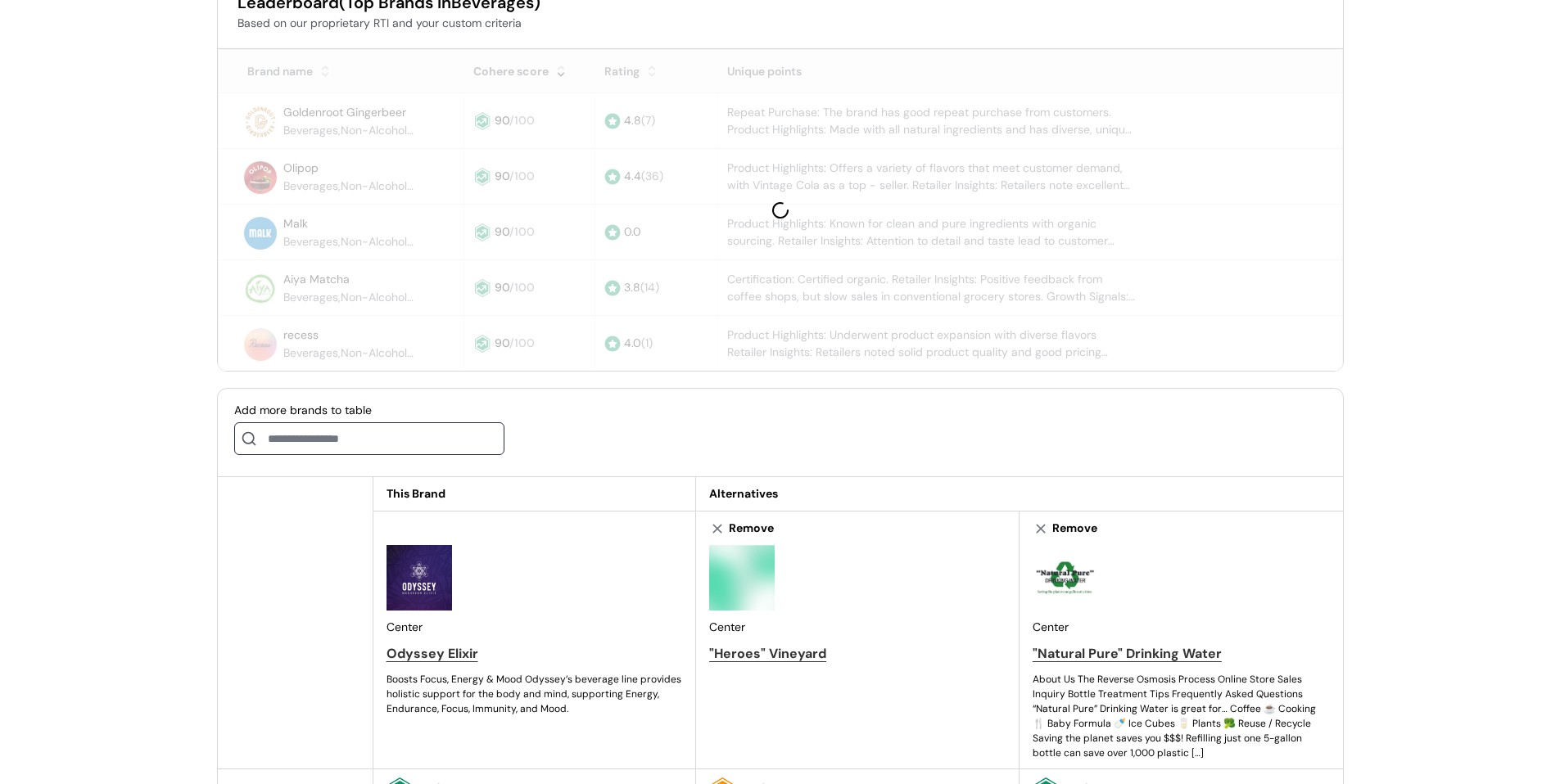
scroll to position [493, 0]
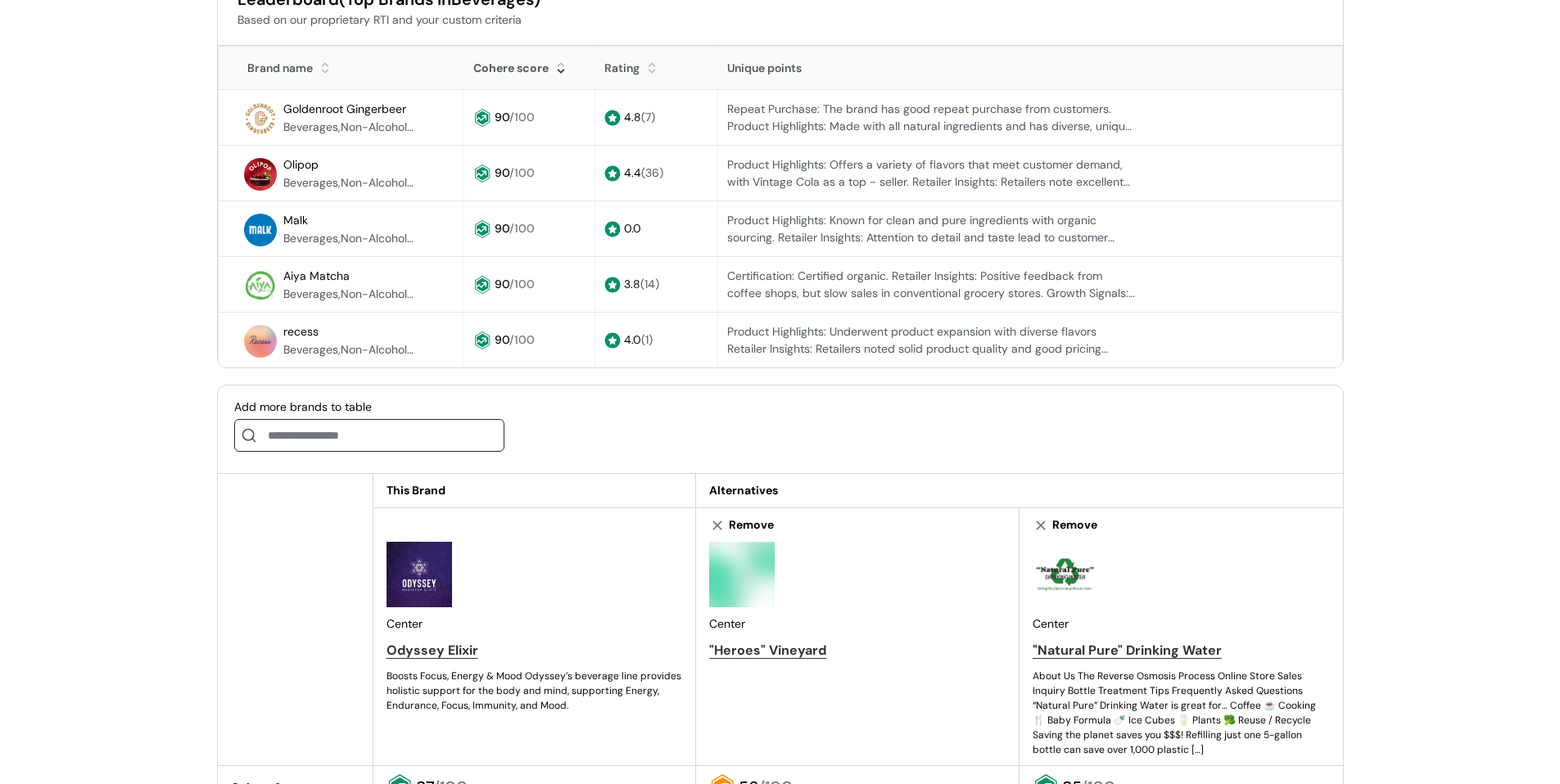
click at [564, 62] on div at bounding box center [560, 61] width 11 height 11
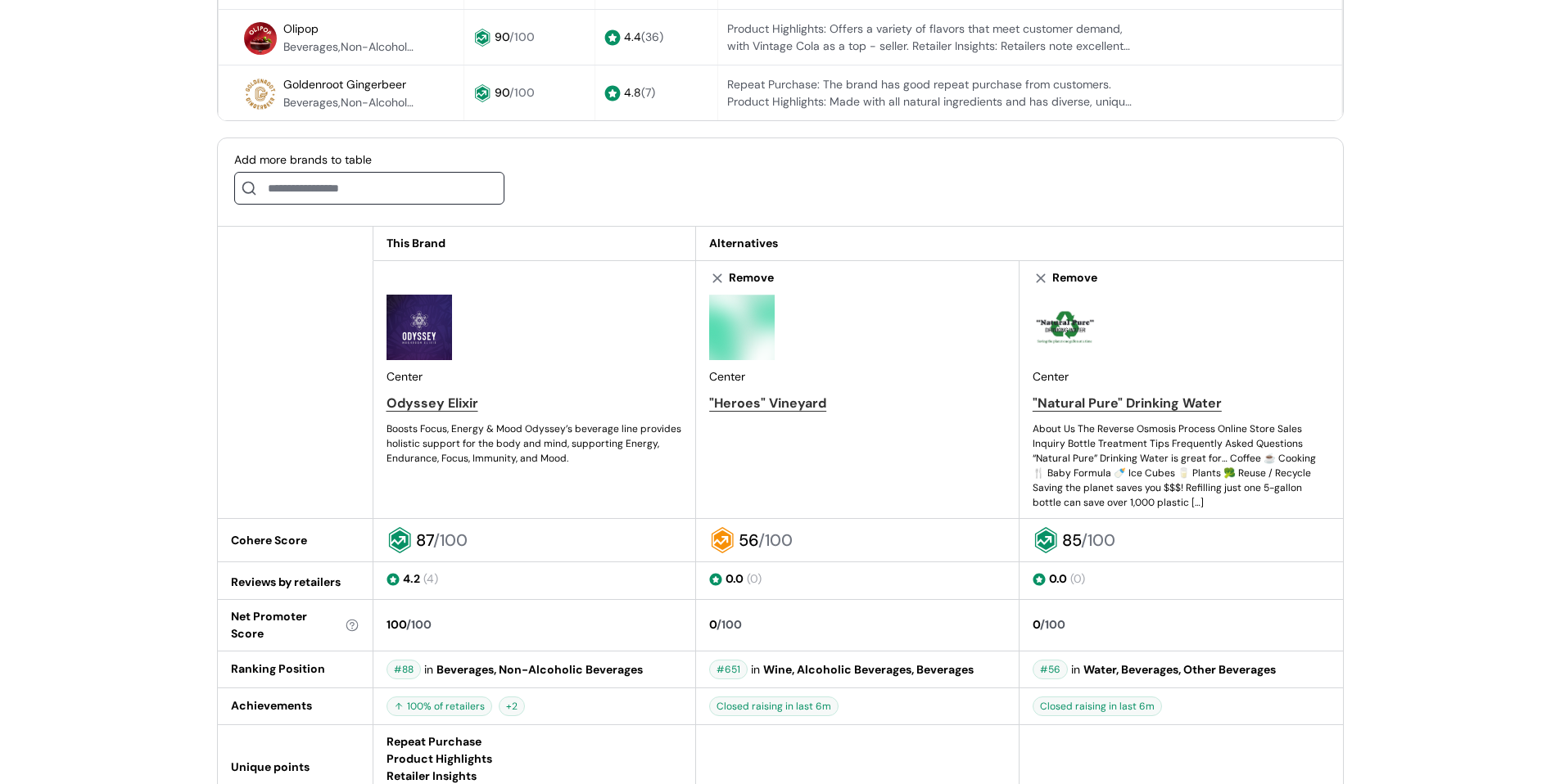
scroll to position [738, 0]
click at [744, 275] on div "Remove" at bounding box center [750, 280] width 45 height 18
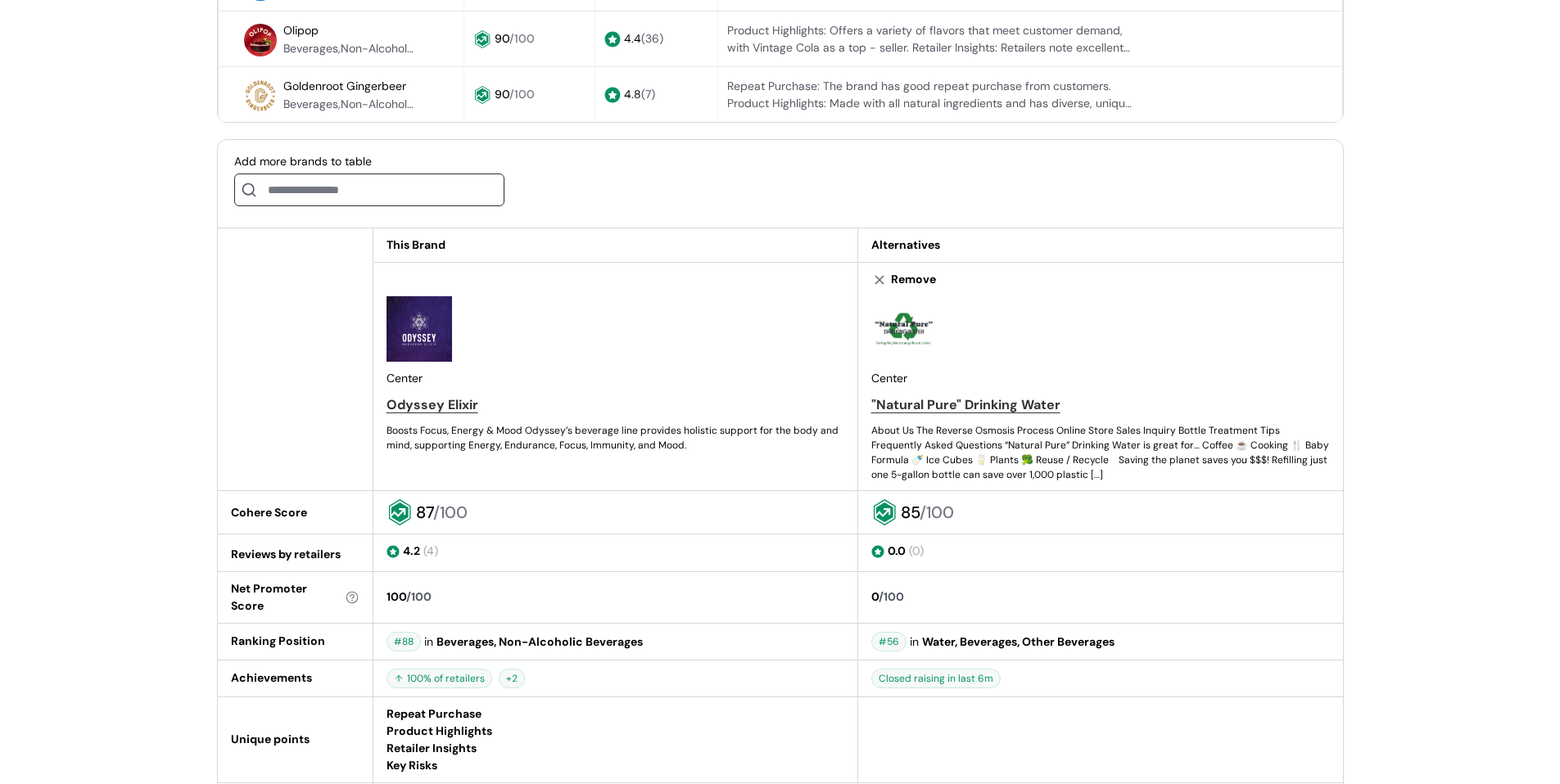
click at [907, 280] on div "Remove" at bounding box center [913, 280] width 45 height 18
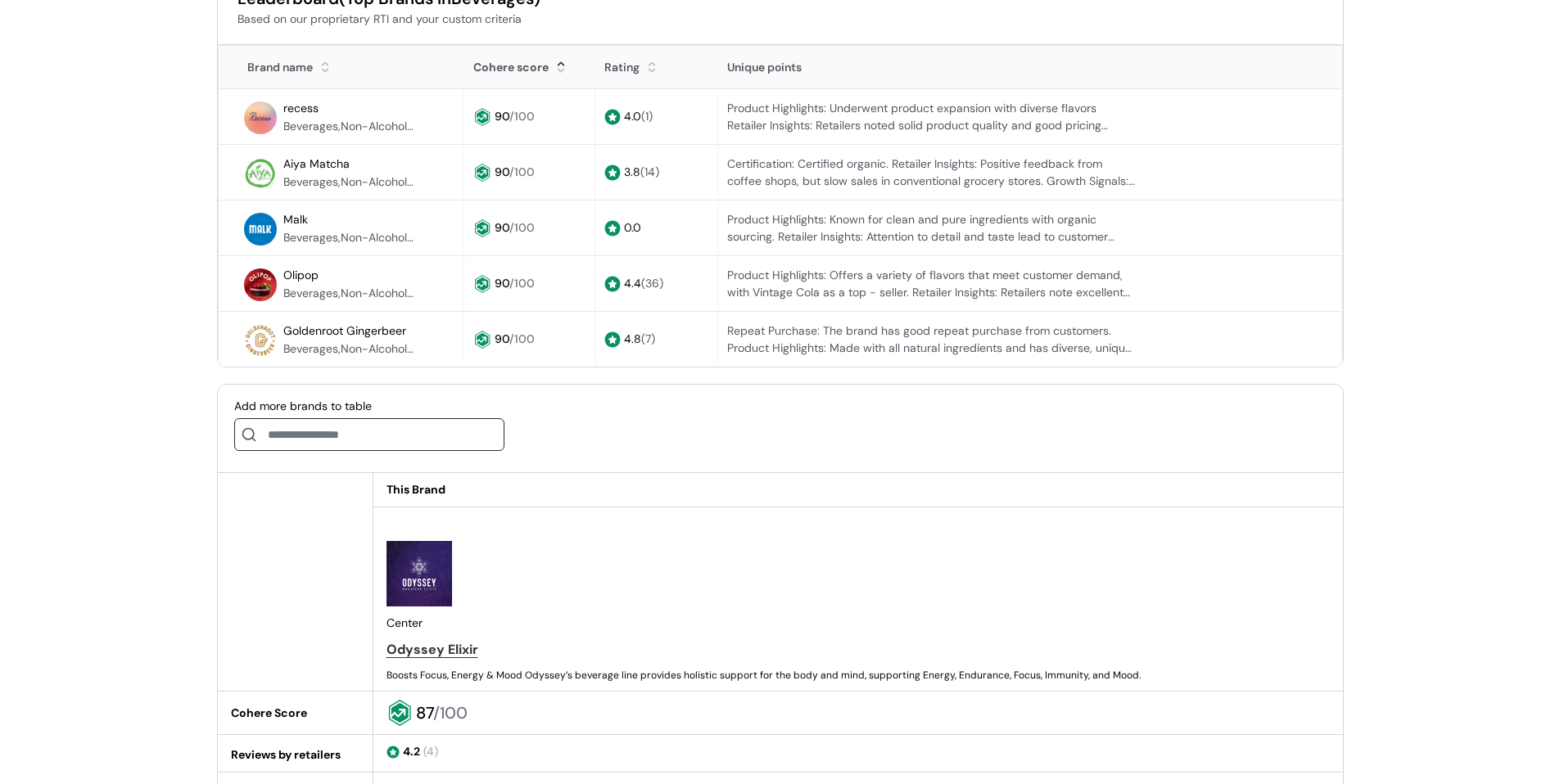
scroll to position [493, 0]
drag, startPoint x: 344, startPoint y: 109, endPoint x: 285, endPoint y: 116, distance: 59.4
click at [285, 116] on div "recess" at bounding box center [349, 108] width 131 height 19
drag, startPoint x: 333, startPoint y: 112, endPoint x: 278, endPoint y: 110, distance: 55.0
click at [278, 110] on div "recess Beverages,Non-Alcoholic Beverages" at bounding box center [341, 117] width 228 height 37
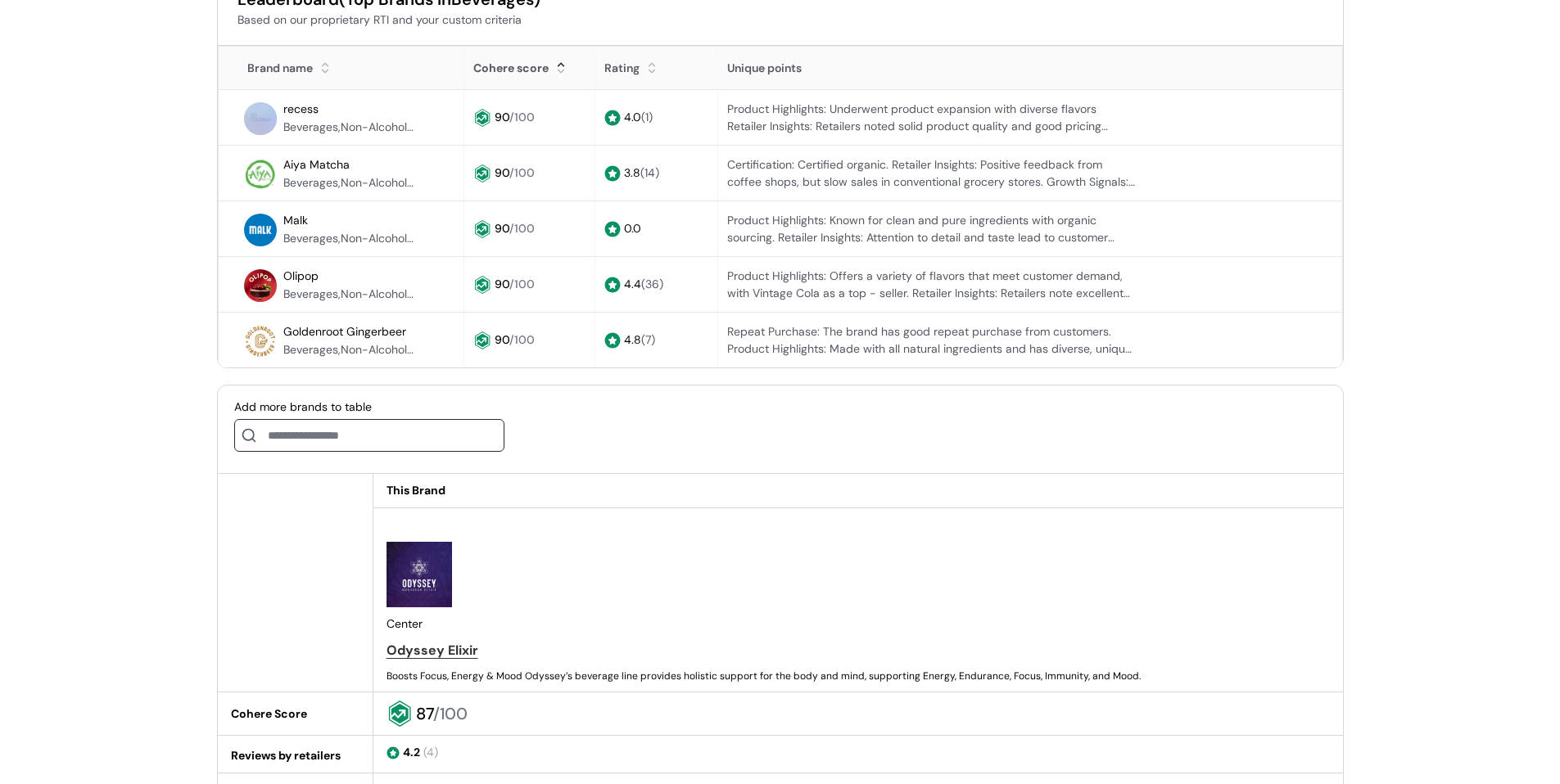
click at [278, 110] on div "recess Beverages,Non-Alcoholic Beverages" at bounding box center [341, 117] width 228 height 37
click at [278, 110] on div "recess Beverages,Non-Alcoholic Beverages" at bounding box center [341, 117] width 228 height 37
click at [280, 106] on div "recess Beverages,Non-Alcoholic Beverages" at bounding box center [341, 117] width 228 height 37
click at [311, 108] on span "recess" at bounding box center [301, 108] width 35 height 15
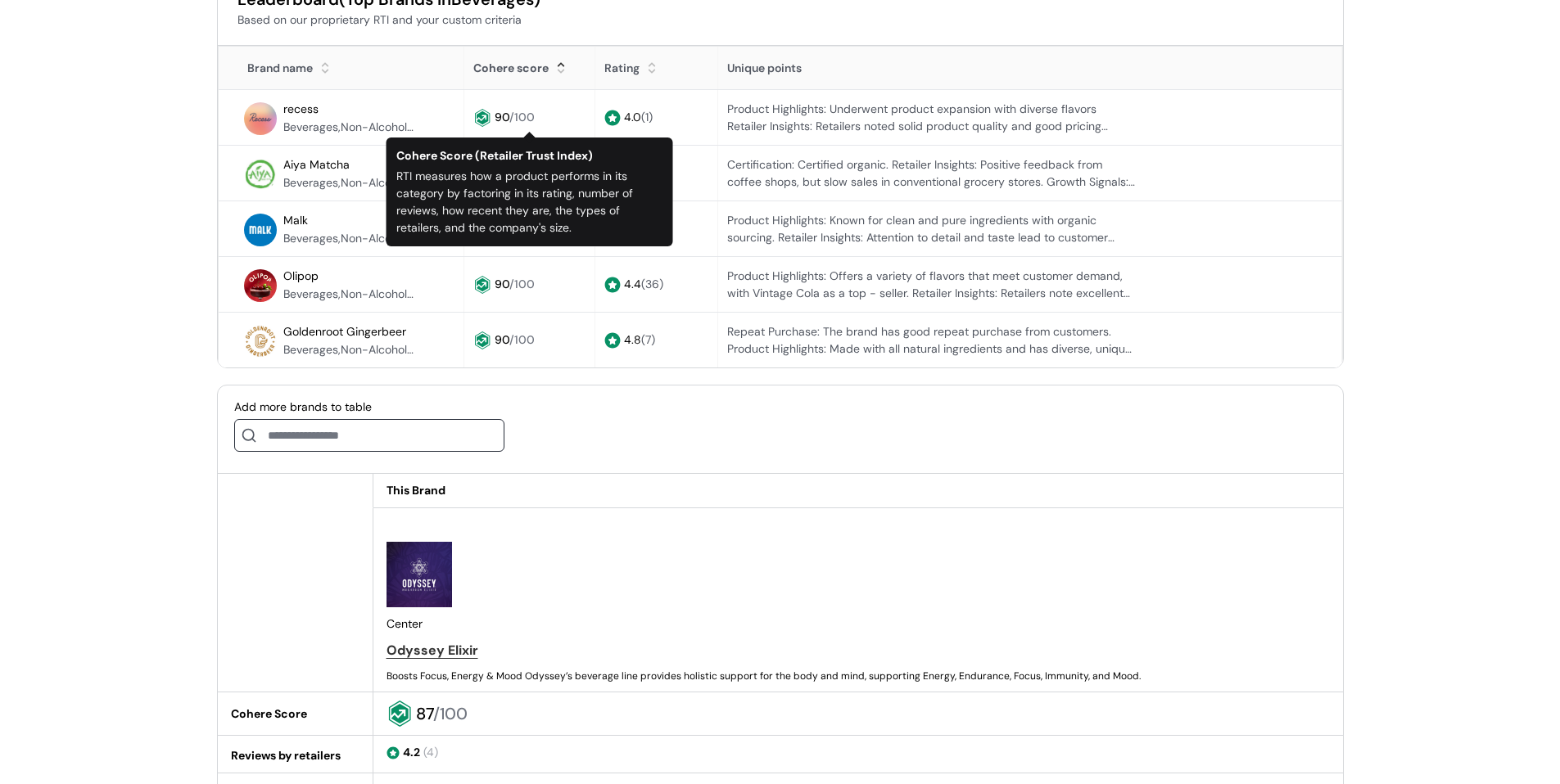
click at [358, 425] on input at bounding box center [369, 435] width 271 height 32
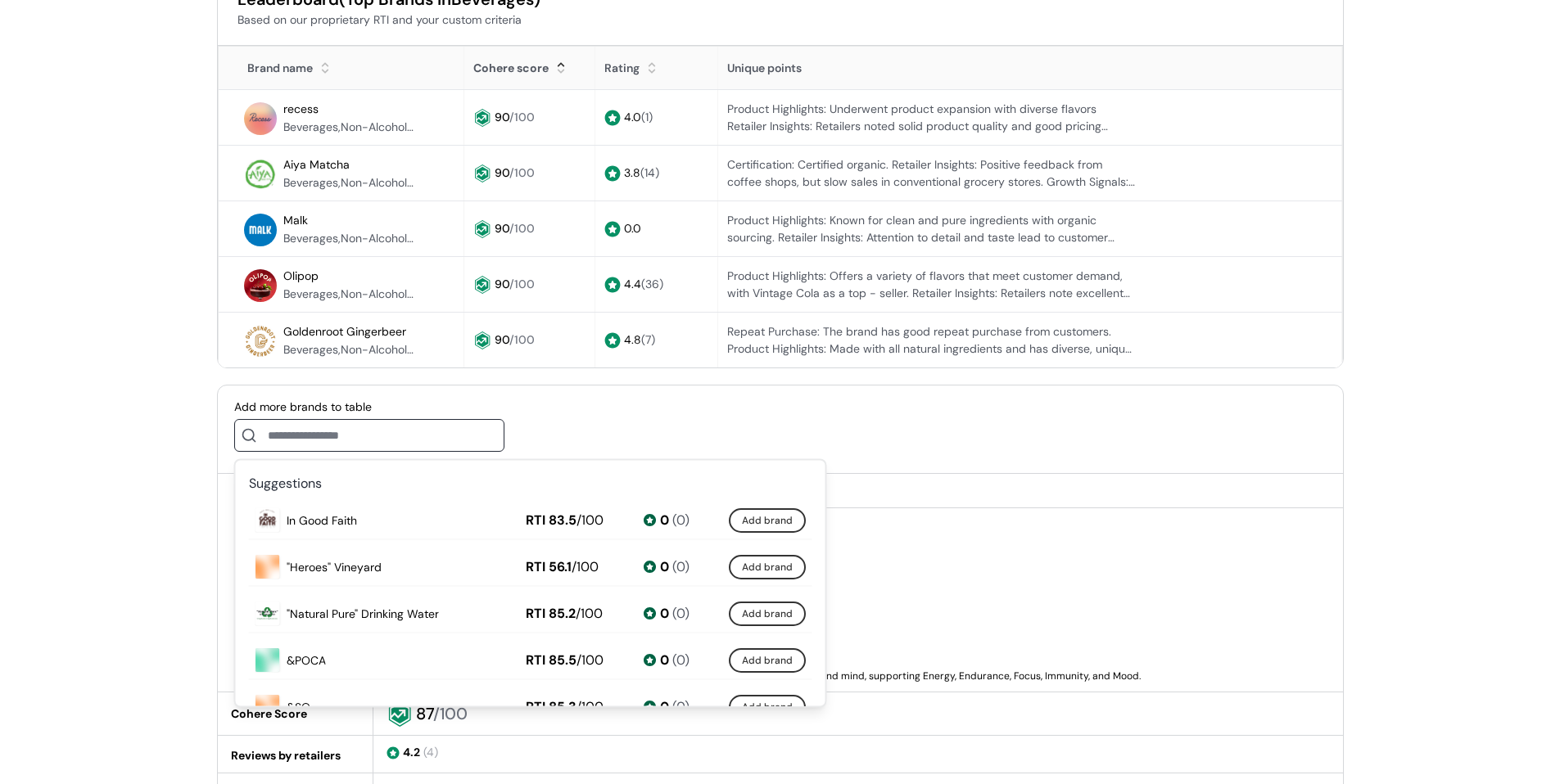
paste input "******"
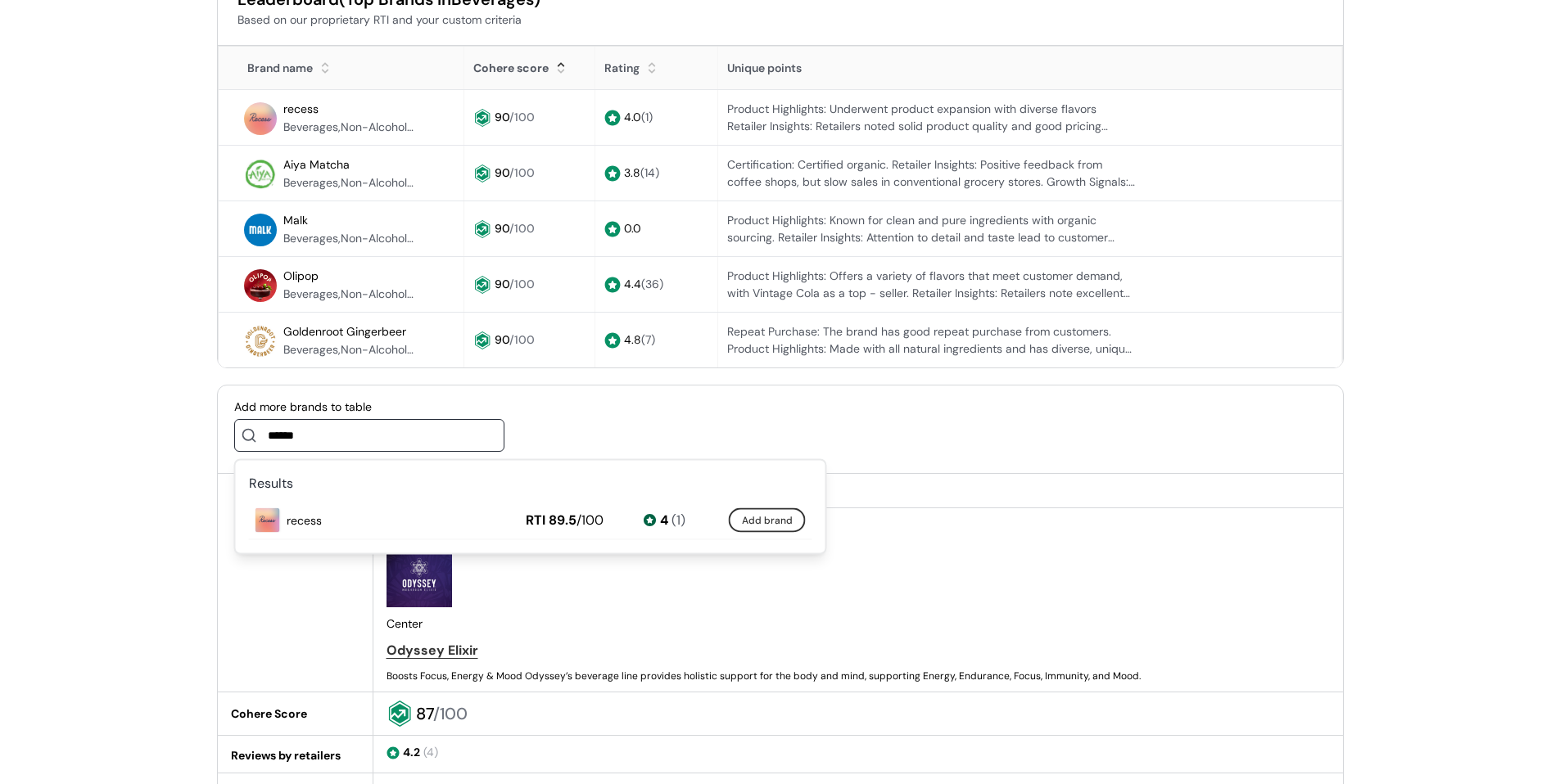
type input "******"
click at [760, 526] on button "Add brand" at bounding box center [767, 521] width 77 height 24
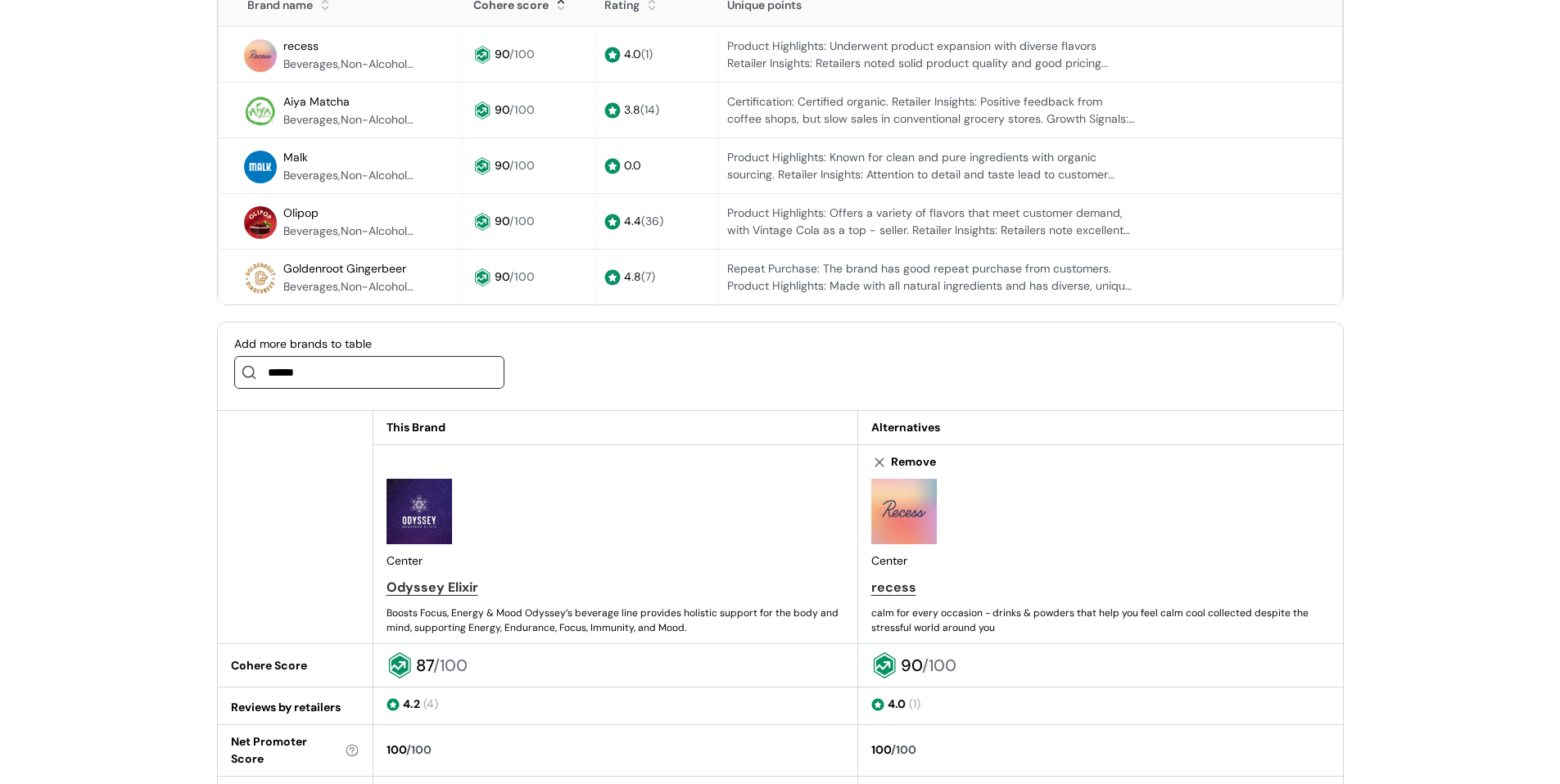
scroll to position [553, 0]
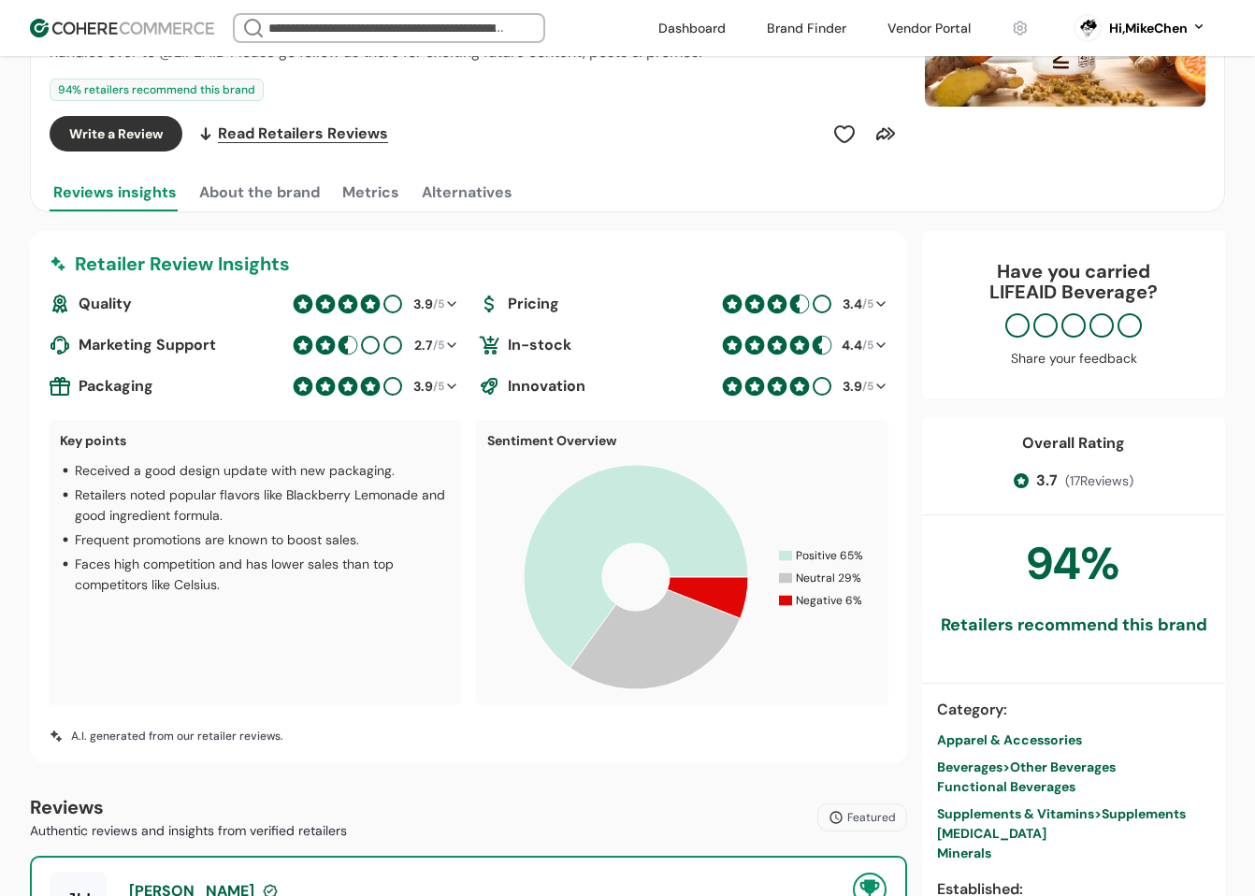
scroll to position [187, 0]
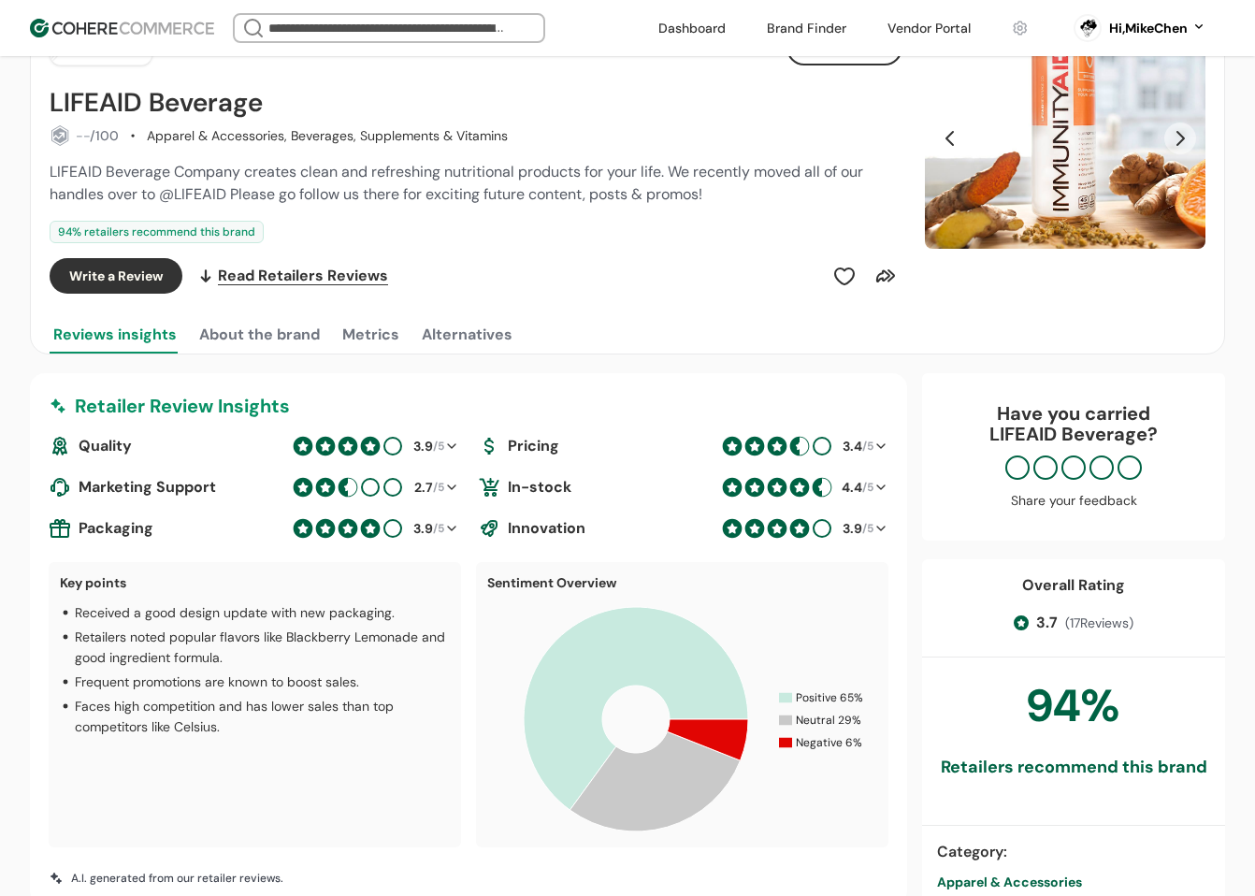
click at [246, 326] on button "About the brand" at bounding box center [259, 334] width 128 height 37
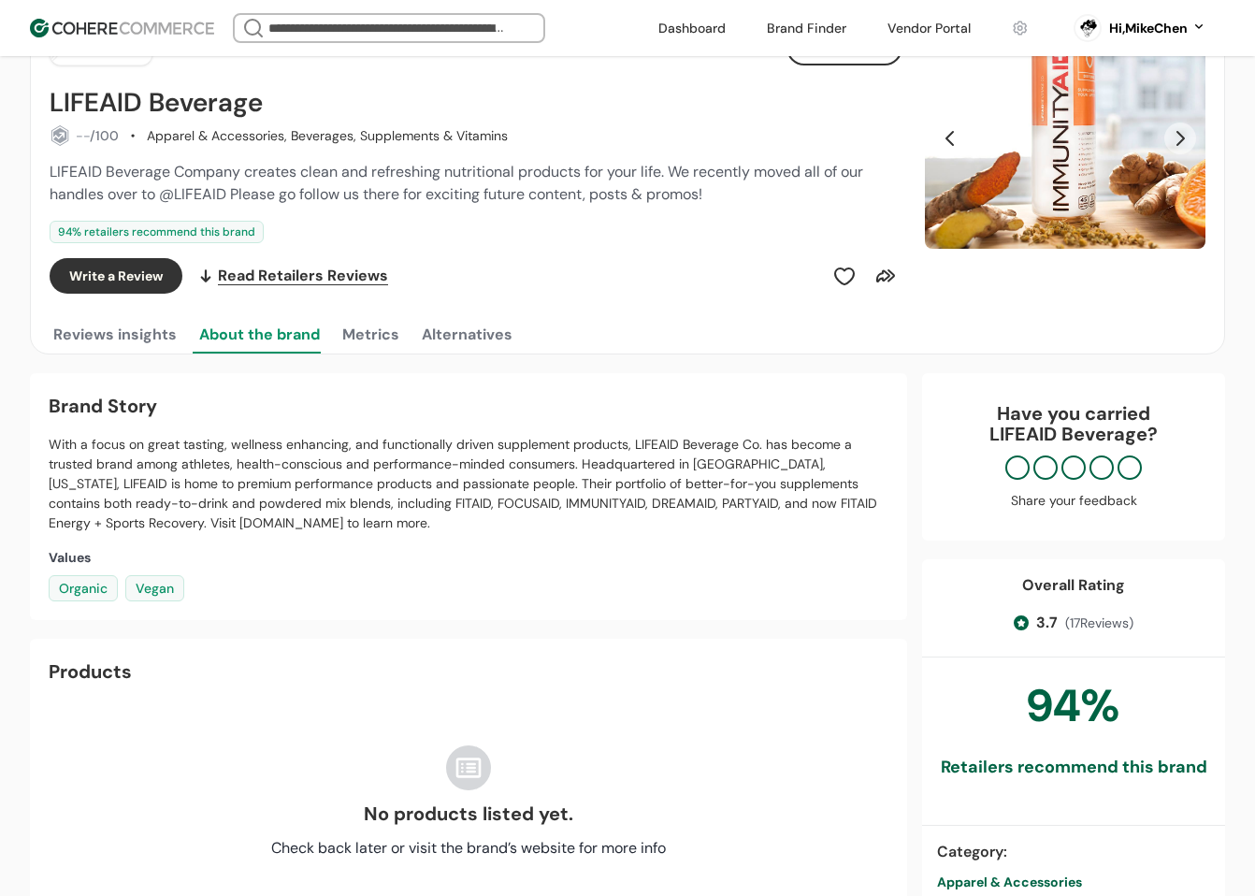
click at [359, 335] on button "Metrics" at bounding box center [371, 334] width 65 height 37
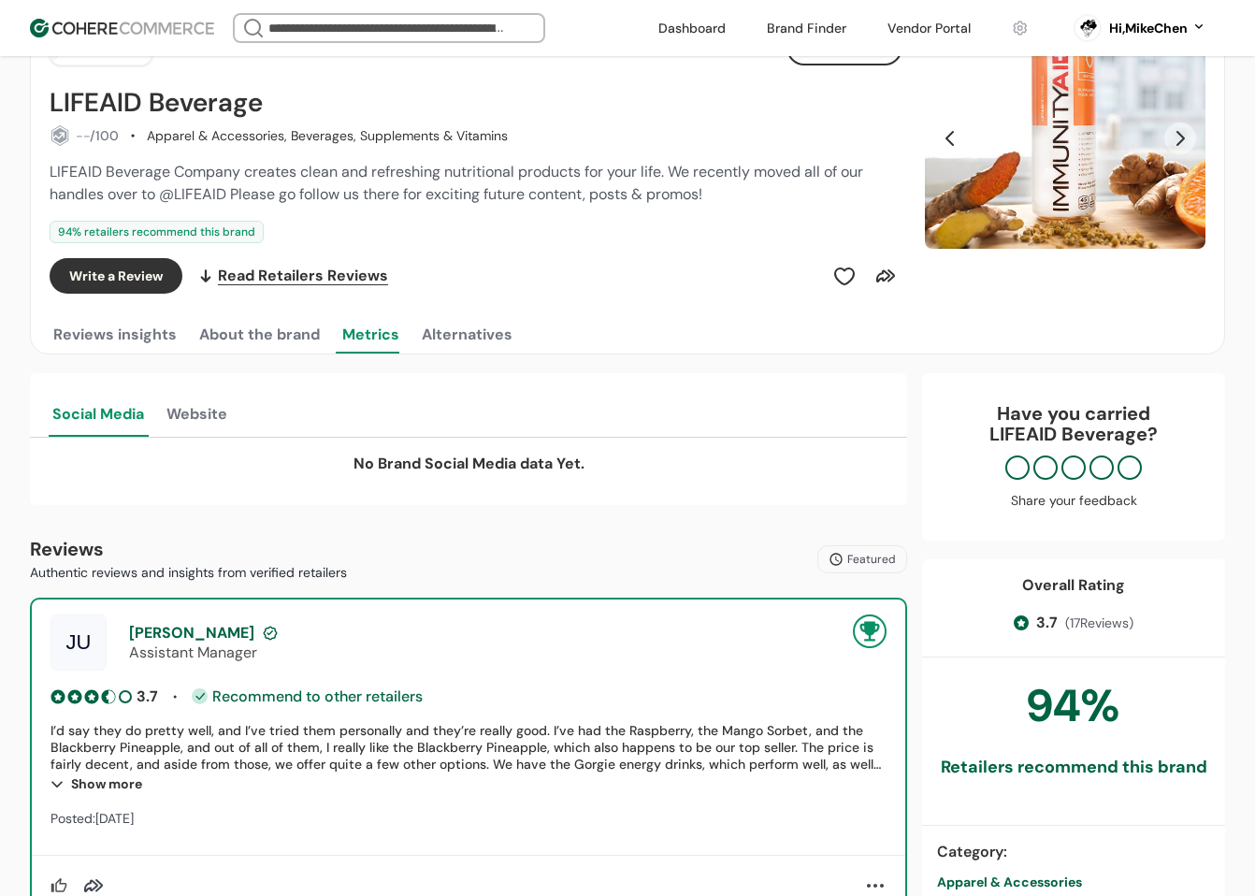
click at [219, 409] on button "Website" at bounding box center [197, 412] width 68 height 49
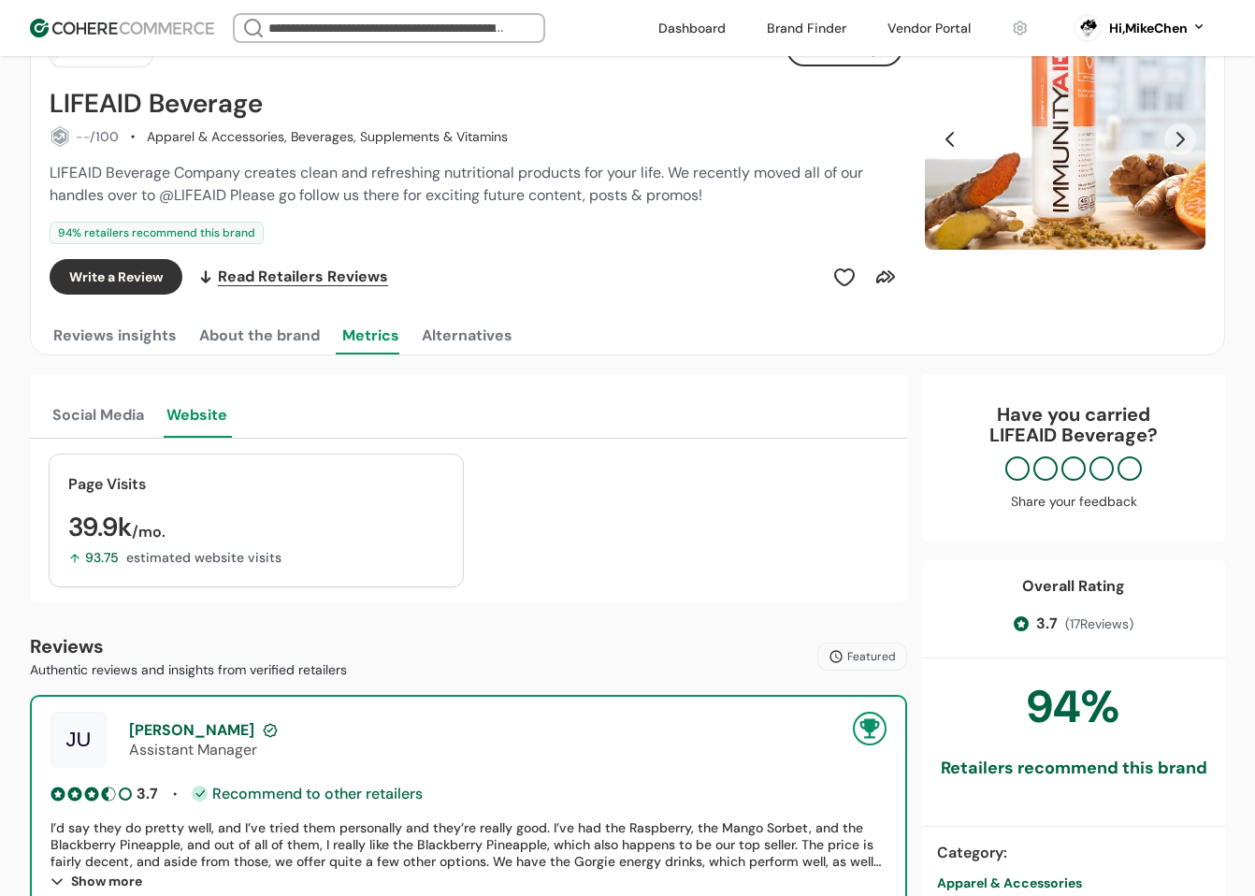
scroll to position [0, 0]
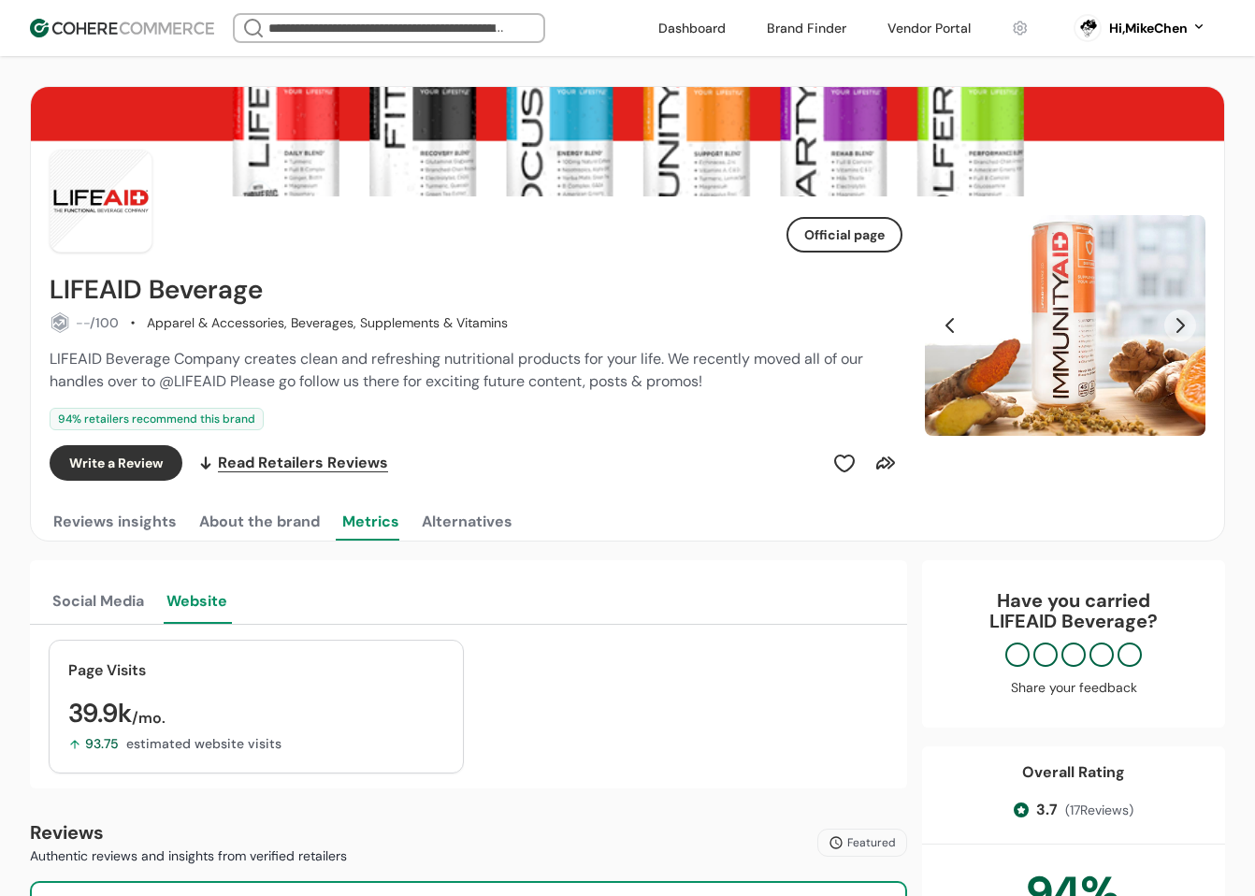
click at [767, 368] on span "LIFEAID Beverage Company creates clean and refreshing nutritional products for …" at bounding box center [457, 370] width 814 height 42
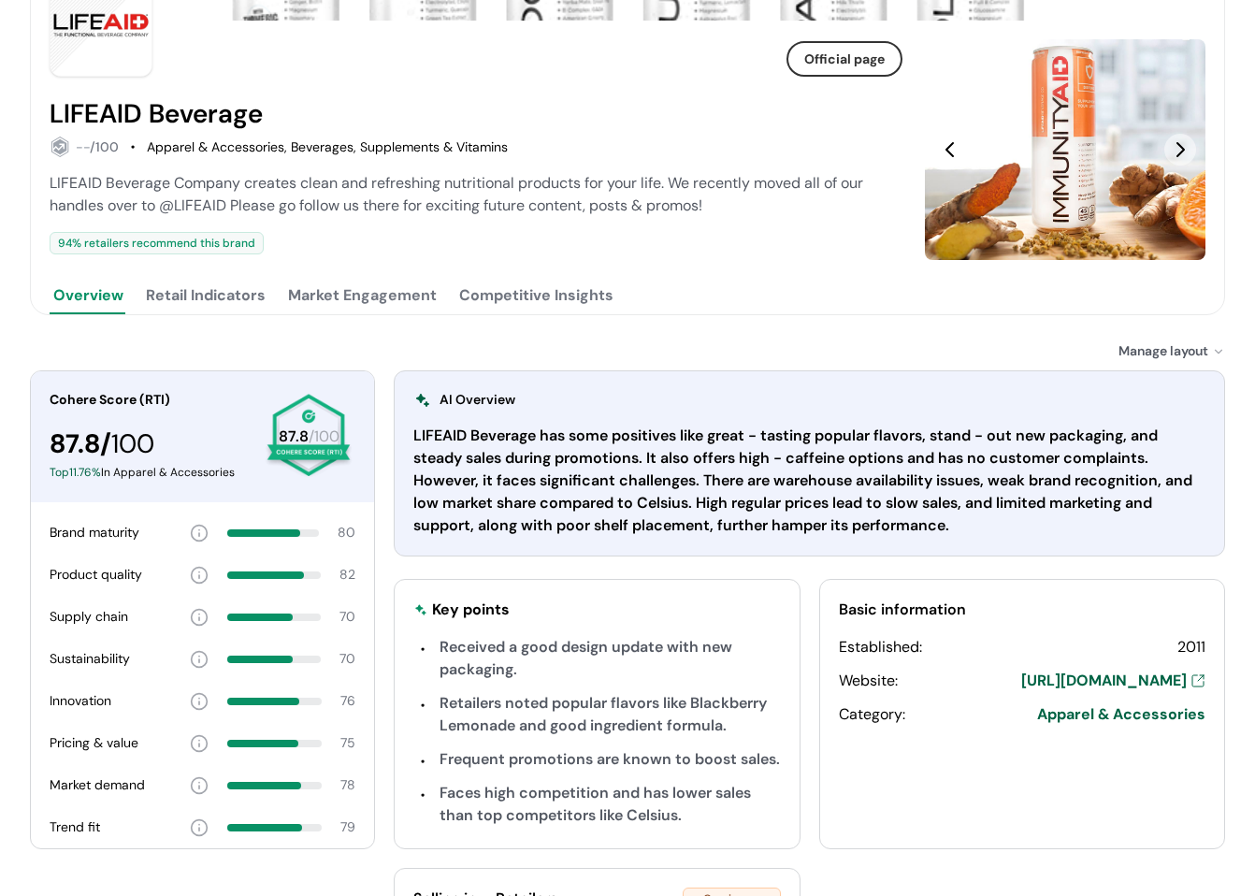
scroll to position [367, 0]
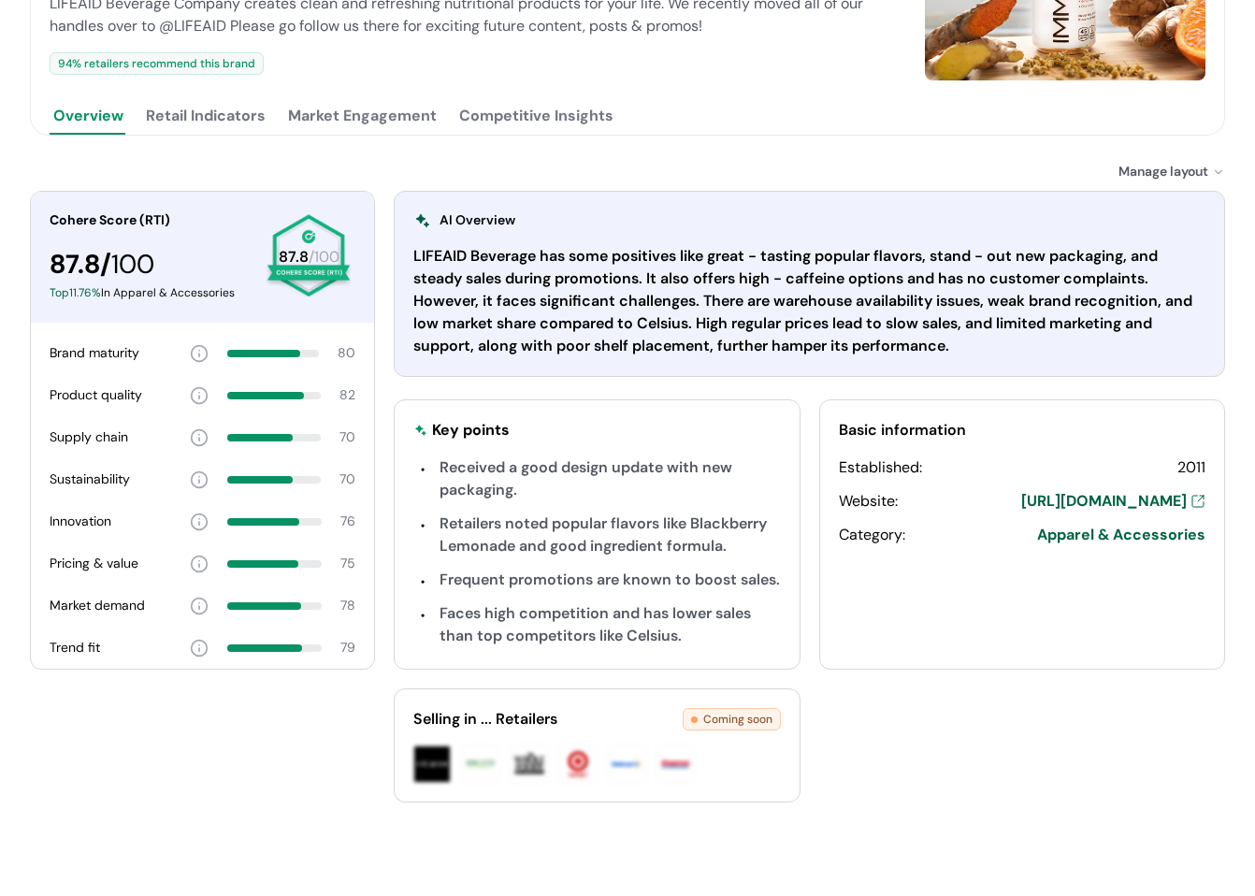
click at [162, 131] on button "Retail Indicators" at bounding box center [205, 115] width 127 height 37
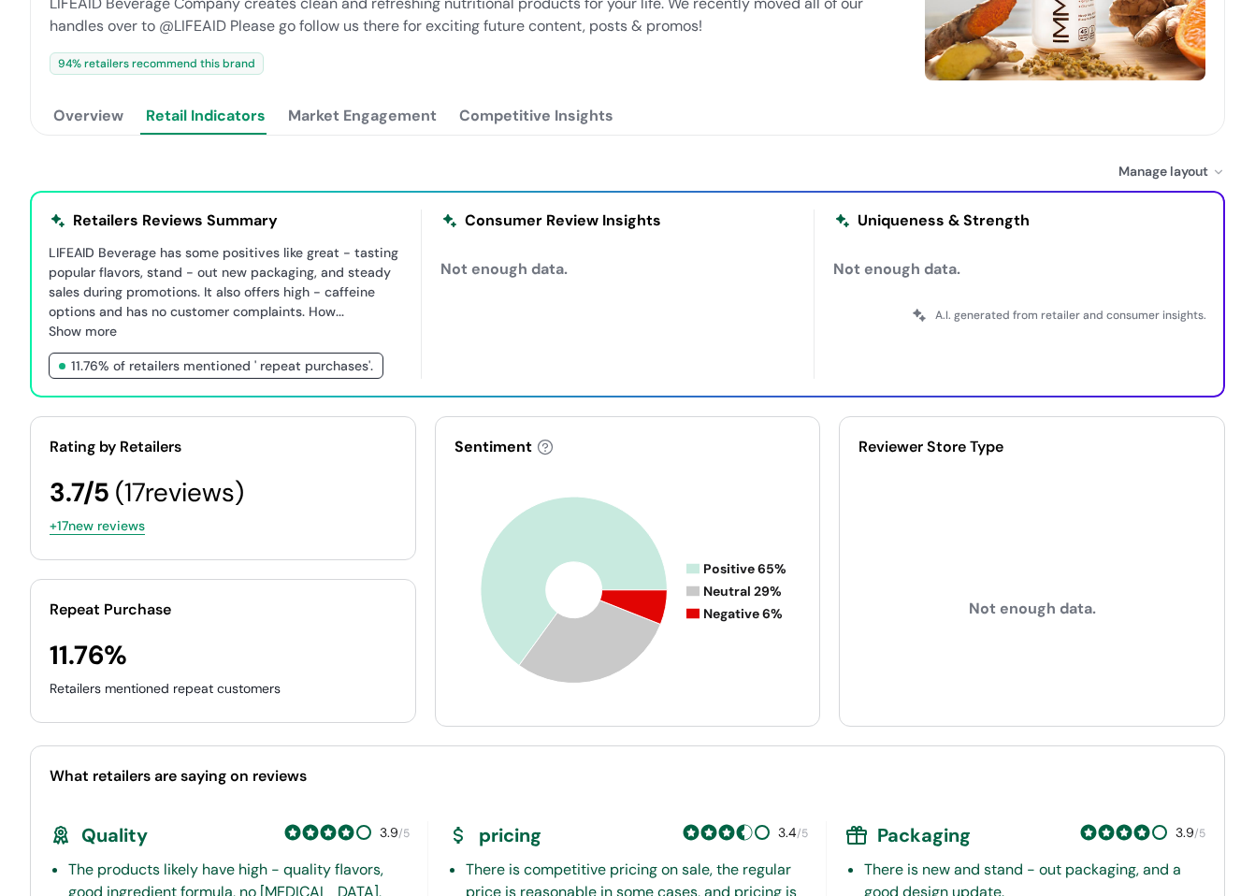
click at [349, 133] on button "Market Engagement" at bounding box center [362, 115] width 156 height 37
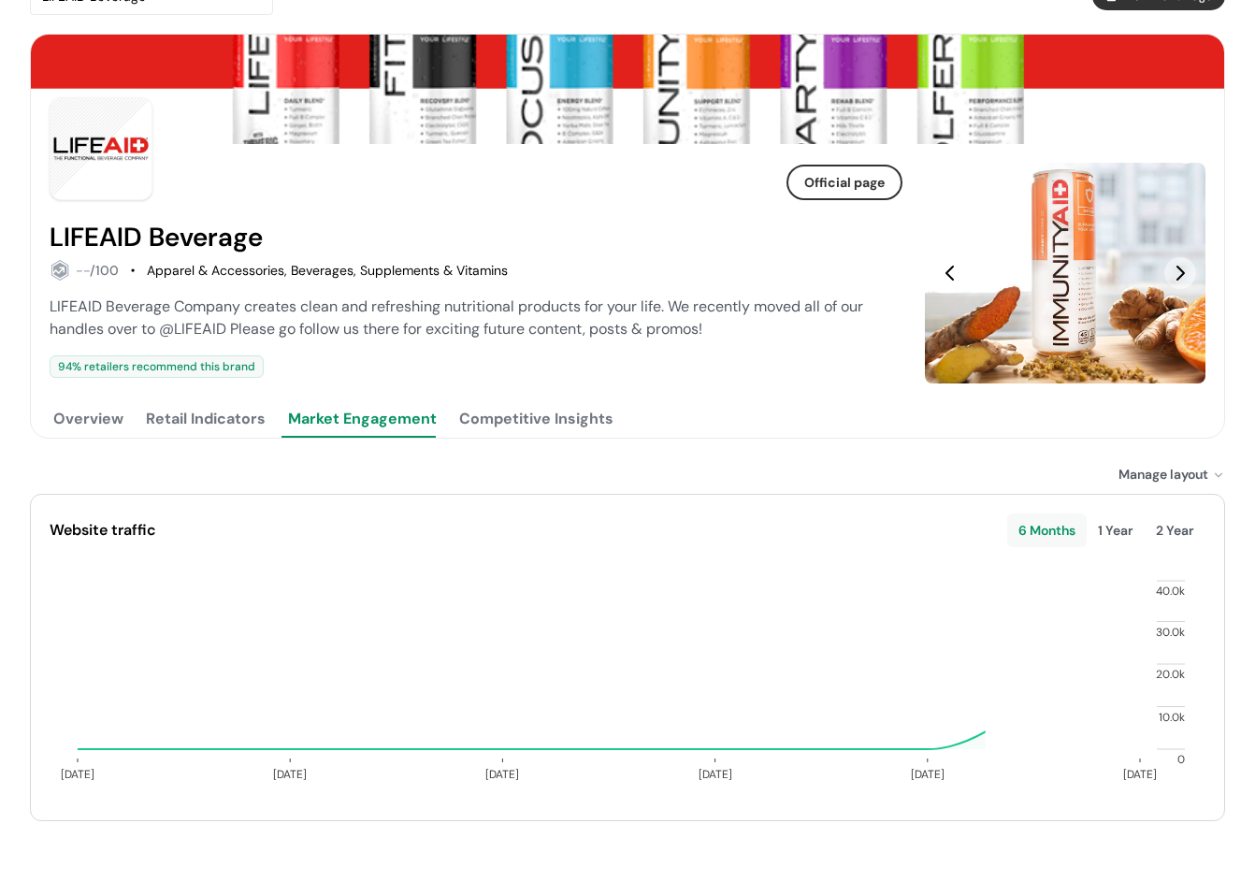
click at [526, 418] on button "Competitive Insights" at bounding box center [537, 418] width 162 height 37
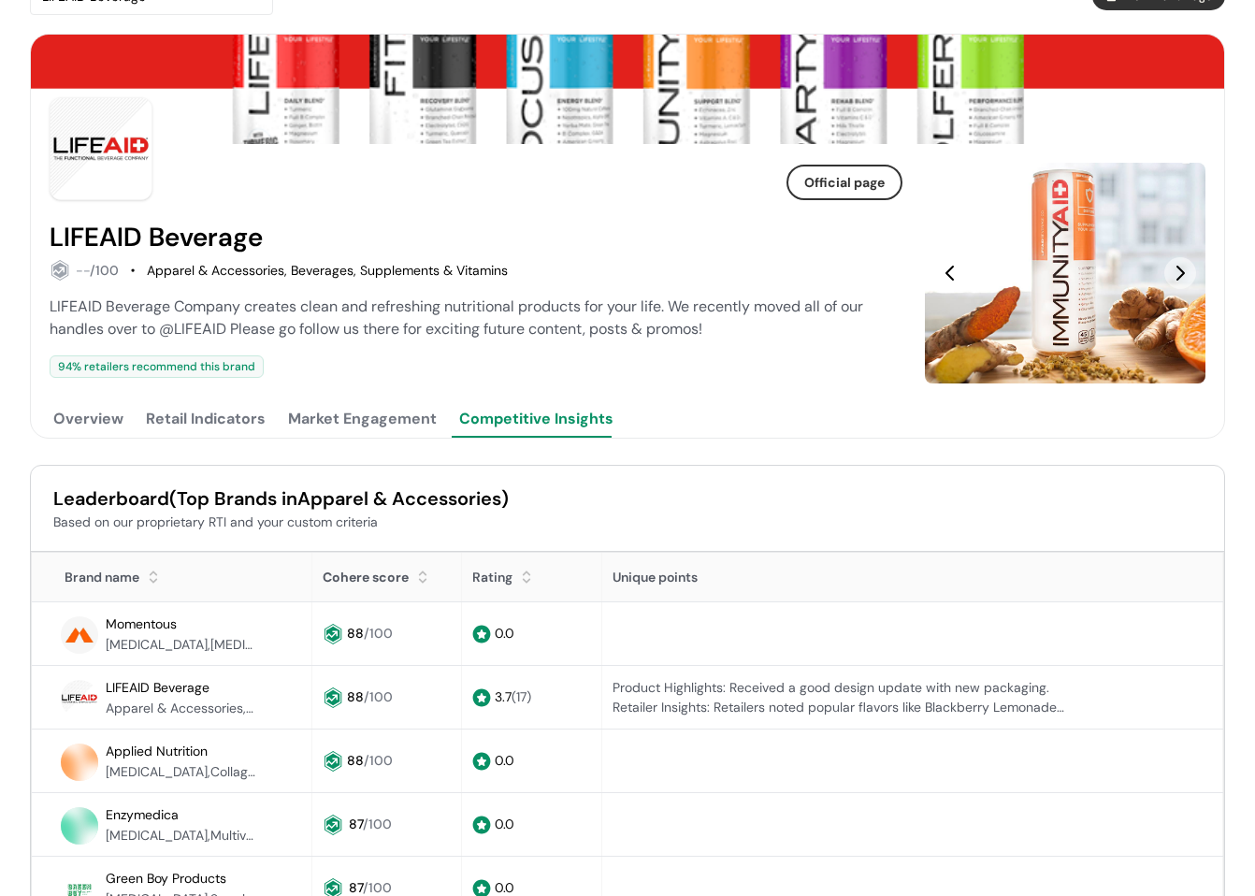
click at [398, 433] on button "Market Engagement" at bounding box center [362, 418] width 156 height 37
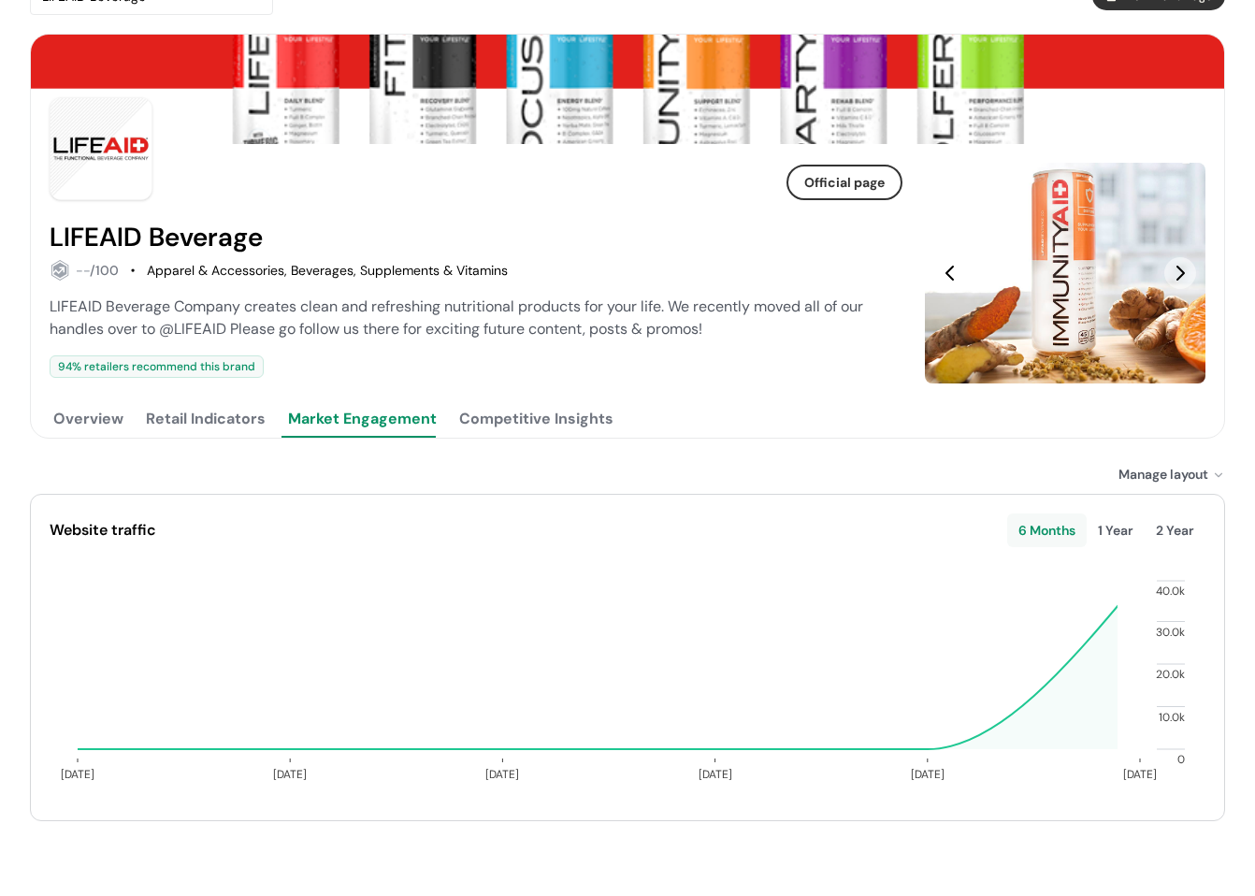
click at [219, 413] on button "Retail Indicators" at bounding box center [205, 418] width 127 height 37
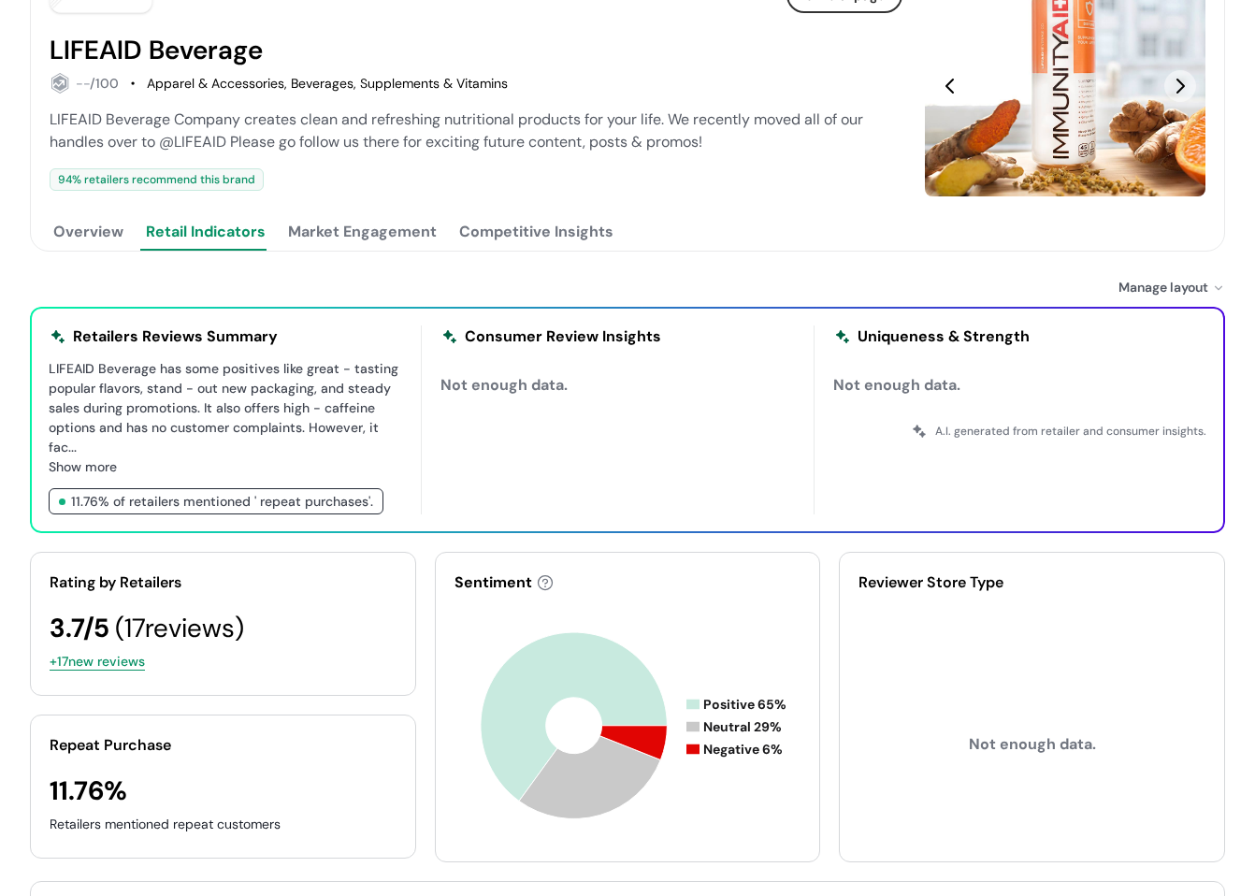
click at [87, 232] on button "Overview" at bounding box center [89, 231] width 78 height 37
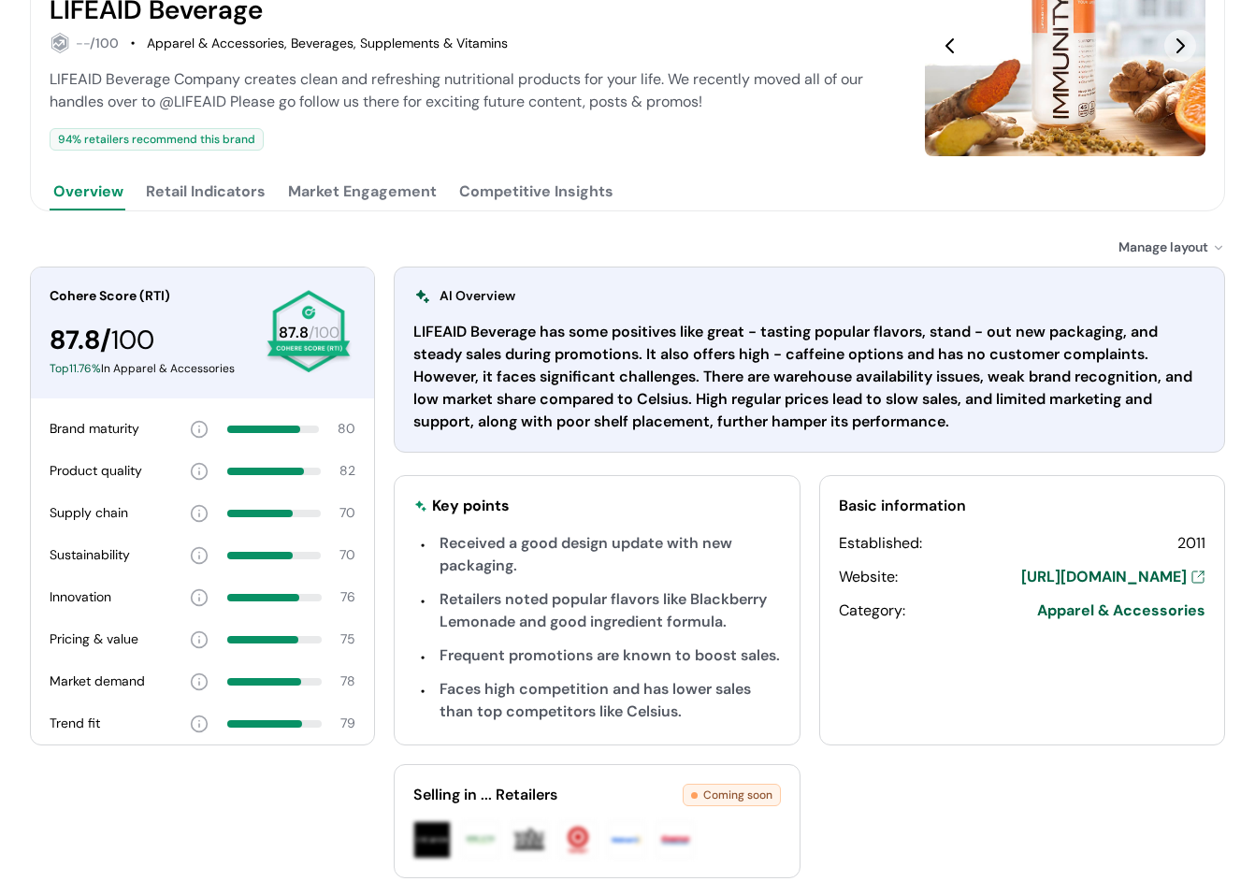
scroll to position [367, 0]
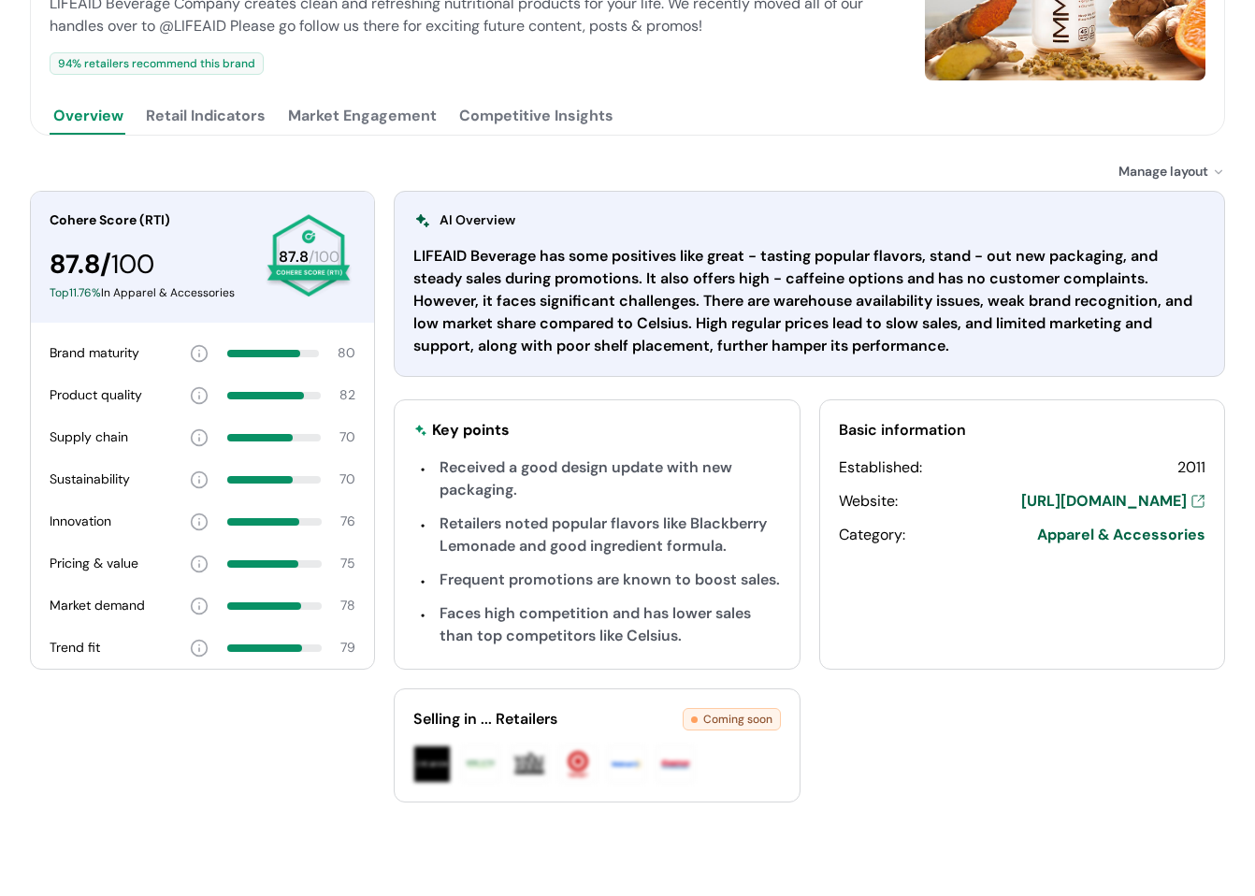
click at [223, 123] on button "Retail Indicators" at bounding box center [205, 115] width 127 height 37
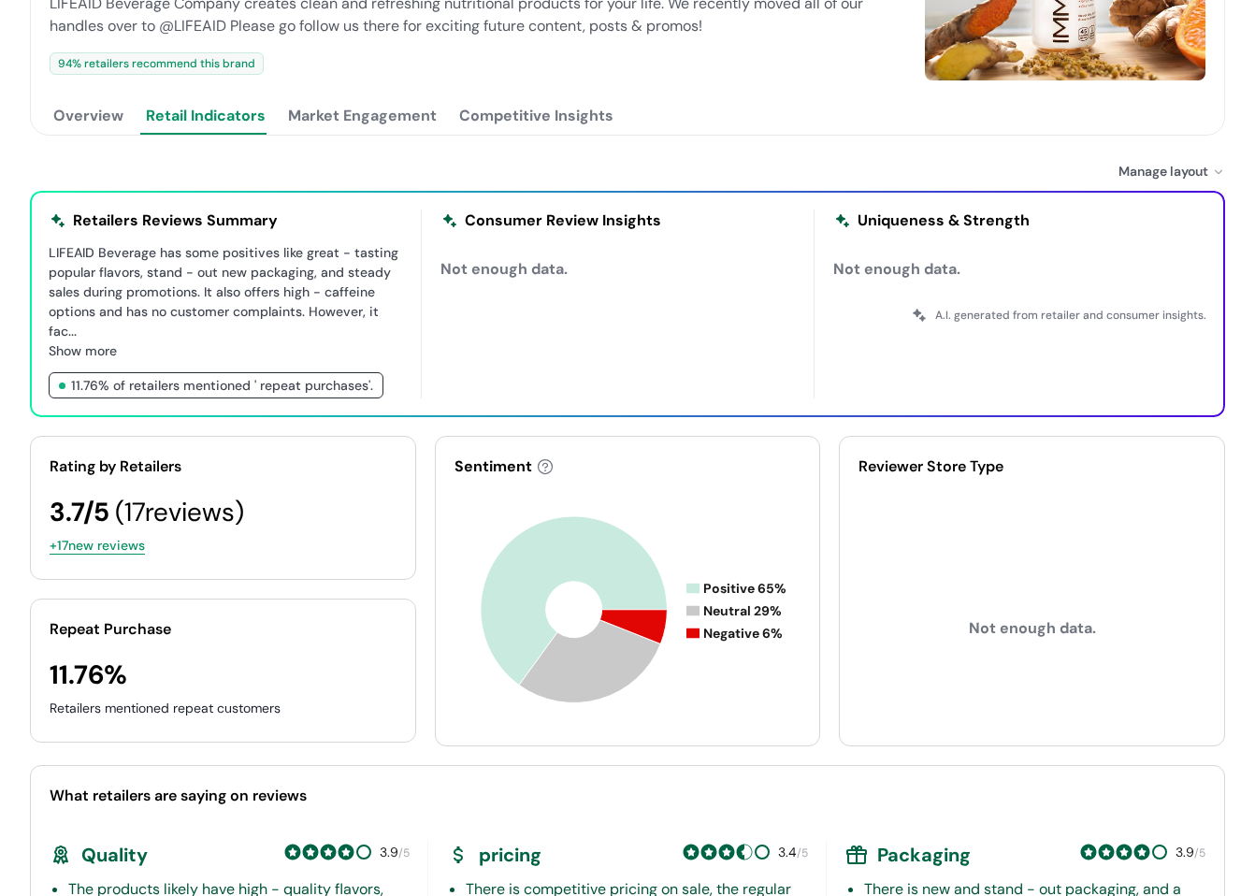
click at [357, 117] on button "Market Engagement" at bounding box center [362, 115] width 156 height 37
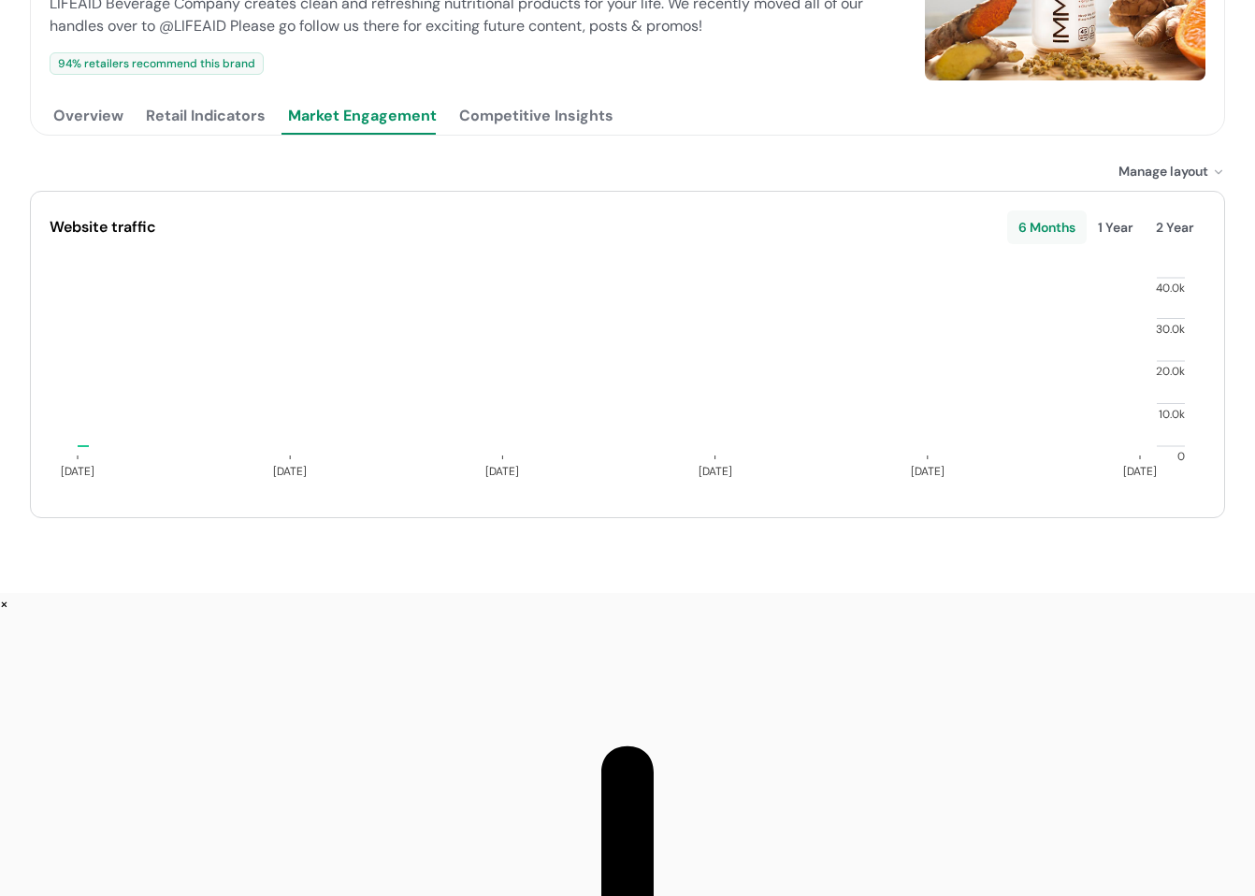
scroll to position [64, 0]
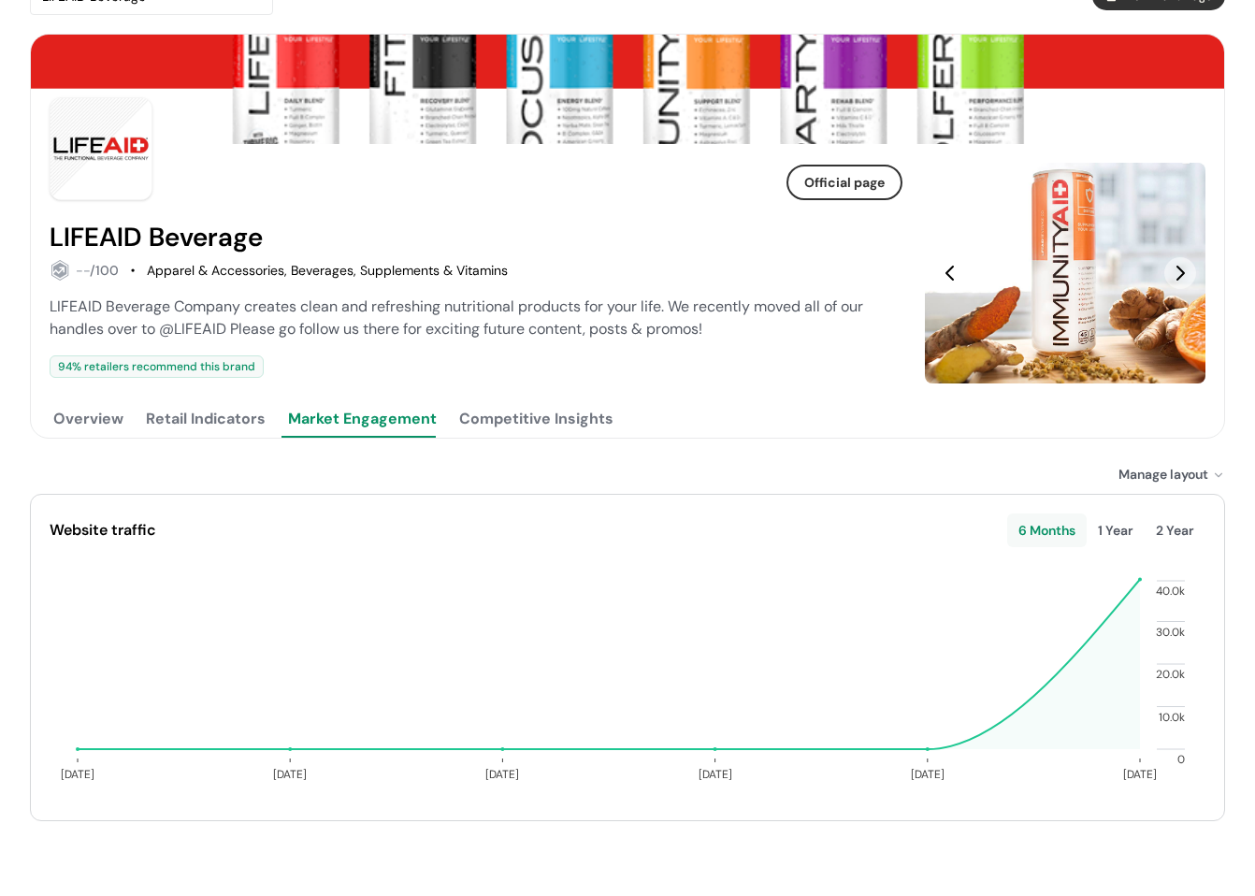
click at [511, 419] on button "Competitive Insights" at bounding box center [537, 418] width 162 height 37
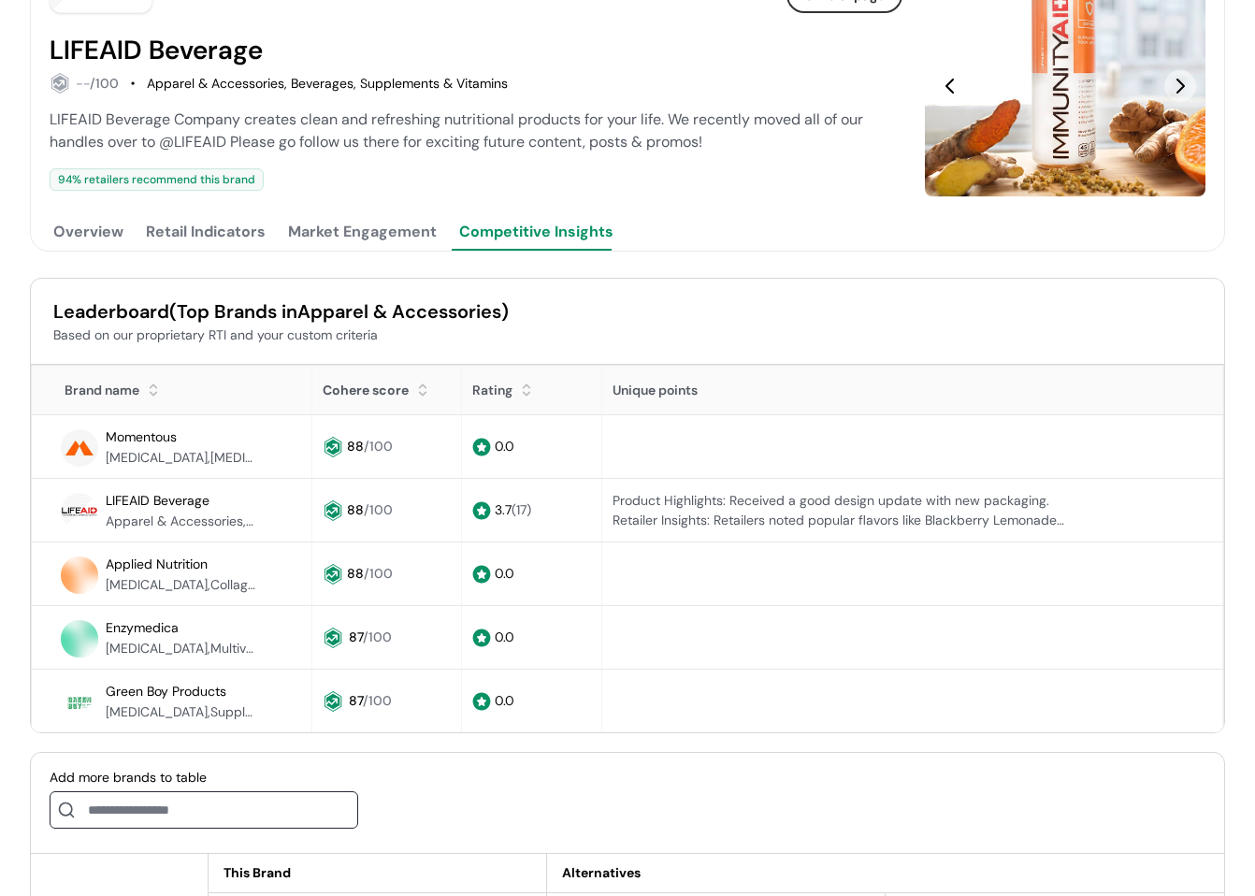
click at [380, 249] on button "Market Engagement" at bounding box center [362, 231] width 156 height 37
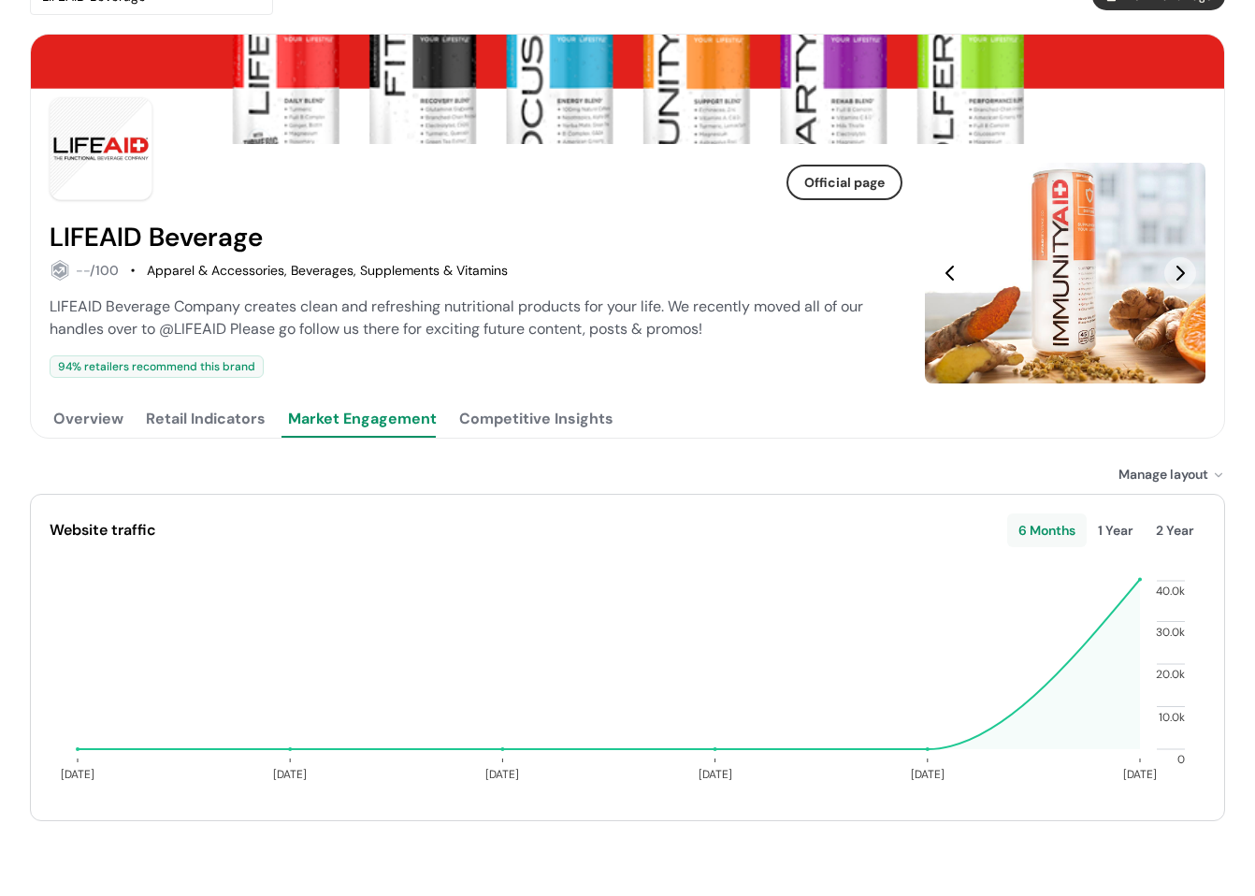
click at [233, 415] on button "Retail Indicators" at bounding box center [205, 418] width 127 height 37
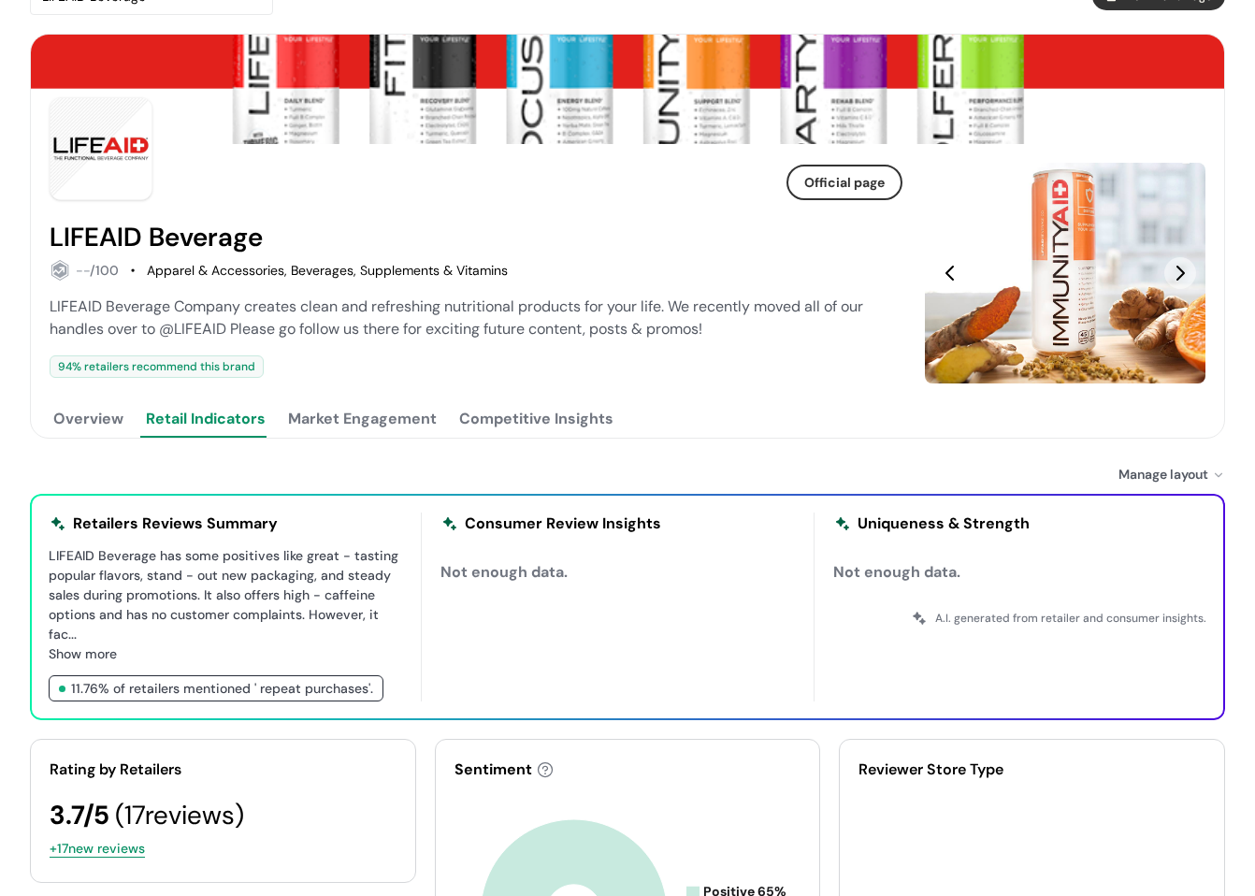
click at [477, 412] on button "Competitive Insights" at bounding box center [537, 418] width 162 height 37
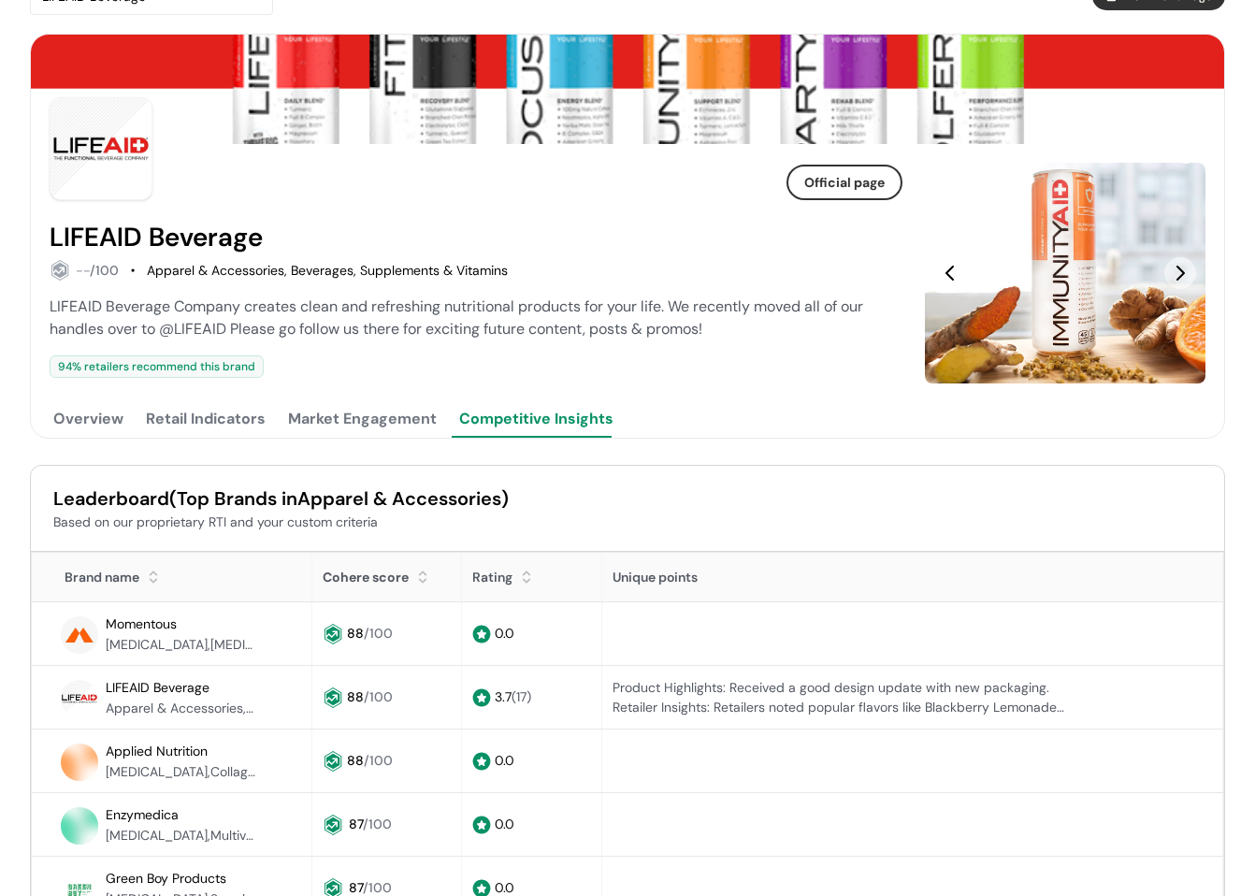
click at [236, 417] on button "Retail Indicators" at bounding box center [205, 418] width 127 height 37
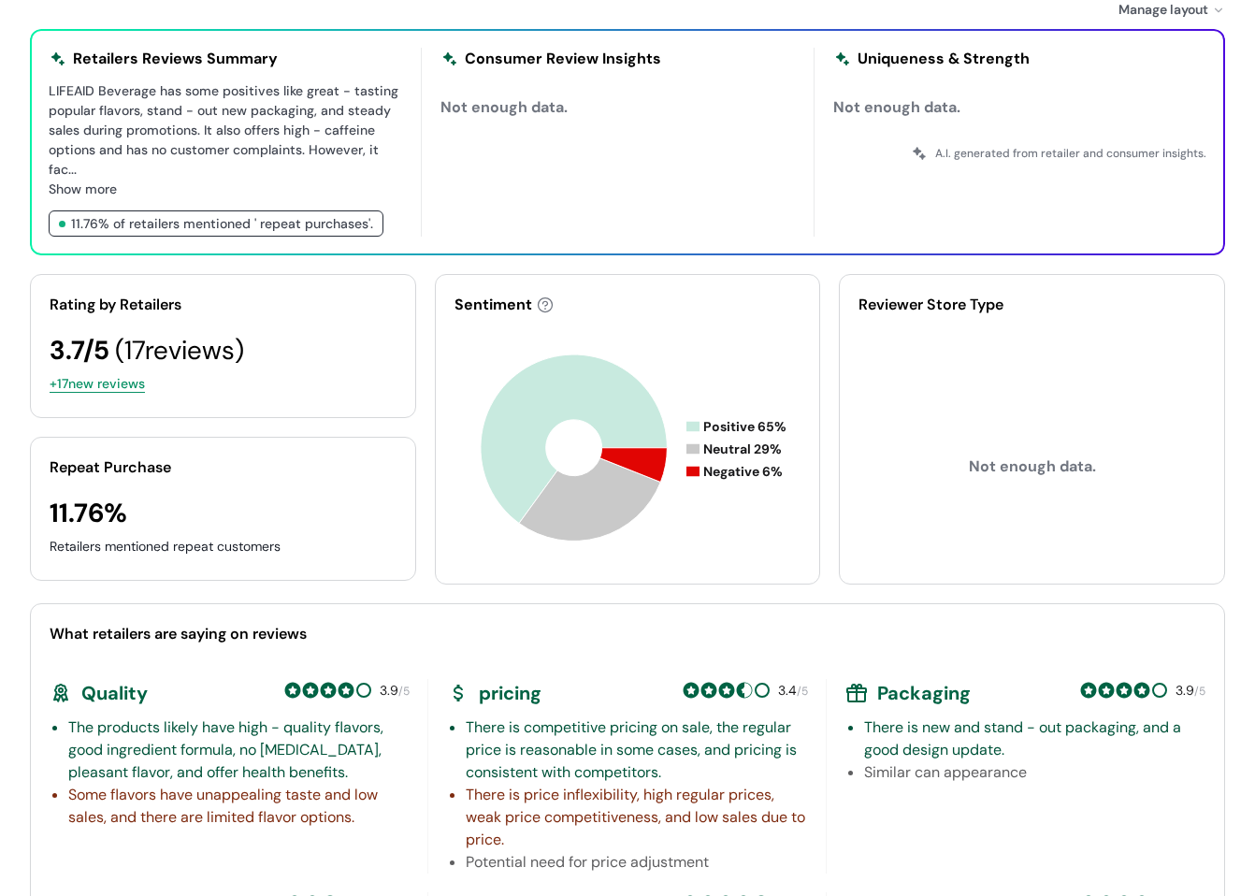
scroll to position [531, 0]
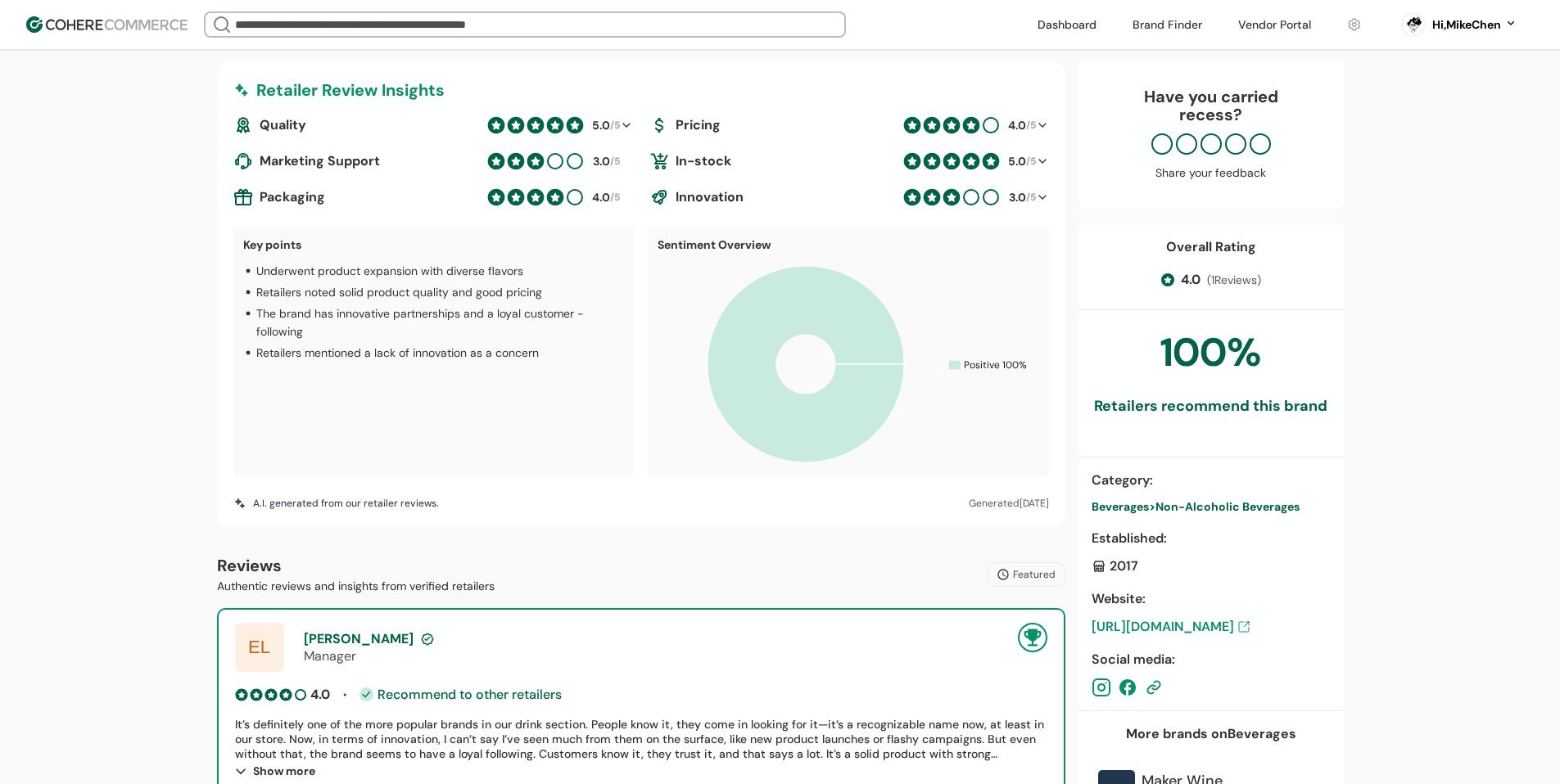
scroll to position [164, 0]
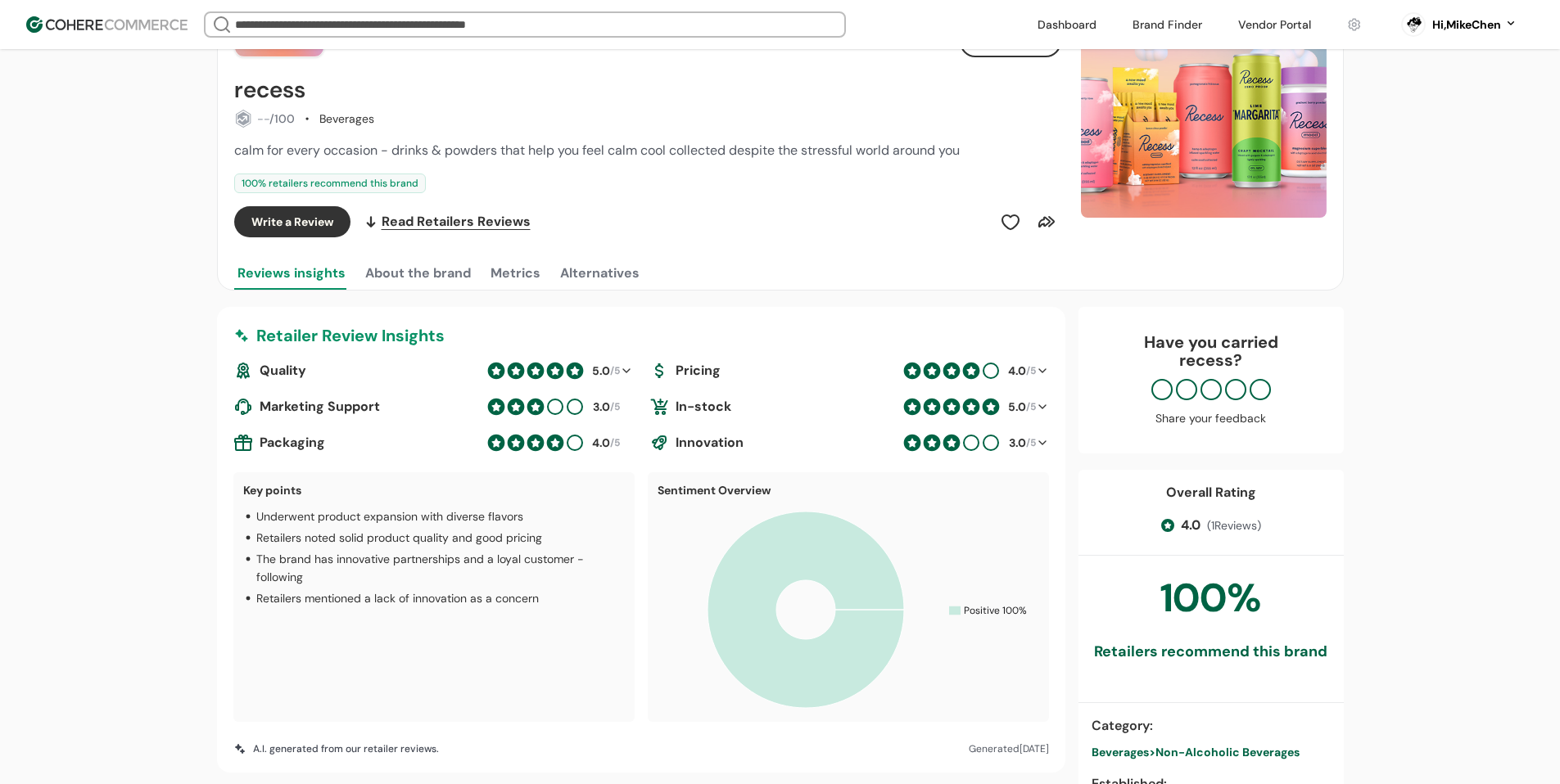
click at [437, 275] on button "About the brand" at bounding box center [418, 273] width 112 height 32
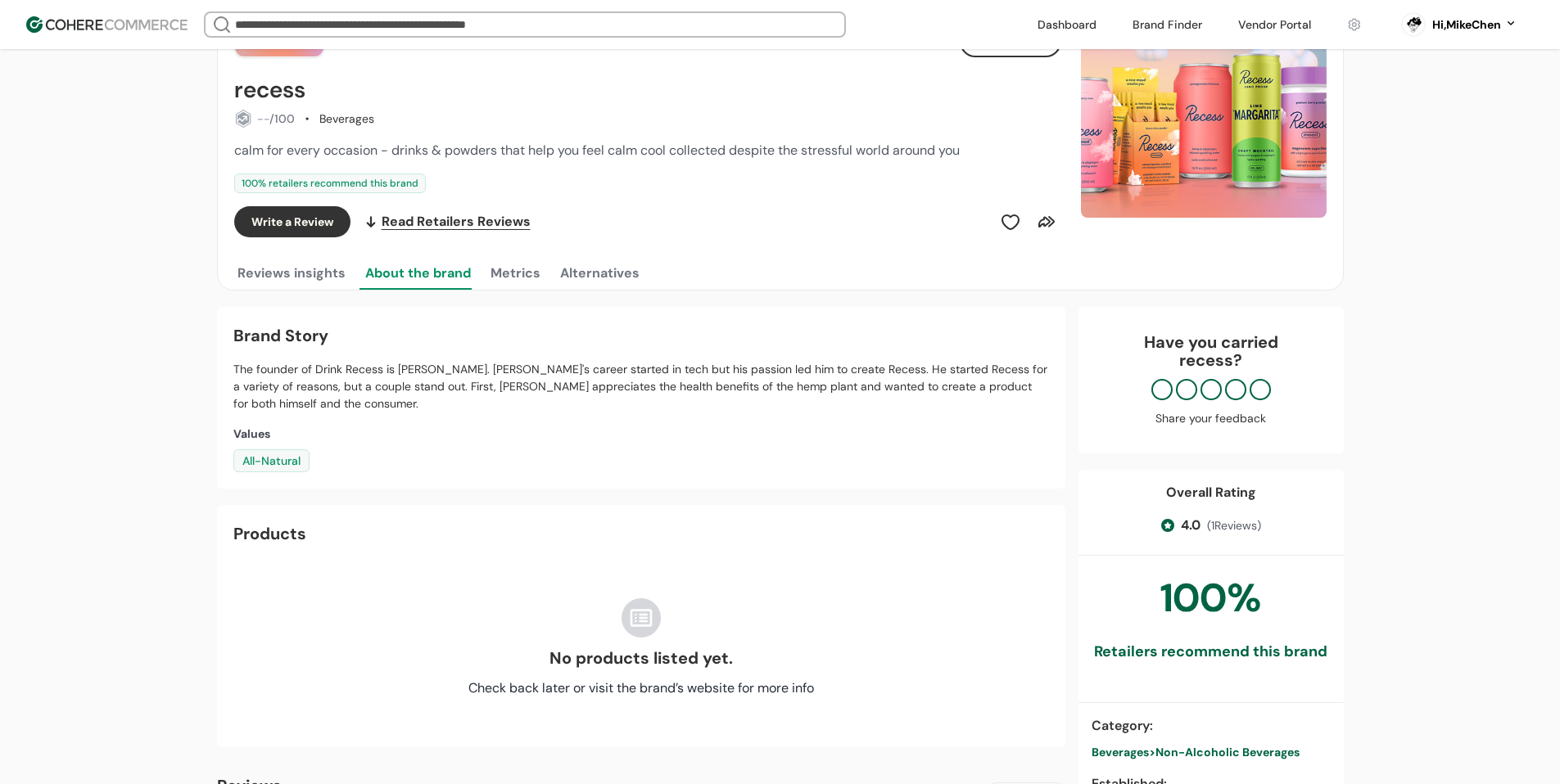
click at [515, 270] on button "Metrics" at bounding box center [516, 273] width 57 height 32
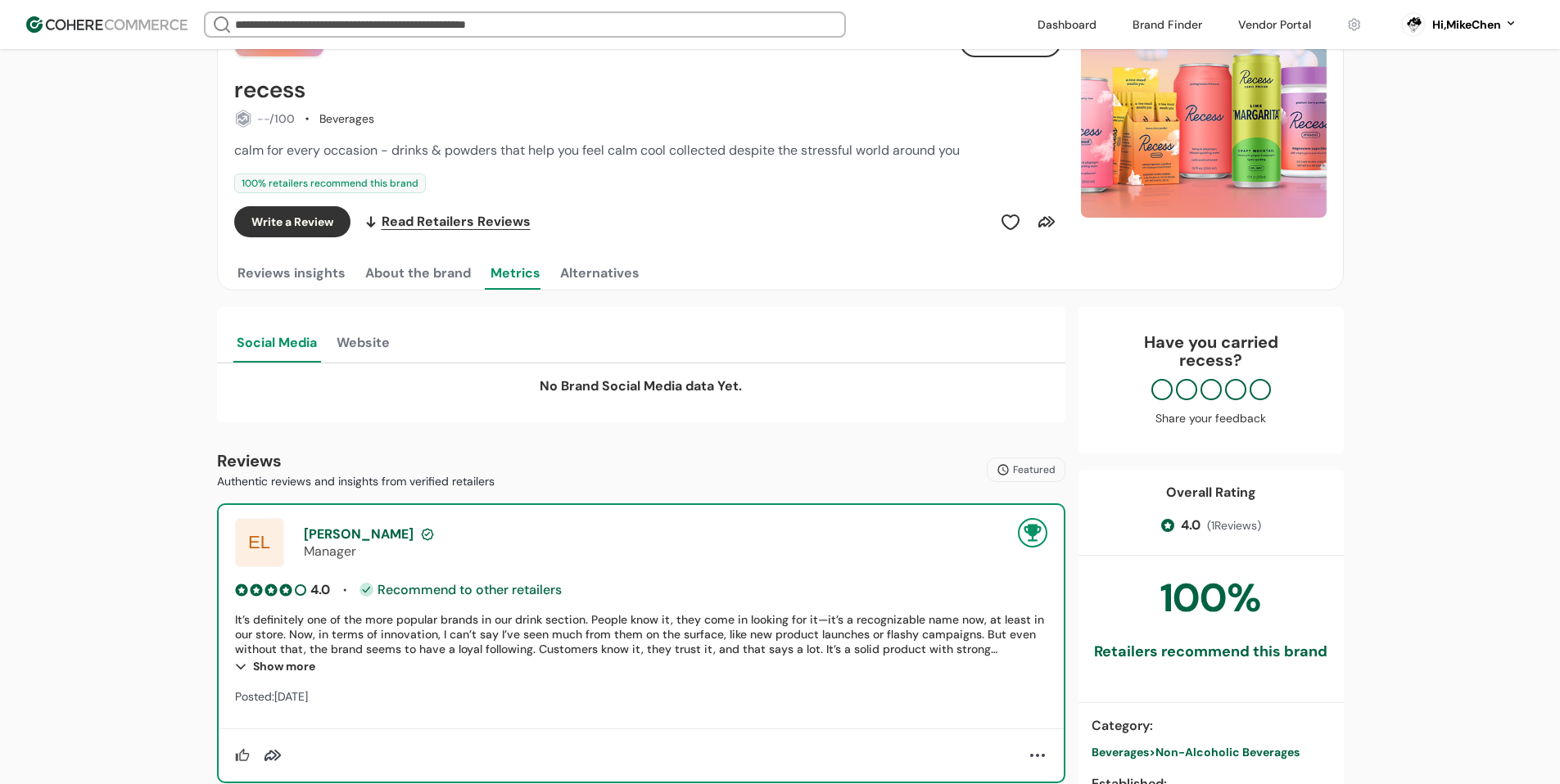
click at [399, 350] on div "Social Media Website" at bounding box center [642, 341] width 816 height 43
click at [387, 345] on button "Website" at bounding box center [363, 341] width 60 height 43
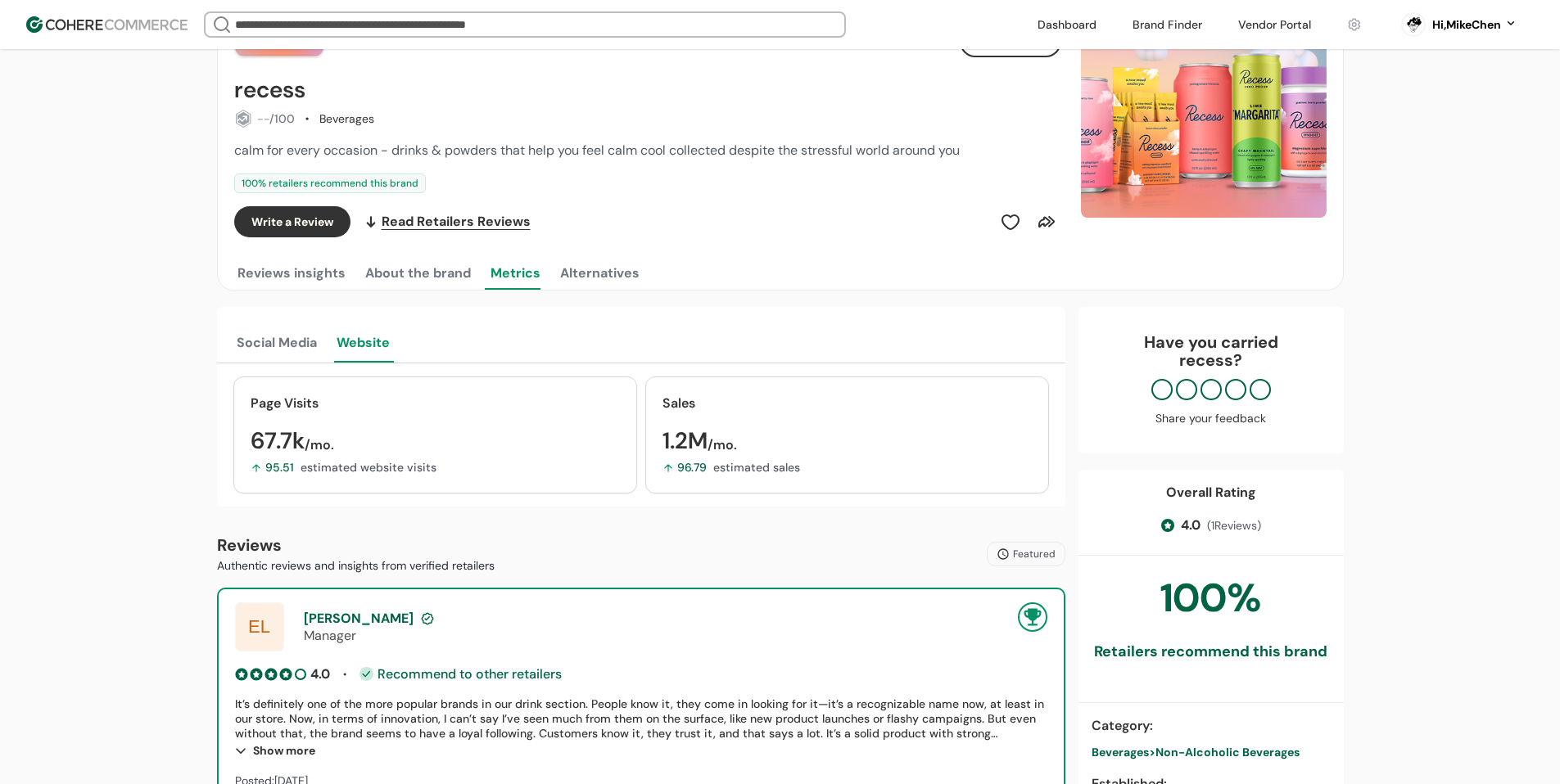
click at [609, 275] on button "Alternatives" at bounding box center [600, 273] width 86 height 32
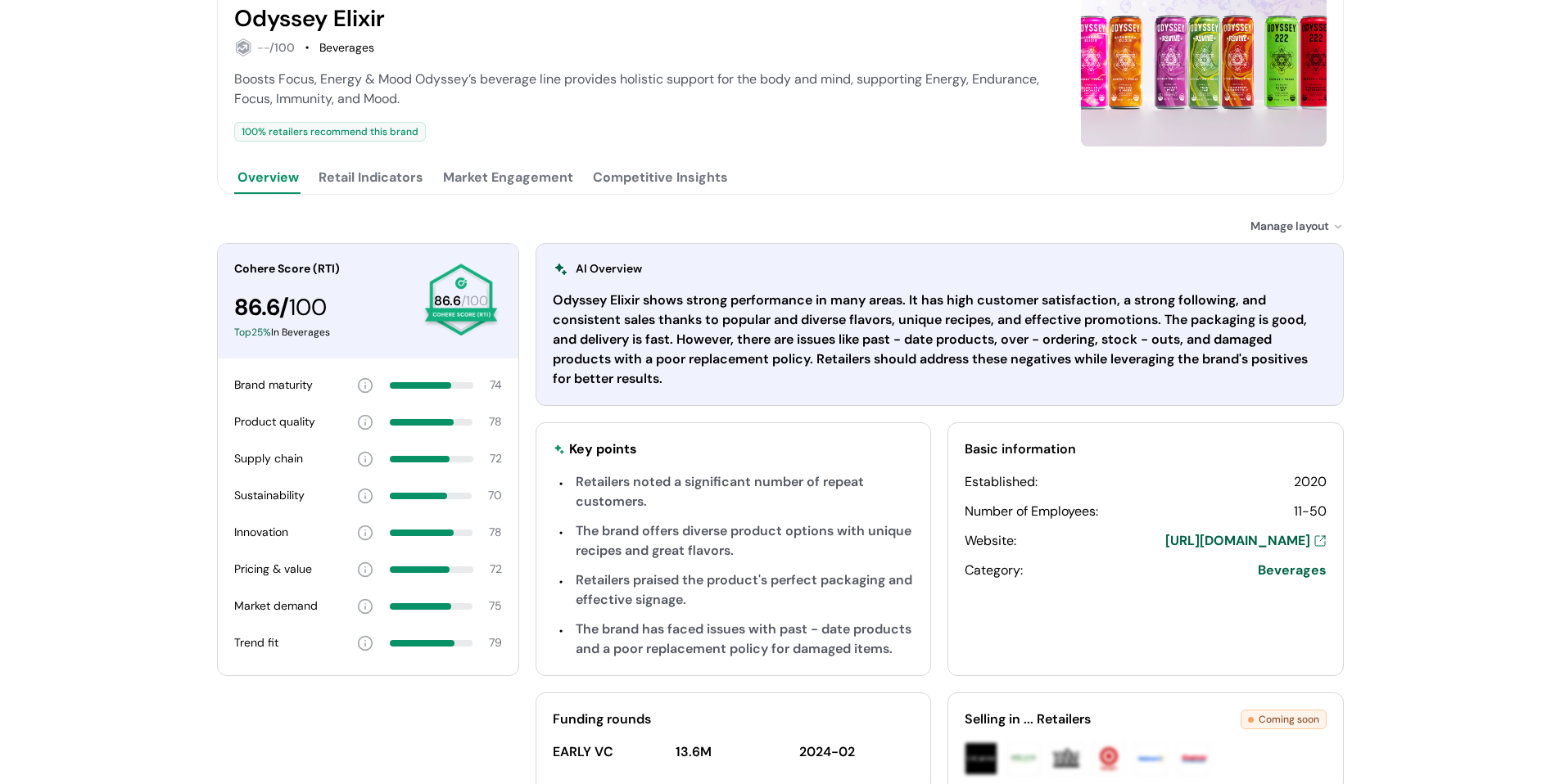
scroll to position [246, 0]
click at [402, 177] on button "Retail Indicators" at bounding box center [370, 176] width 111 height 32
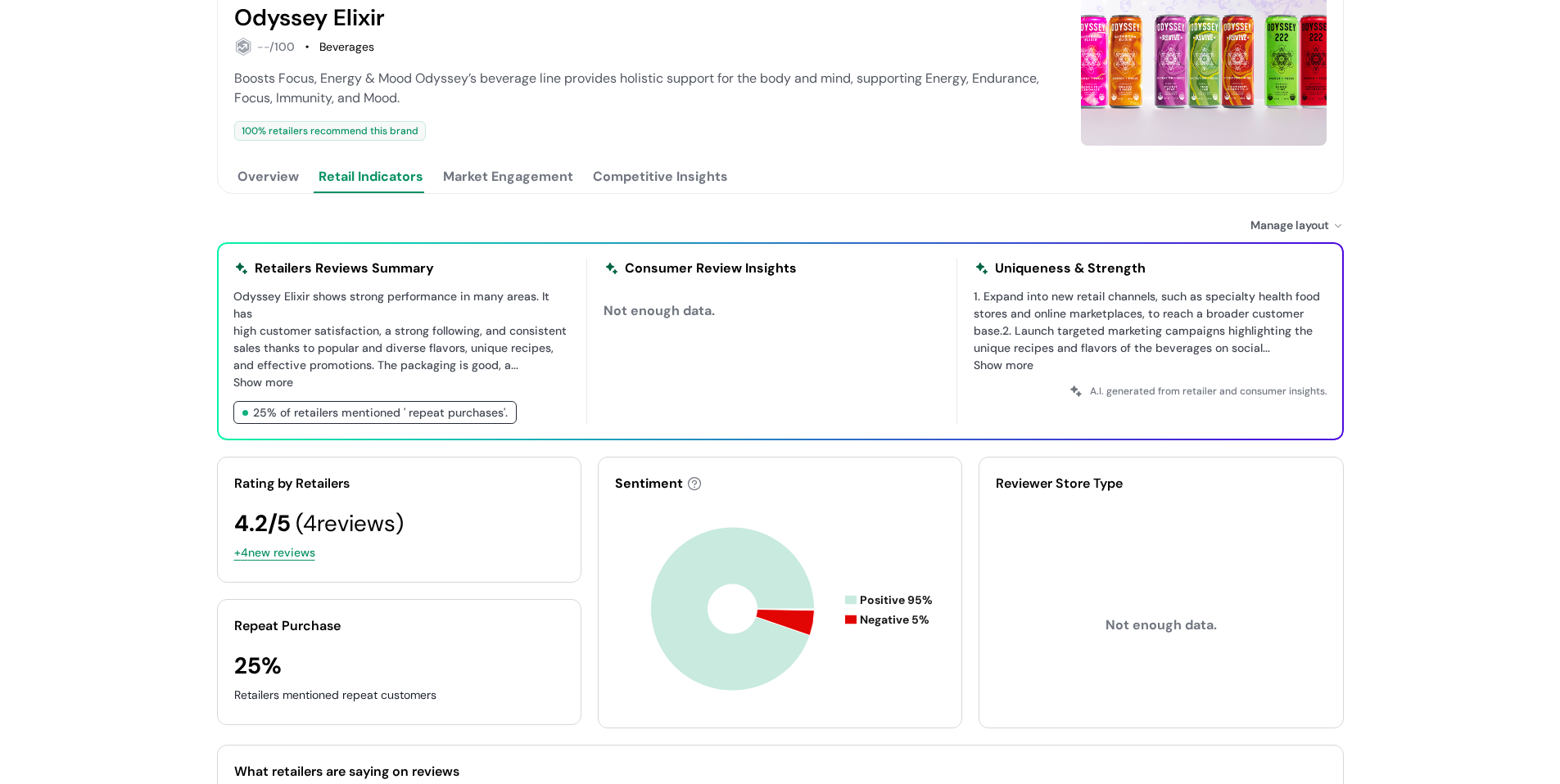
click at [490, 174] on button "Market Engagement" at bounding box center [508, 176] width 137 height 32
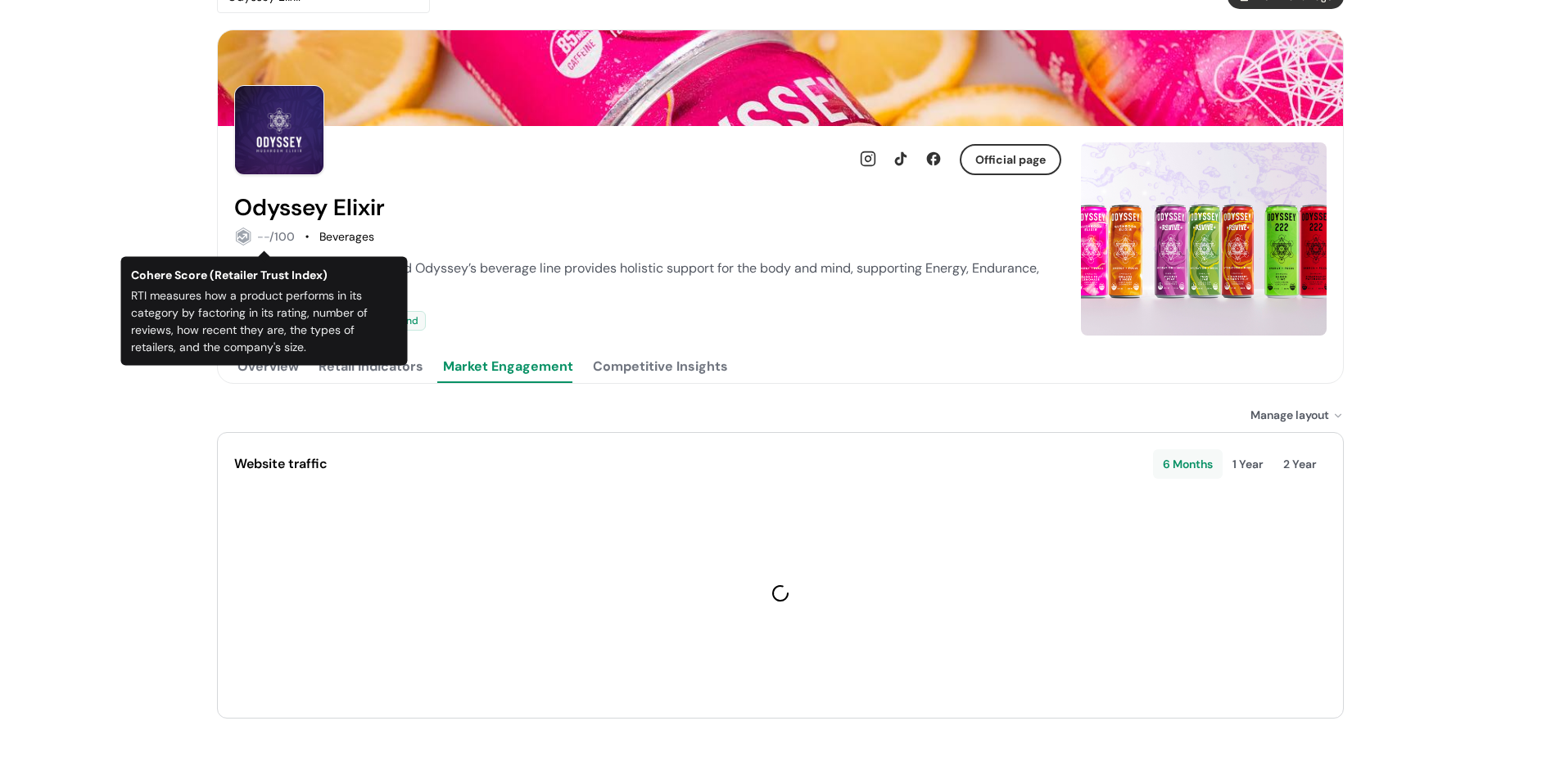
click at [282, 368] on button "Overview" at bounding box center [269, 366] width 68 height 32
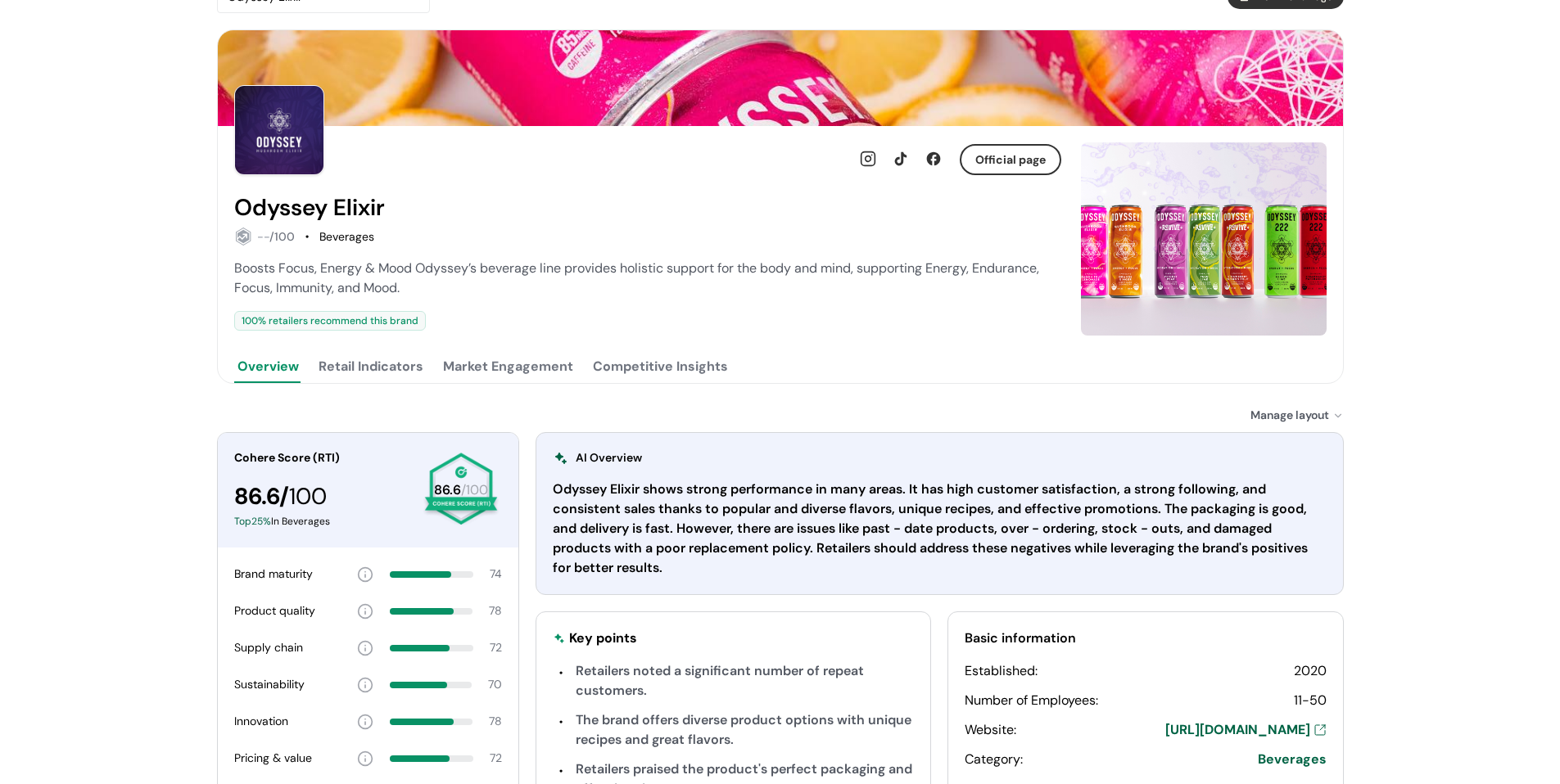
click at [481, 374] on button "Market Engagement" at bounding box center [508, 366] width 137 height 32
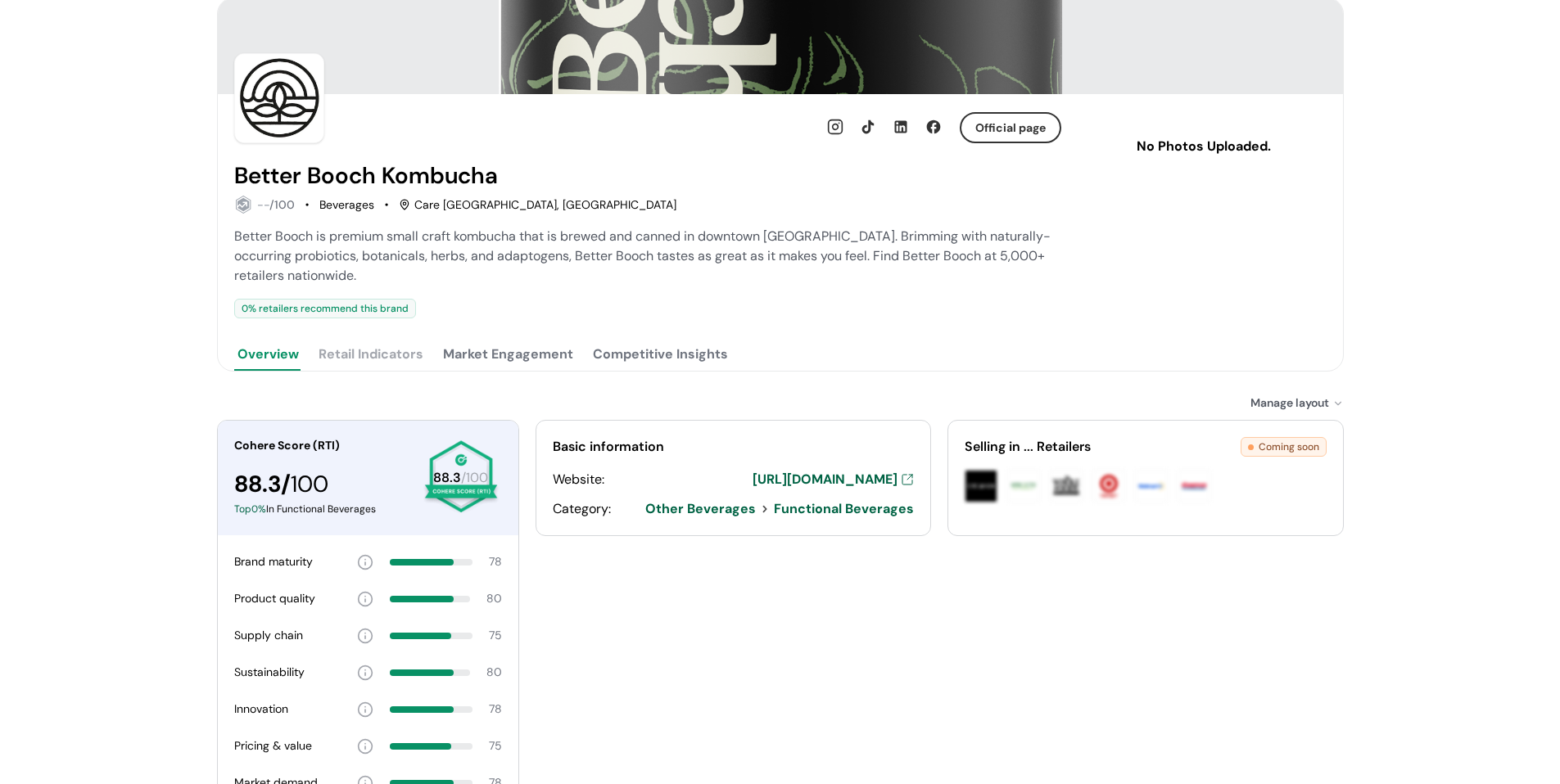
scroll to position [77, 0]
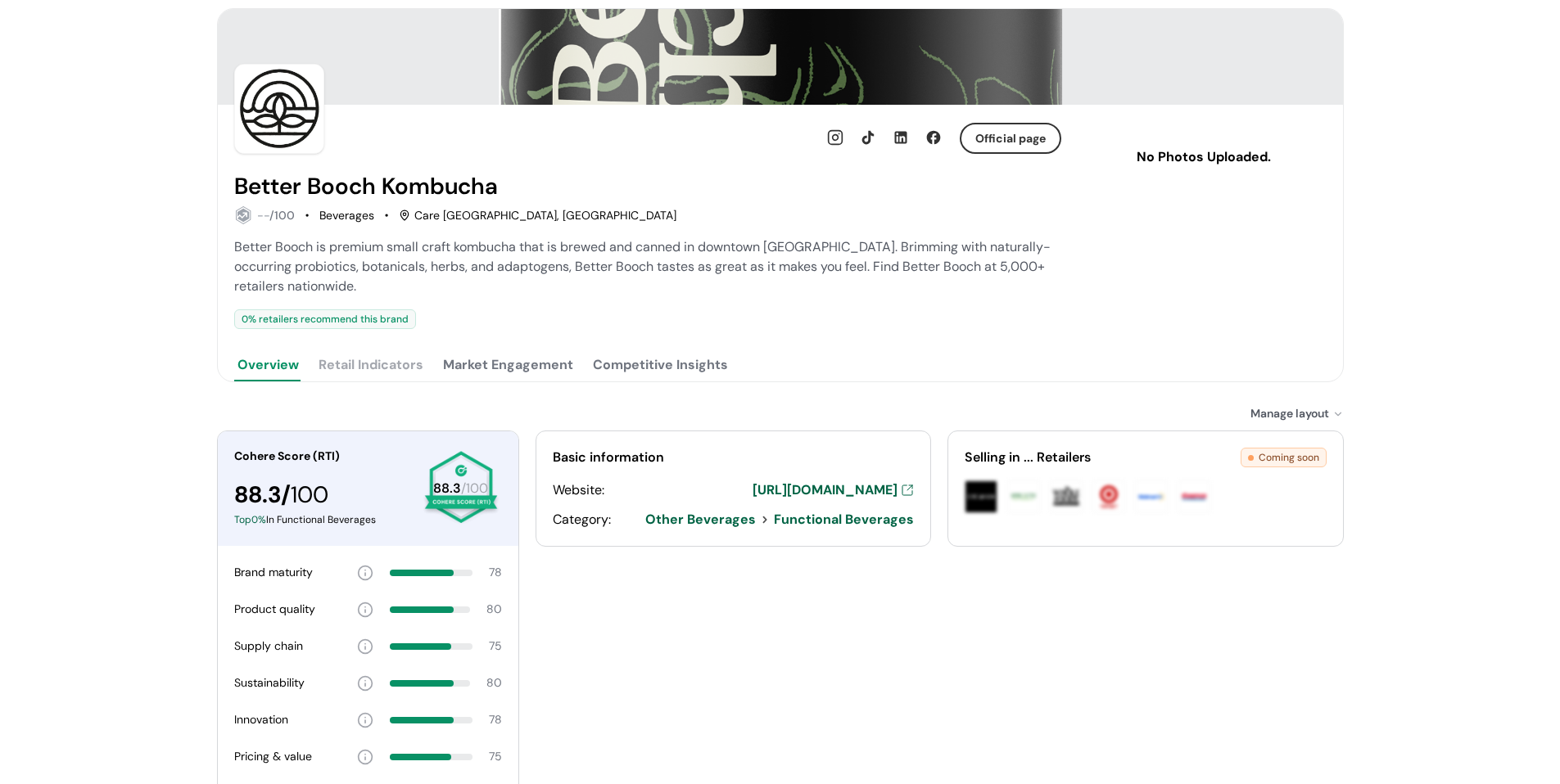
click at [474, 365] on button "Market Engagement" at bounding box center [508, 364] width 137 height 32
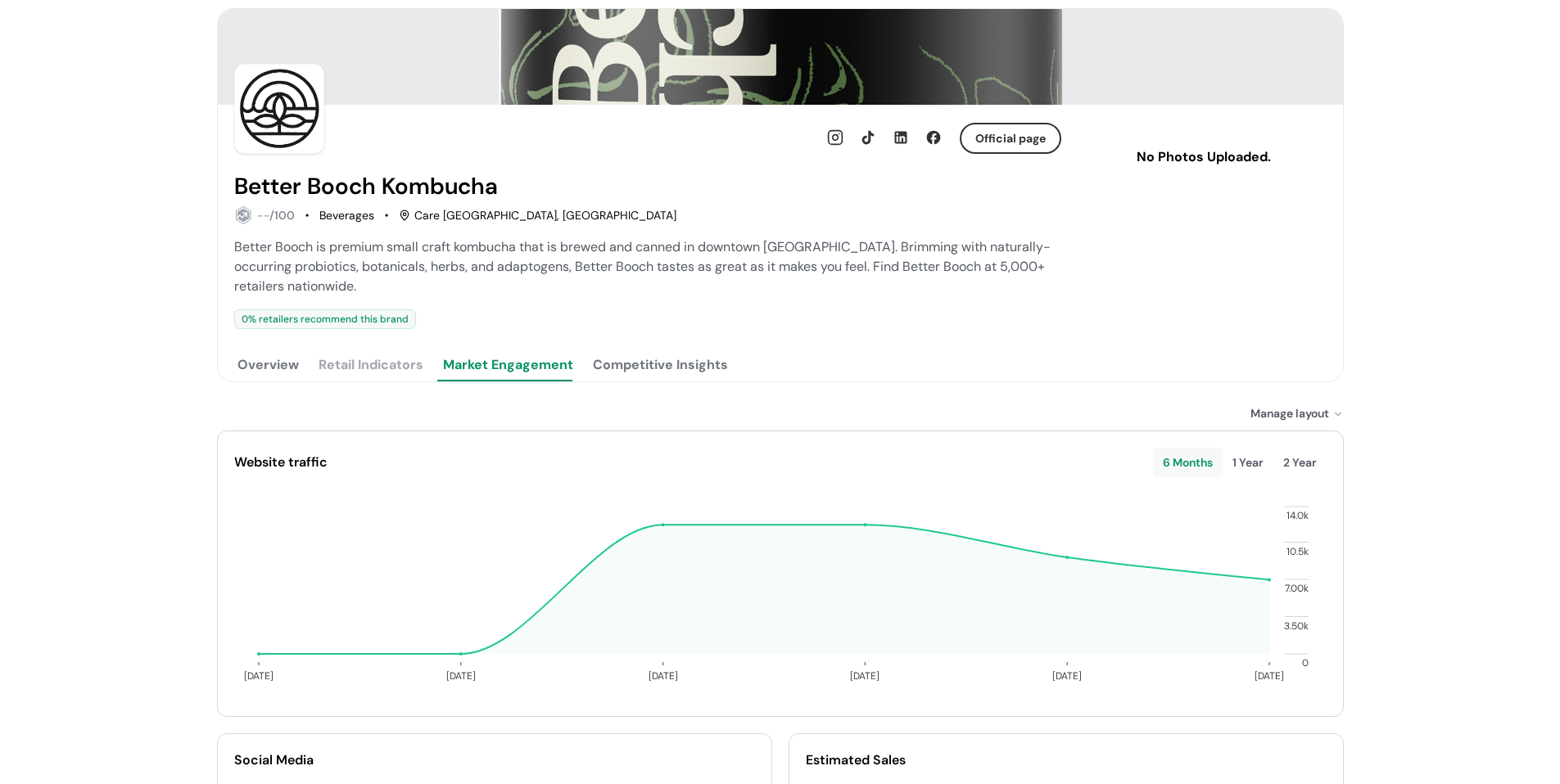
click at [675, 365] on button "Competitive Insights" at bounding box center [660, 364] width 142 height 32
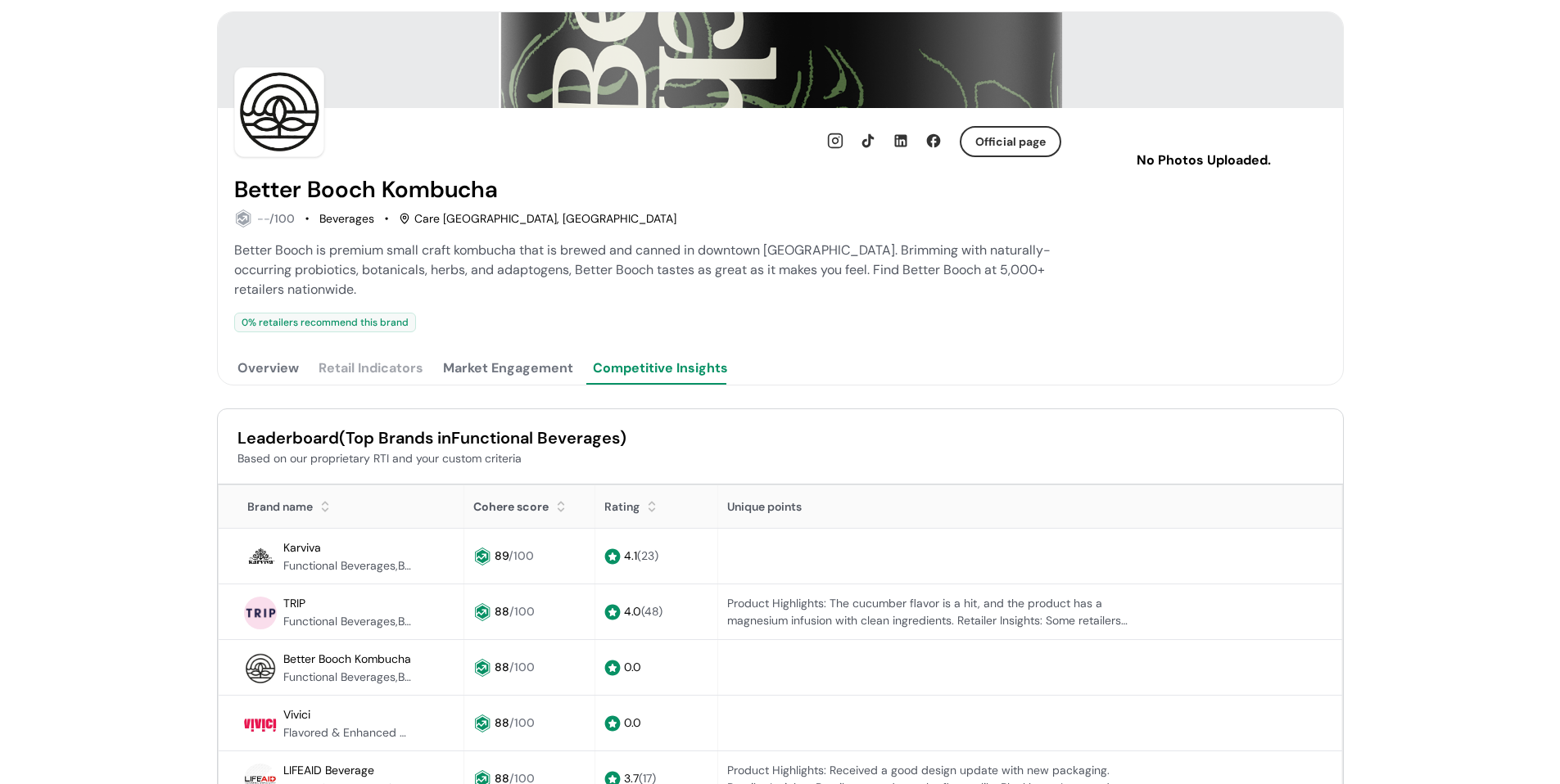
scroll to position [74, 0]
